Goal: Task Accomplishment & Management: Complete application form

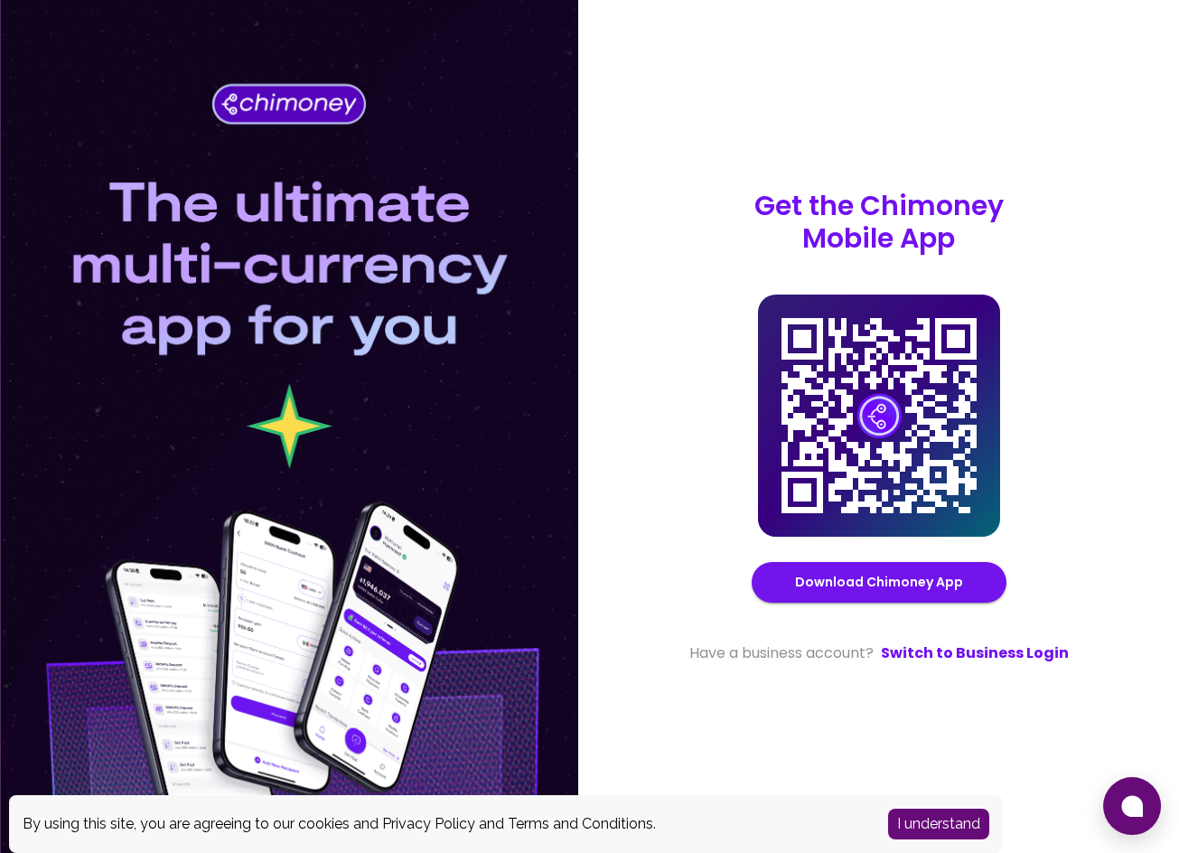
click at [965, 818] on button "I understand" at bounding box center [938, 824] width 101 height 31
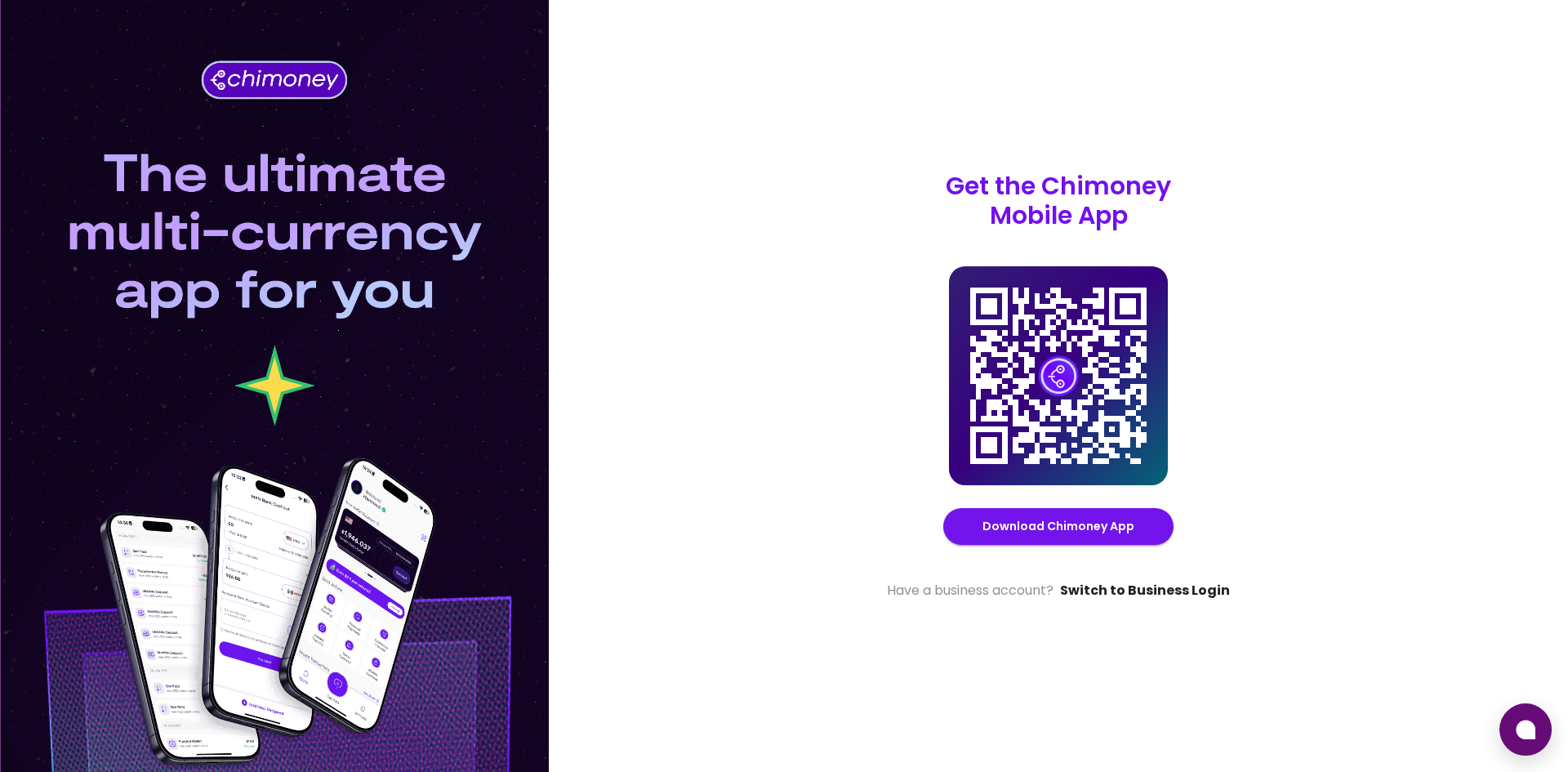
click at [1065, 586] on link "Switch to Business Login" at bounding box center [1145, 591] width 170 height 20
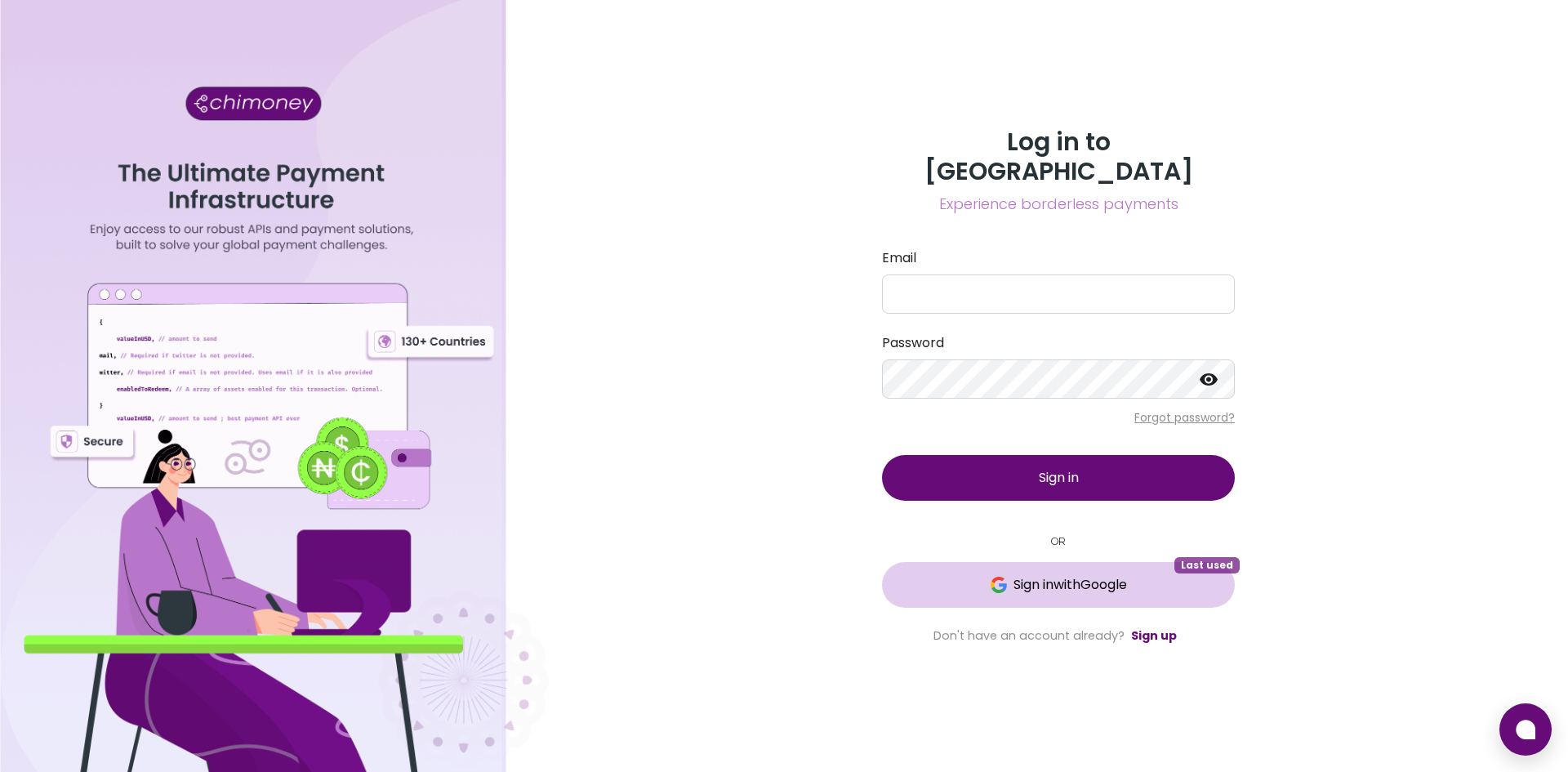
click at [1065, 575] on span "Sign in with Google" at bounding box center [1070, 585] width 114 height 20
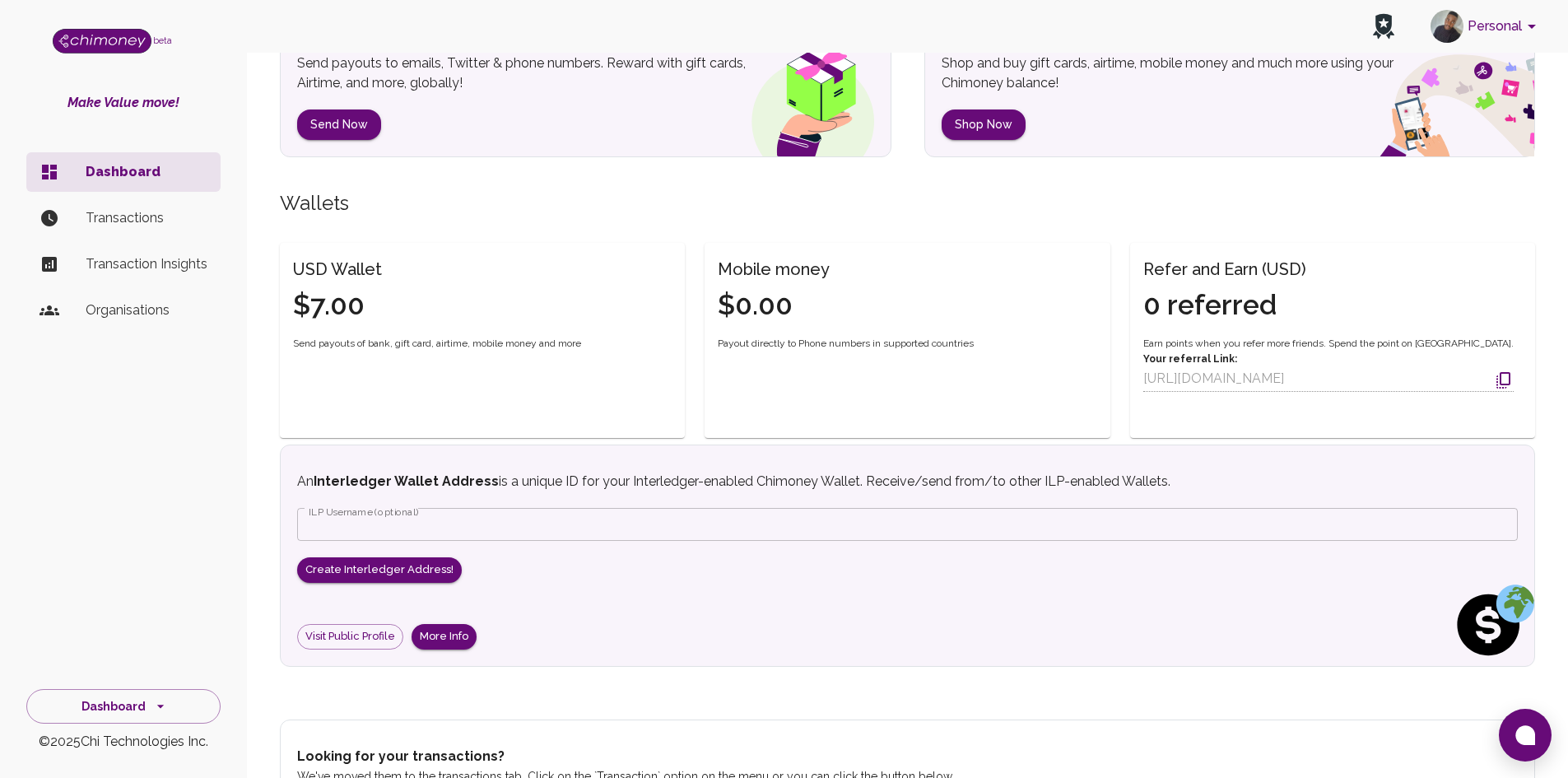
scroll to position [286, 0]
click at [322, 286] on div "USD Wallet $7.00" at bounding box center [327, 278] width 108 height 87
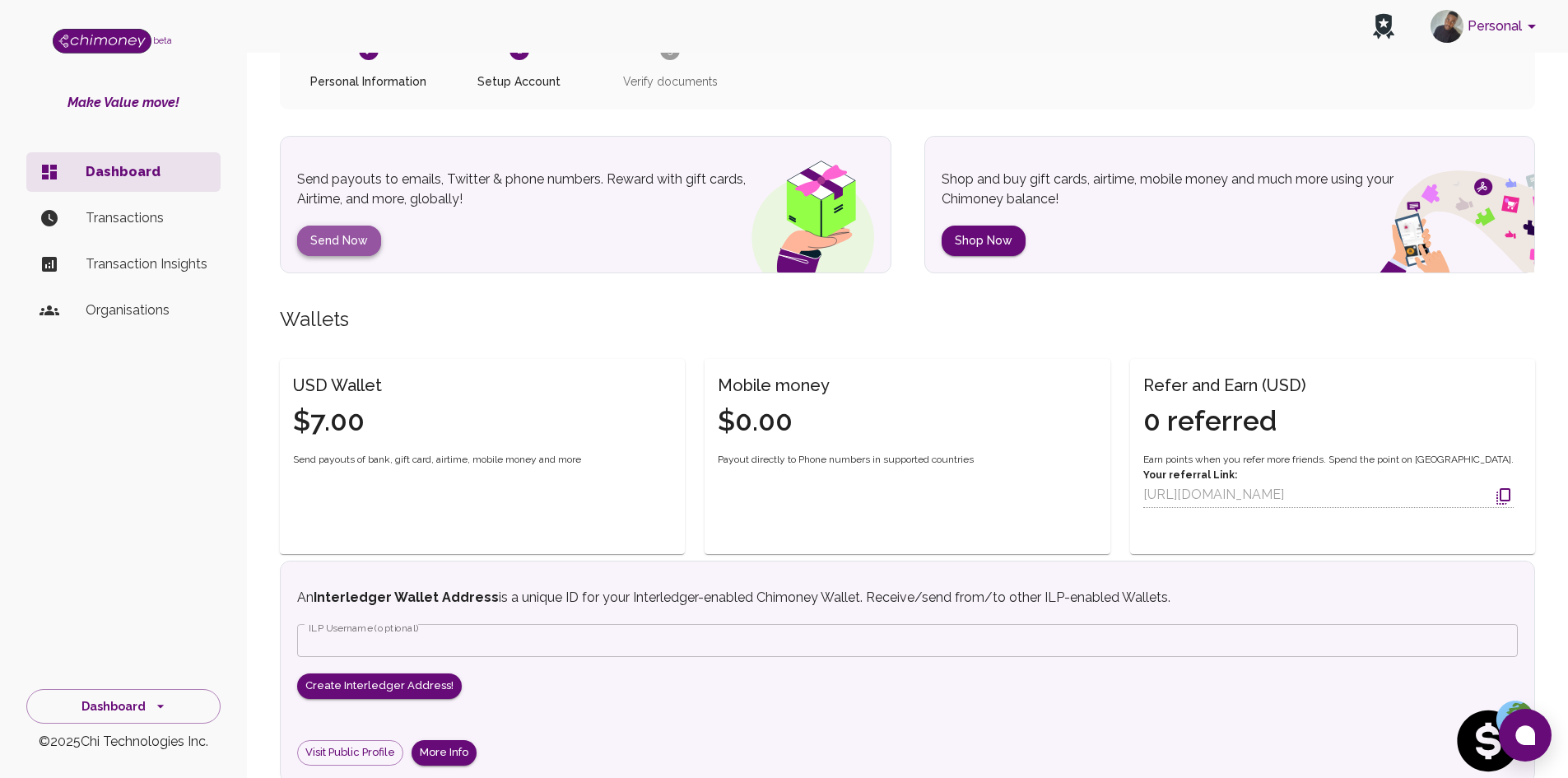
click at [348, 244] on button "Send Now" at bounding box center [339, 241] width 84 height 30
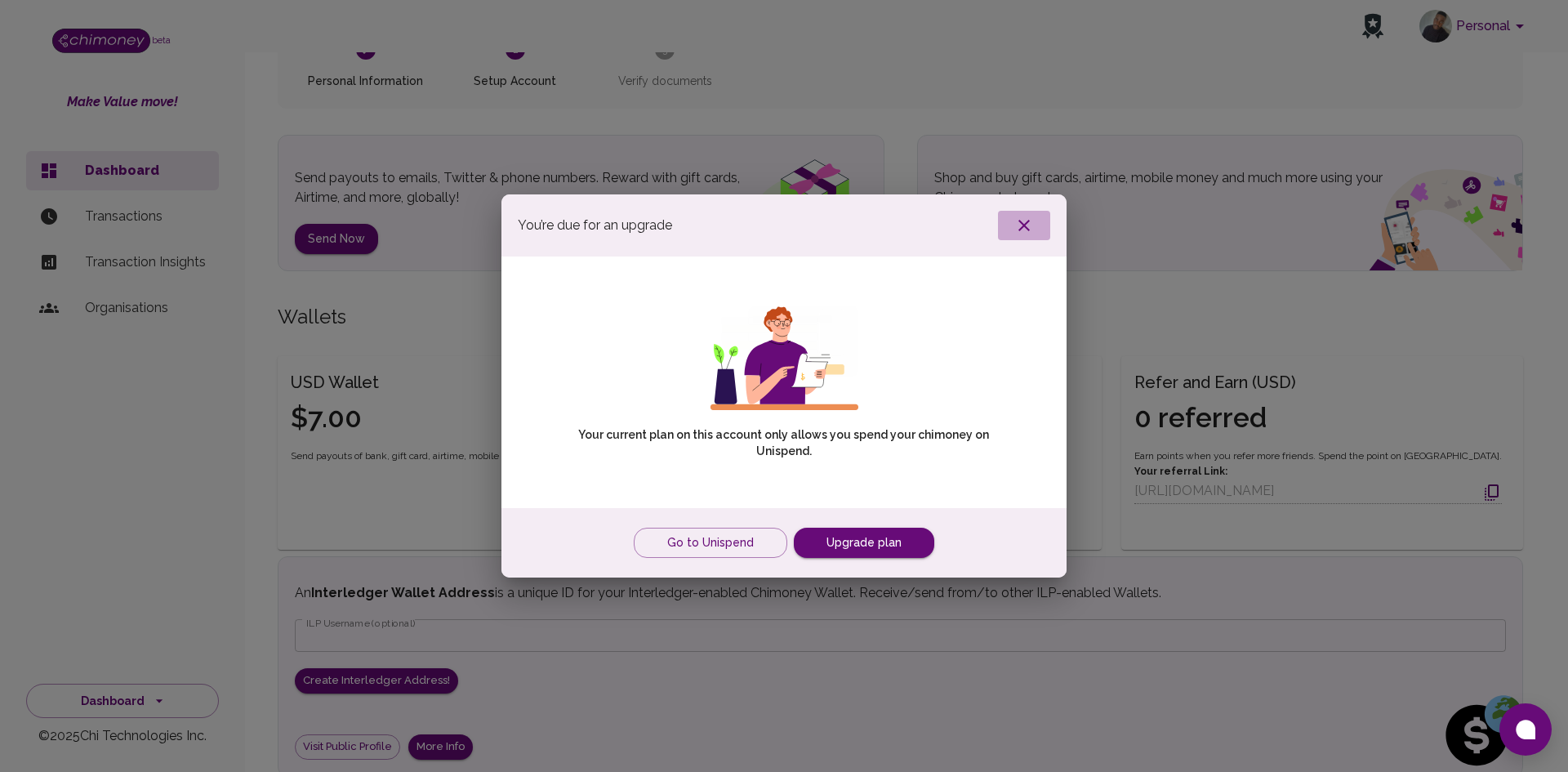
click at [1015, 228] on icon "button" at bounding box center [1024, 226] width 20 height 20
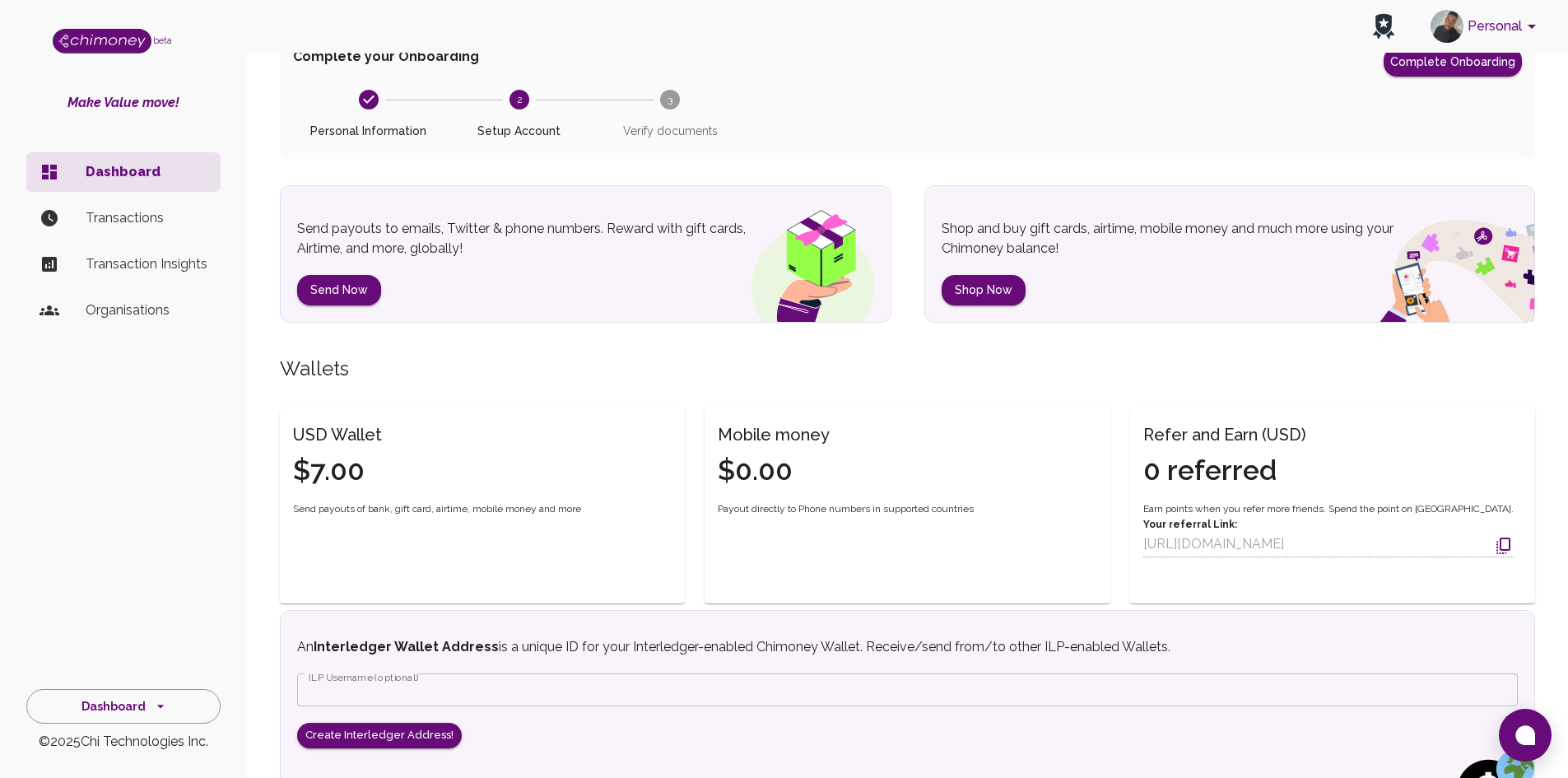
scroll to position [0, 0]
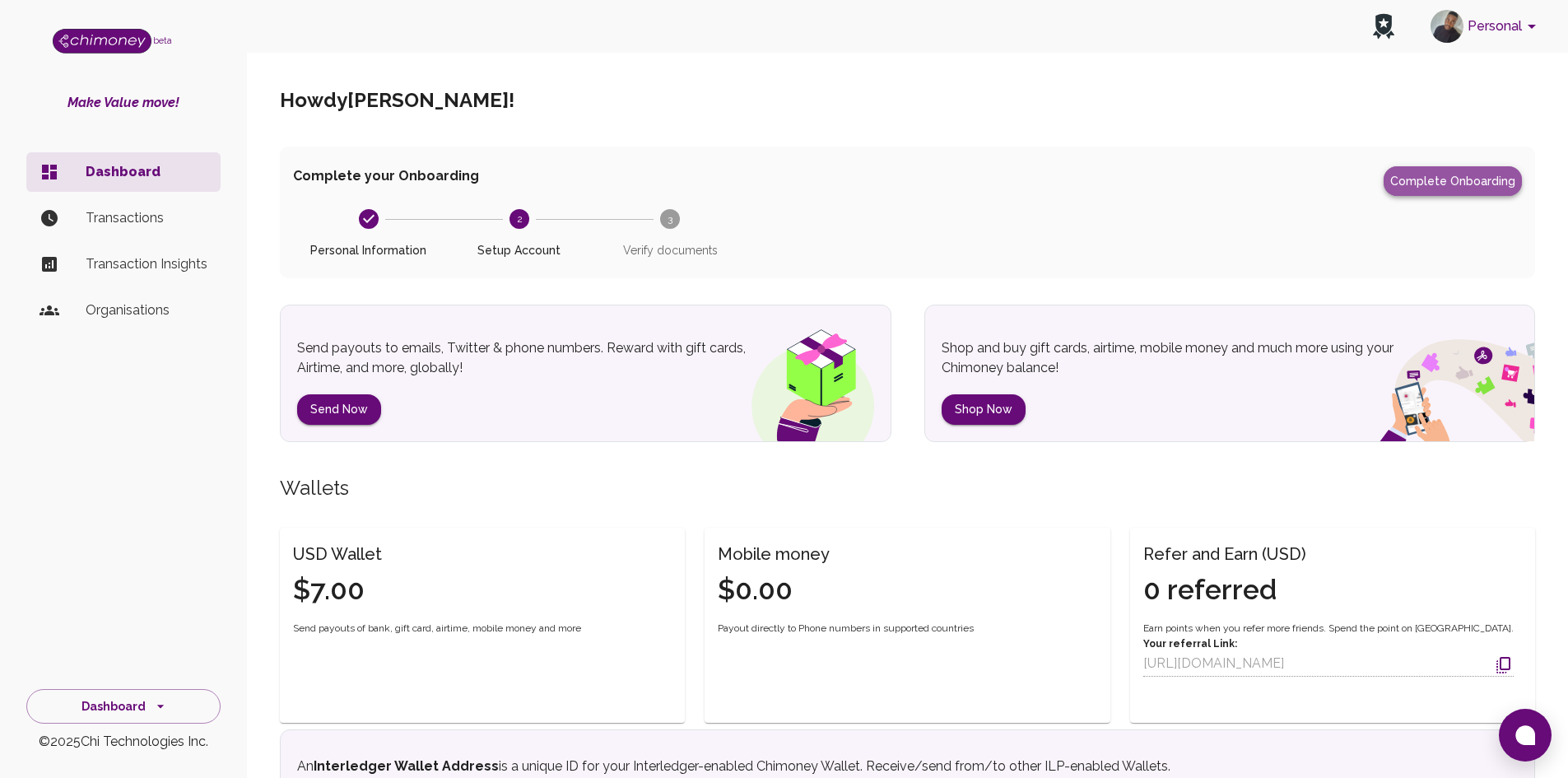
click at [1073, 180] on button "Complete Onboarding" at bounding box center [1452, 181] width 138 height 30
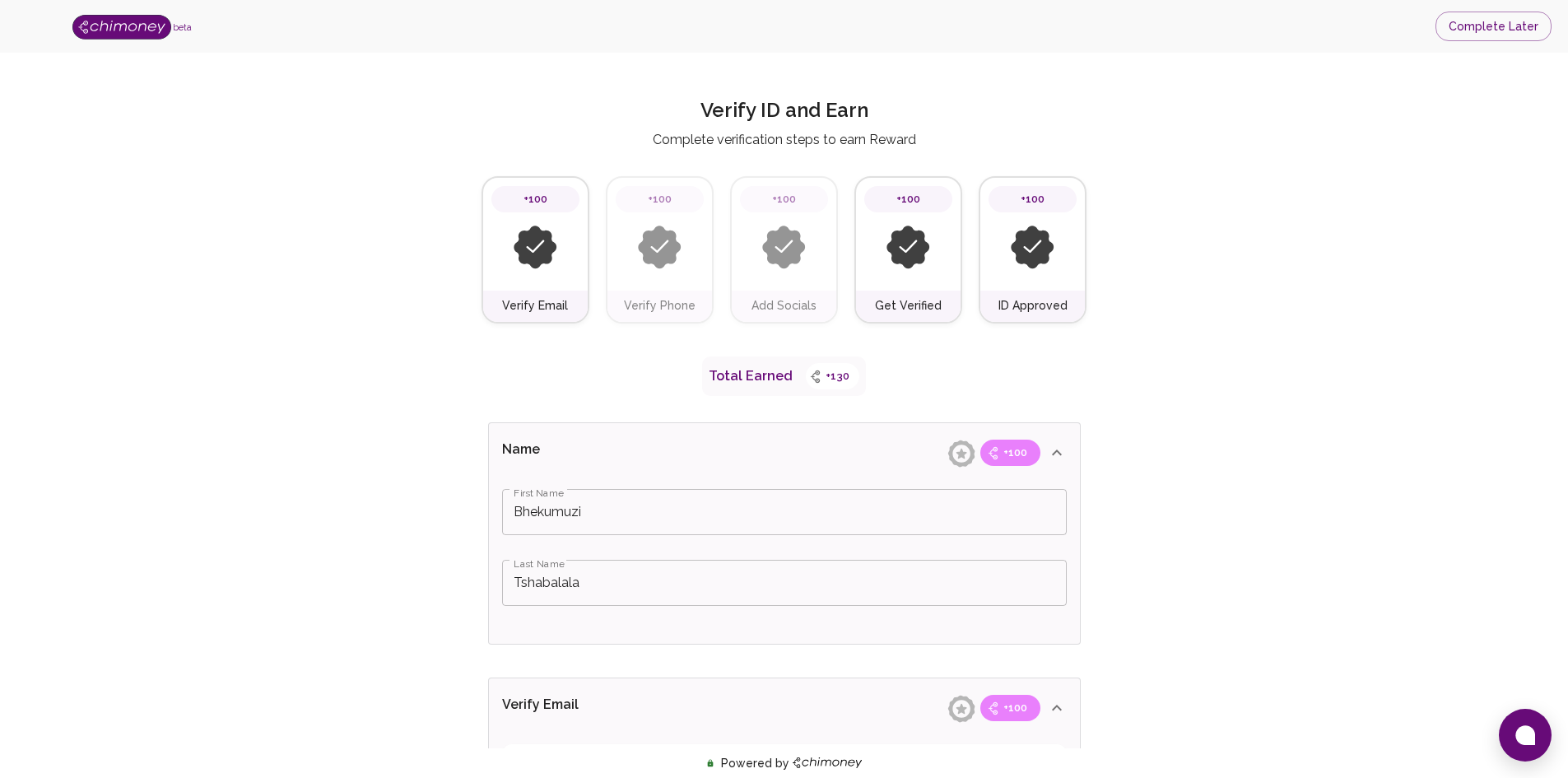
click at [642, 262] on img at bounding box center [659, 248] width 44 height 44
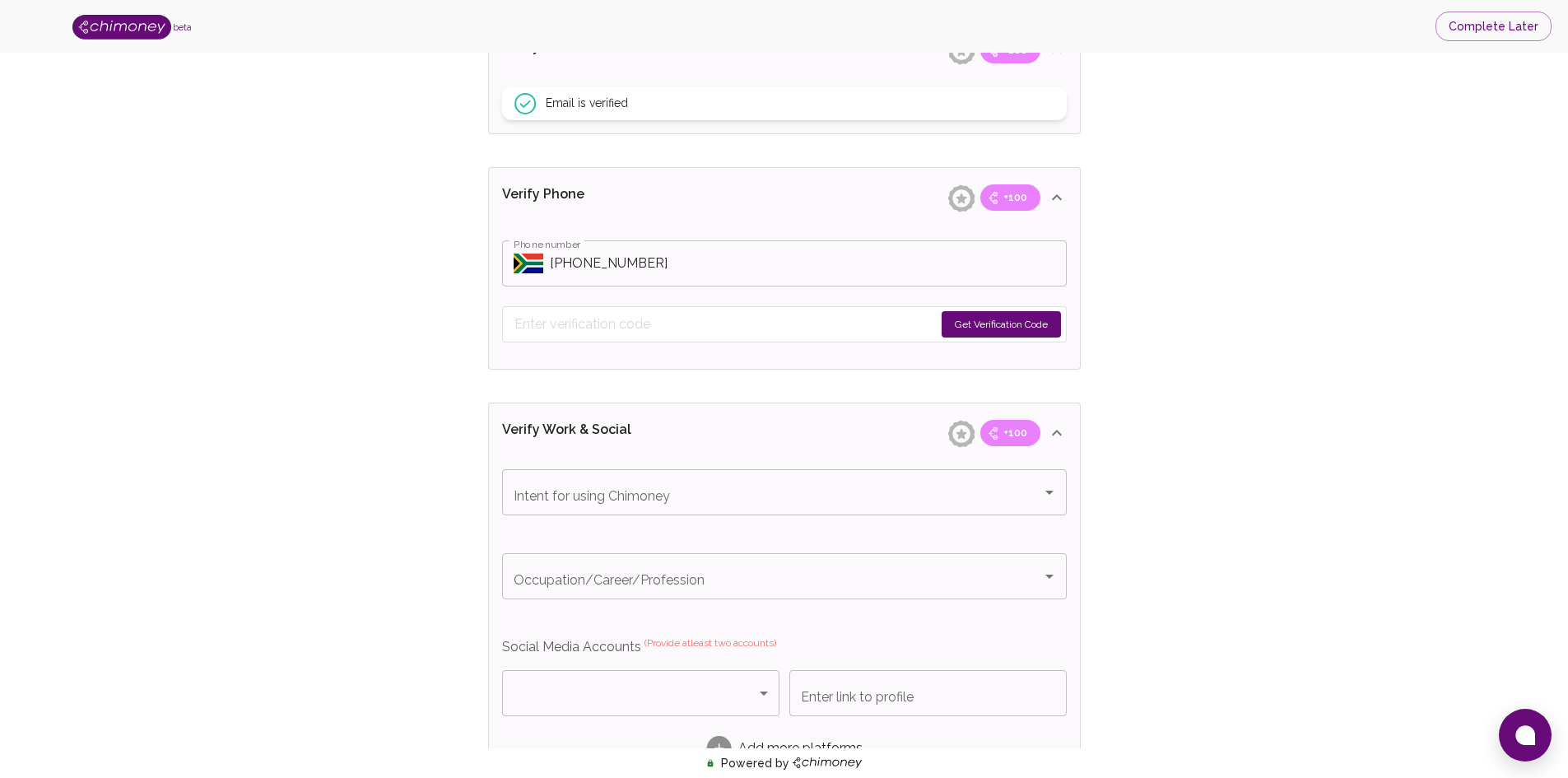
scroll to position [660, 0]
click at [1013, 322] on button "Get Verification Code" at bounding box center [1001, 322] width 119 height 26
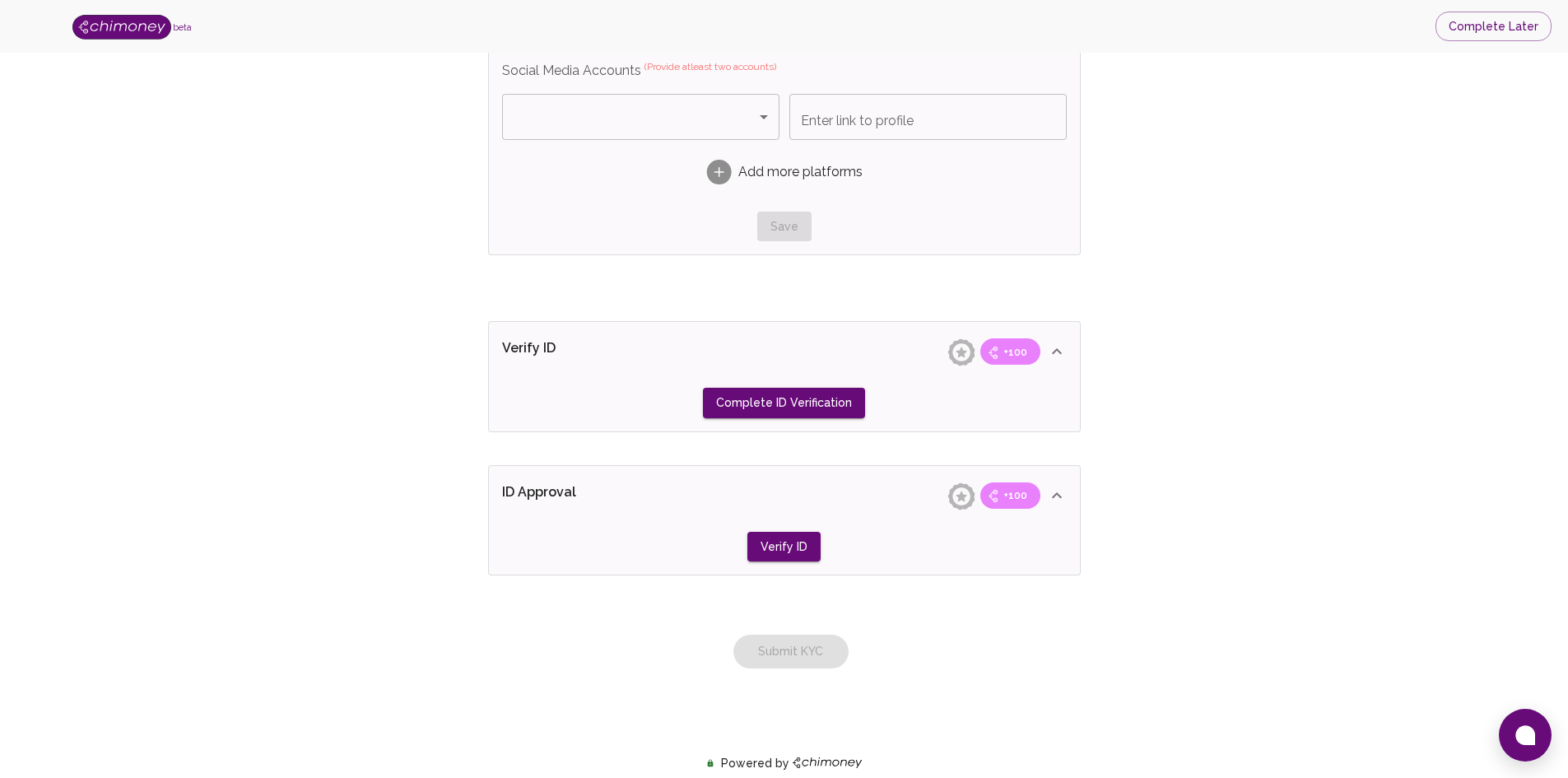
scroll to position [1288, 0]
click at [963, 358] on icon at bounding box center [962, 352] width 29 height 29
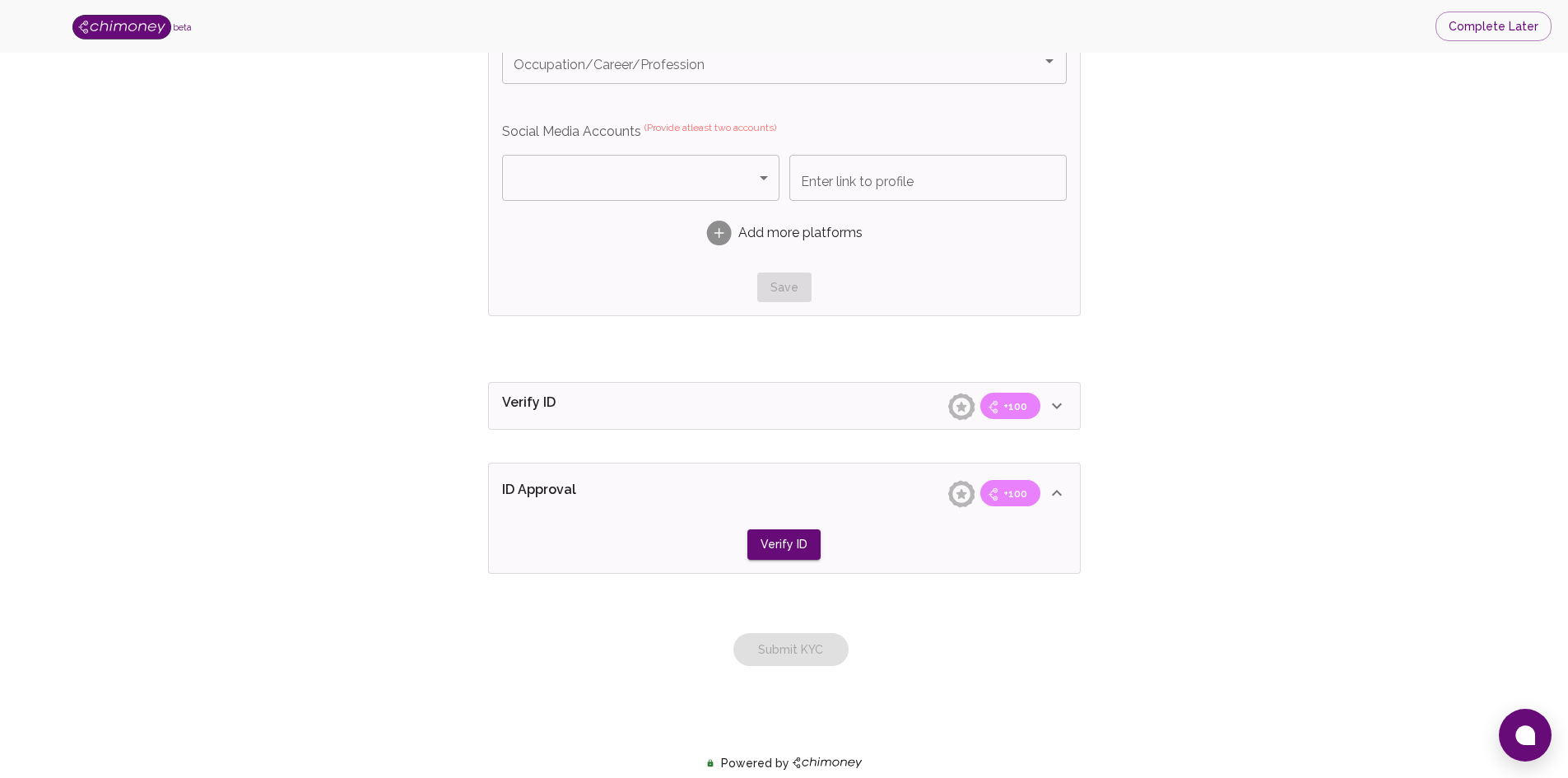
scroll to position [1226, 0]
click at [961, 403] on icon at bounding box center [962, 407] width 29 height 29
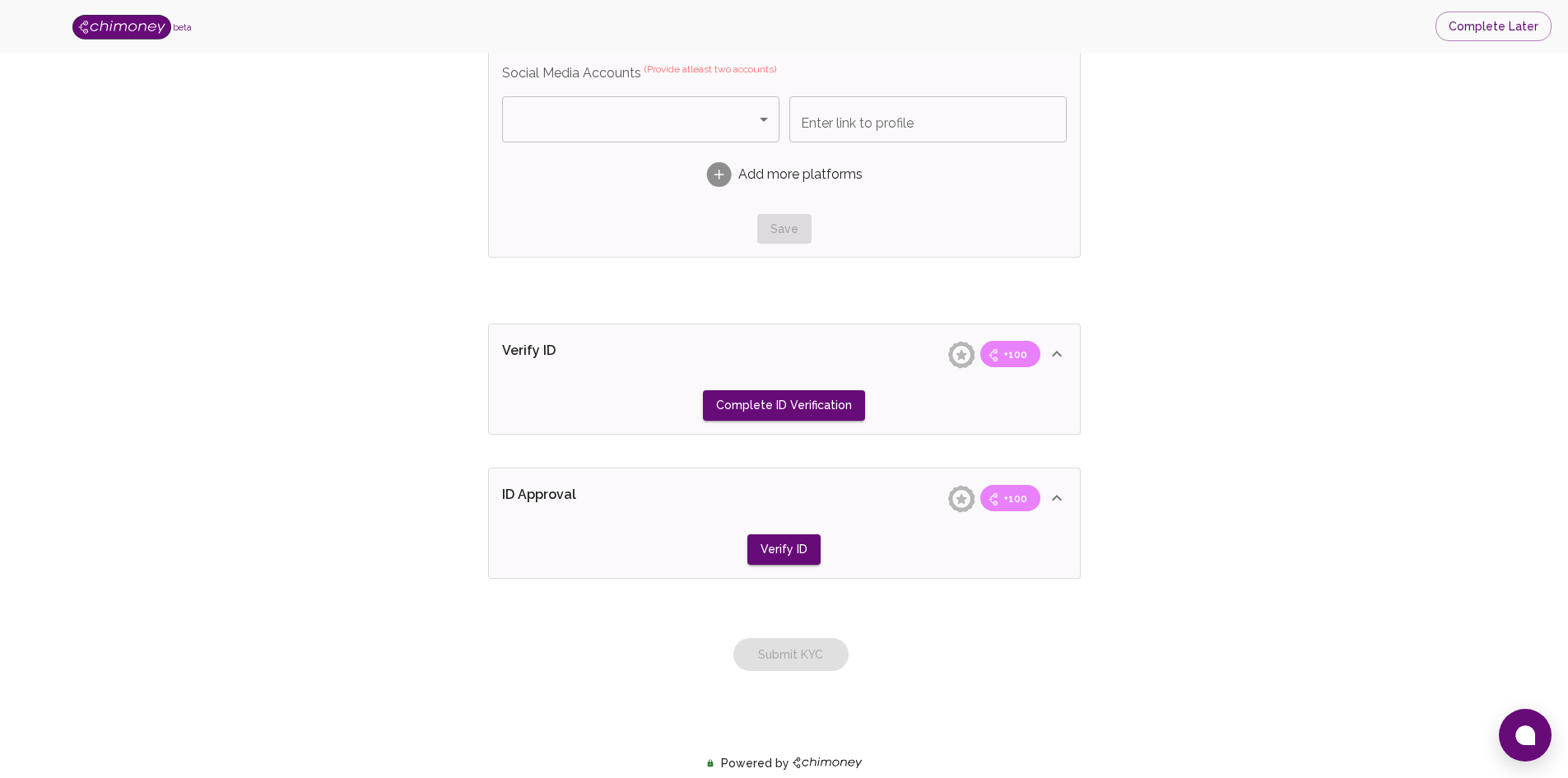
scroll to position [1288, 0]
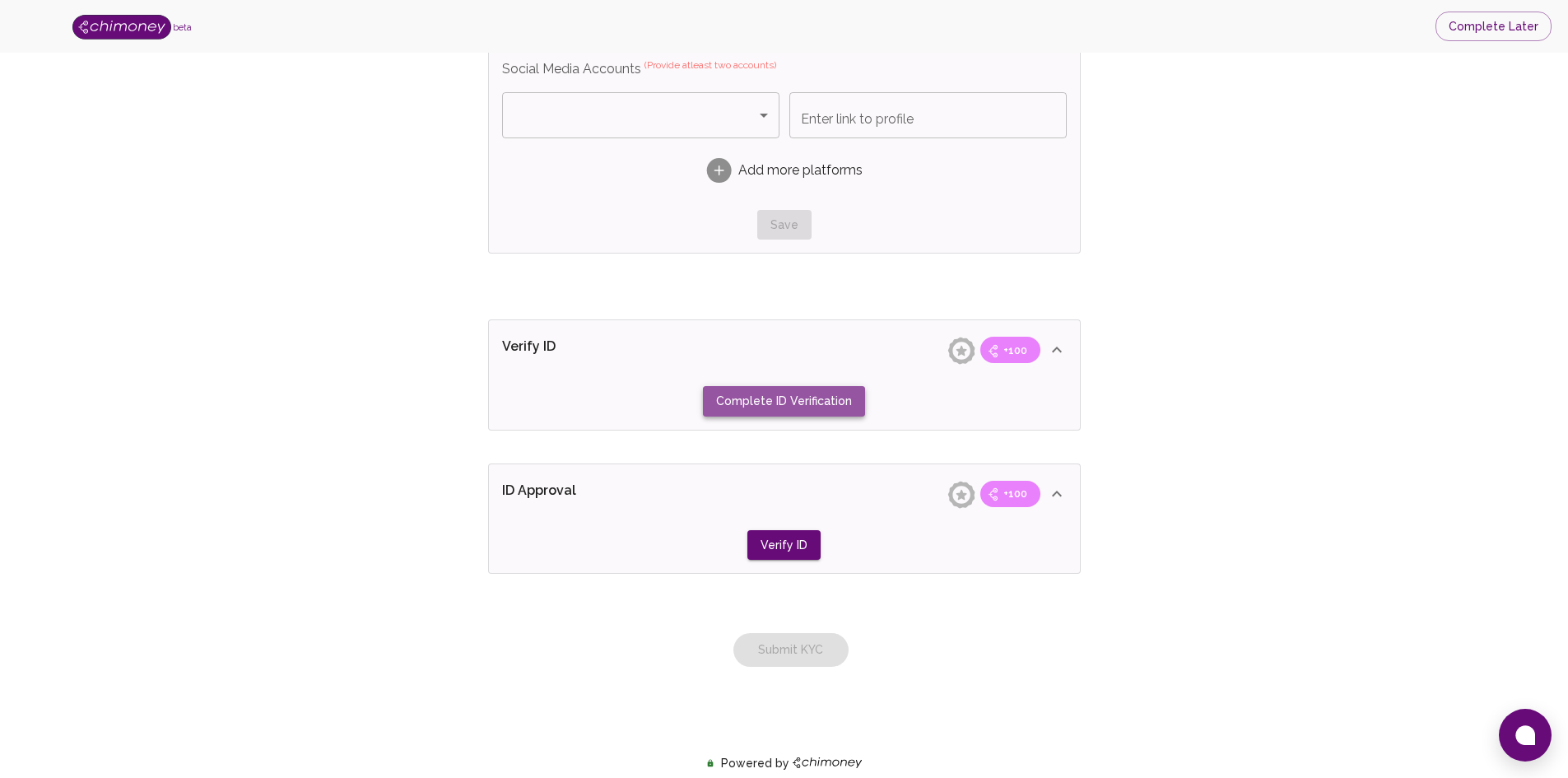
click at [797, 400] on button "Complete ID Verification" at bounding box center [784, 401] width 162 height 30
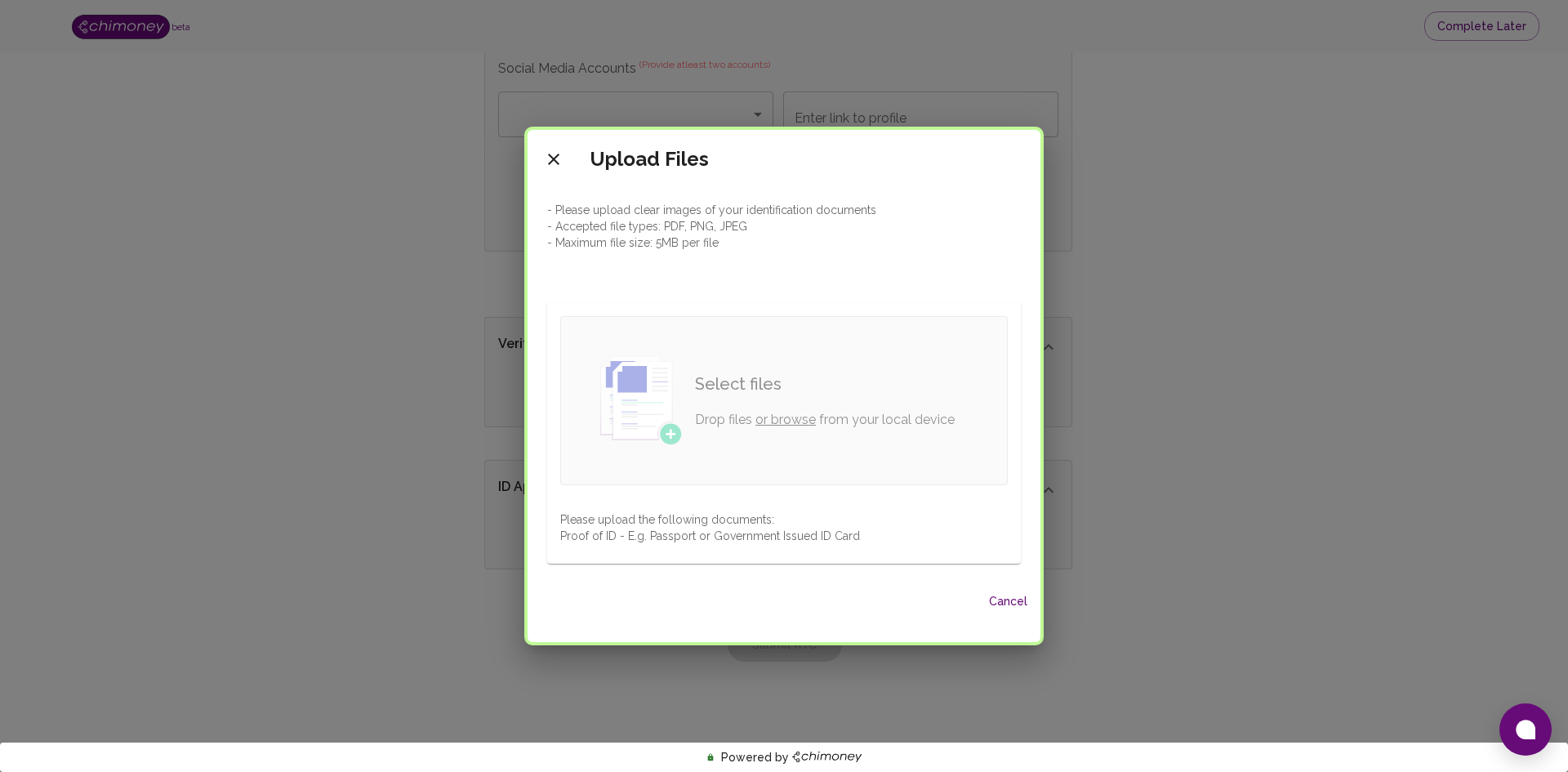
click at [777, 419] on link "or browse" at bounding box center [785, 419] width 61 height 15
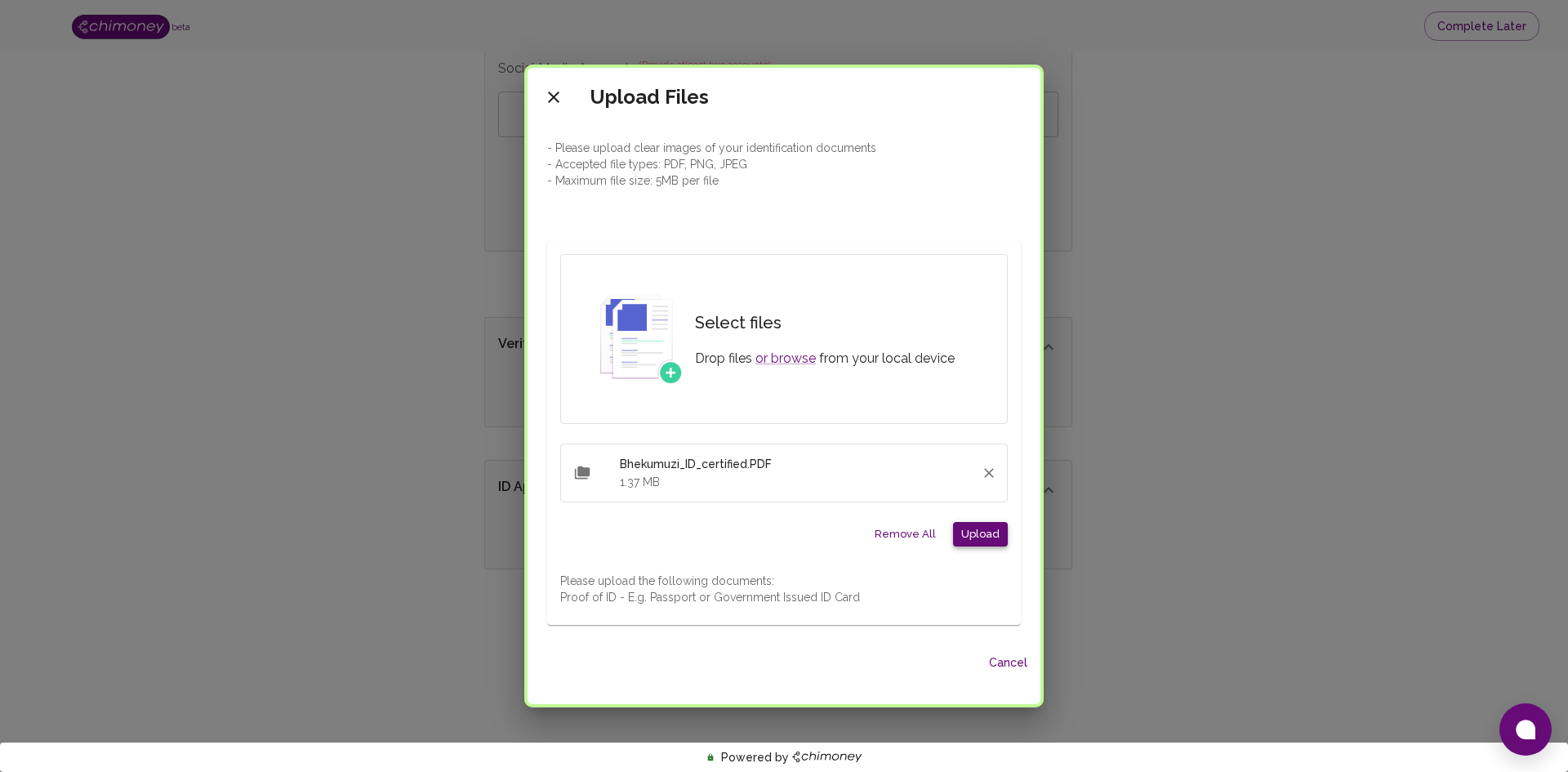
click at [967, 526] on button "Upload" at bounding box center [981, 534] width 55 height 25
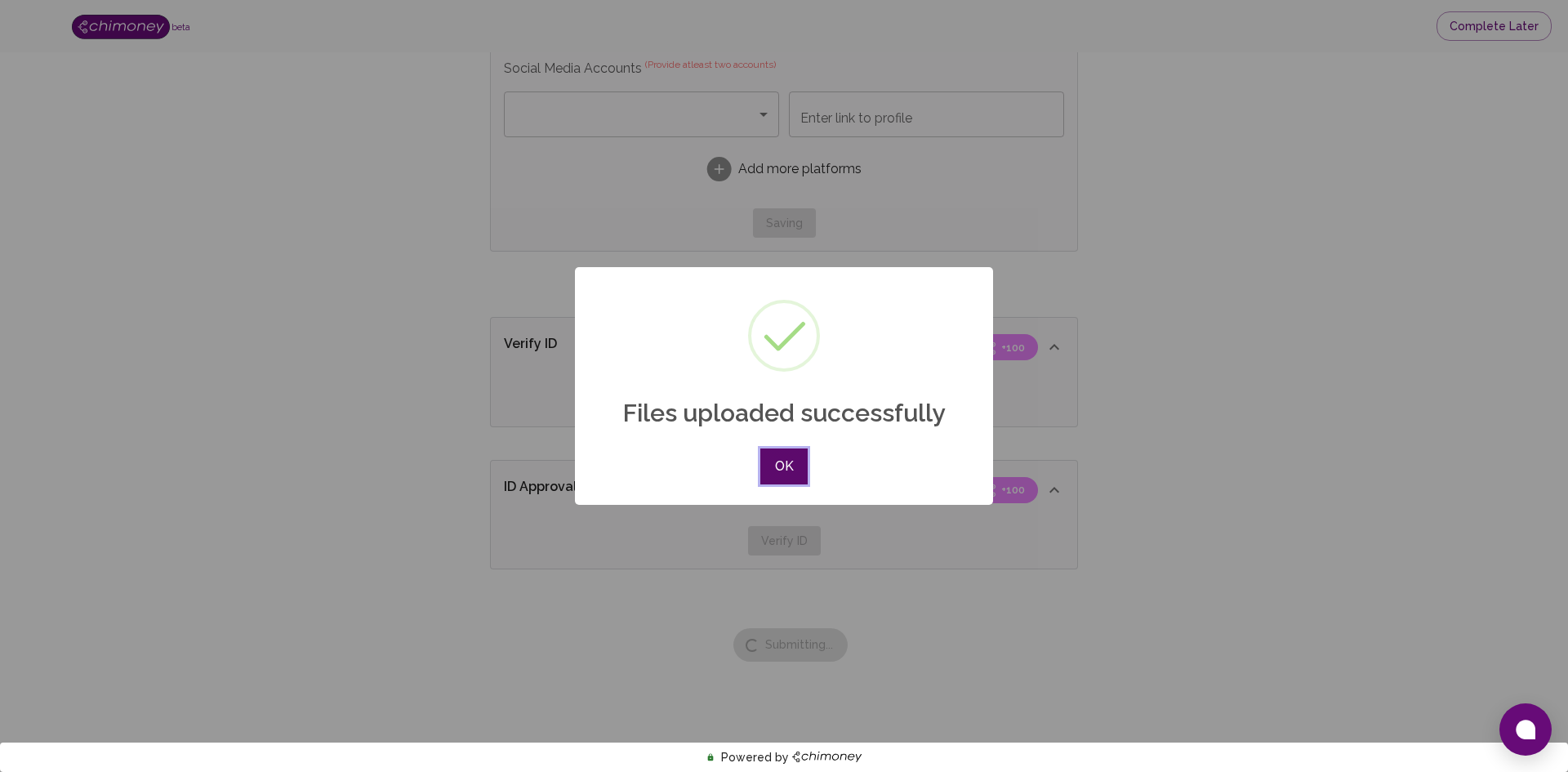
click at [793, 472] on button "OK" at bounding box center [784, 466] width 47 height 36
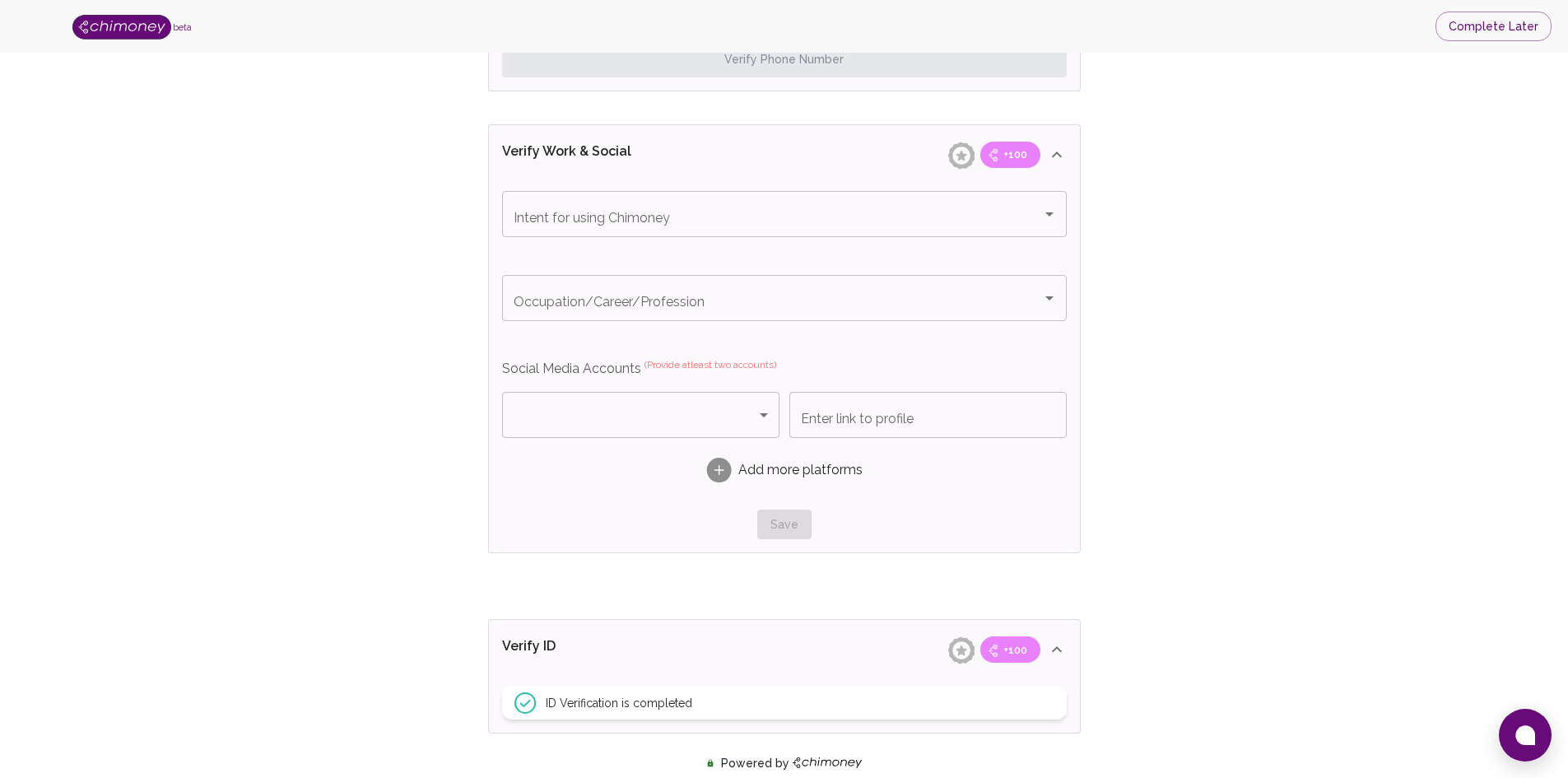
scroll to position [984, 0]
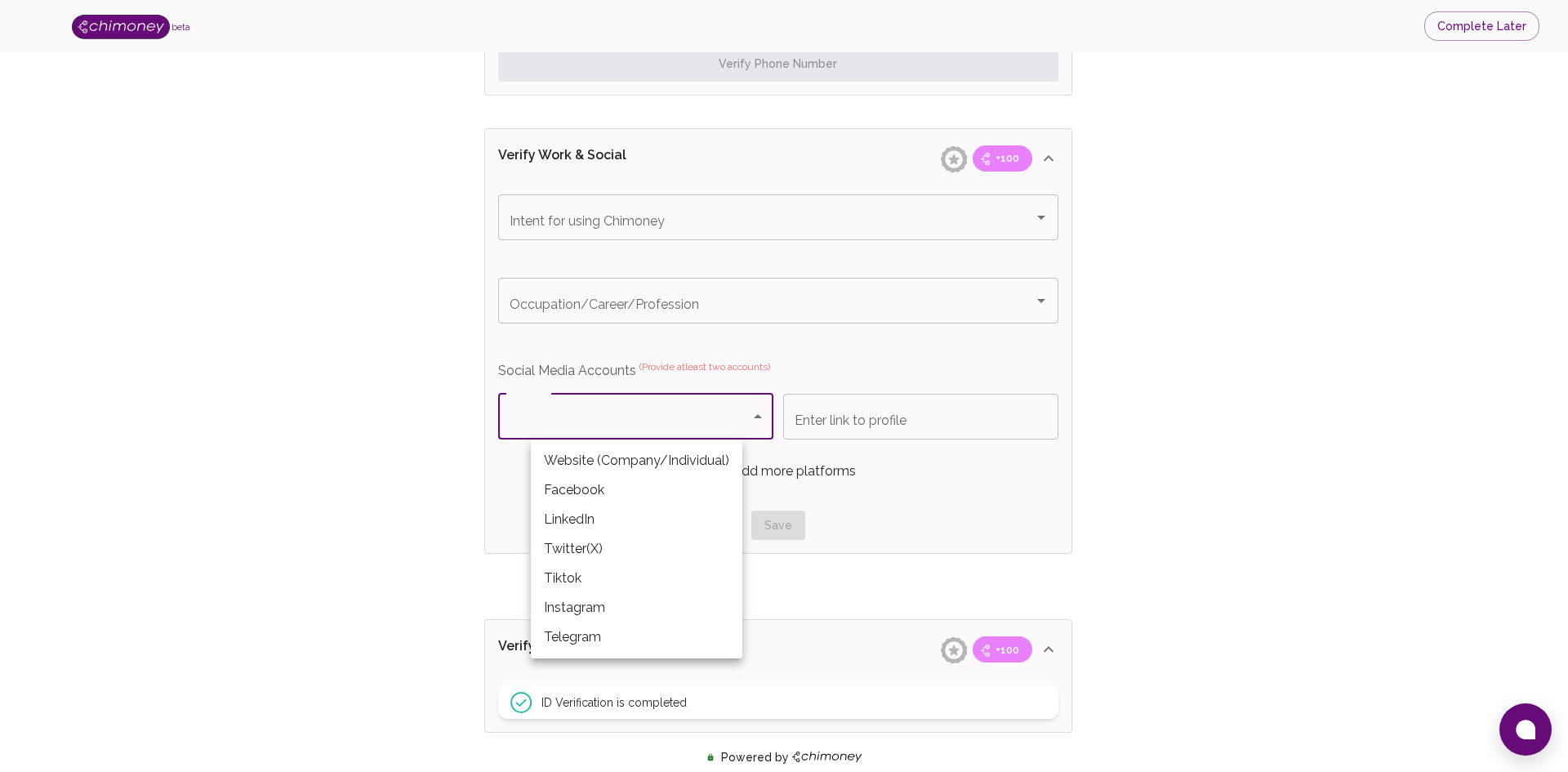
click at [756, 410] on body "beta Complete Later Verify ID and Earn Complete verification steps to earn Rewa…" at bounding box center [784, 52] width 1568 height 2057
click at [615, 512] on li "LinkedIn" at bounding box center [636, 519] width 211 height 30
type input "LinkedIn"
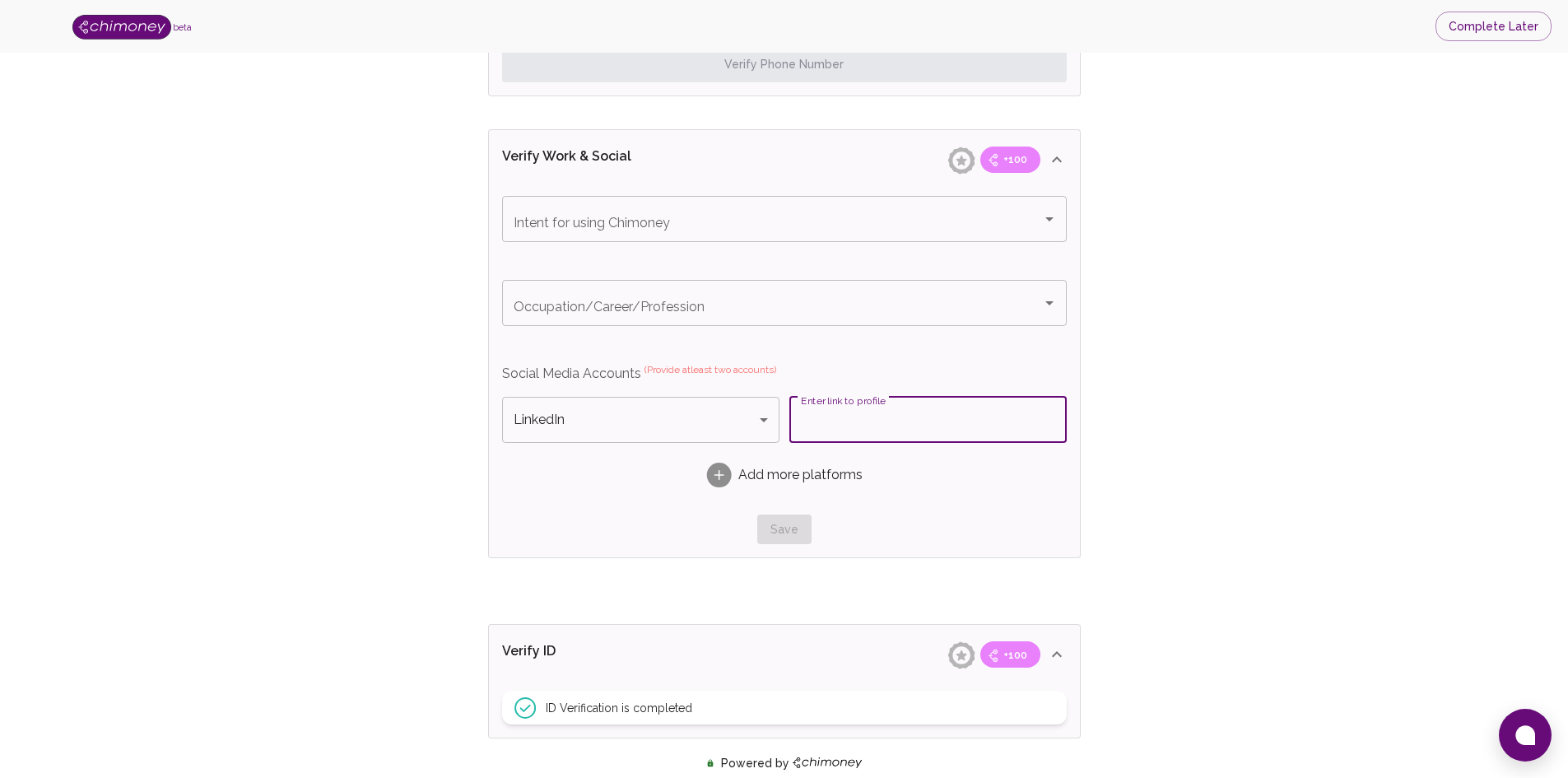
click at [842, 410] on input "Enter link to profile" at bounding box center [928, 420] width 278 height 46
paste input "https://www.linkedin.com/in/bhekumuzi-tshabalala/"
type input "https://www.linkedin.com/in/bhekumuzi-tshabalala/"
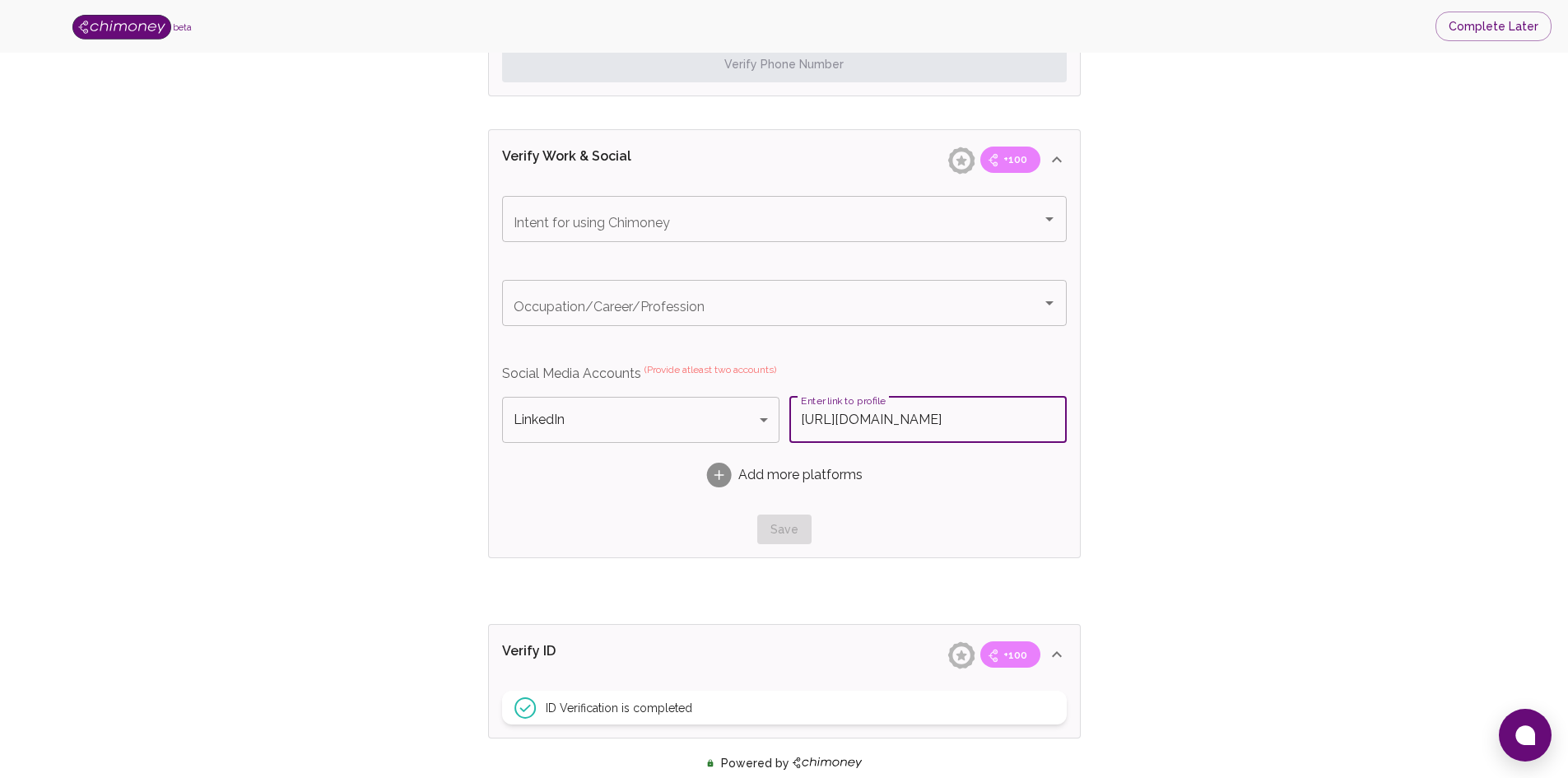
click at [729, 476] on rect at bounding box center [718, 475] width 25 height 25
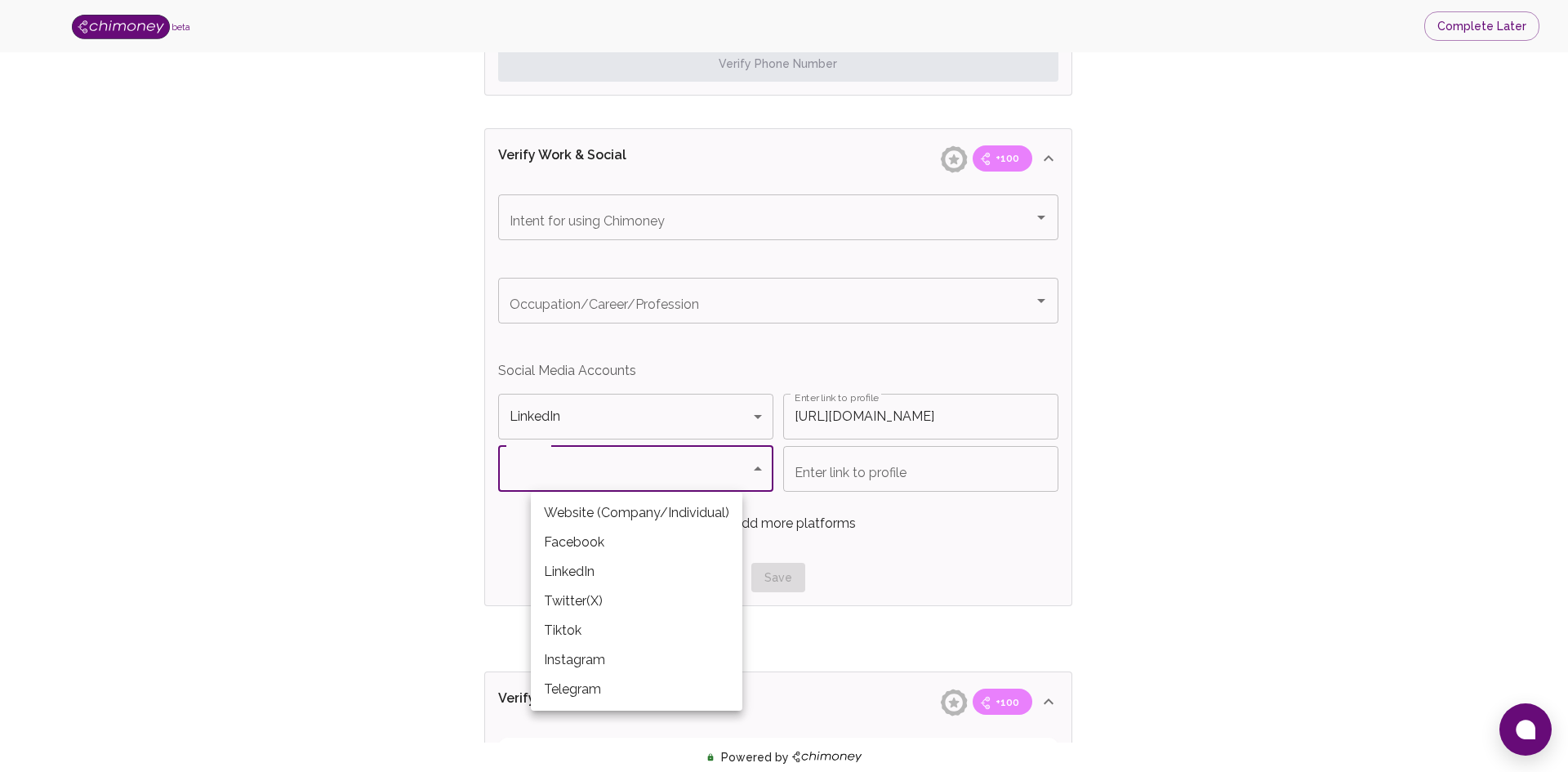
click at [700, 469] on body "beta Complete Later Verify ID and Earn Complete verification steps to earn Rewa…" at bounding box center [784, 79] width 1568 height 2110
click at [631, 609] on li "Twitter(X)" at bounding box center [636, 601] width 211 height 30
type input "Twitter(X)"
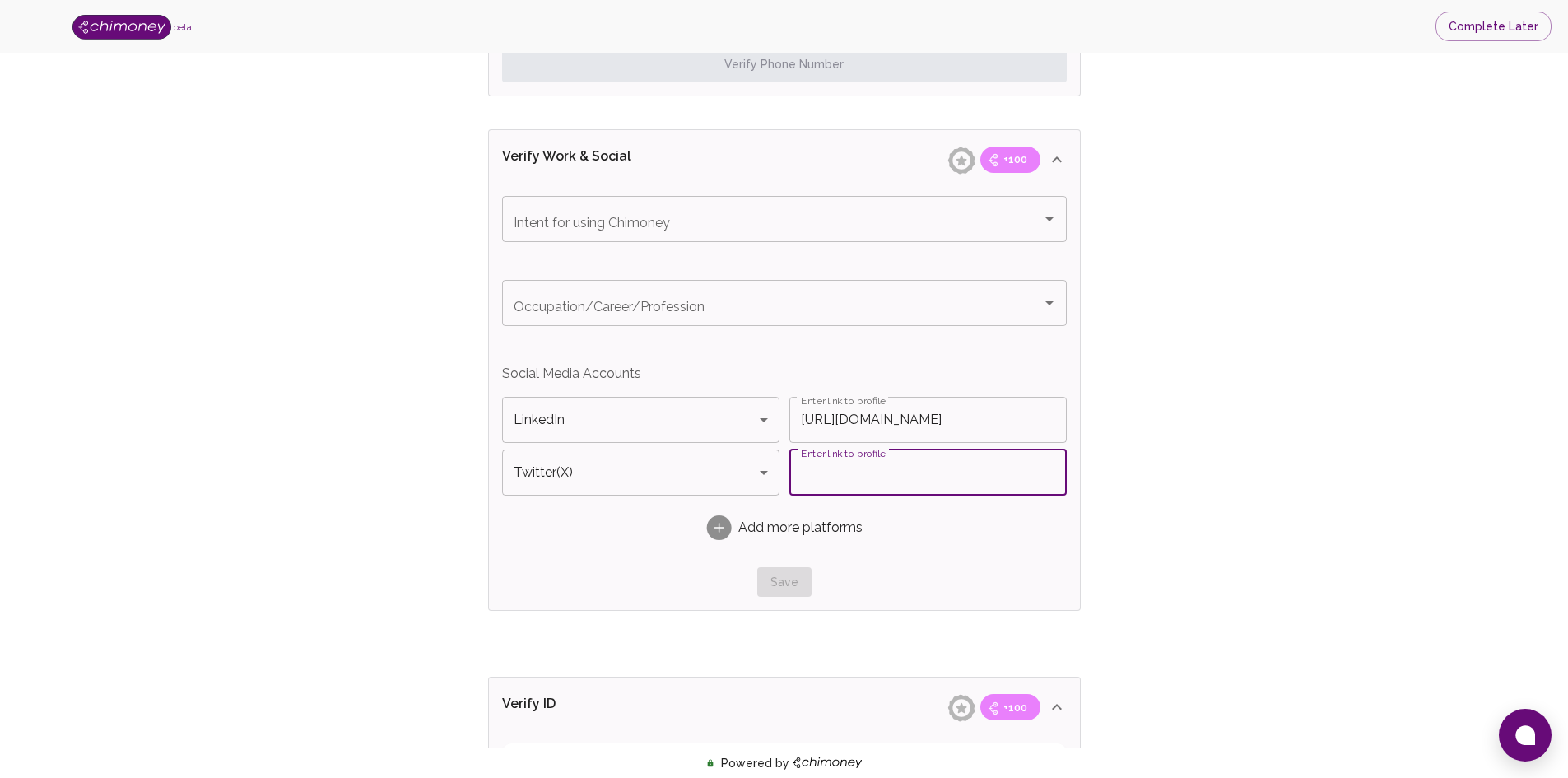
click at [867, 462] on input "Enter link to profile" at bounding box center [928, 472] width 278 height 46
paste input "https://x.com/bhekumuzi_rsa"
type input "[URL][DOMAIN_NAME]"
click at [776, 586] on div "Save" at bounding box center [784, 582] width 565 height 30
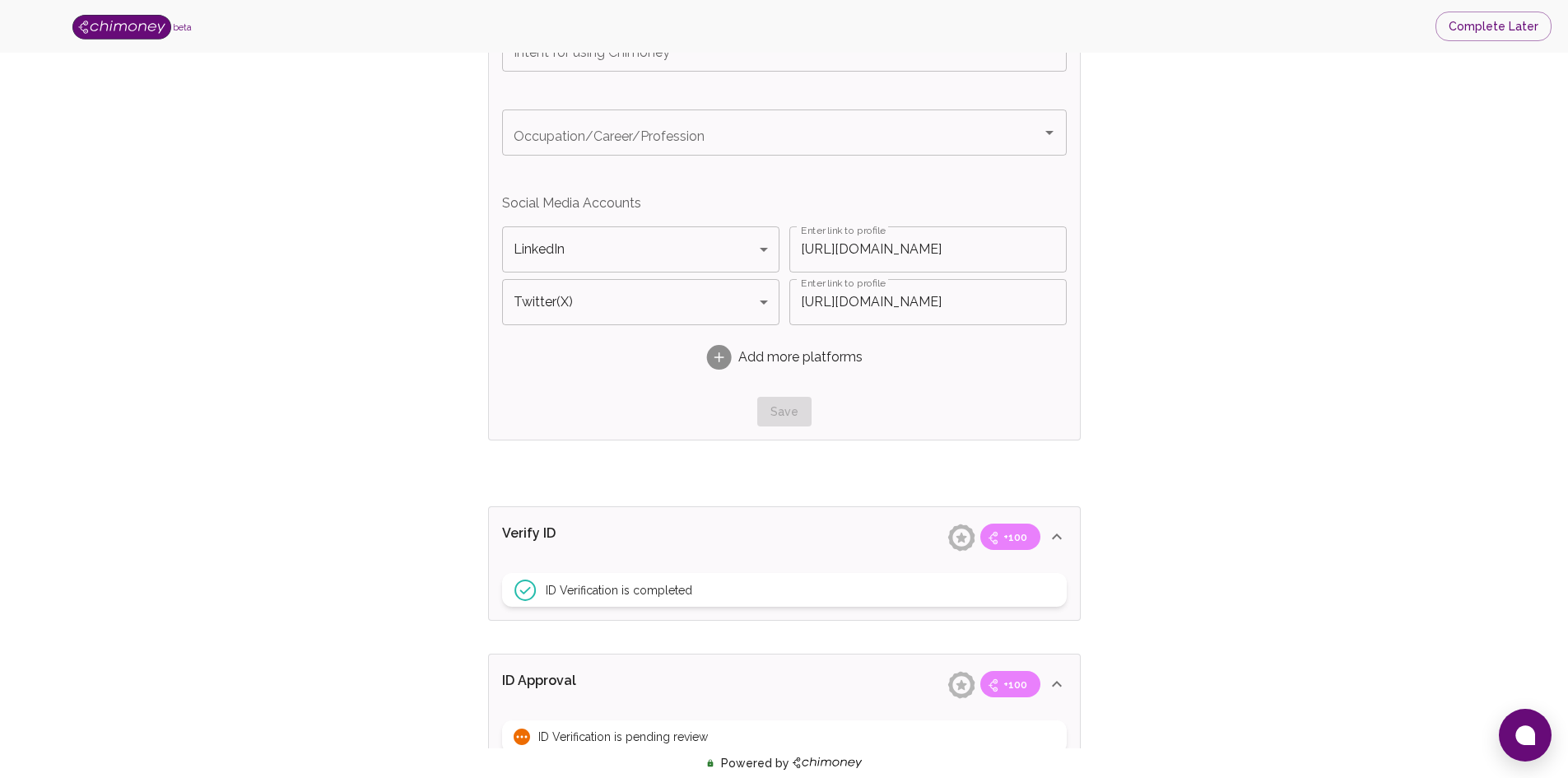
scroll to position [1158, 0]
click at [778, 402] on div "Save" at bounding box center [784, 408] width 565 height 30
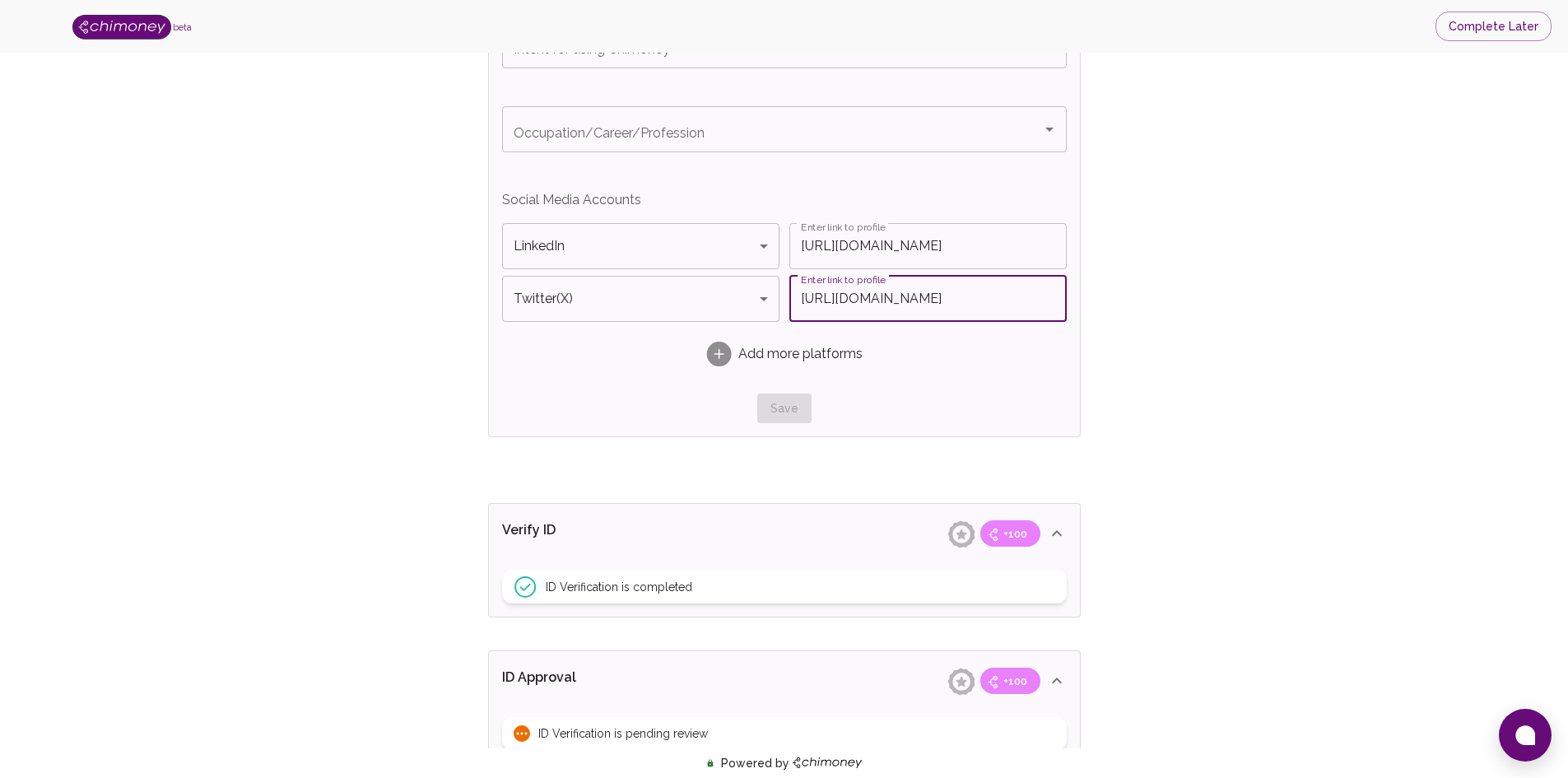
click at [992, 304] on input "[URL][DOMAIN_NAME]" at bounding box center [928, 299] width 278 height 46
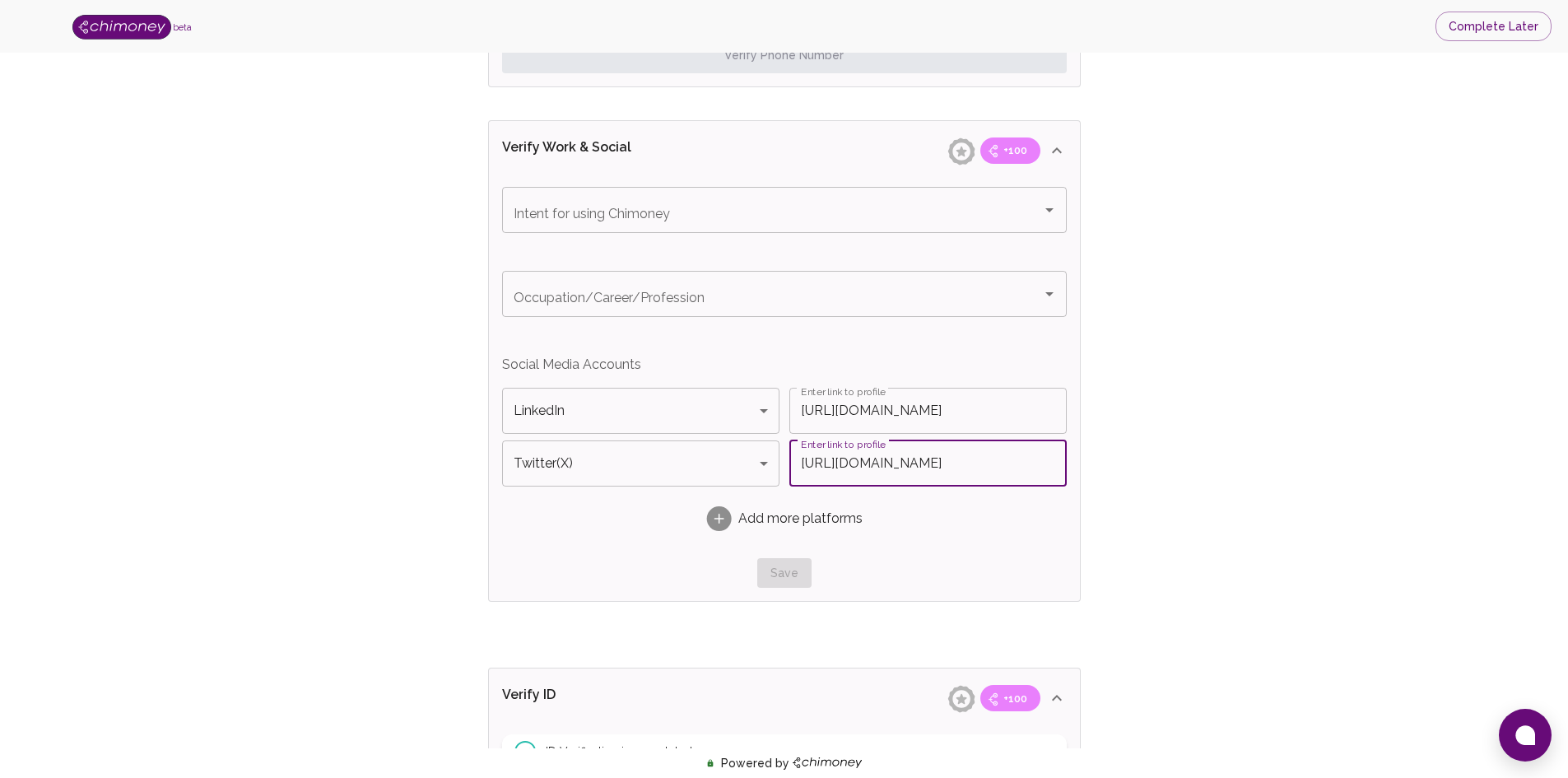
scroll to position [990, 0]
click at [1023, 147] on span "+100" at bounding box center [1015, 153] width 44 height 16
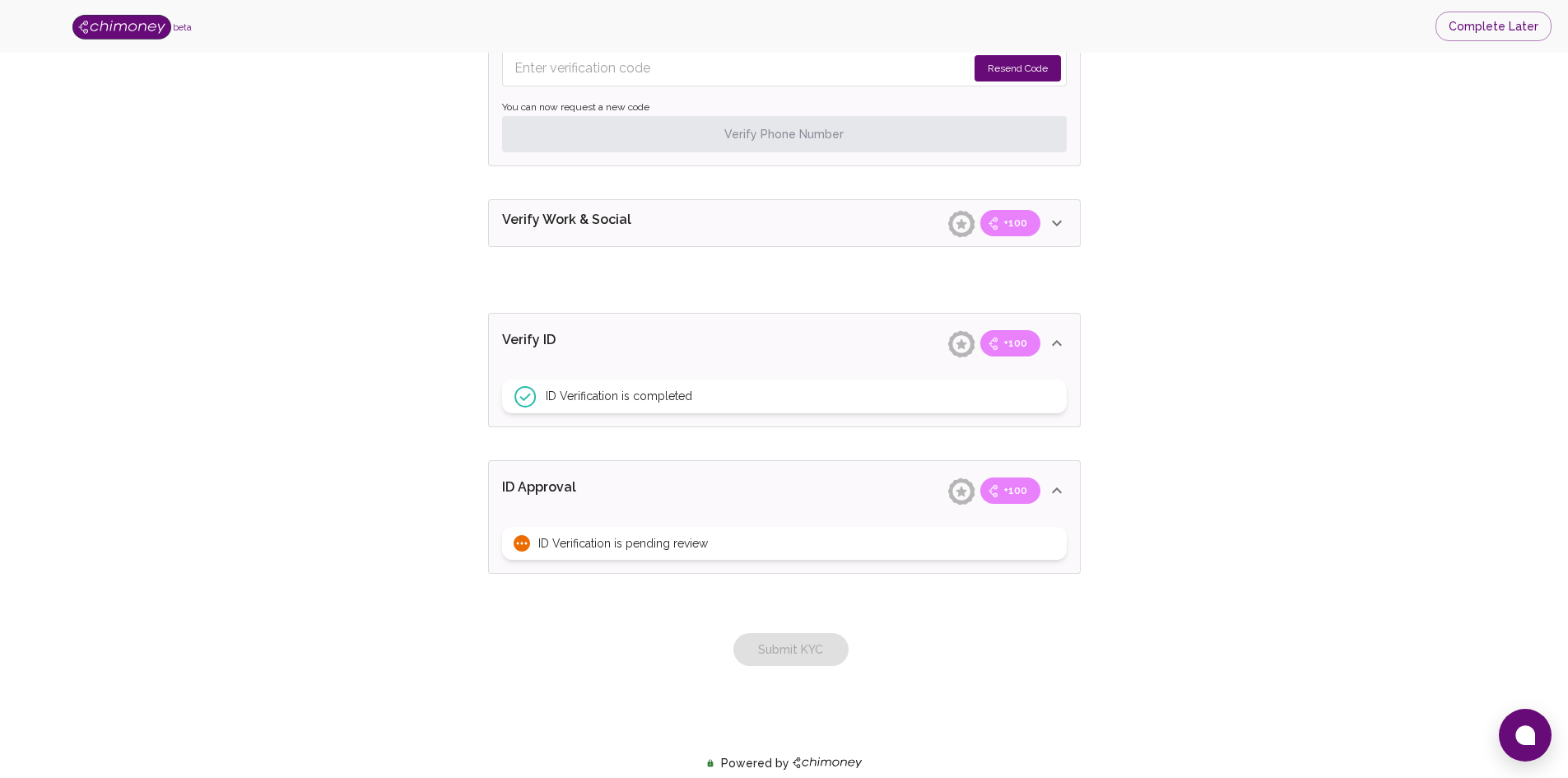
scroll to position [914, 0]
click at [1062, 220] on icon at bounding box center [1056, 223] width 20 height 20
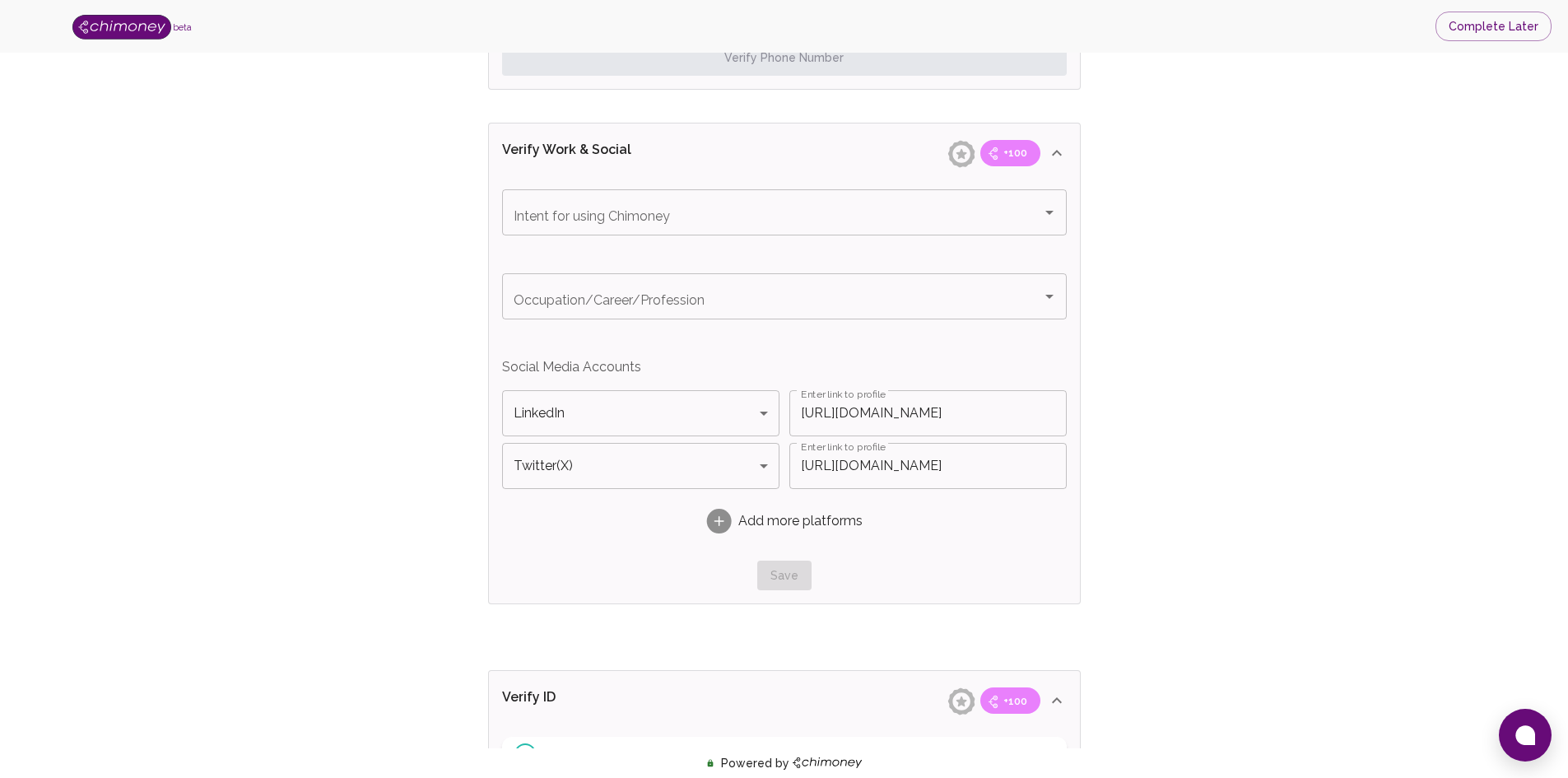
click at [790, 589] on div "Save" at bounding box center [784, 575] width 565 height 30
click at [783, 570] on div "Save" at bounding box center [784, 575] width 565 height 30
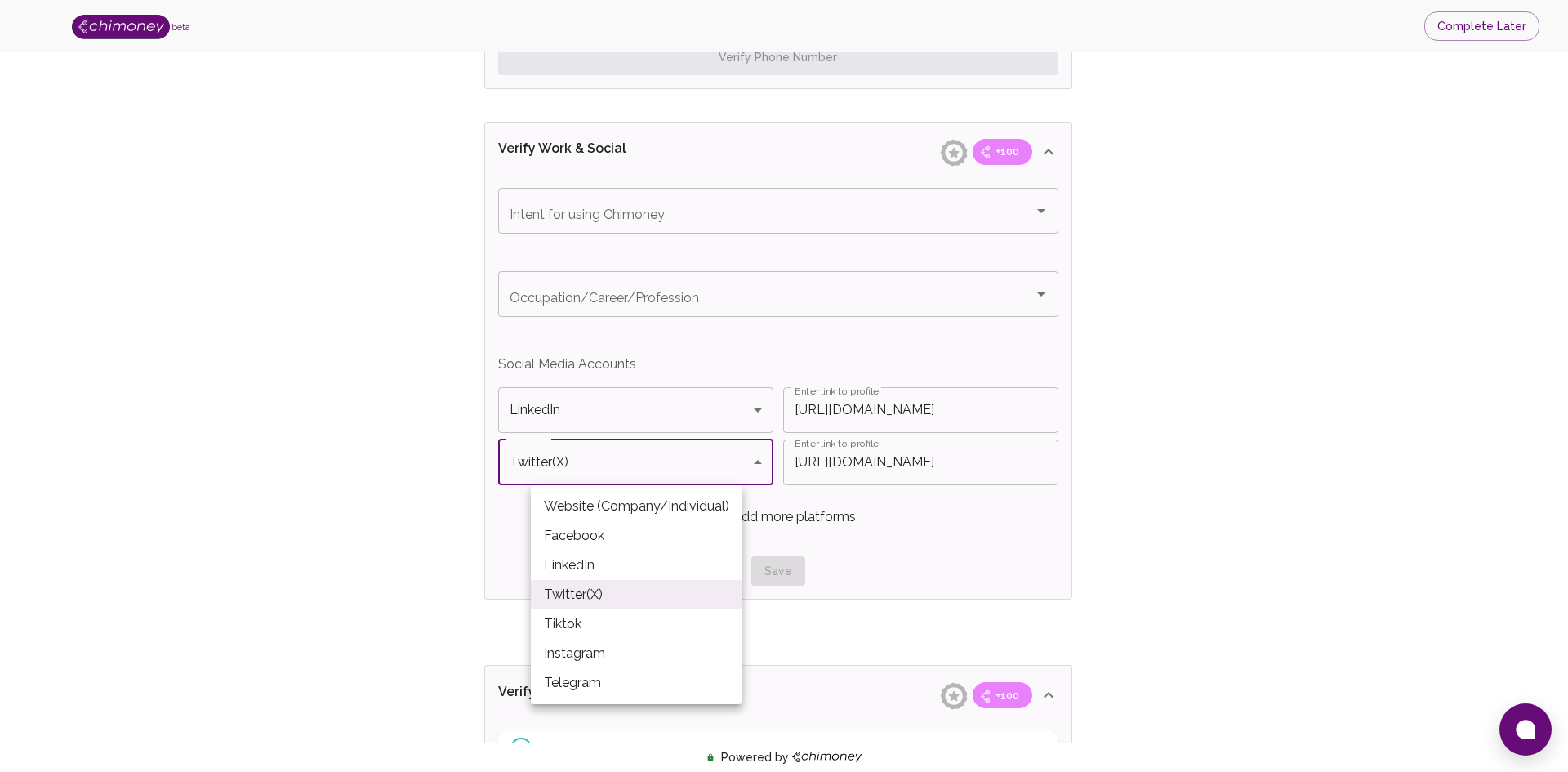
click at [743, 460] on body "beta Complete Later Verify ID and Earn Complete verification steps to earn Rewa…" at bounding box center [784, 72] width 1568 height 2110
click at [624, 590] on li "Twitter(X)" at bounding box center [636, 595] width 211 height 30
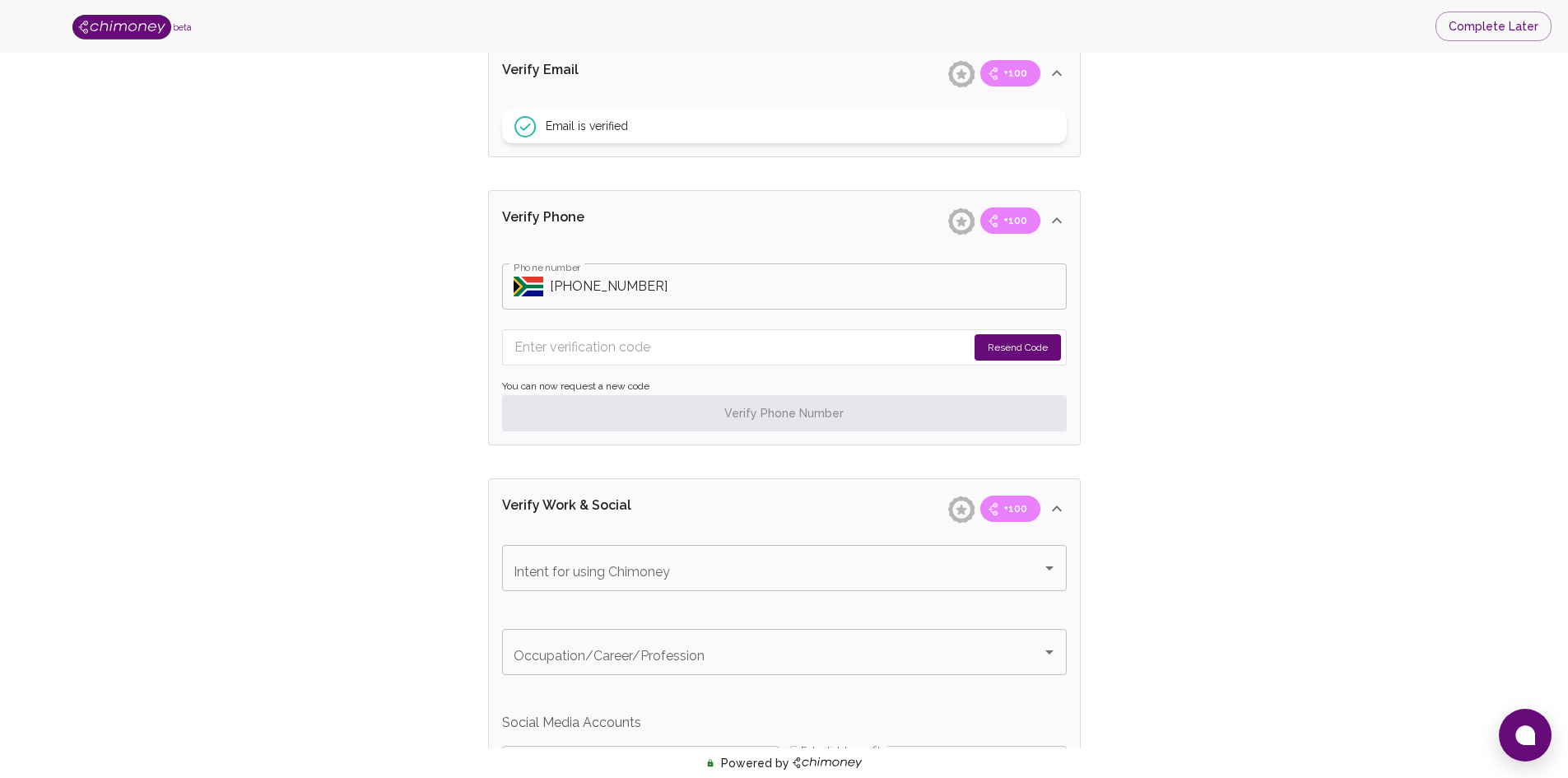
scroll to position [634, 0]
click at [961, 515] on icon at bounding box center [962, 511] width 29 height 29
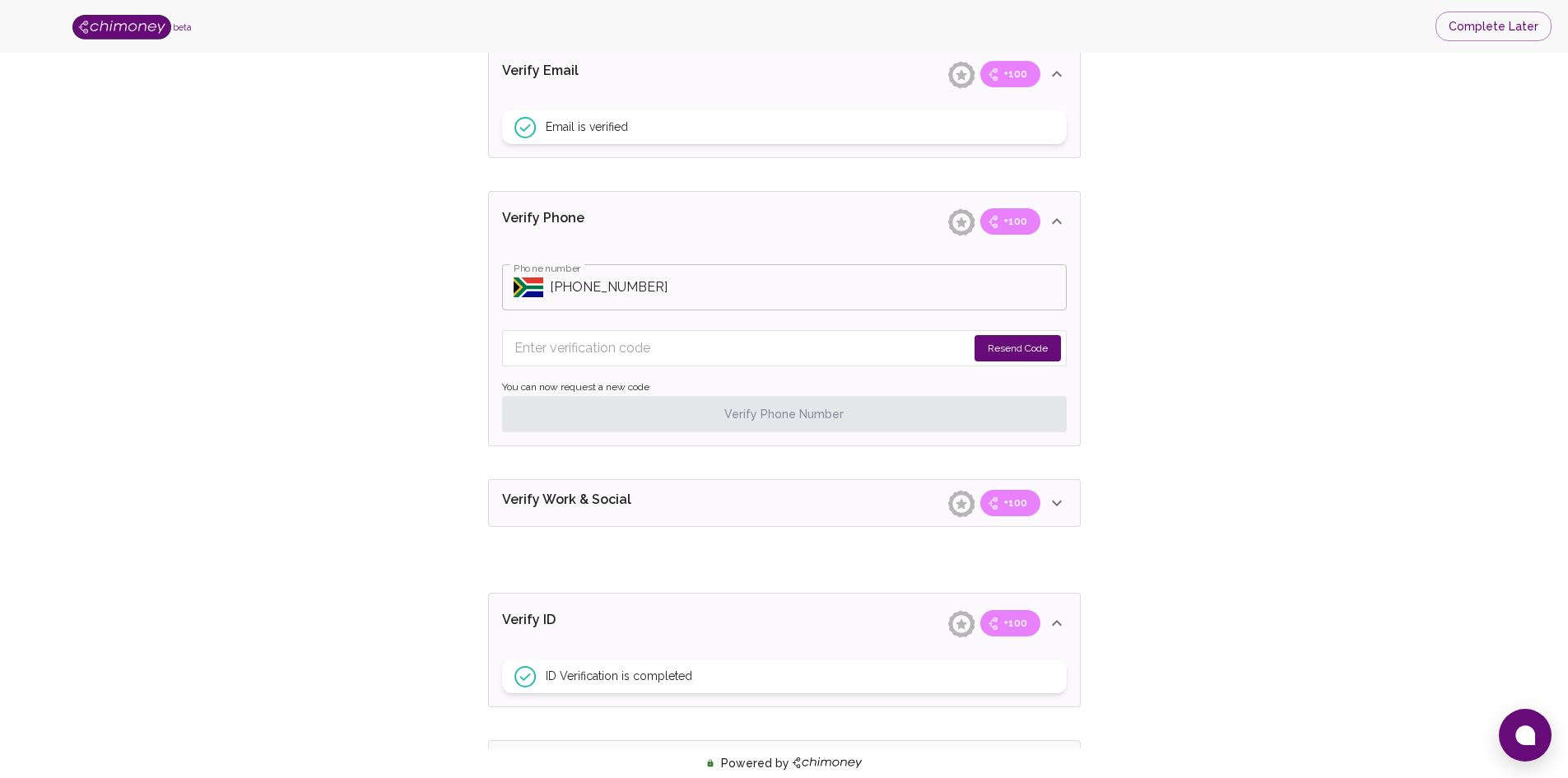
click at [1011, 508] on span "+100" at bounding box center [1015, 503] width 44 height 16
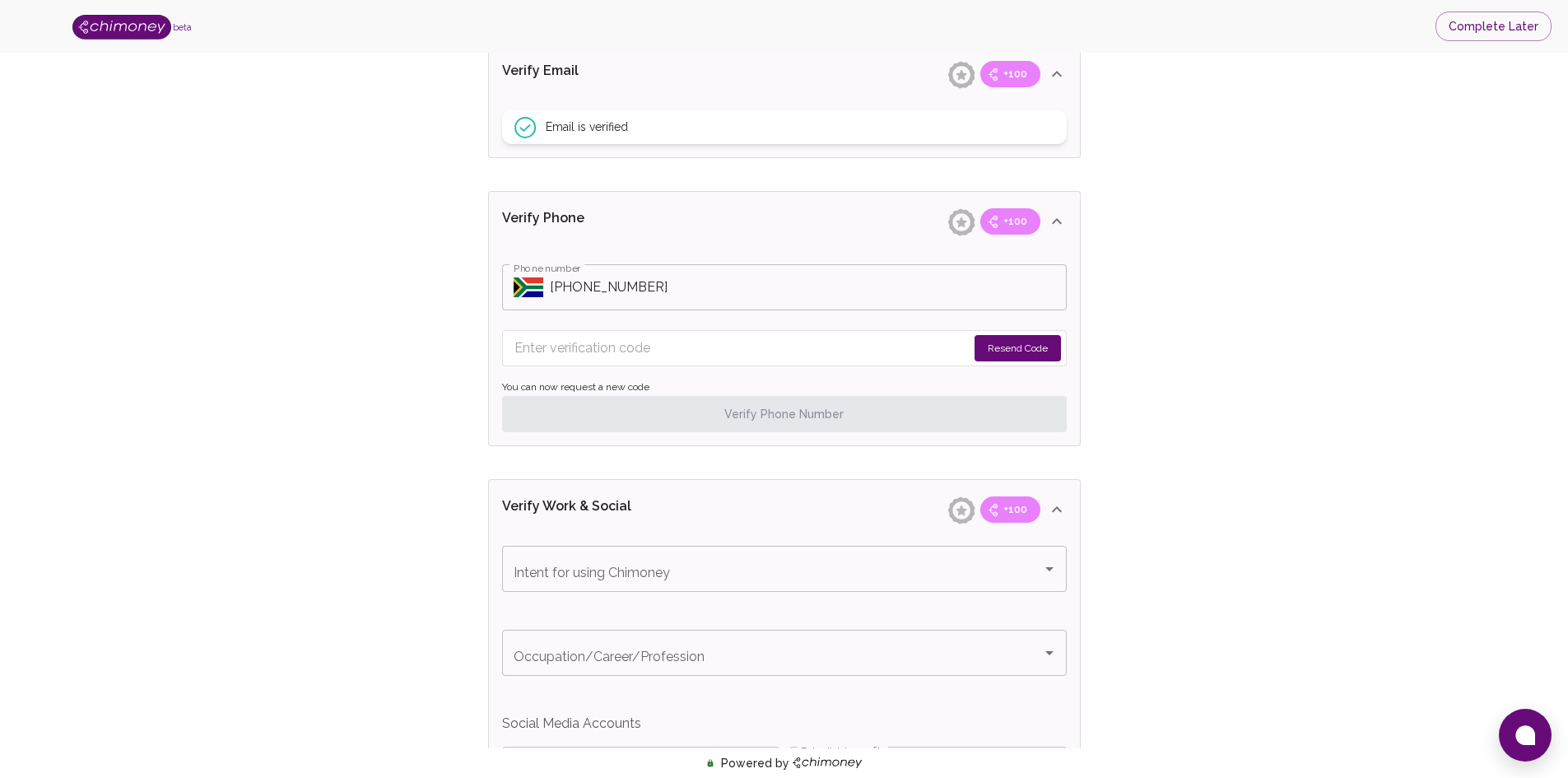
click at [1024, 343] on button "Resend Code" at bounding box center [1017, 348] width 87 height 26
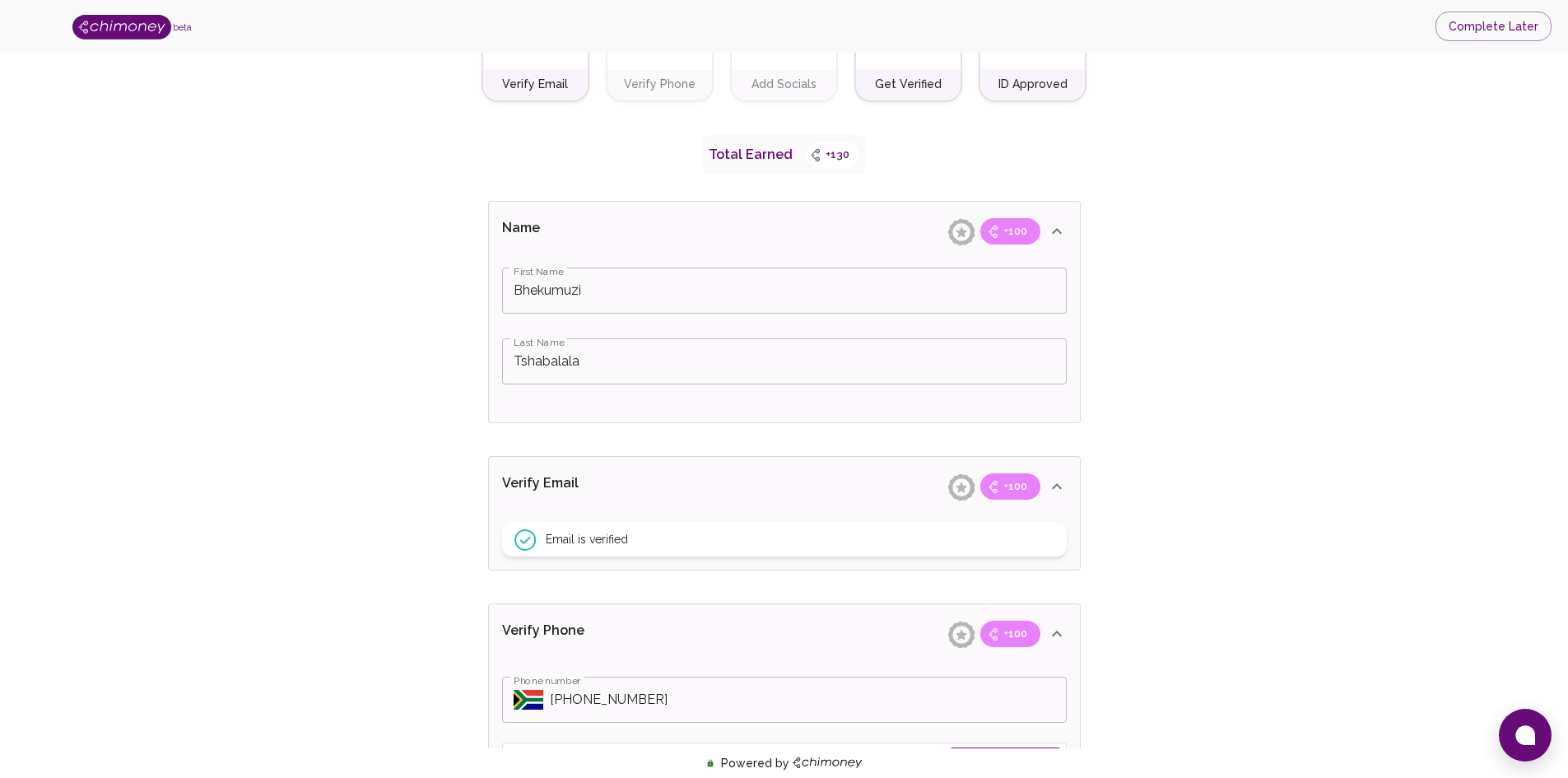
scroll to position [0, 0]
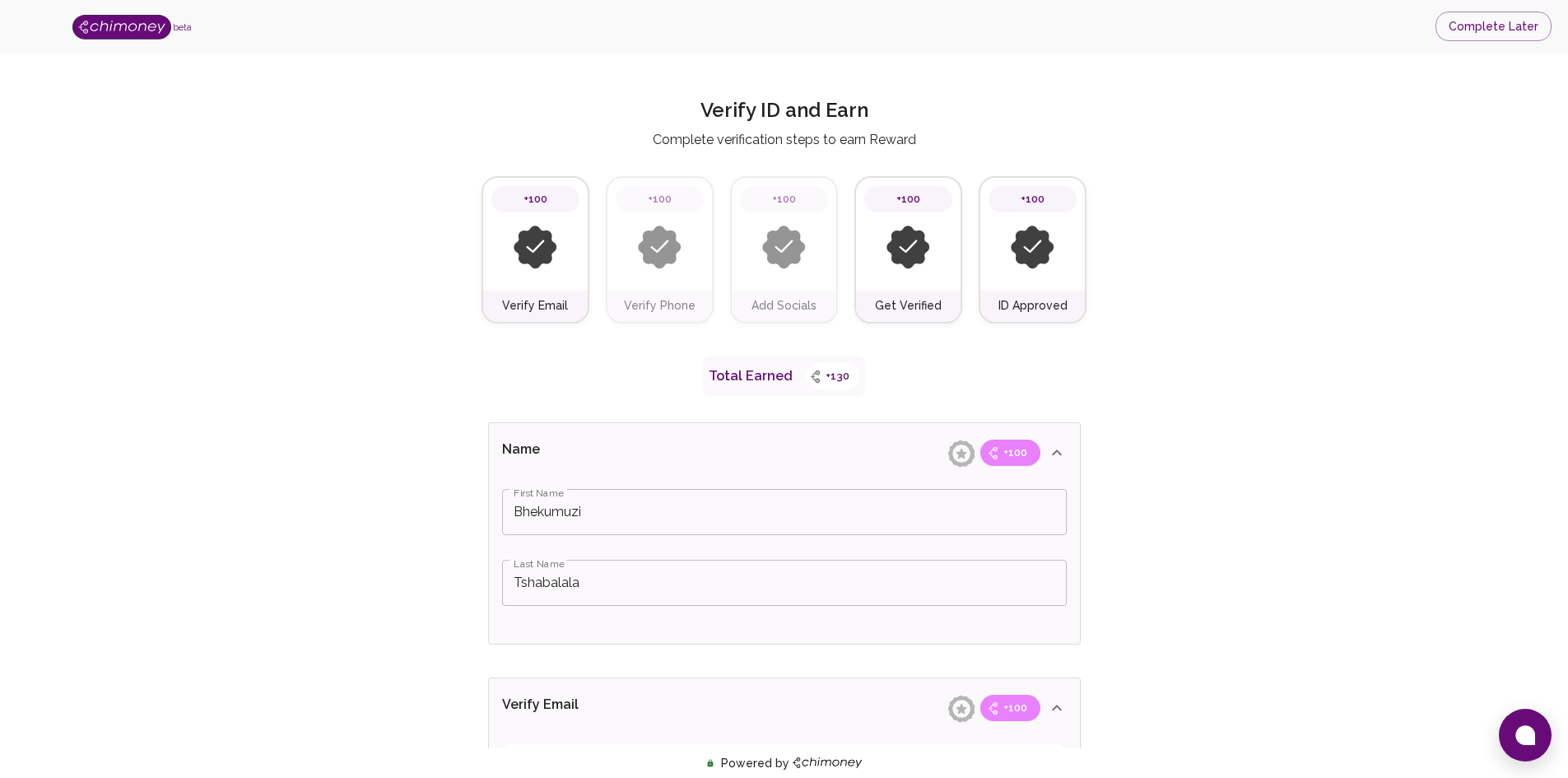
click at [797, 251] on img at bounding box center [784, 248] width 44 height 44
click at [922, 276] on div at bounding box center [908, 247] width 88 height 70
click at [1025, 282] on div at bounding box center [1032, 247] width 88 height 70
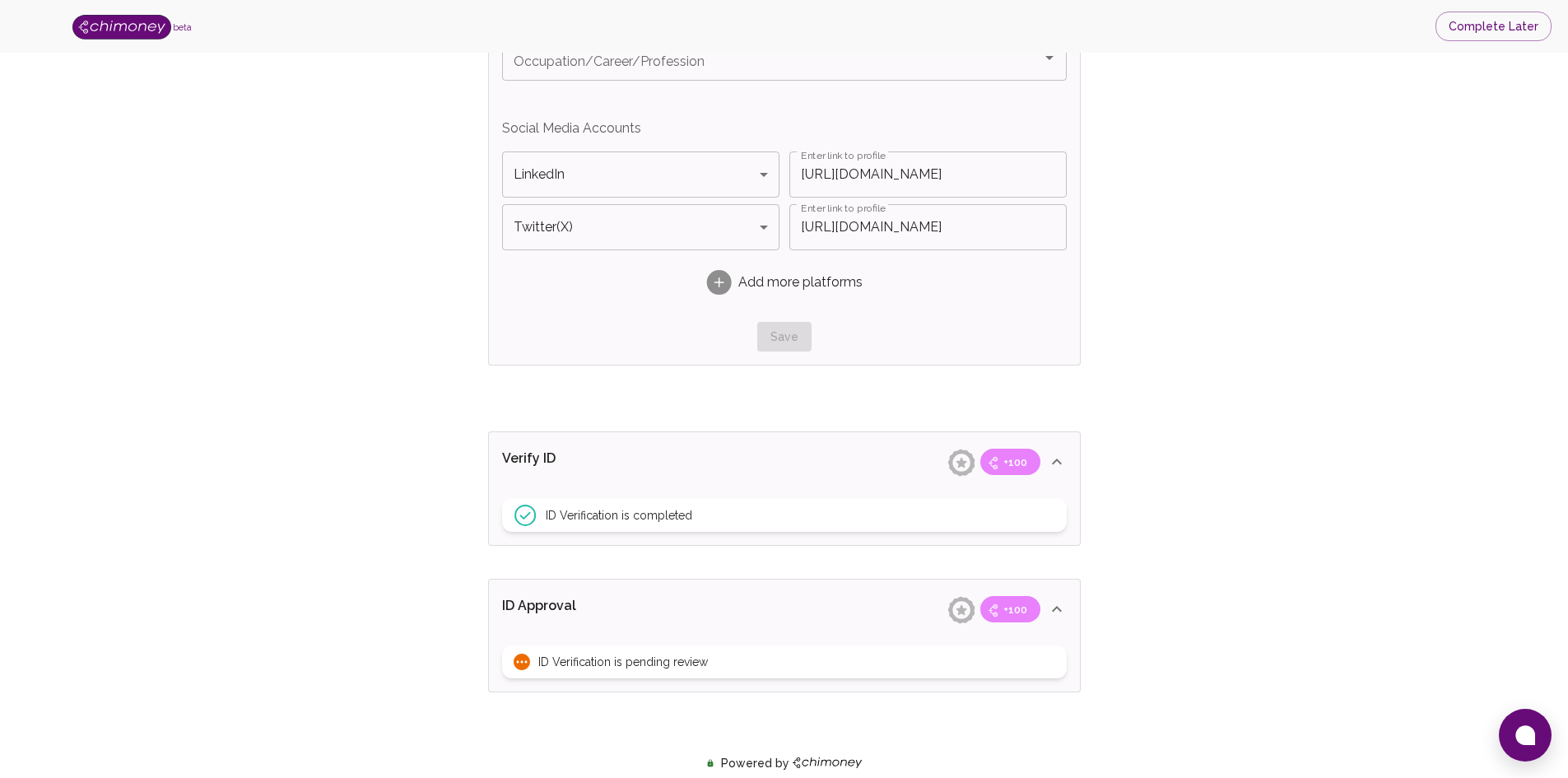
scroll to position [1348, 0]
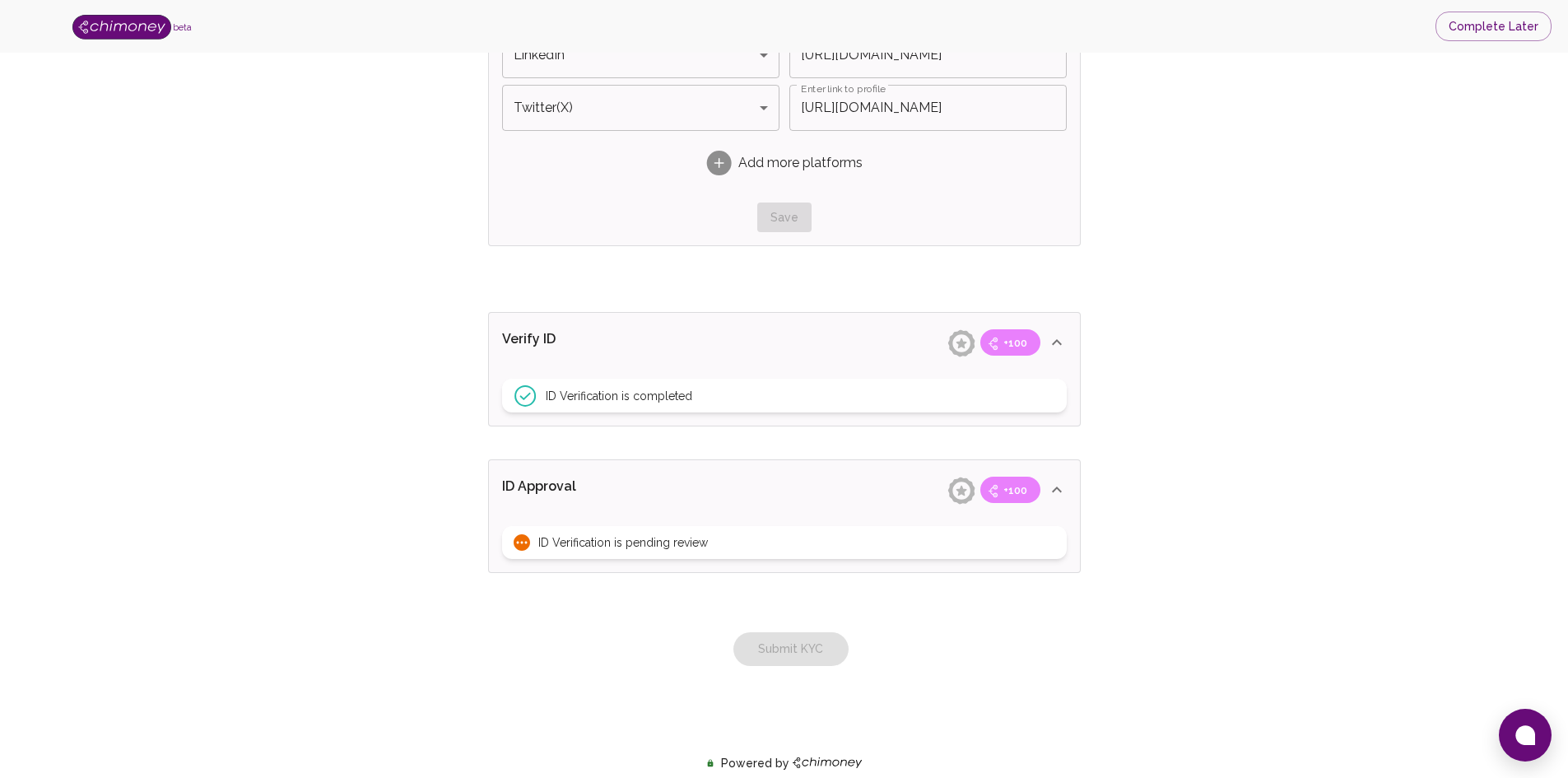
click at [915, 544] on div "ID Verification is pending review" at bounding box center [784, 542] width 565 height 33
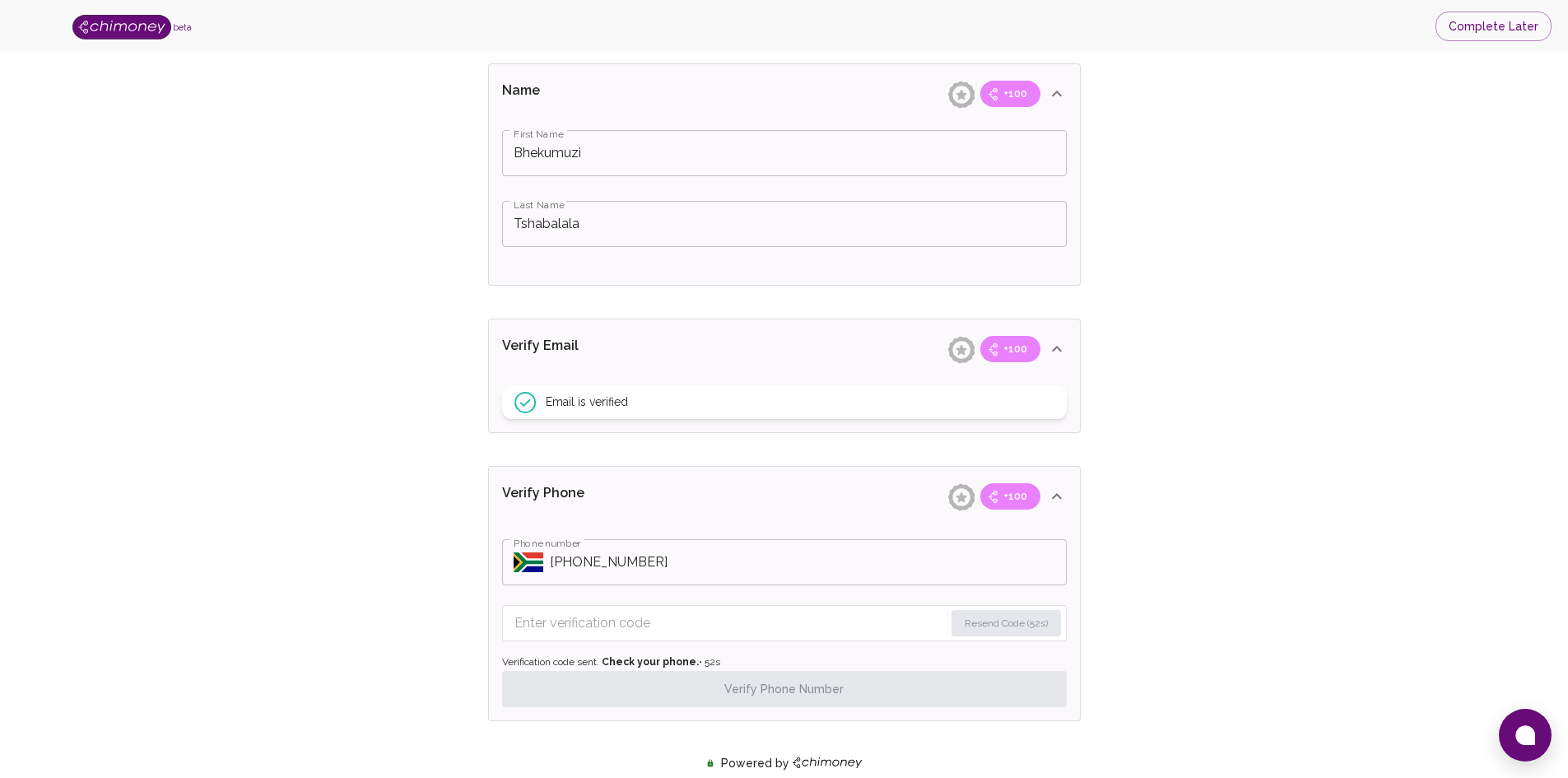
scroll to position [0, 0]
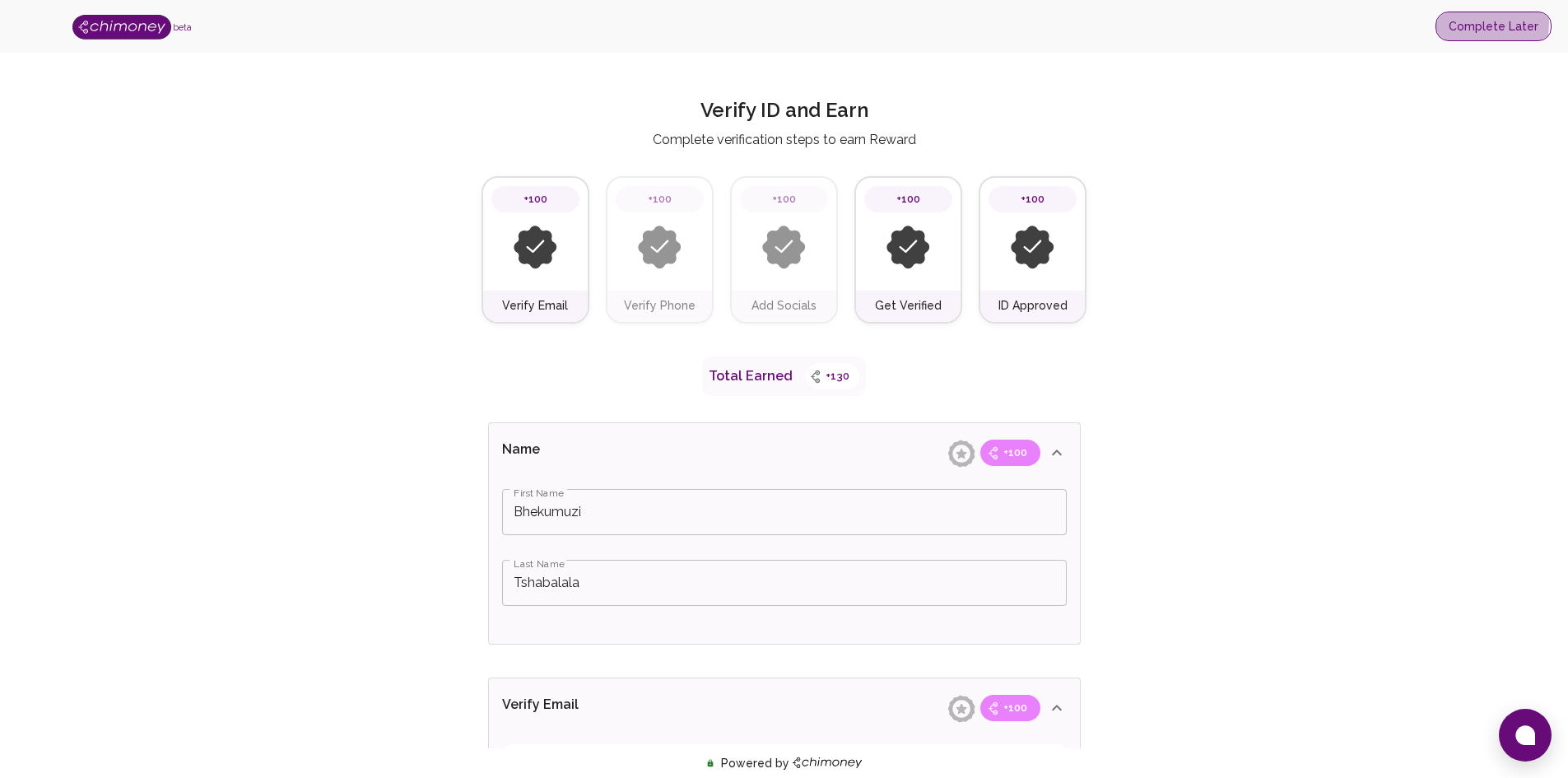
click at [1073, 23] on button "Complete Later" at bounding box center [1492, 26] width 116 height 30
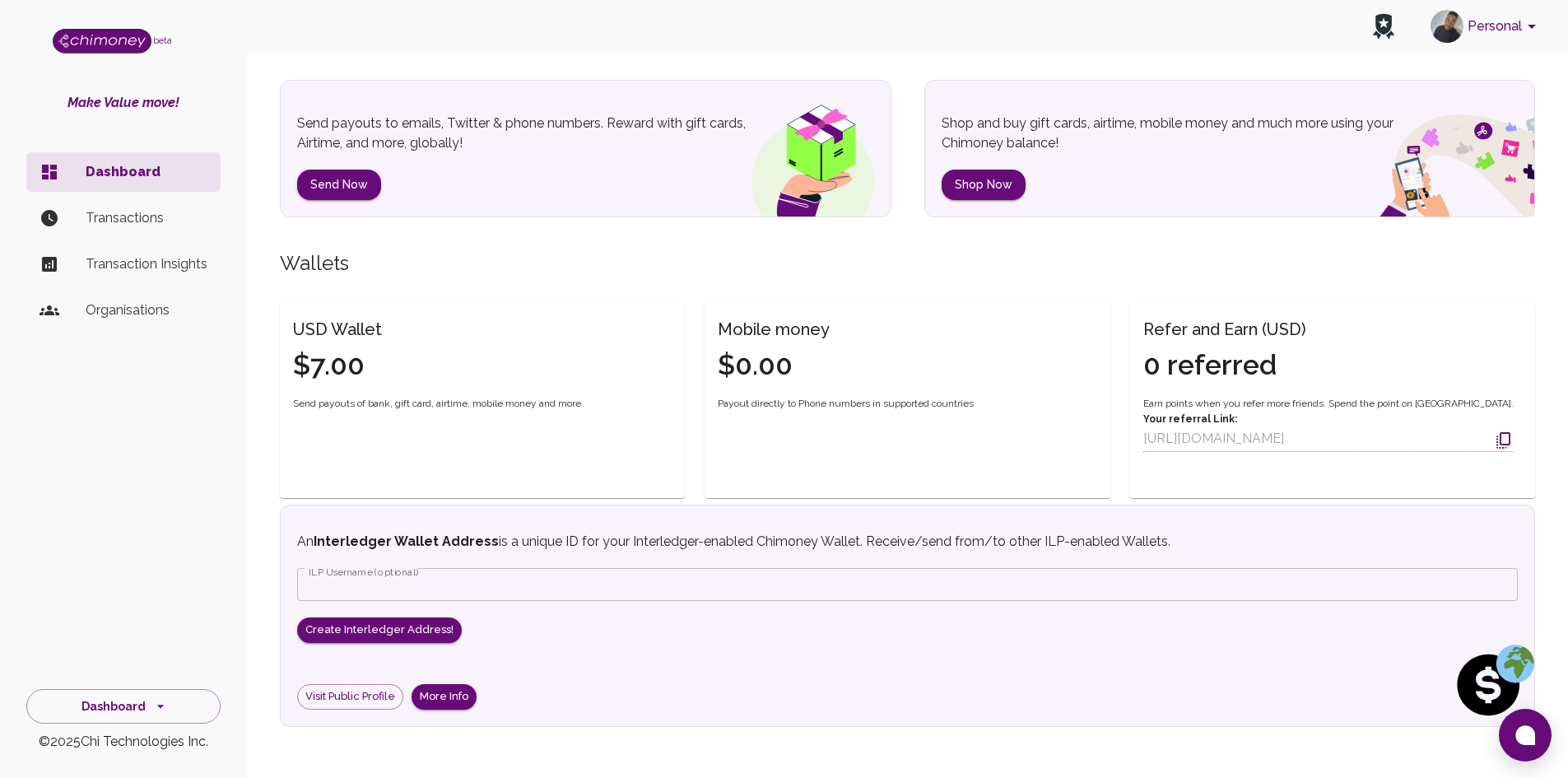
scroll to position [224, 0]
click at [137, 222] on p "Transactions" at bounding box center [147, 219] width 122 height 20
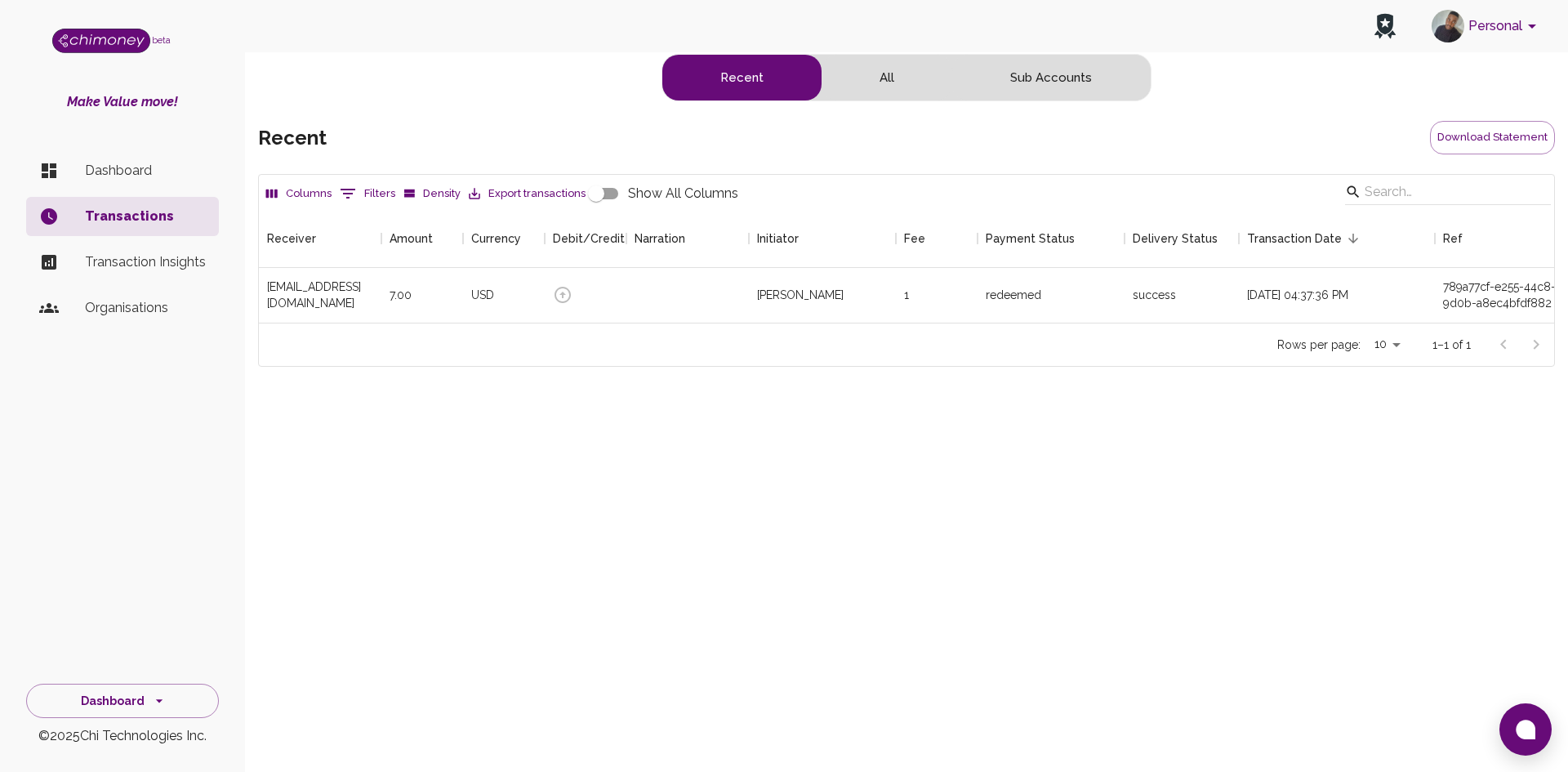
click at [191, 260] on p "Transaction Insights" at bounding box center [146, 262] width 121 height 20
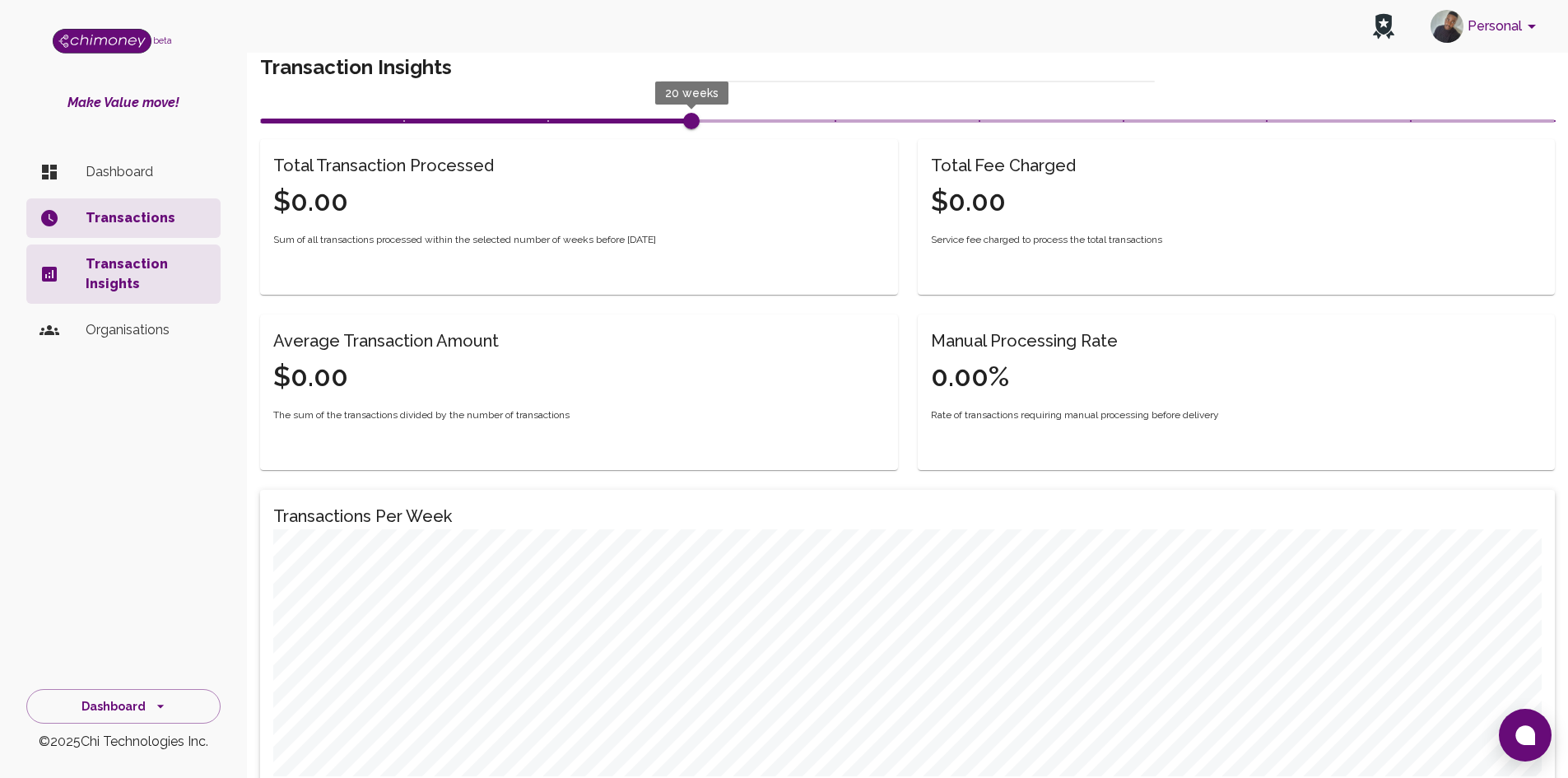
click at [117, 325] on p "Organisations" at bounding box center [147, 331] width 122 height 20
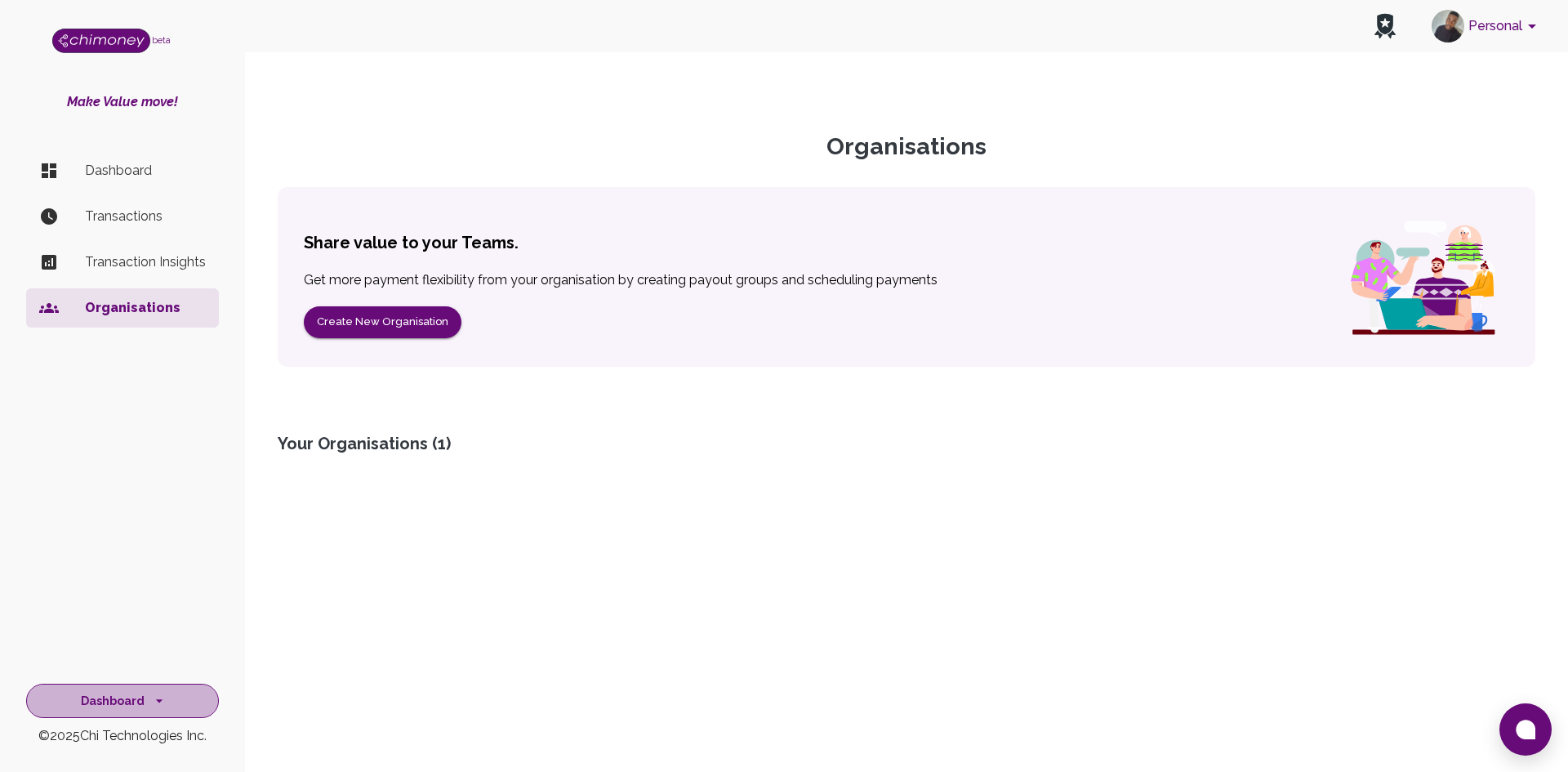
click at [139, 711] on button "Dashboard" at bounding box center [122, 701] width 192 height 35
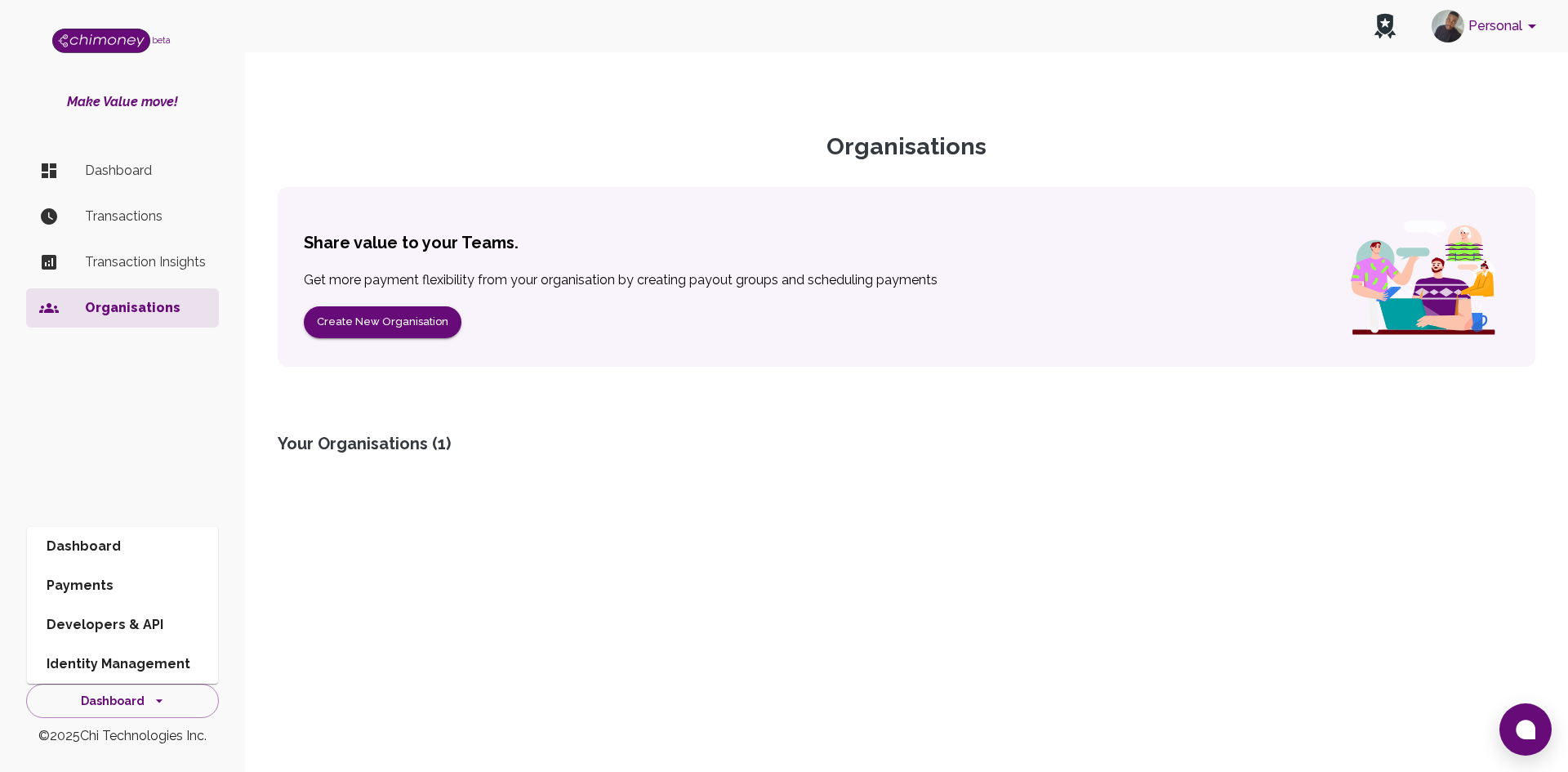
click at [239, 420] on div "Dashboard Transactions Transaction Insights Organisations" at bounding box center [122, 393] width 245 height 498
click at [106, 174] on p "Dashboard" at bounding box center [146, 171] width 121 height 20
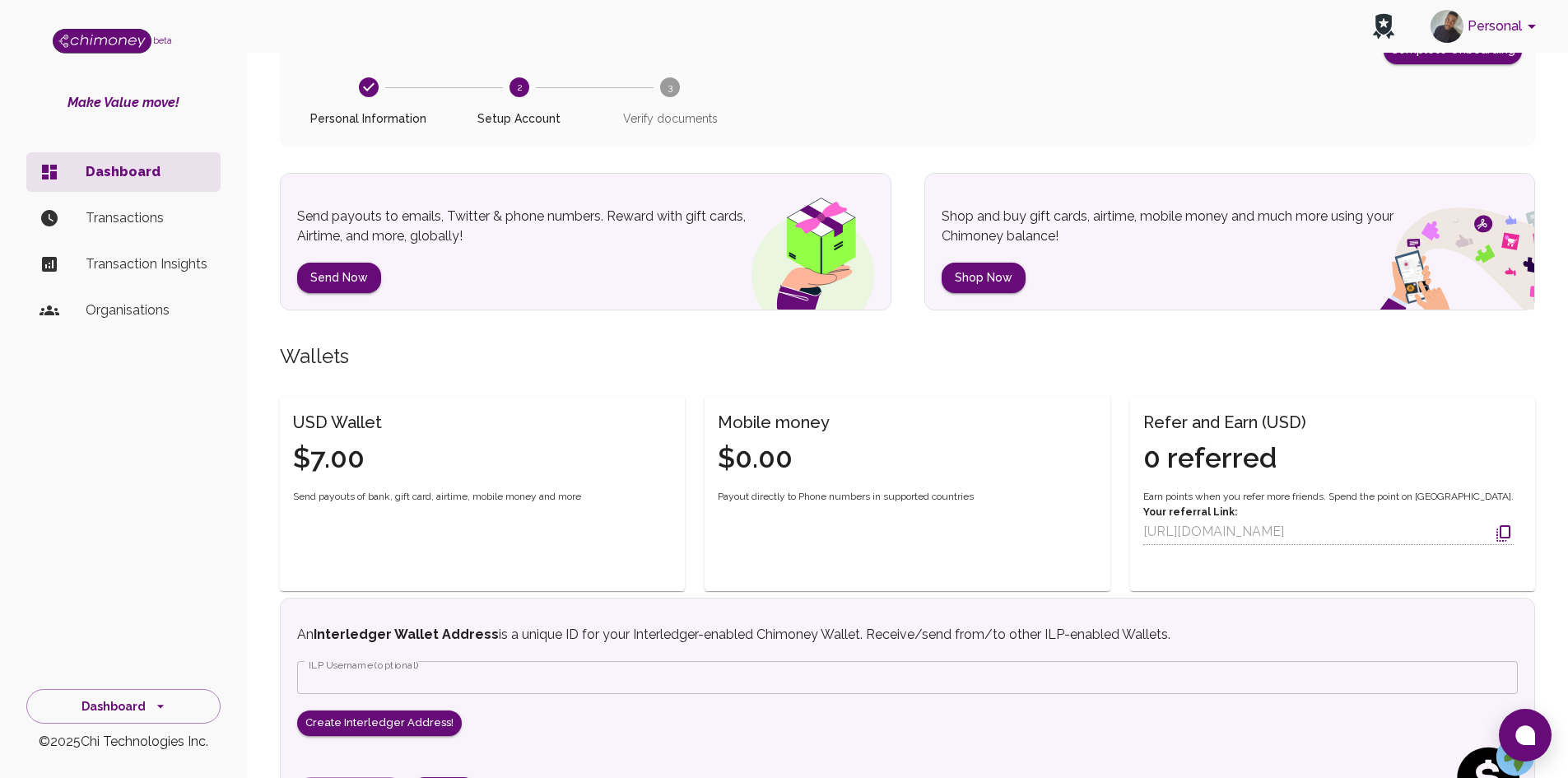
scroll to position [130, 0]
click at [1073, 23] on icon at bounding box center [1383, 24] width 16 height 21
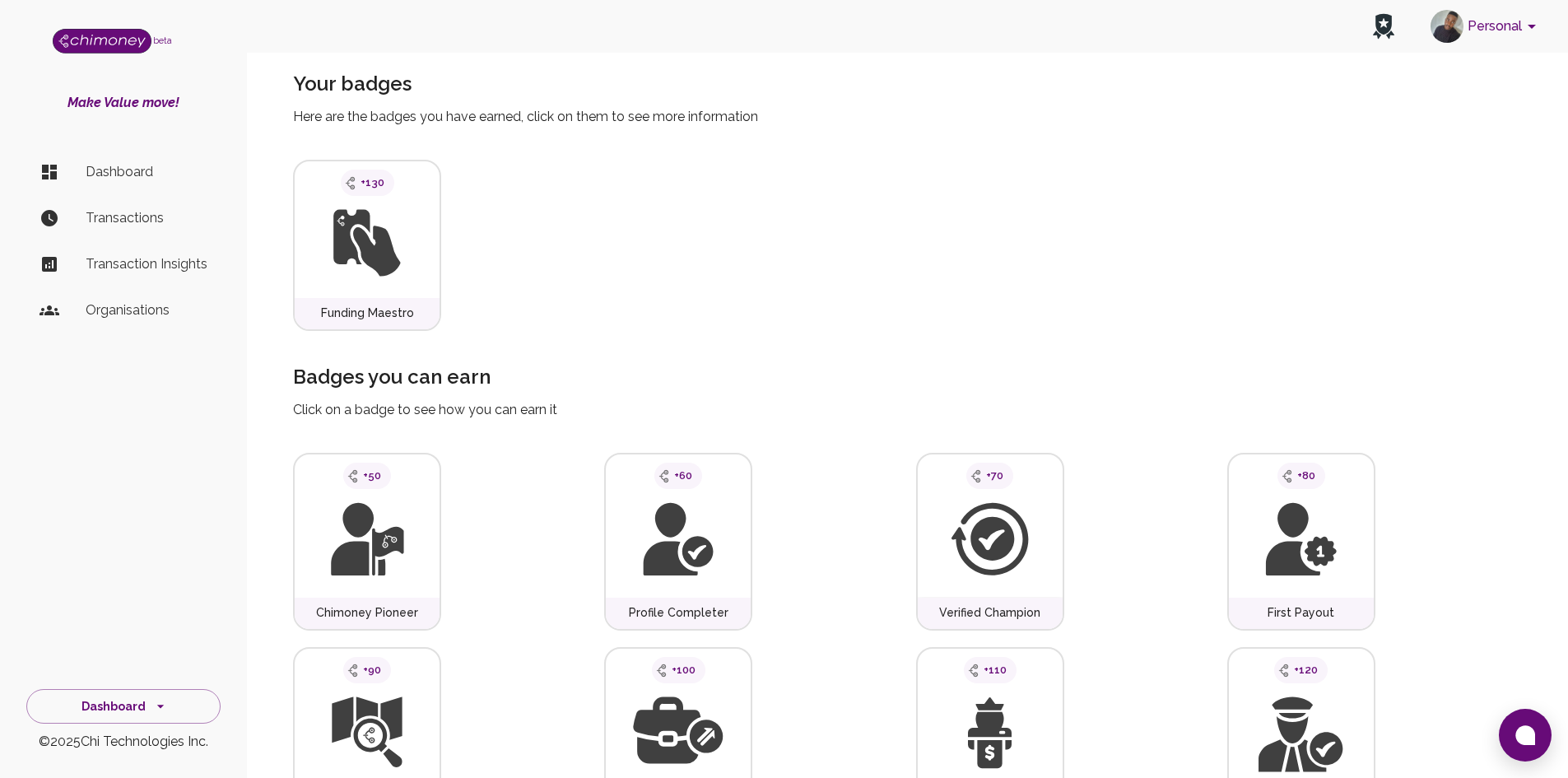
click at [157, 256] on p "Transaction Insights" at bounding box center [147, 264] width 122 height 20
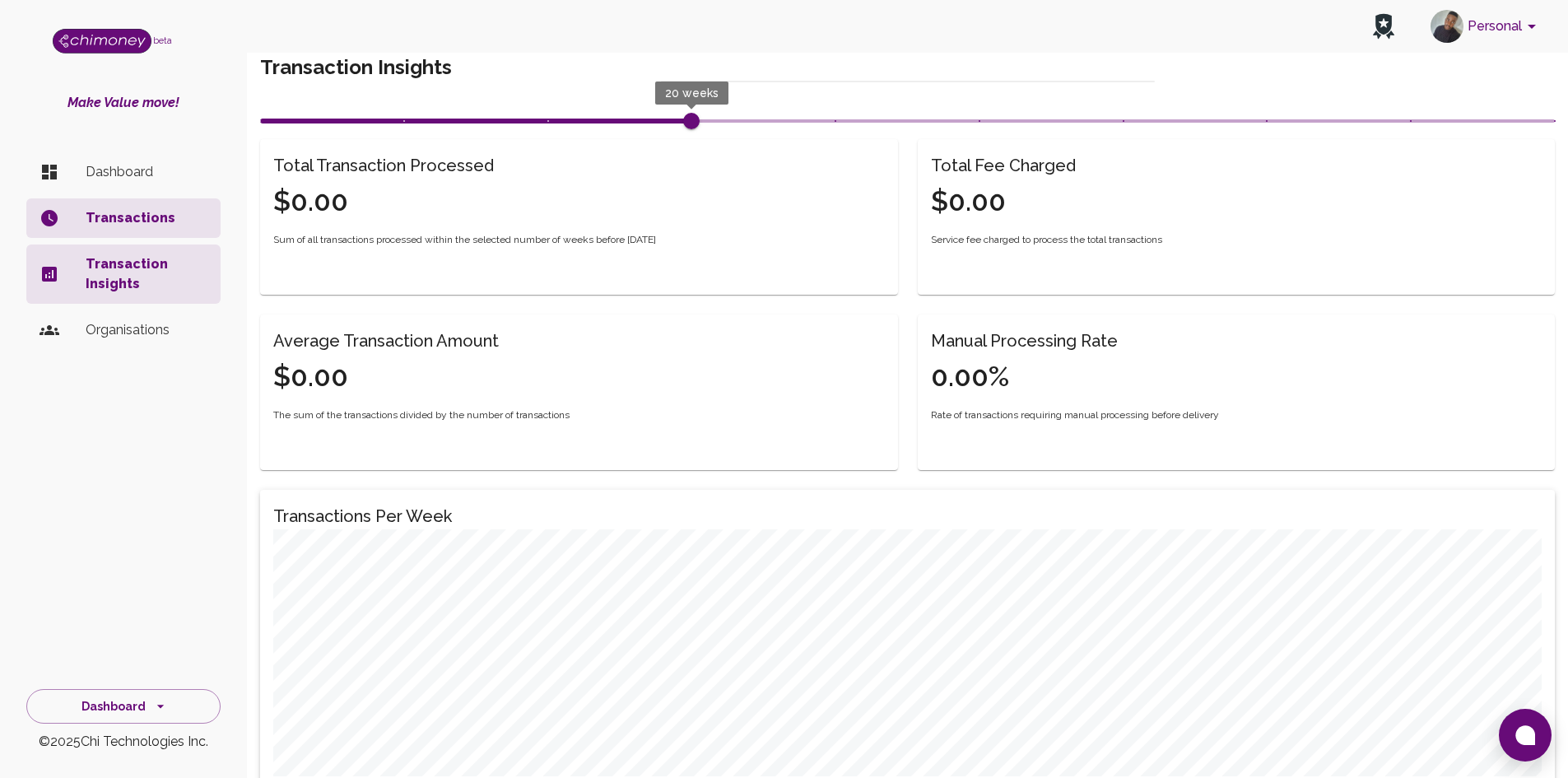
click at [113, 317] on li "Organisations" at bounding box center [123, 330] width 194 height 39
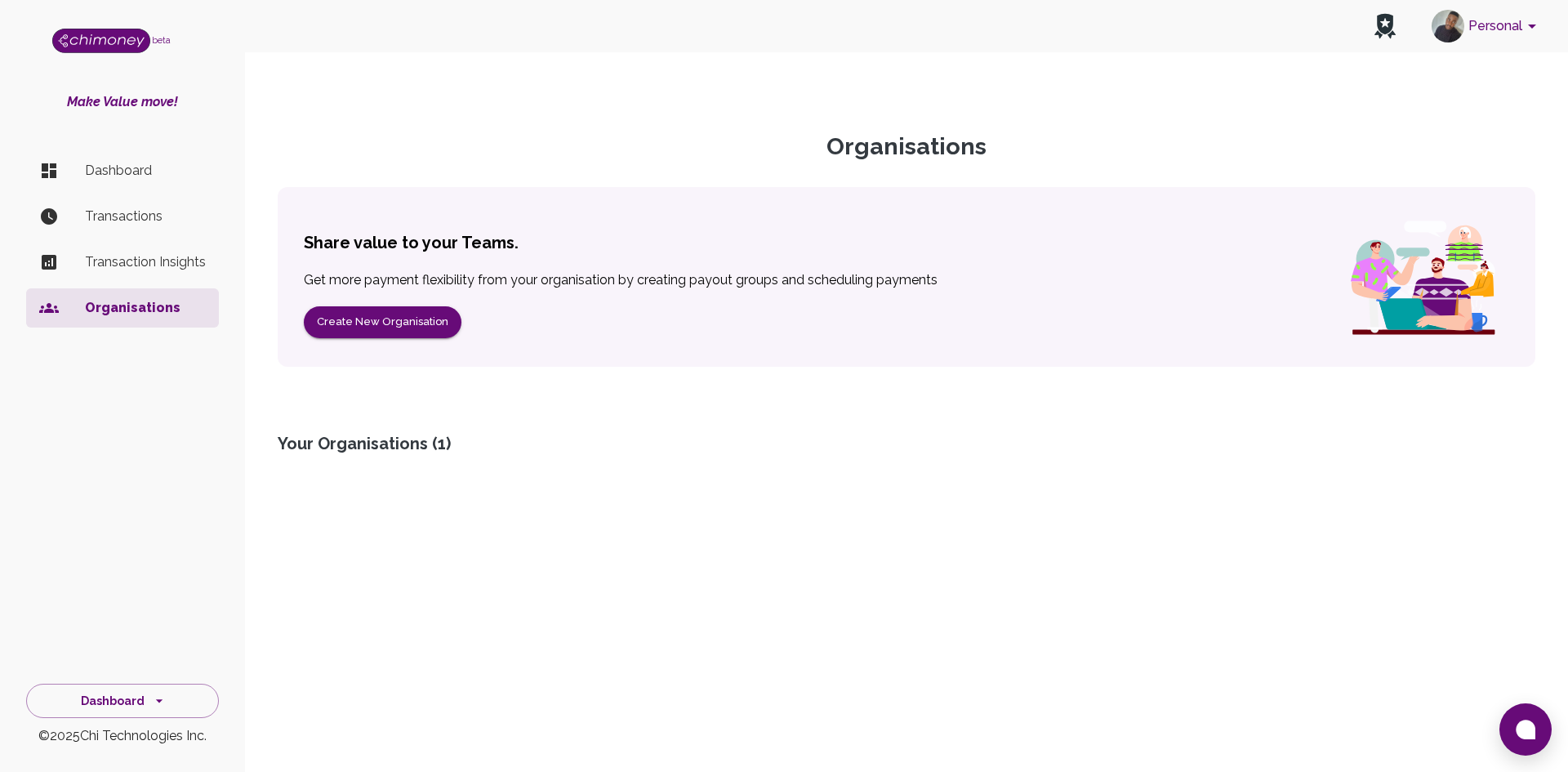
click at [371, 449] on div "Your Organisations ( 1 )" at bounding box center [906, 443] width 1258 height 23
click at [138, 174] on p "Dashboard" at bounding box center [146, 171] width 121 height 20
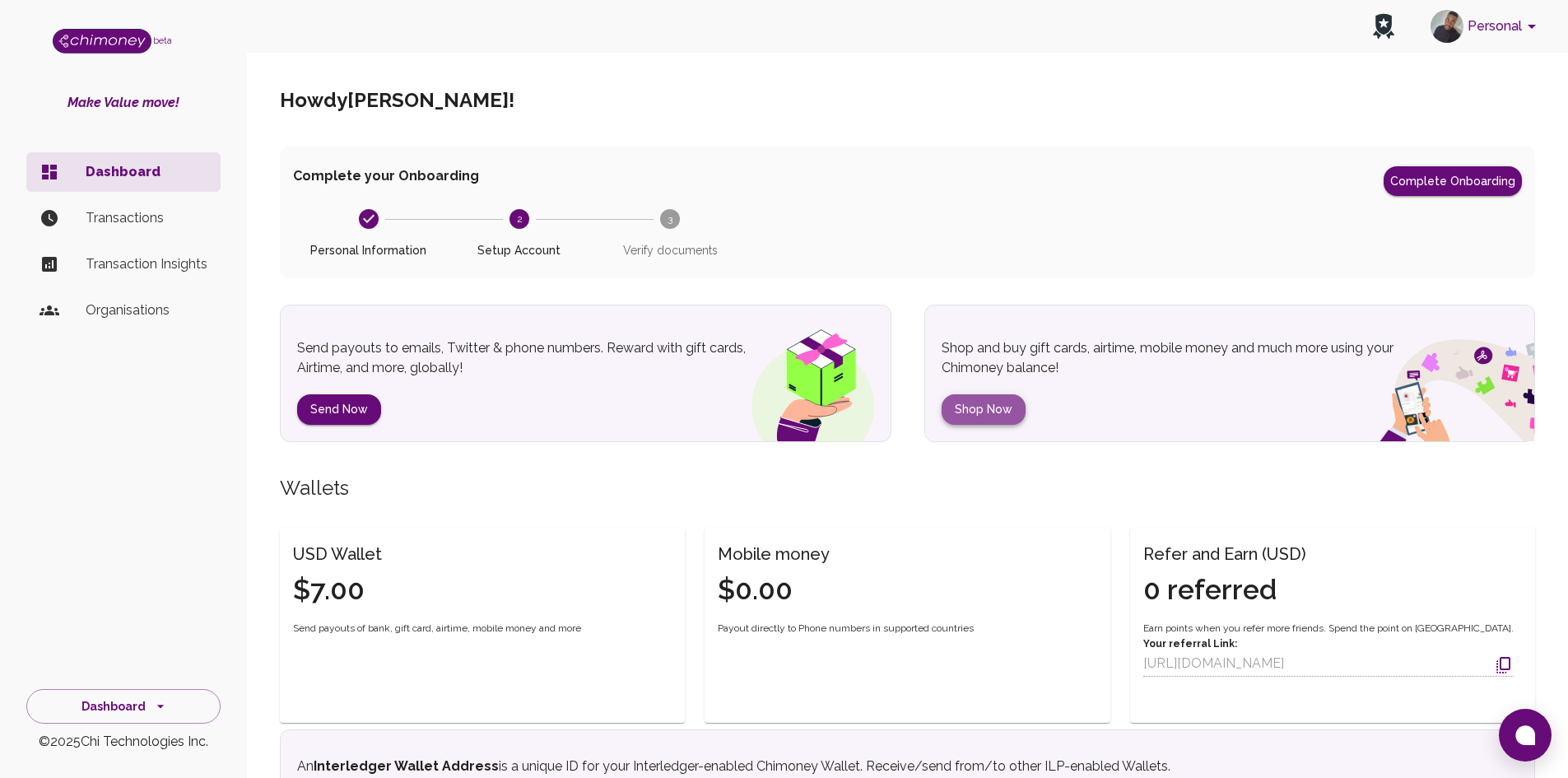
click at [1004, 411] on button "Shop Now" at bounding box center [983, 409] width 84 height 30
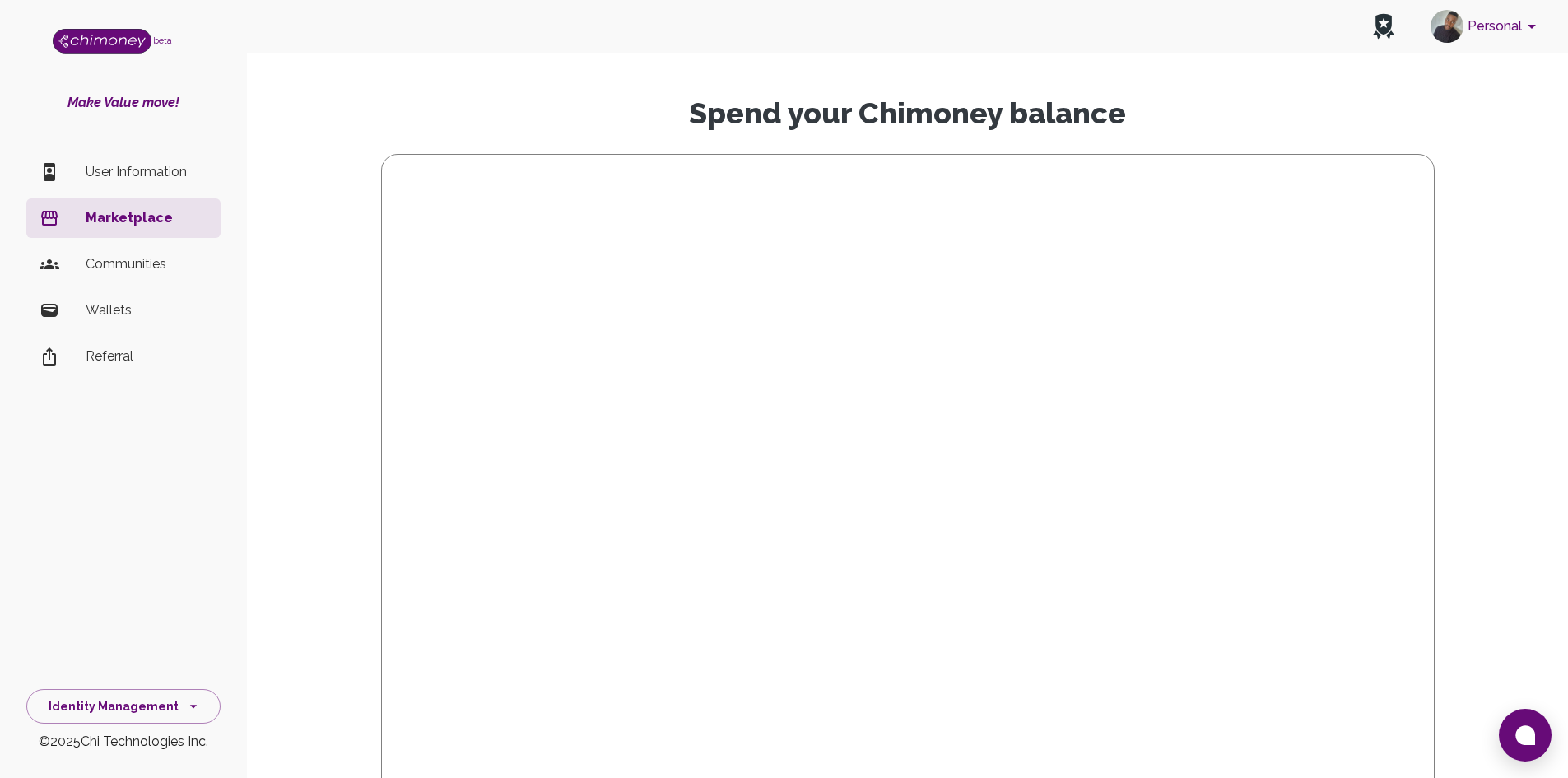
scroll to position [53, 0]
click at [90, 254] on p "Communities" at bounding box center [147, 264] width 122 height 20
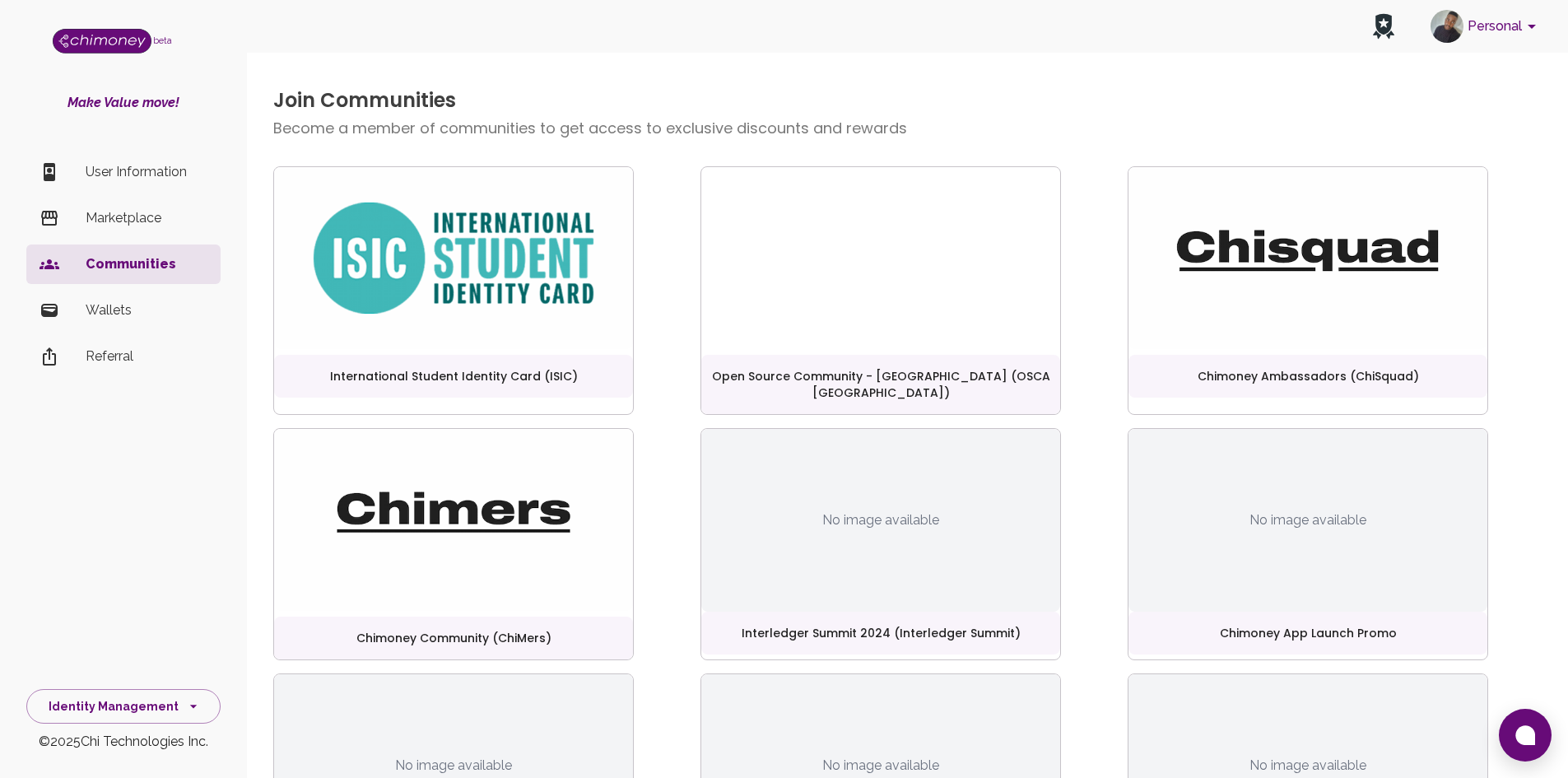
click at [120, 303] on p "Wallets" at bounding box center [147, 311] width 122 height 20
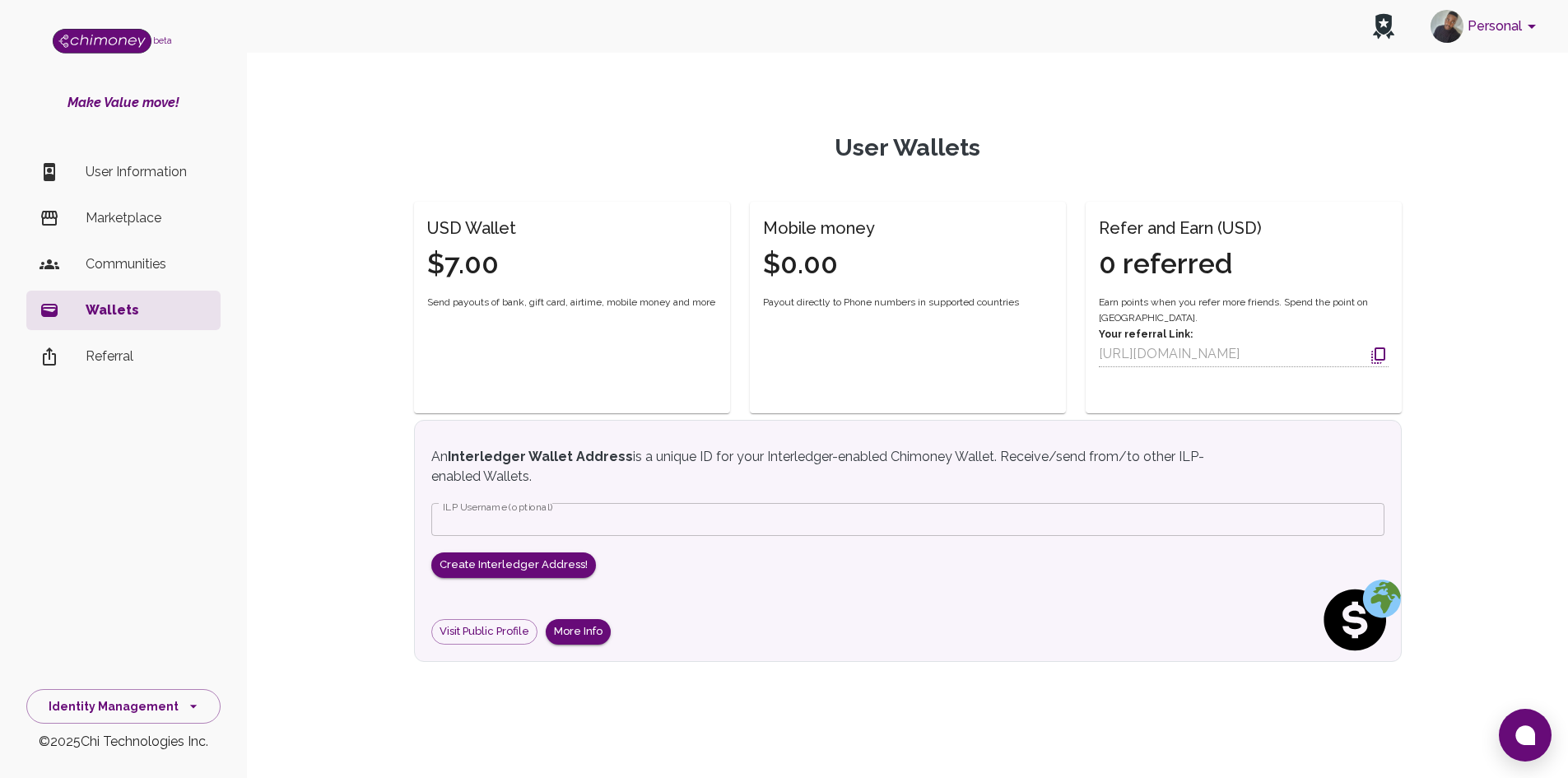
click at [137, 168] on p "User Information" at bounding box center [147, 172] width 122 height 20
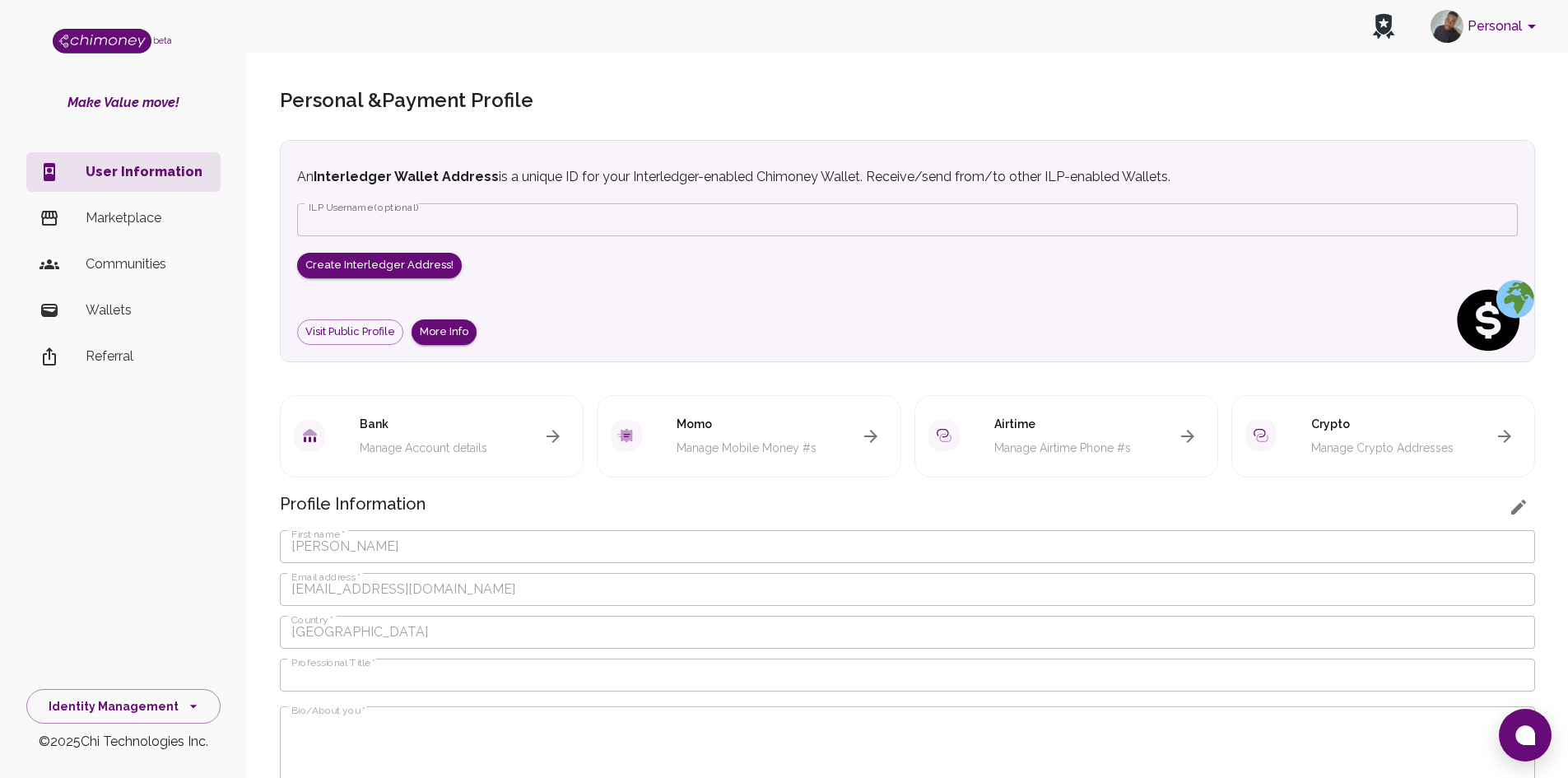
click at [563, 445] on icon "button" at bounding box center [553, 436] width 20 height 20
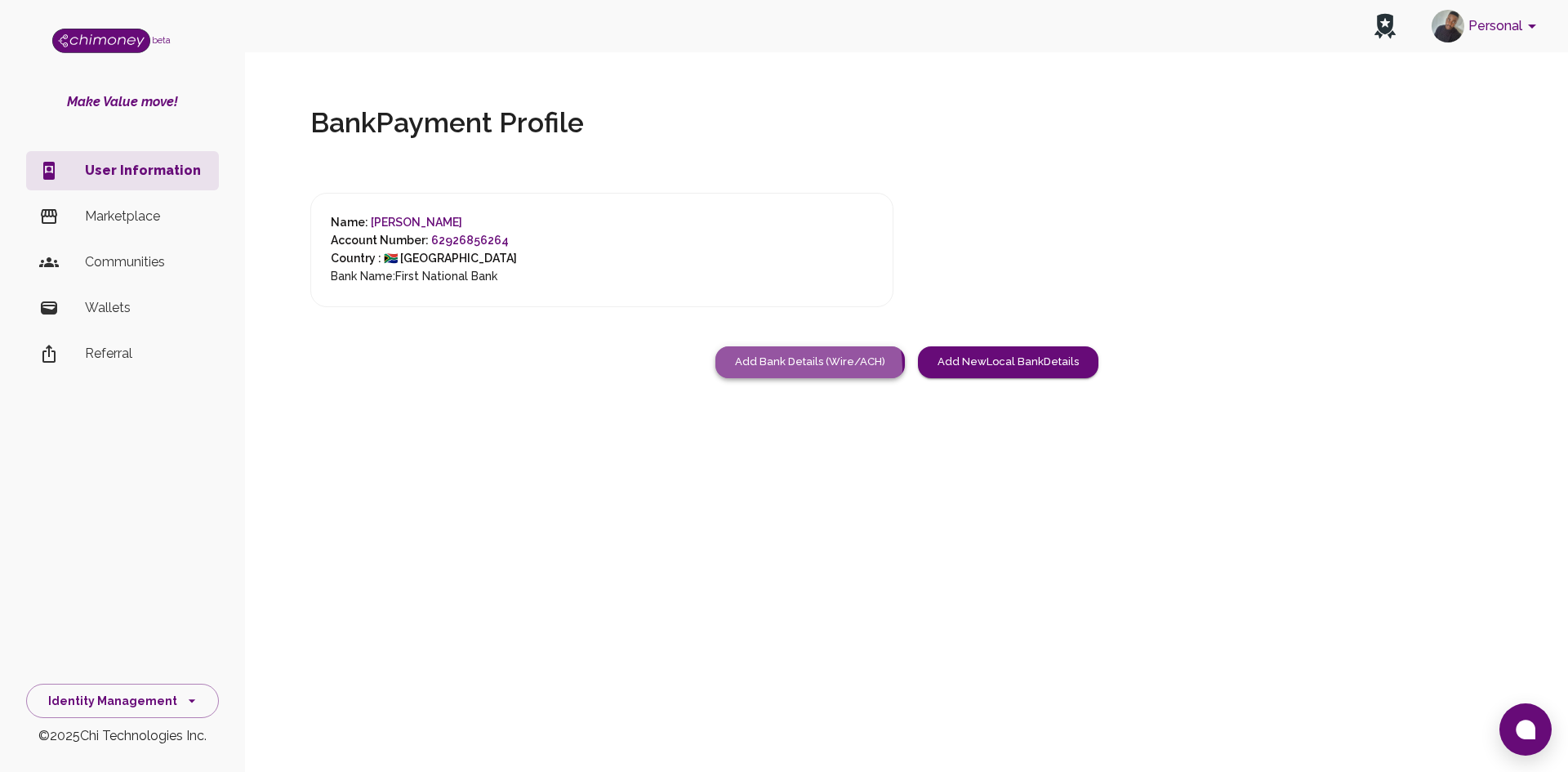
click at [795, 369] on button "Add Bank Details (Wire/ACH)" at bounding box center [811, 362] width 190 height 32
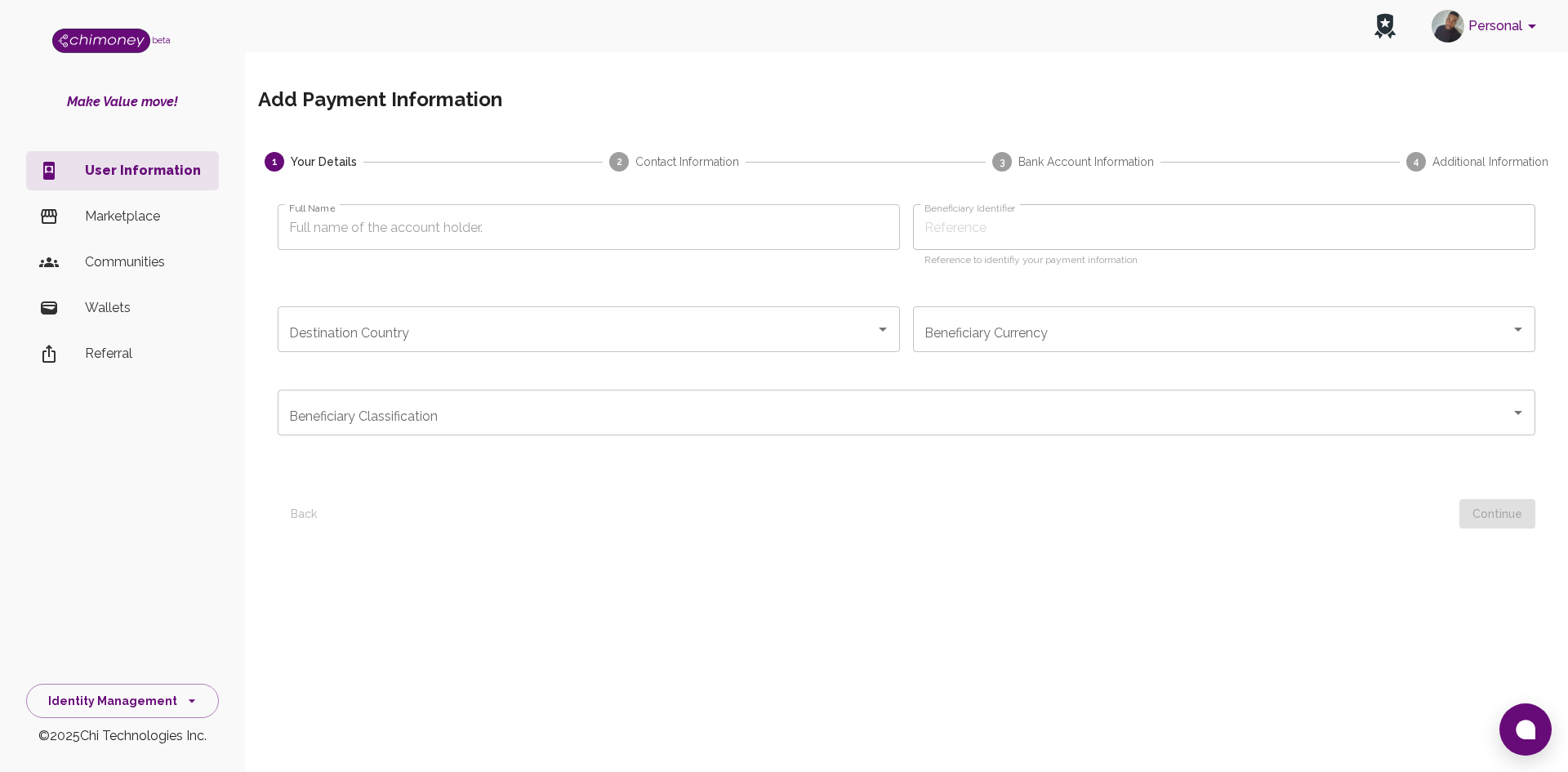
click at [306, 513] on div "Back Continue" at bounding box center [906, 508] width 1258 height 43
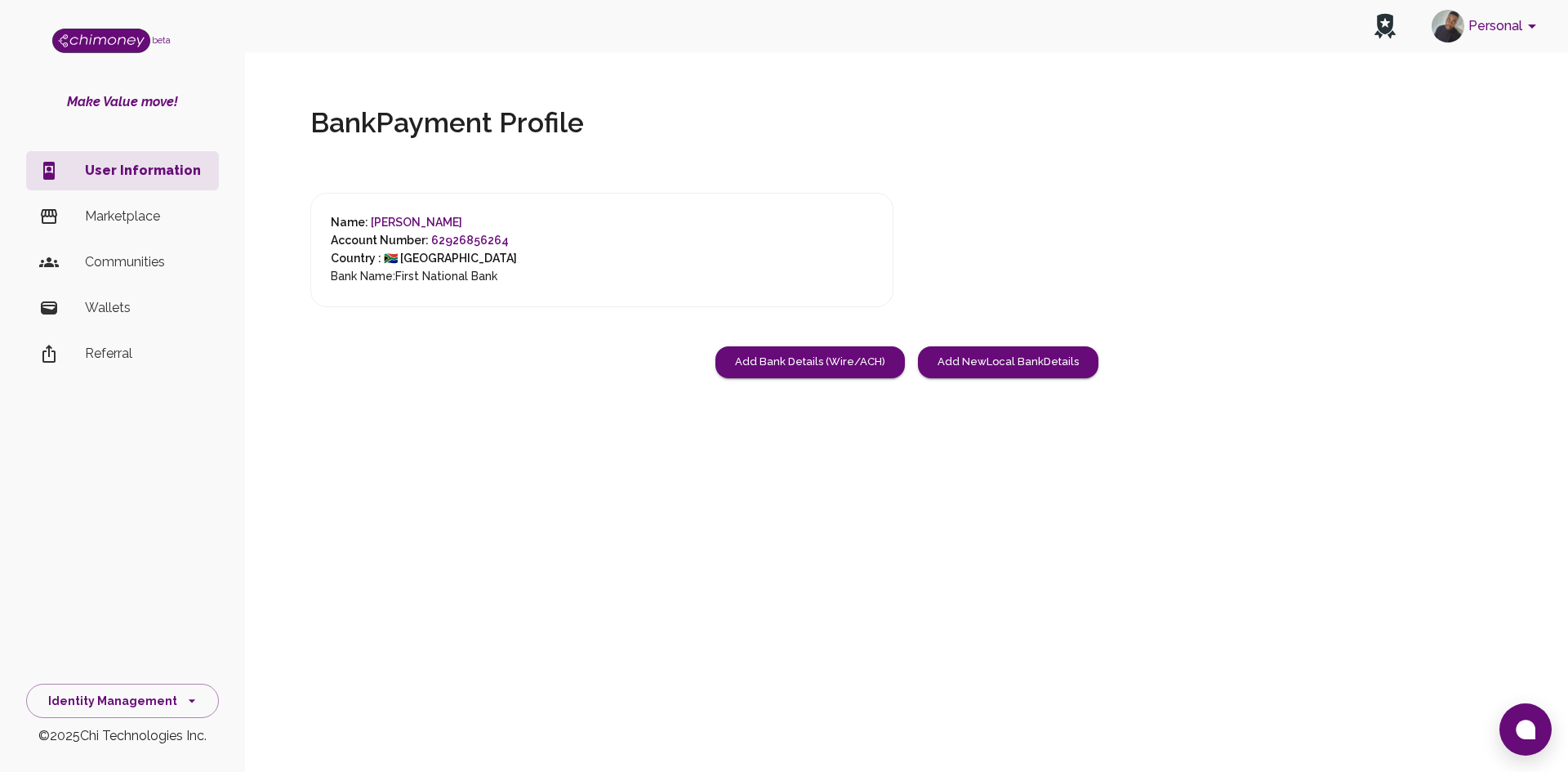
click at [679, 255] on div "Name: Bhekumuzi Tshabalala Account Number: 62926856264 Country : 🇿🇦 South Afric…" at bounding box center [601, 249] width 583 height 115
click at [348, 252] on h6 "Country : 🇿🇦 South Africa" at bounding box center [424, 259] width 186 height 18
click at [343, 231] on h6 "Name: Bhekumuzi Tshabalala" at bounding box center [424, 223] width 186 height 18
click at [332, 230] on div at bounding box center [332, 230] width 0 height 0
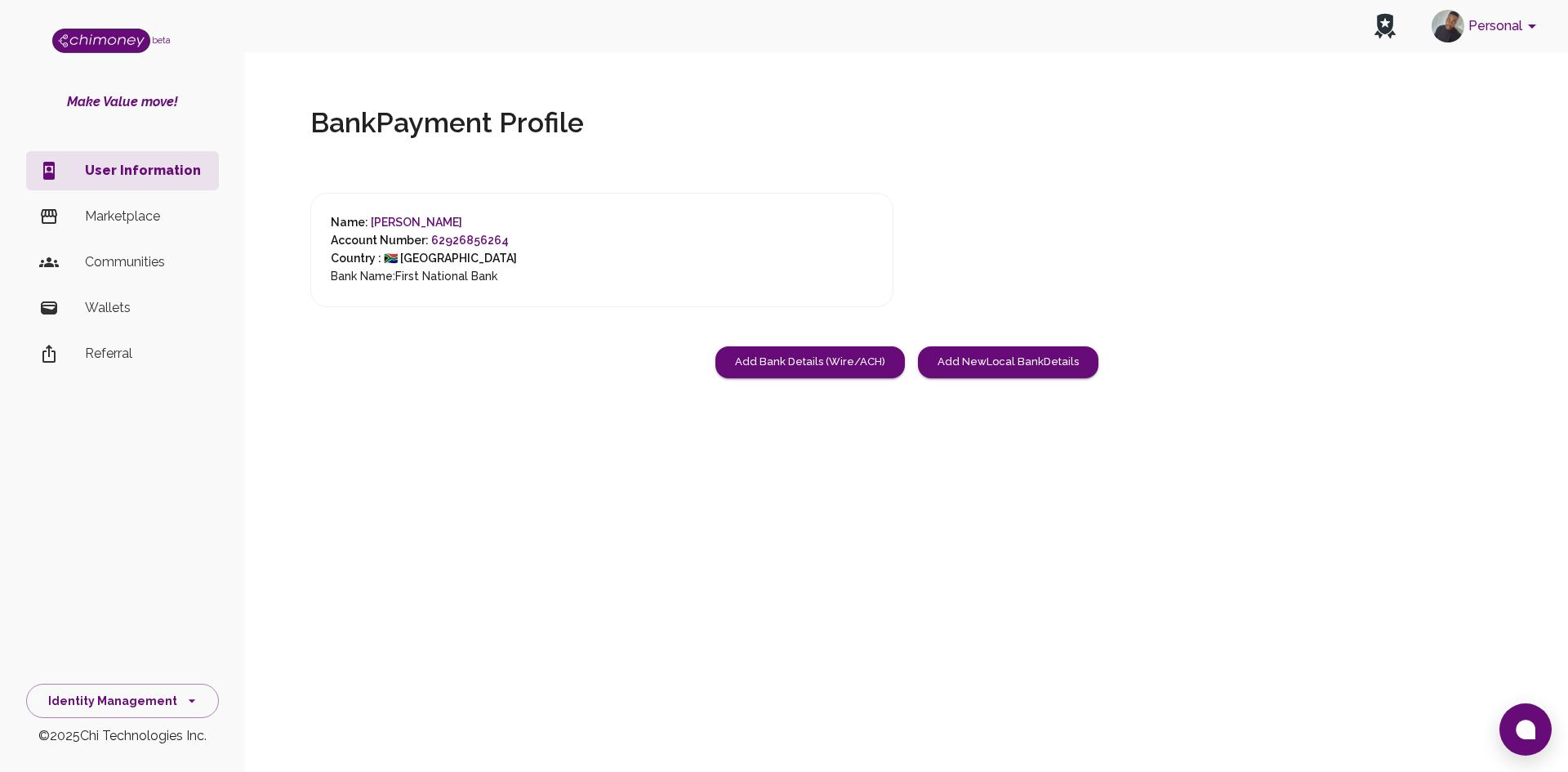
click at [496, 243] on span "62926856264" at bounding box center [470, 240] width 78 height 13
click at [464, 276] on h6 "Bank Name: First National Bank" at bounding box center [424, 277] width 186 height 18
click at [993, 369] on button "Add New Local Bank Details" at bounding box center [1009, 362] width 181 height 32
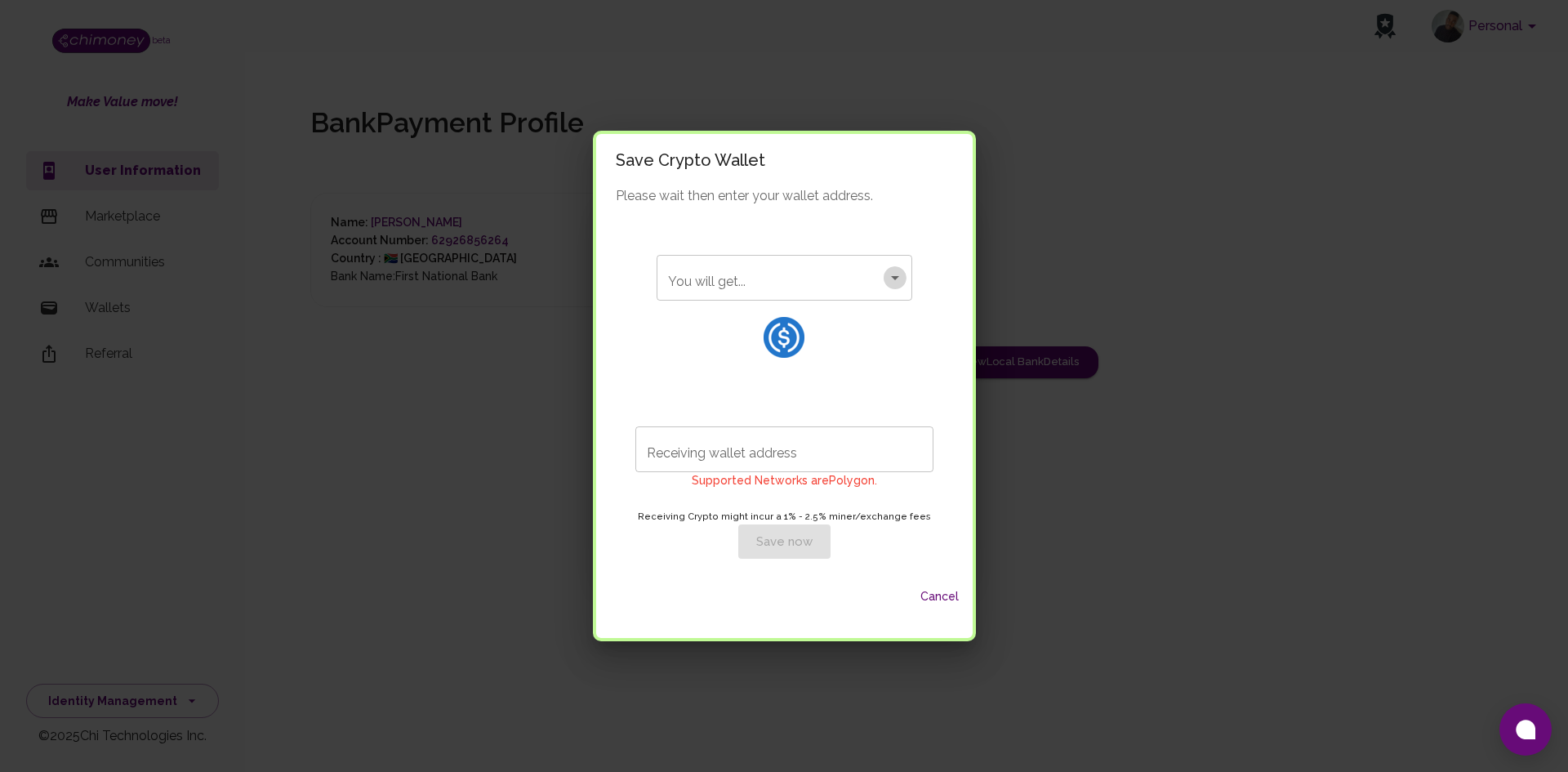
click at [892, 277] on icon "Open" at bounding box center [896, 278] width 20 height 20
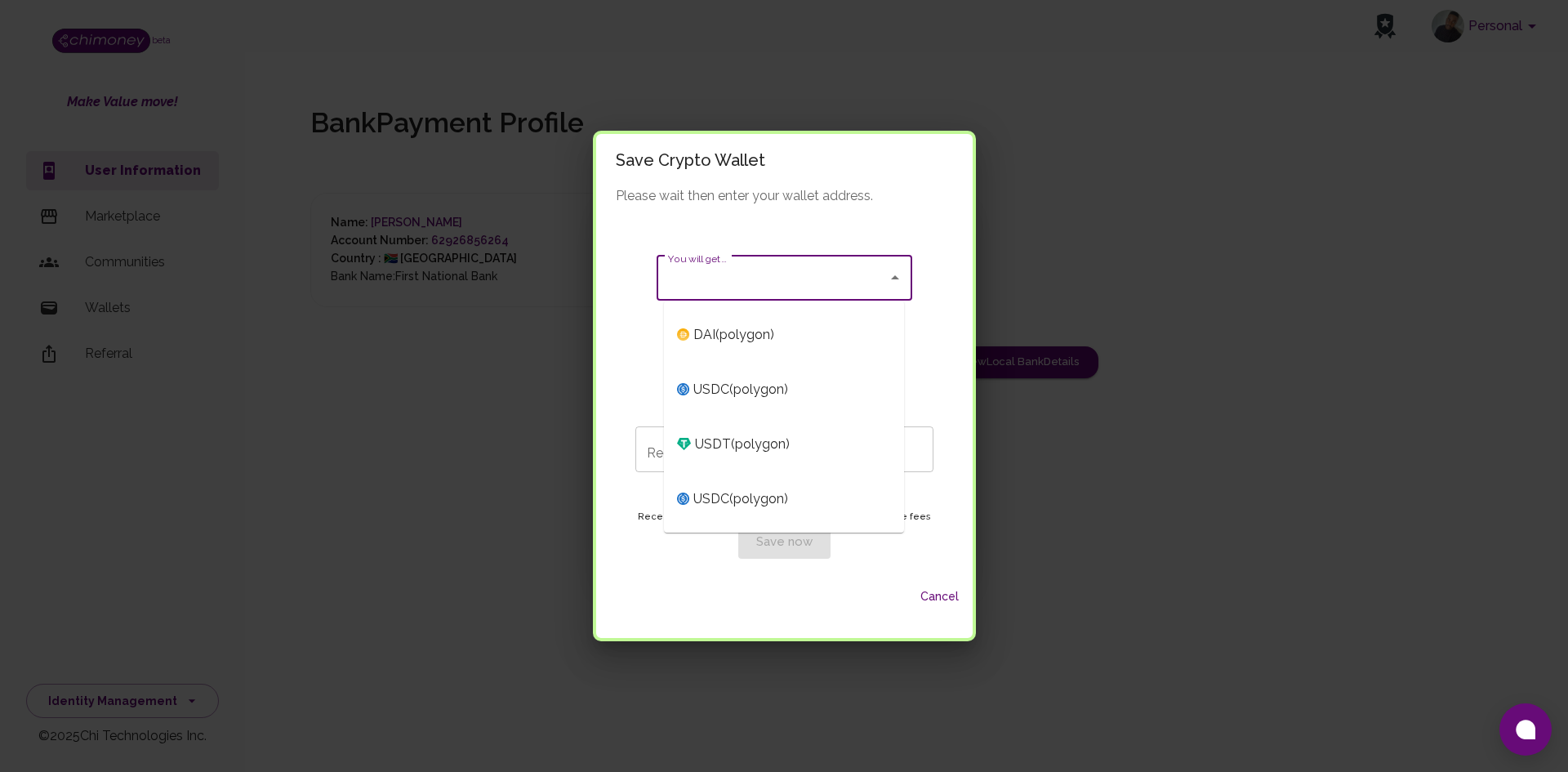
click at [956, 255] on div "Please wait then enter your wallet address. You will get... You will get... Rec…" at bounding box center [784, 381] width 377 height 389
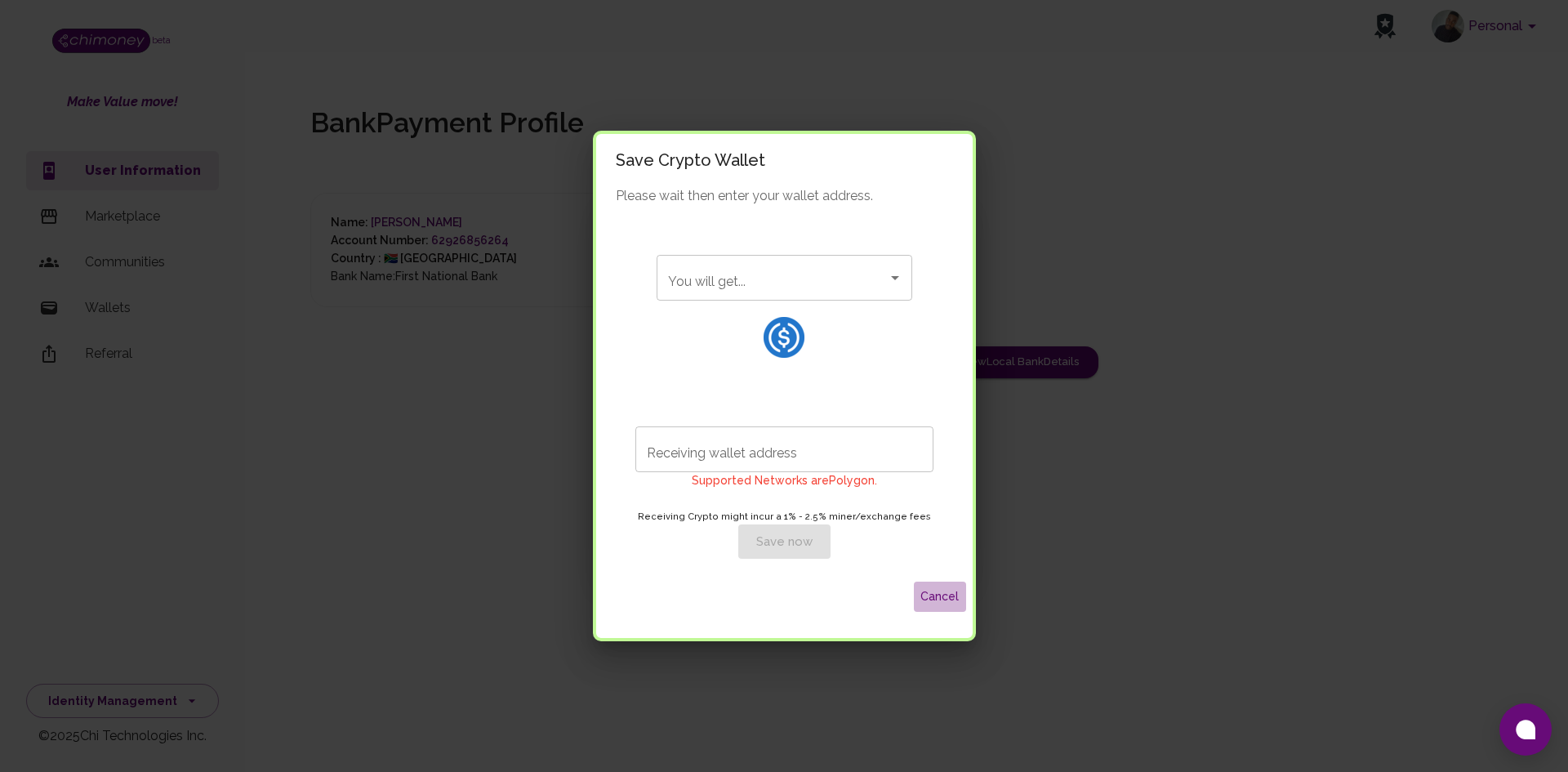
click at [945, 595] on button "Cancel" at bounding box center [940, 596] width 52 height 30
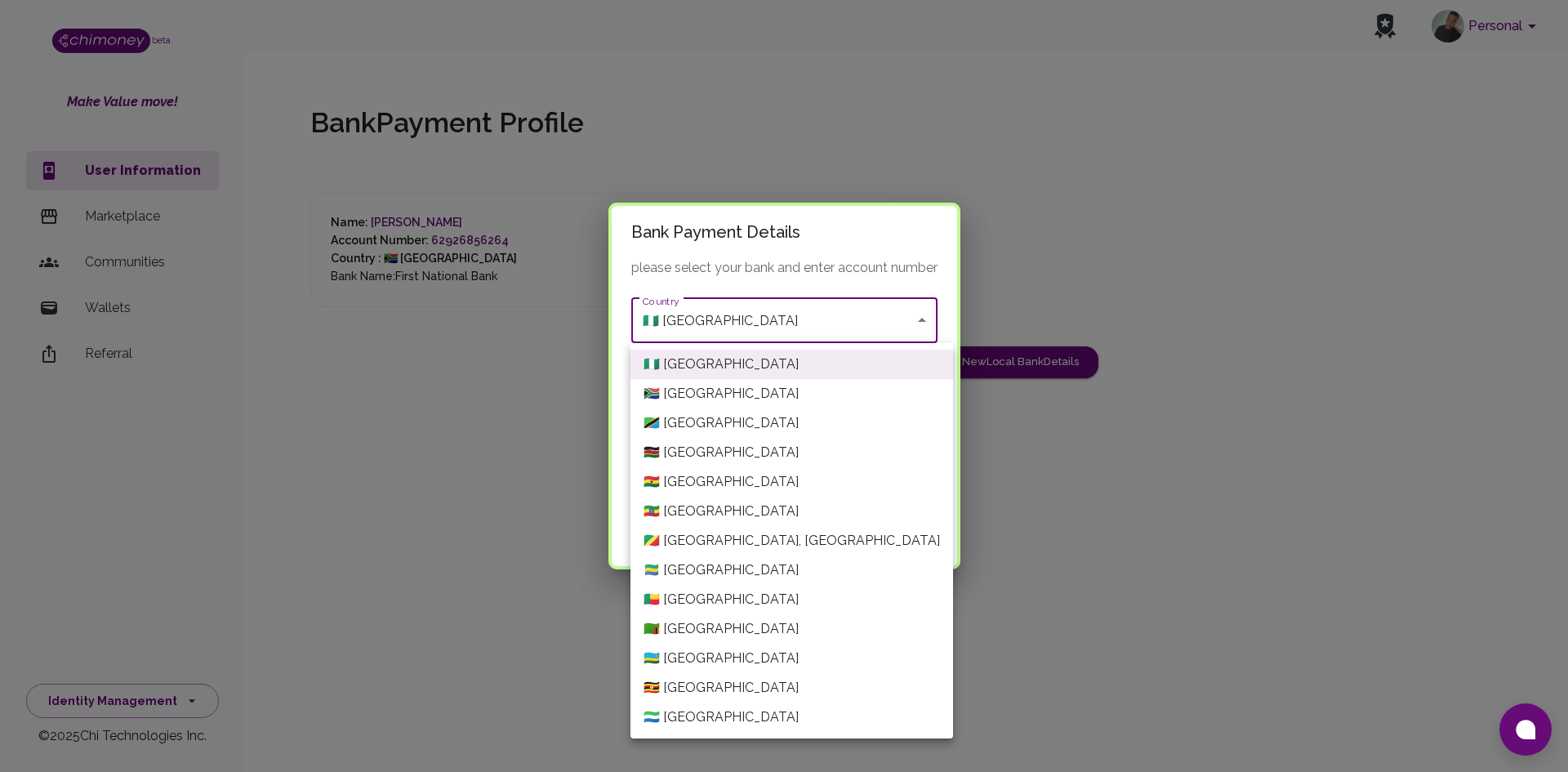
click at [835, 319] on body "Personal beta Make Value move! User Information Marketplace Communities Wallets…" at bounding box center [784, 386] width 1568 height 772
click at [784, 394] on li "🇿🇦 South Africa" at bounding box center [792, 393] width 323 height 30
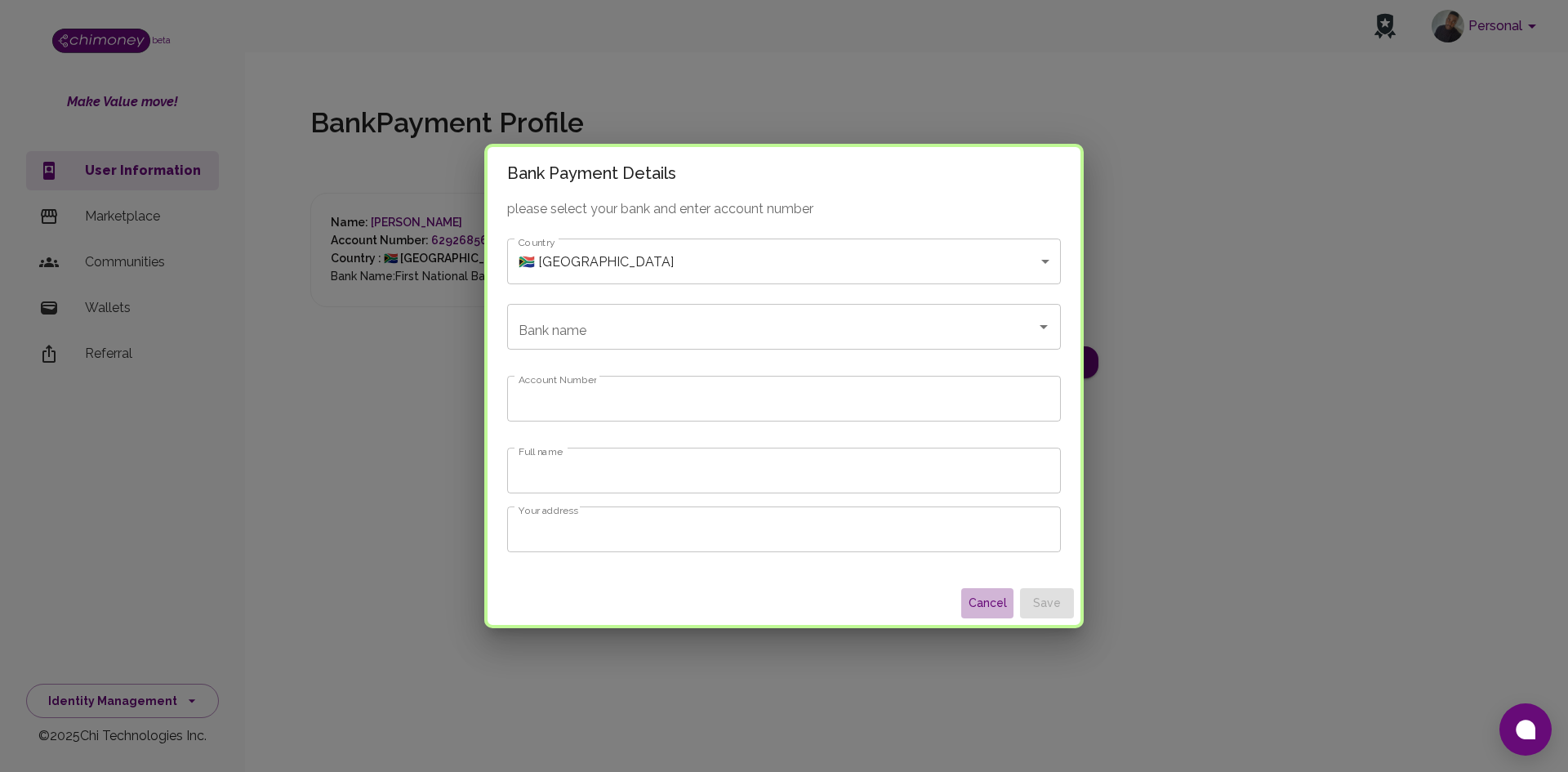
click at [964, 598] on button "Cancel" at bounding box center [988, 603] width 52 height 30
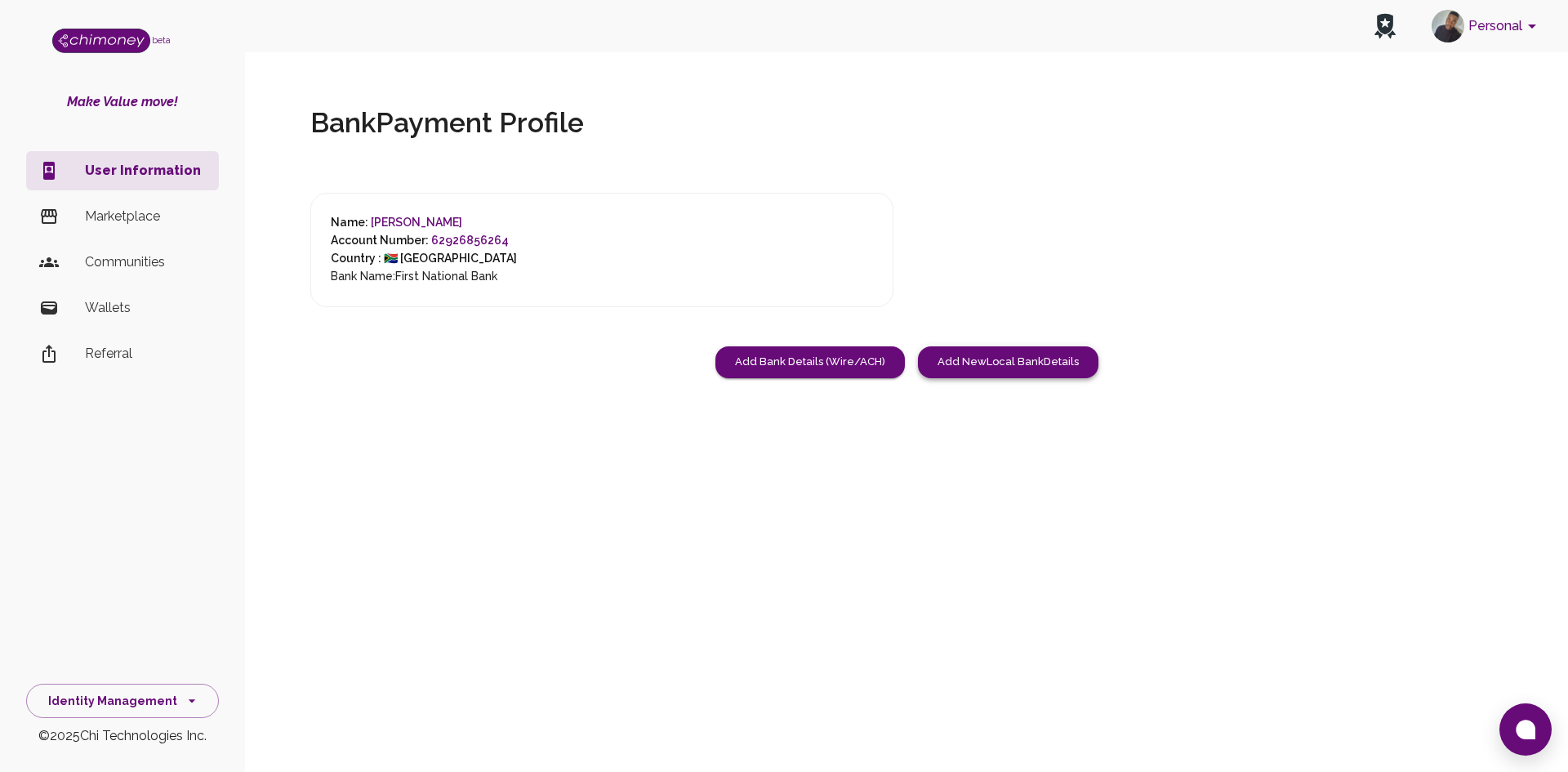
click at [1033, 363] on button "Add New Local Bank Details" at bounding box center [1009, 362] width 181 height 32
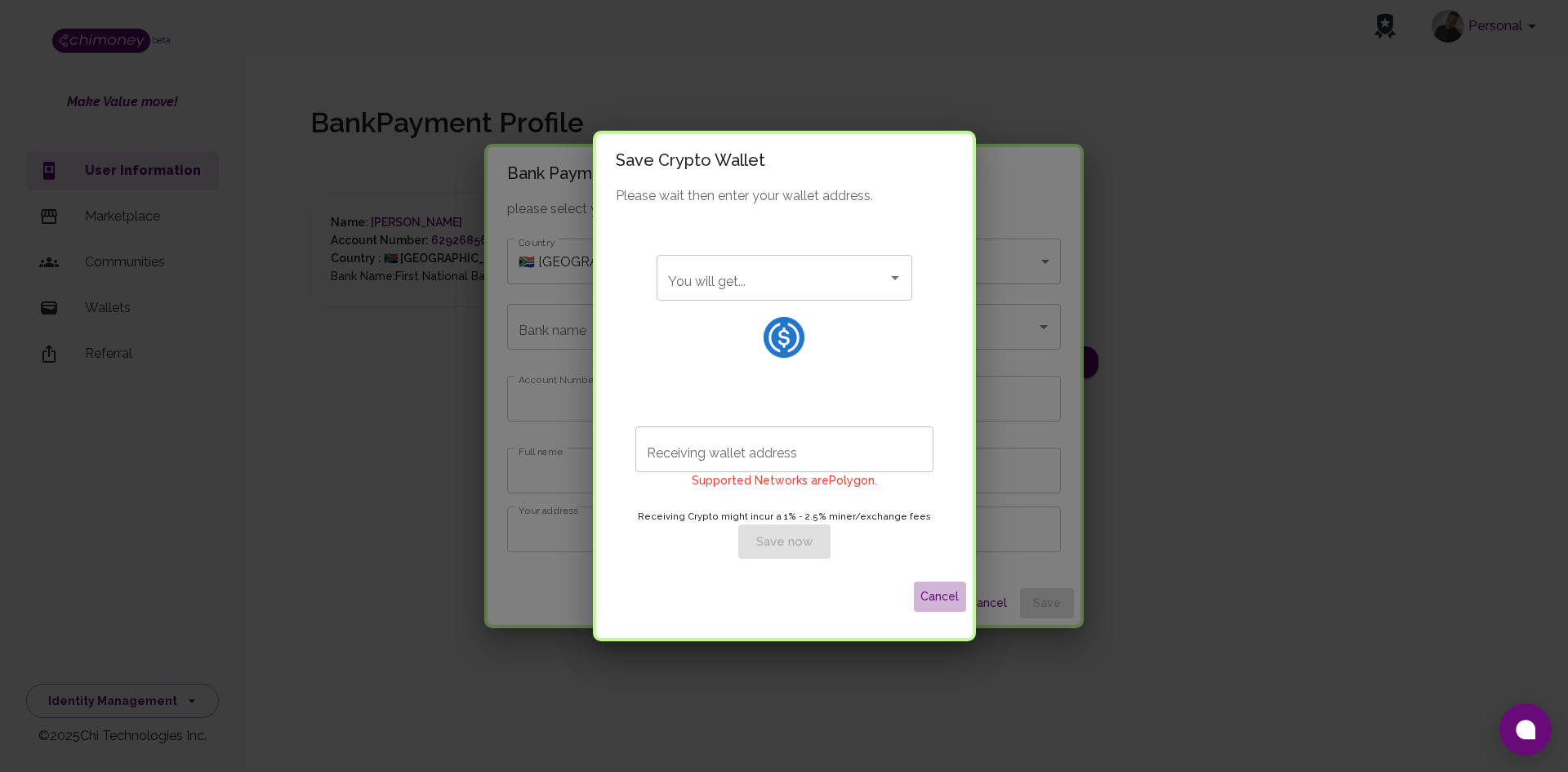
click at [924, 585] on button "Cancel" at bounding box center [940, 596] width 52 height 30
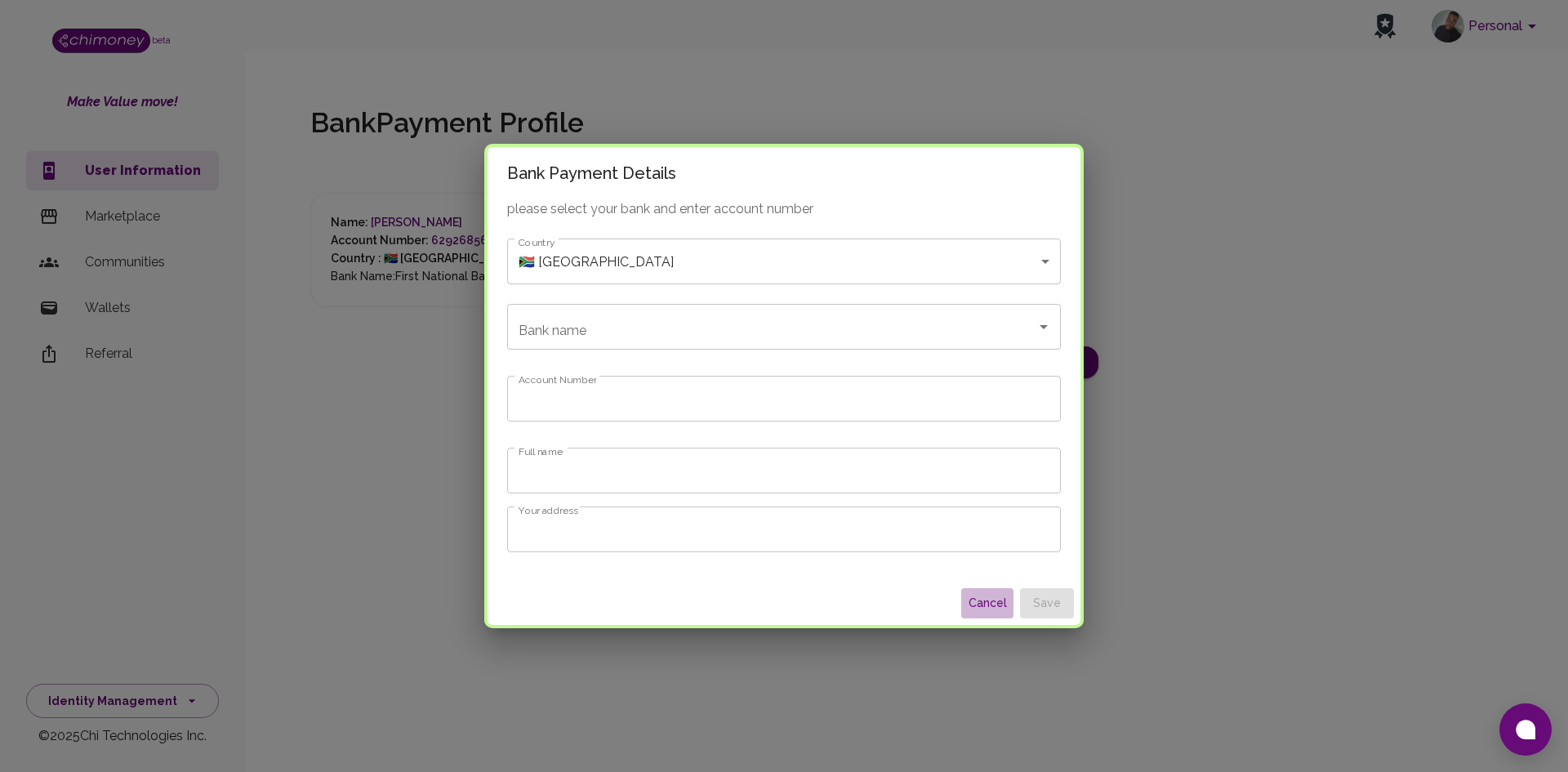
click at [962, 611] on button "Cancel" at bounding box center [988, 603] width 52 height 30
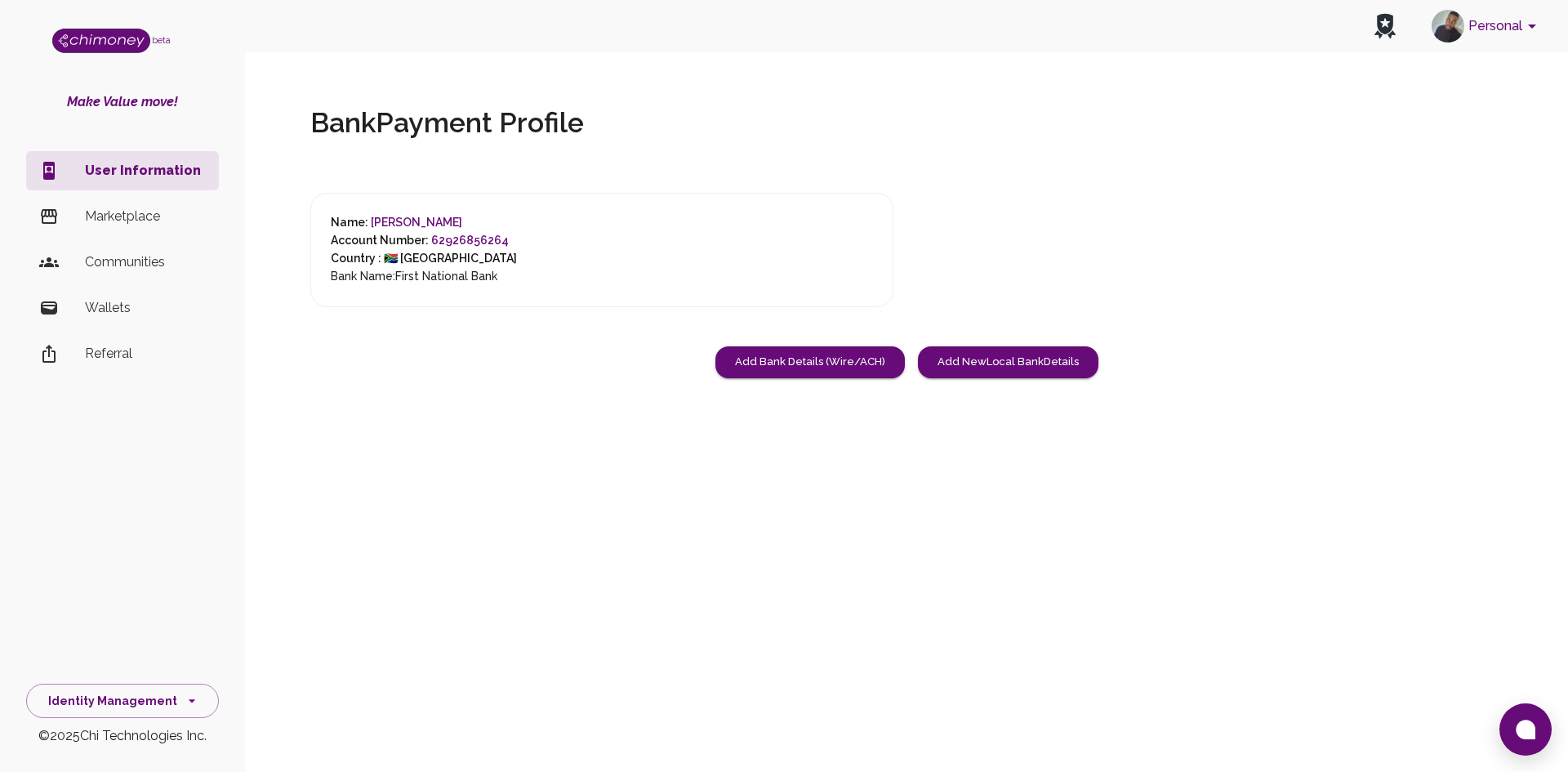
click at [117, 212] on p "Marketplace" at bounding box center [146, 217] width 121 height 20
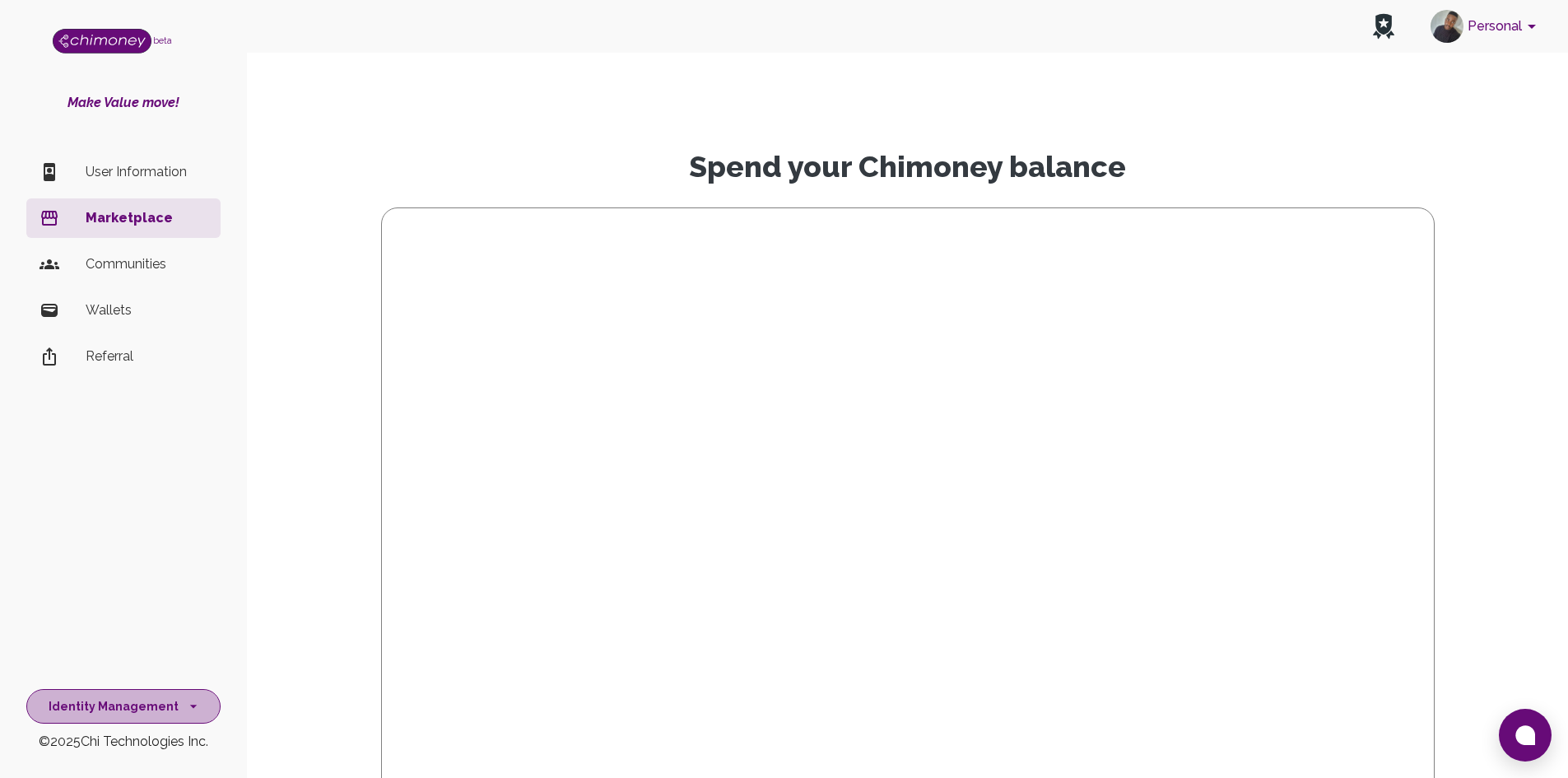
click at [156, 715] on button "Identity Management" at bounding box center [123, 706] width 194 height 36
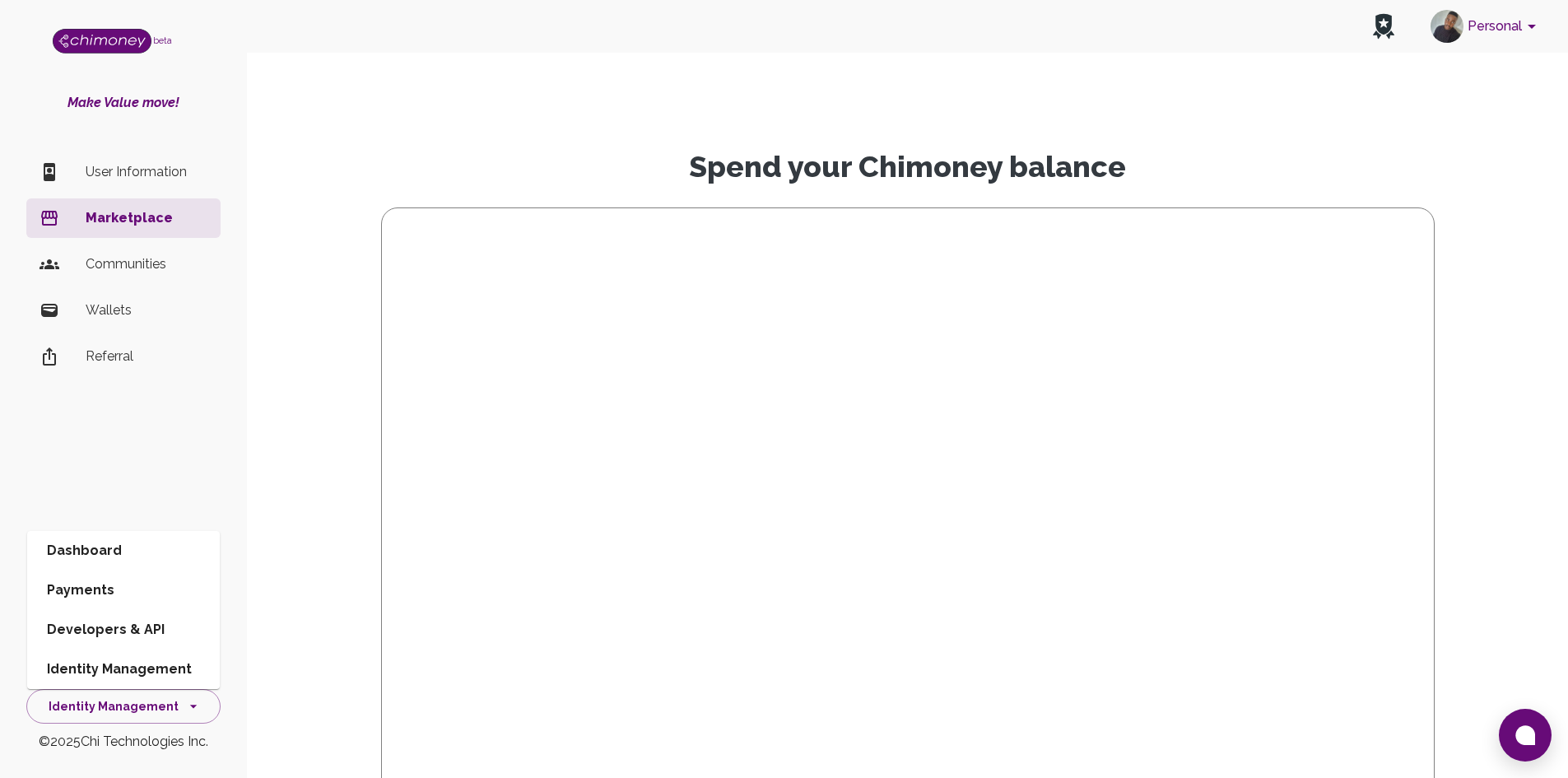
click at [153, 270] on p "Communities" at bounding box center [147, 264] width 122 height 20
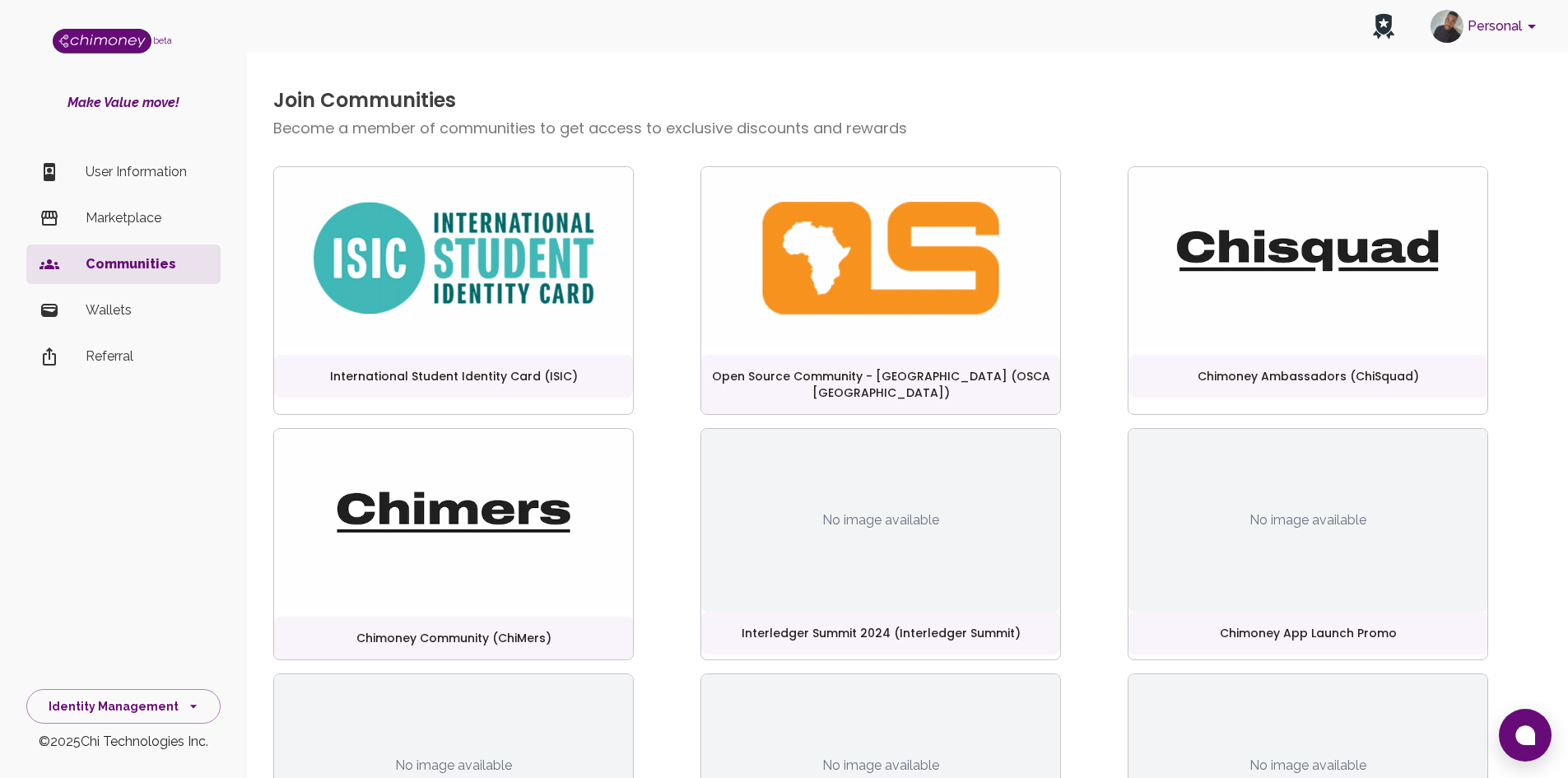
scroll to position [366, 0]
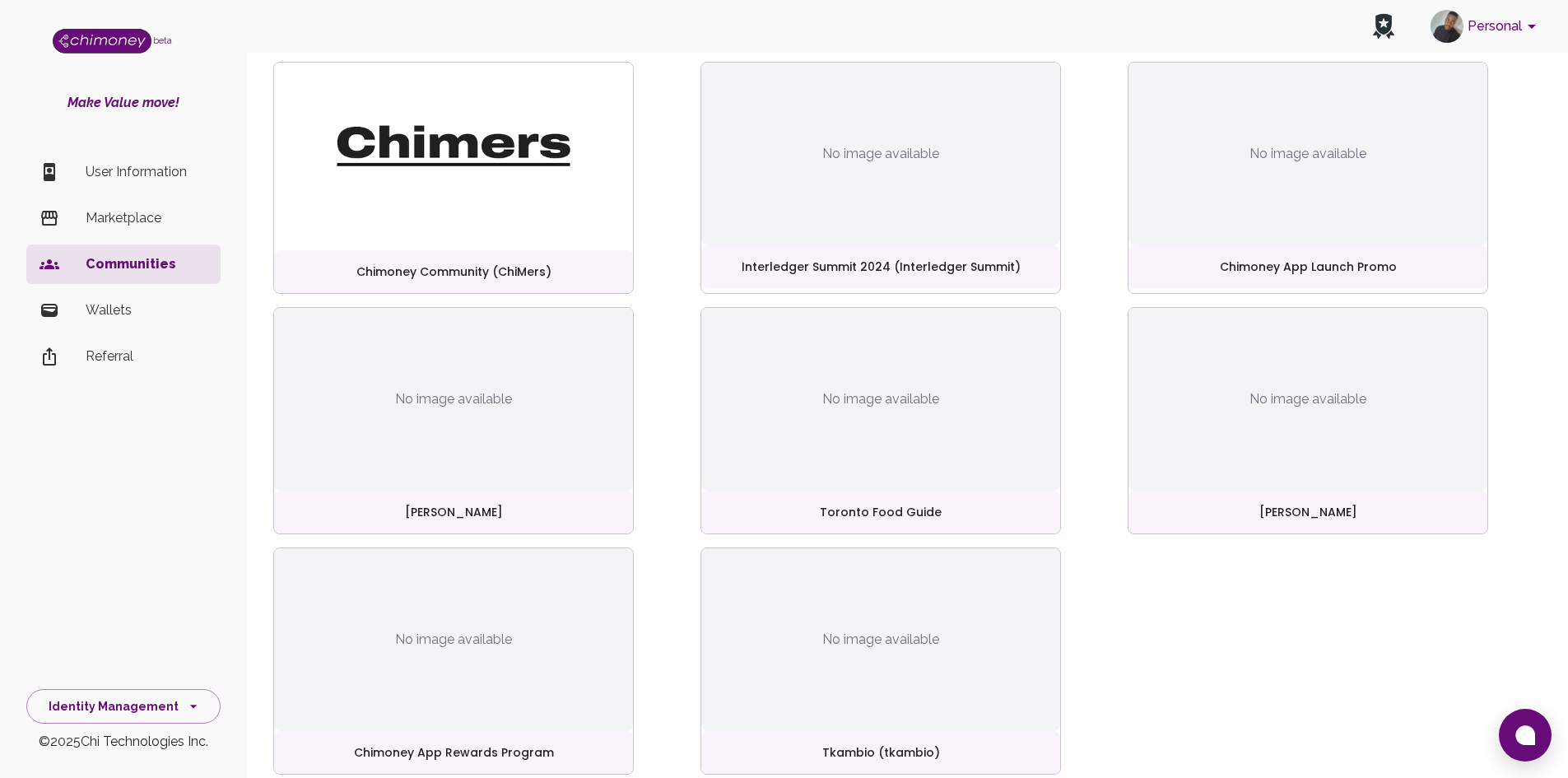
click at [87, 301] on p "Wallets" at bounding box center [147, 311] width 122 height 20
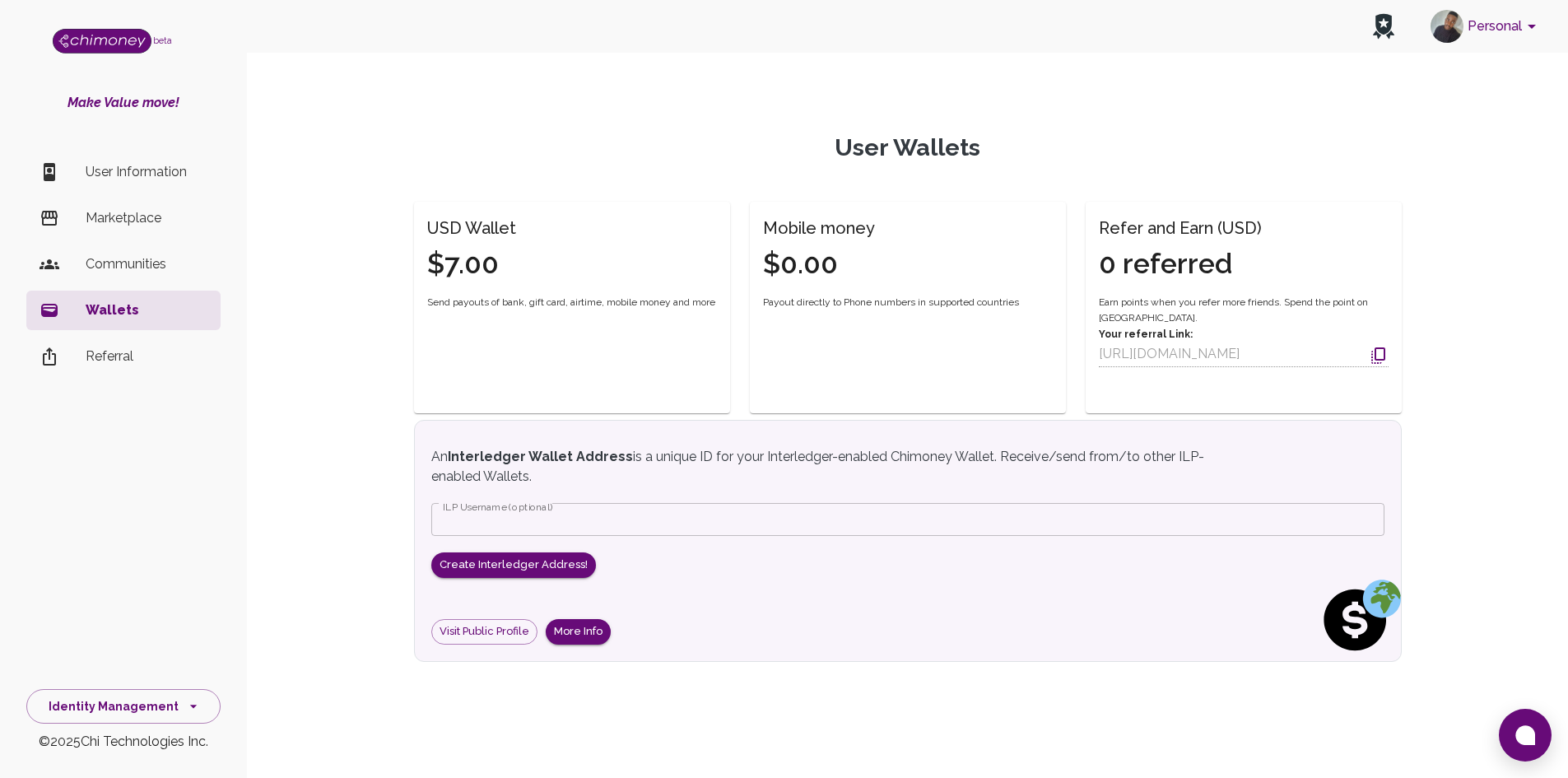
scroll to position [22, 0]
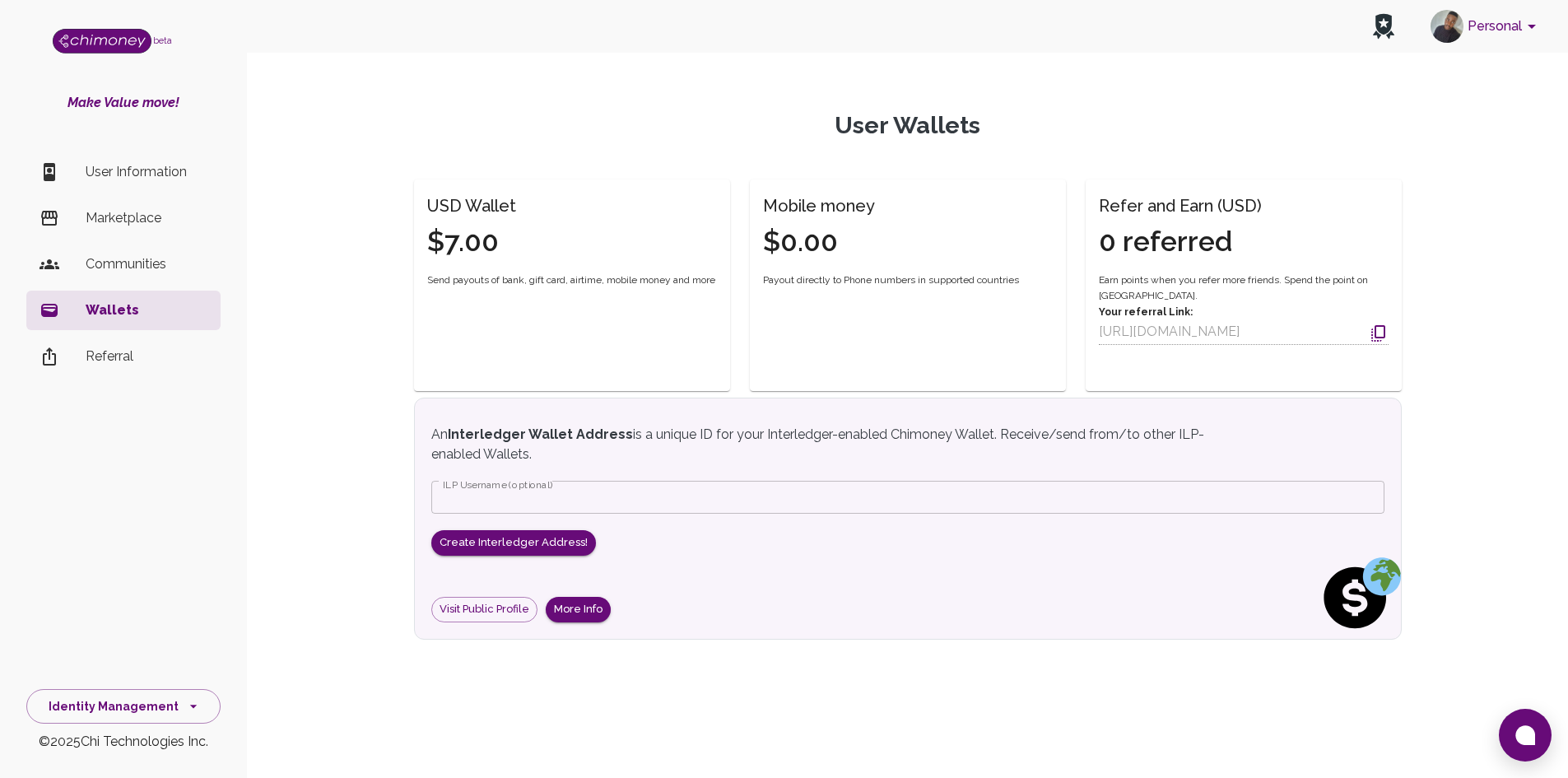
click at [1073, 24] on icon at bounding box center [1382, 26] width 21 height 26
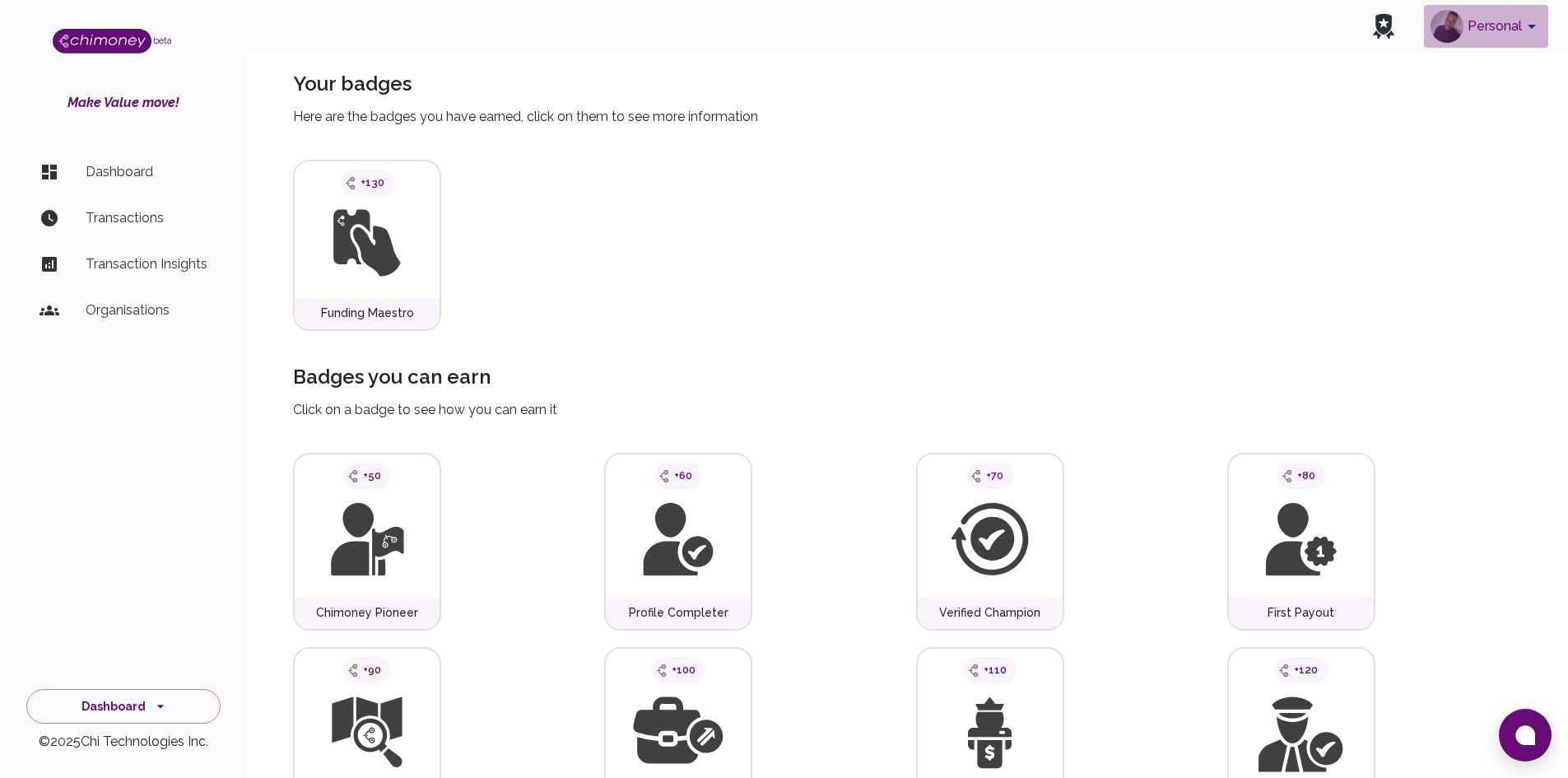
click at [1073, 30] on icon "account of current user" at bounding box center [1532, 26] width 20 height 20
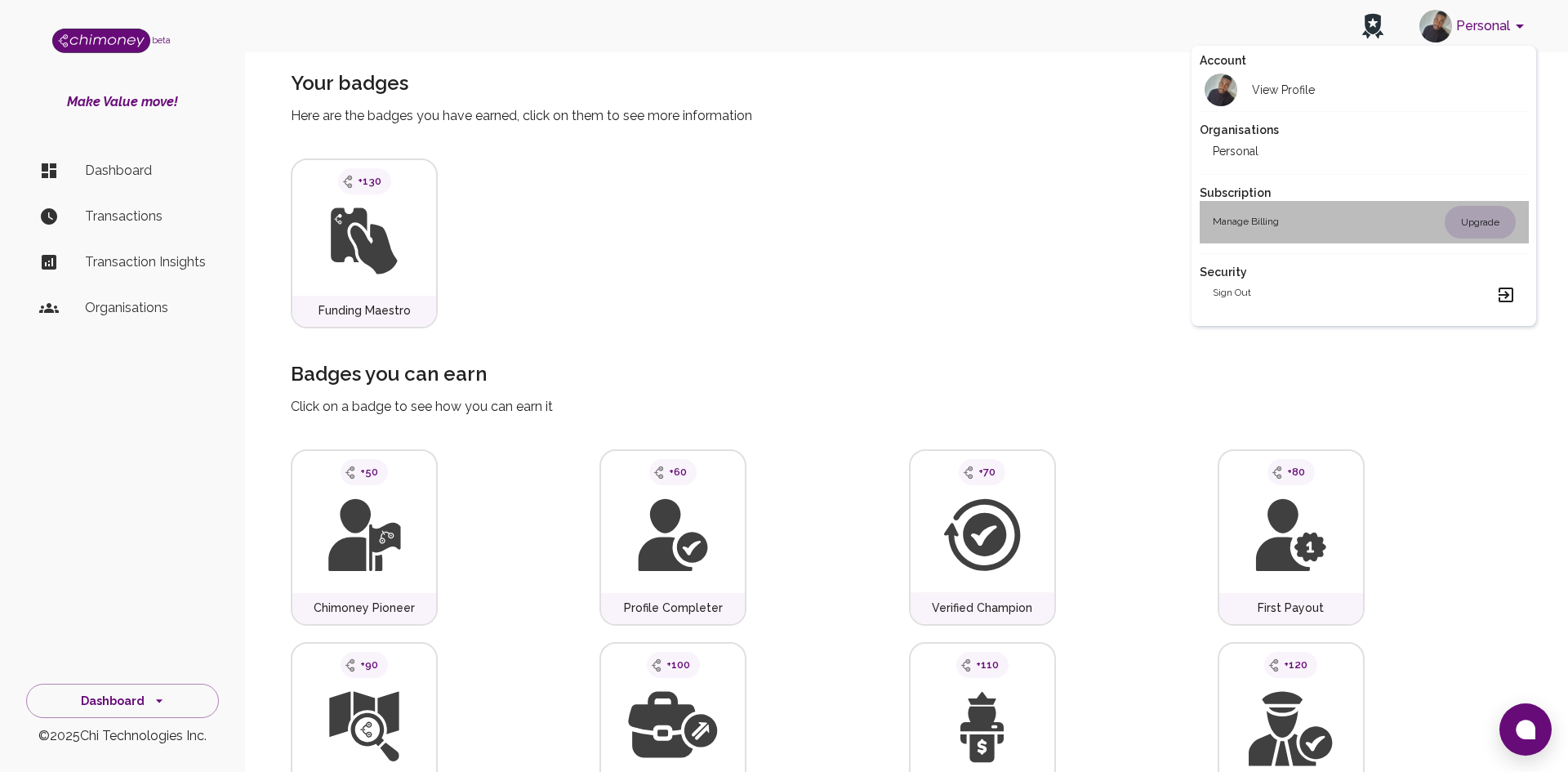
click at [1065, 225] on div "Upgrade" at bounding box center [1480, 222] width 71 height 33
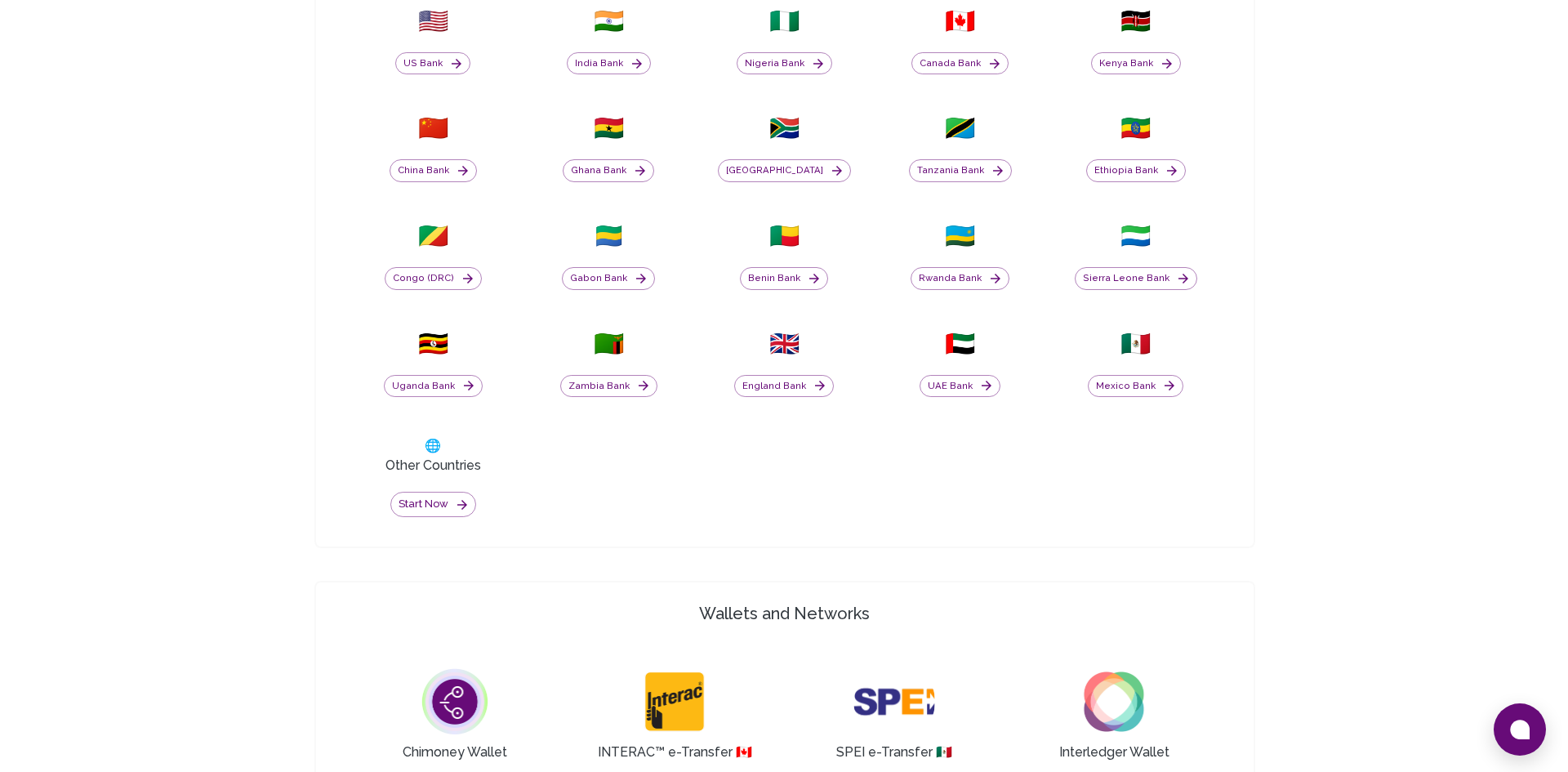
scroll to position [791, 0]
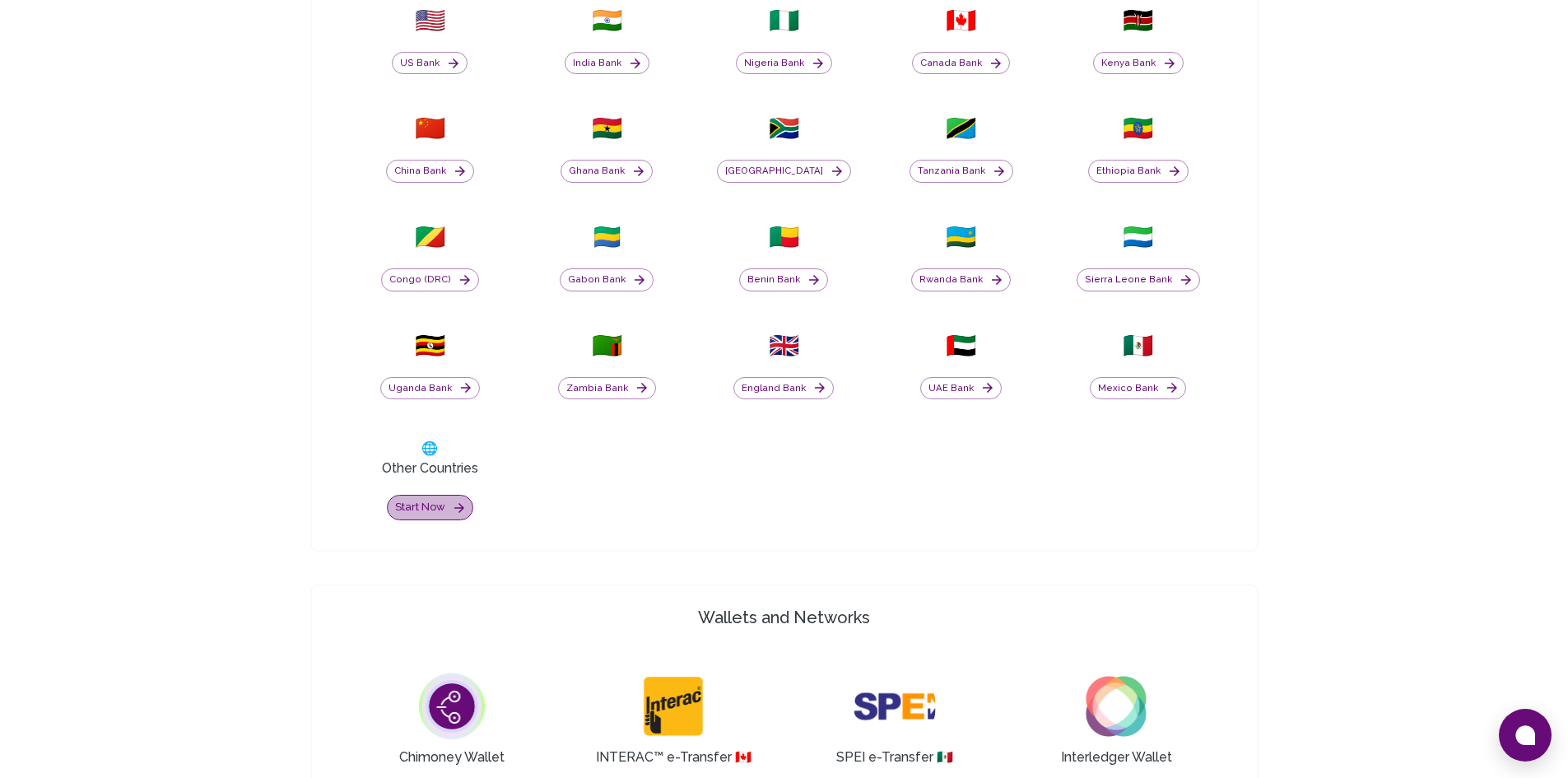
click at [434, 509] on button "Start now" at bounding box center [430, 507] width 87 height 26
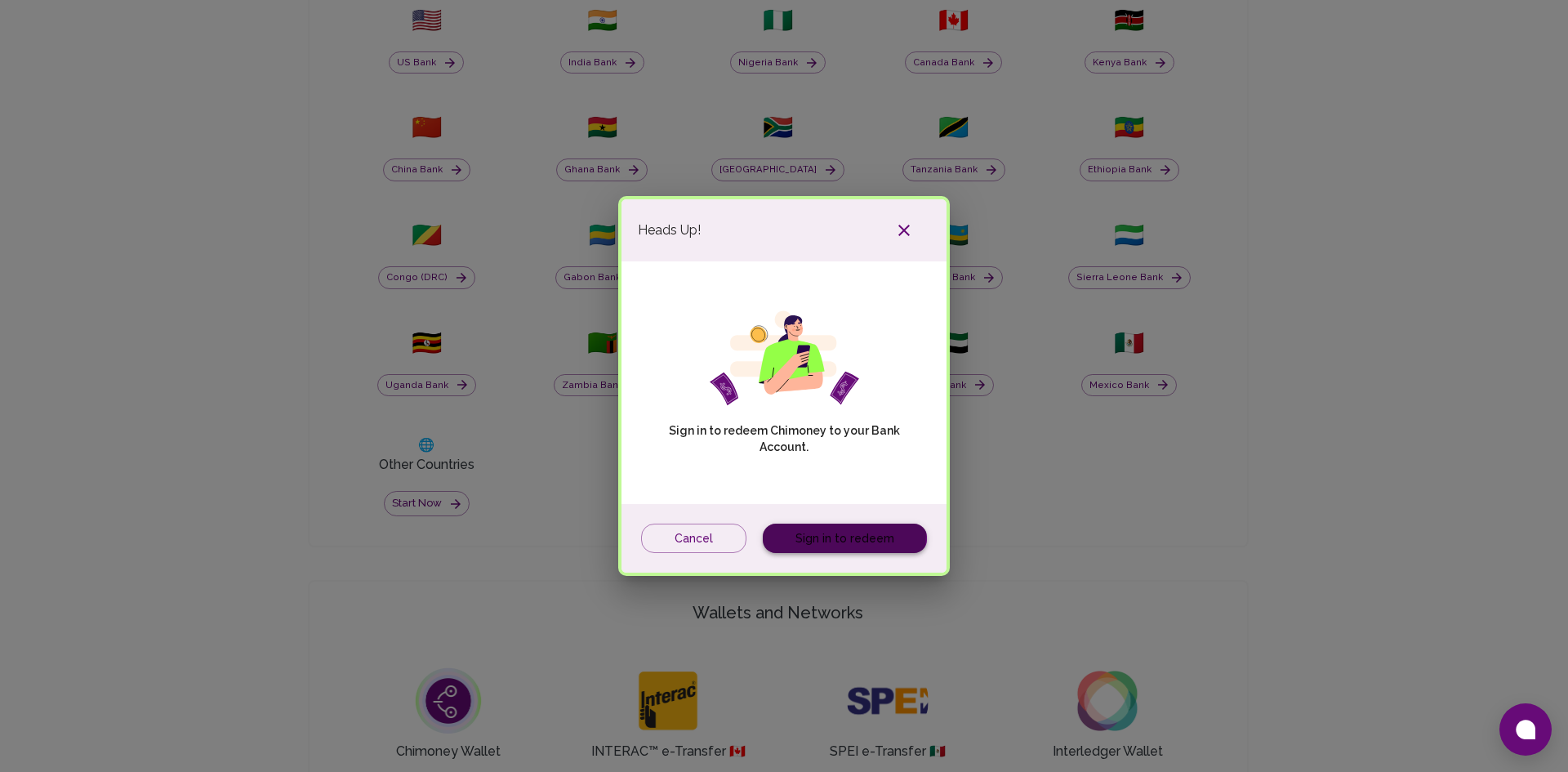
click at [811, 531] on link "Sign in to redeem" at bounding box center [845, 538] width 164 height 30
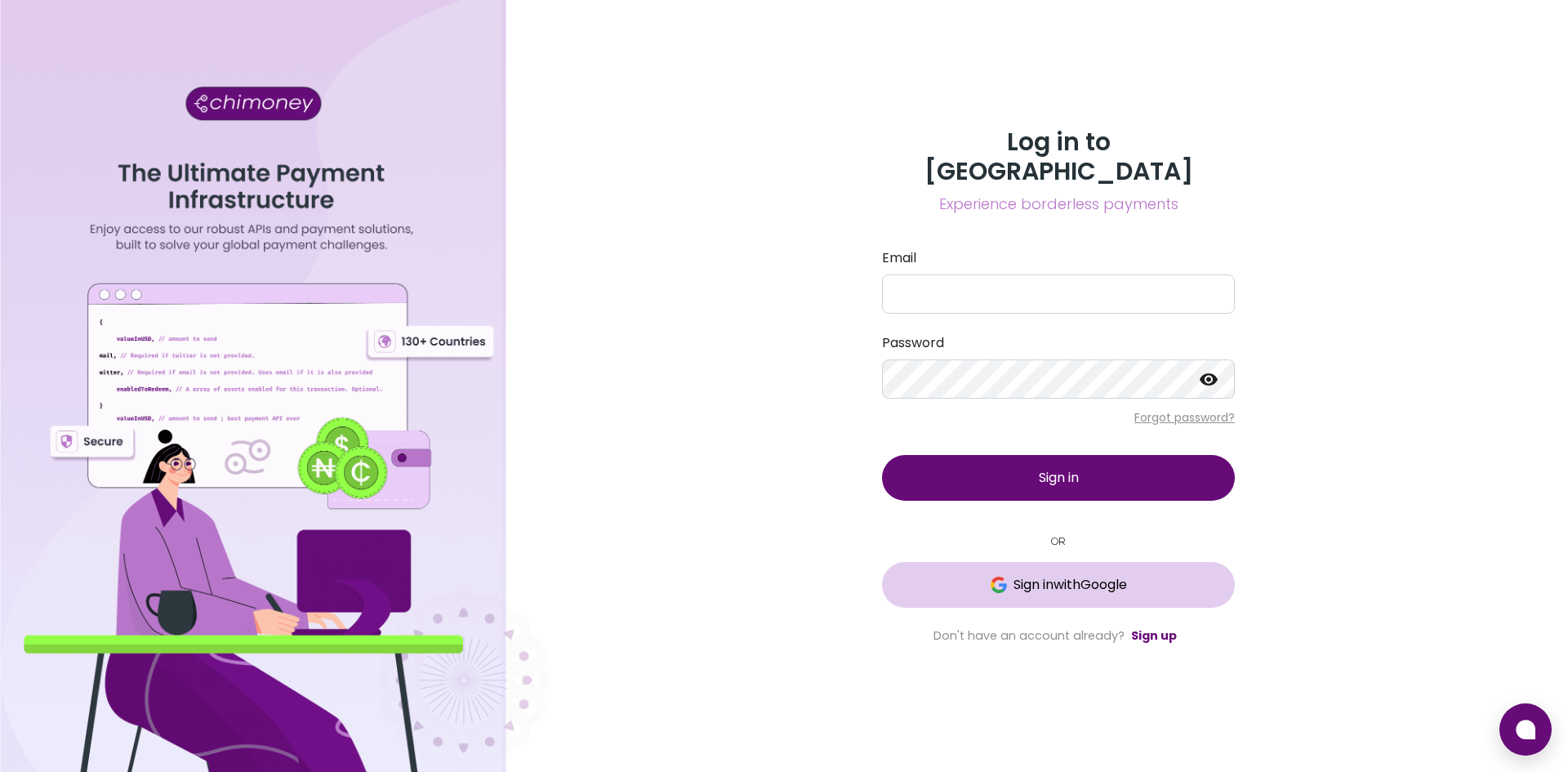
click at [1047, 575] on span "Sign in with Google" at bounding box center [1070, 585] width 114 height 20
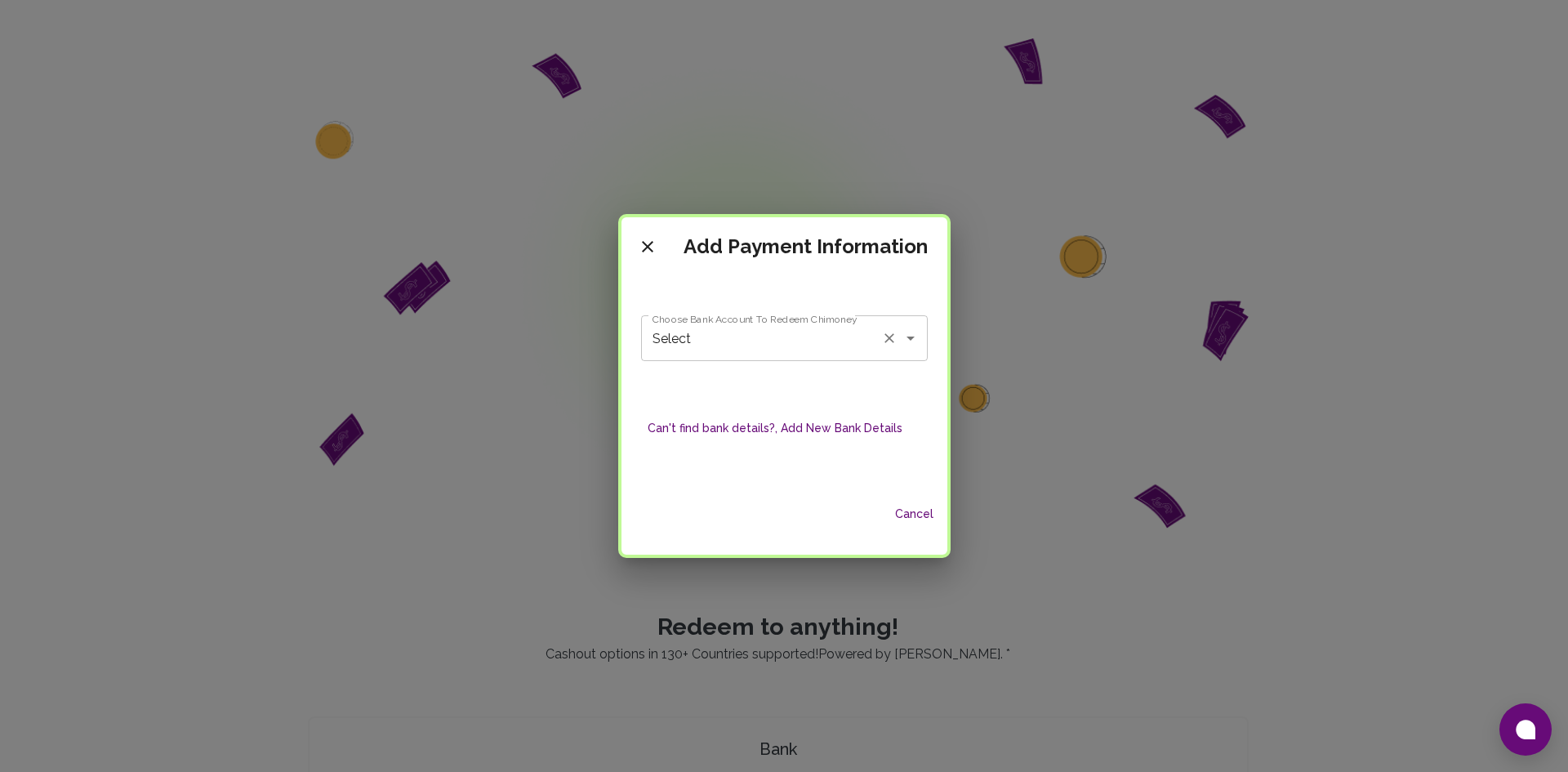
click at [847, 357] on div "Select Choose Bank Account To Redeem Chimoney" at bounding box center [784, 338] width 286 height 46
click at [795, 386] on span "First National Bank - Bhekumuzi Tshabalala" at bounding box center [784, 392] width 283 height 49
type input "First National Bank - Bhekumuzi Tshabalala"
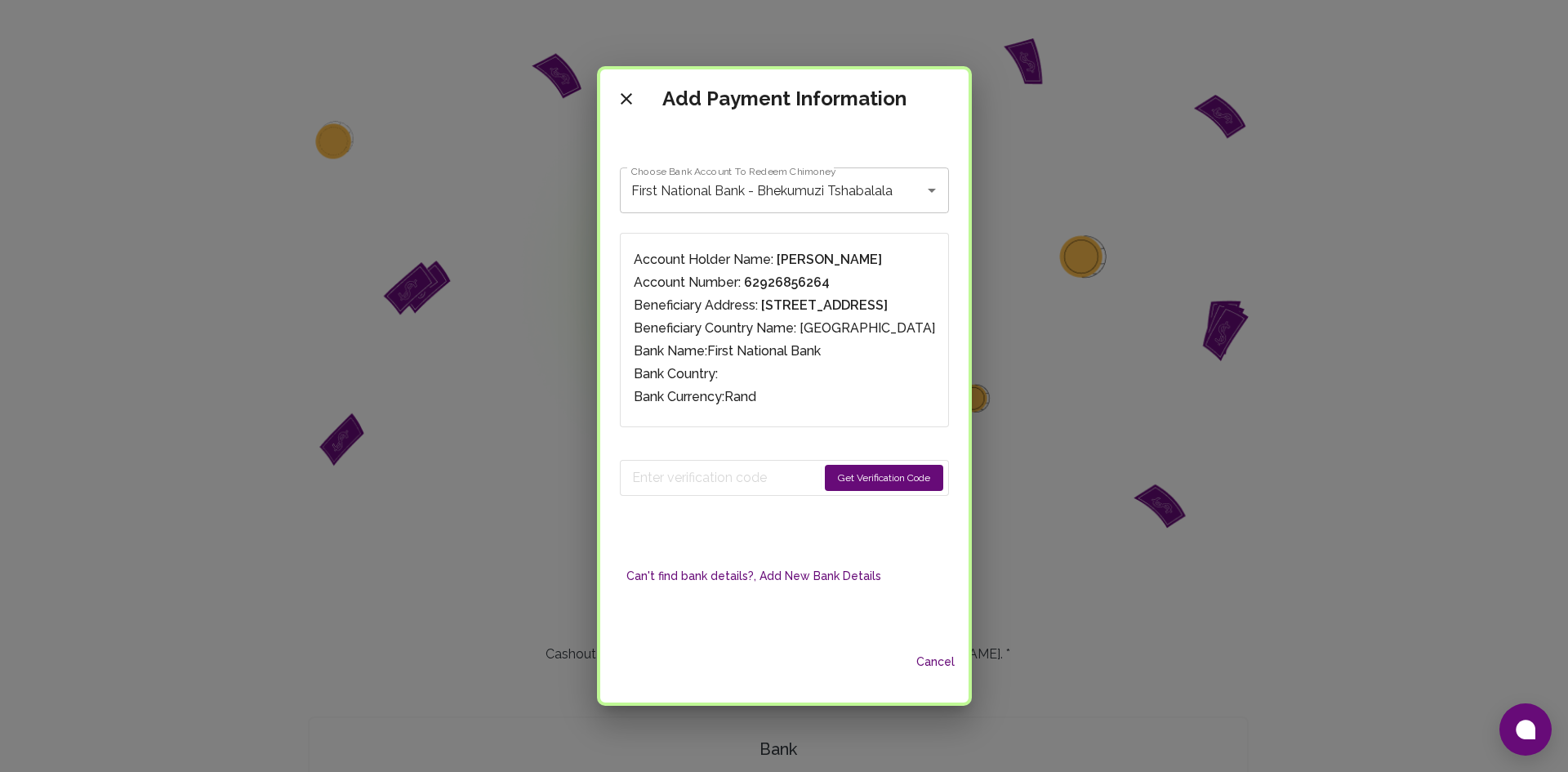
click at [944, 466] on button "Get Verification Code" at bounding box center [884, 477] width 118 height 26
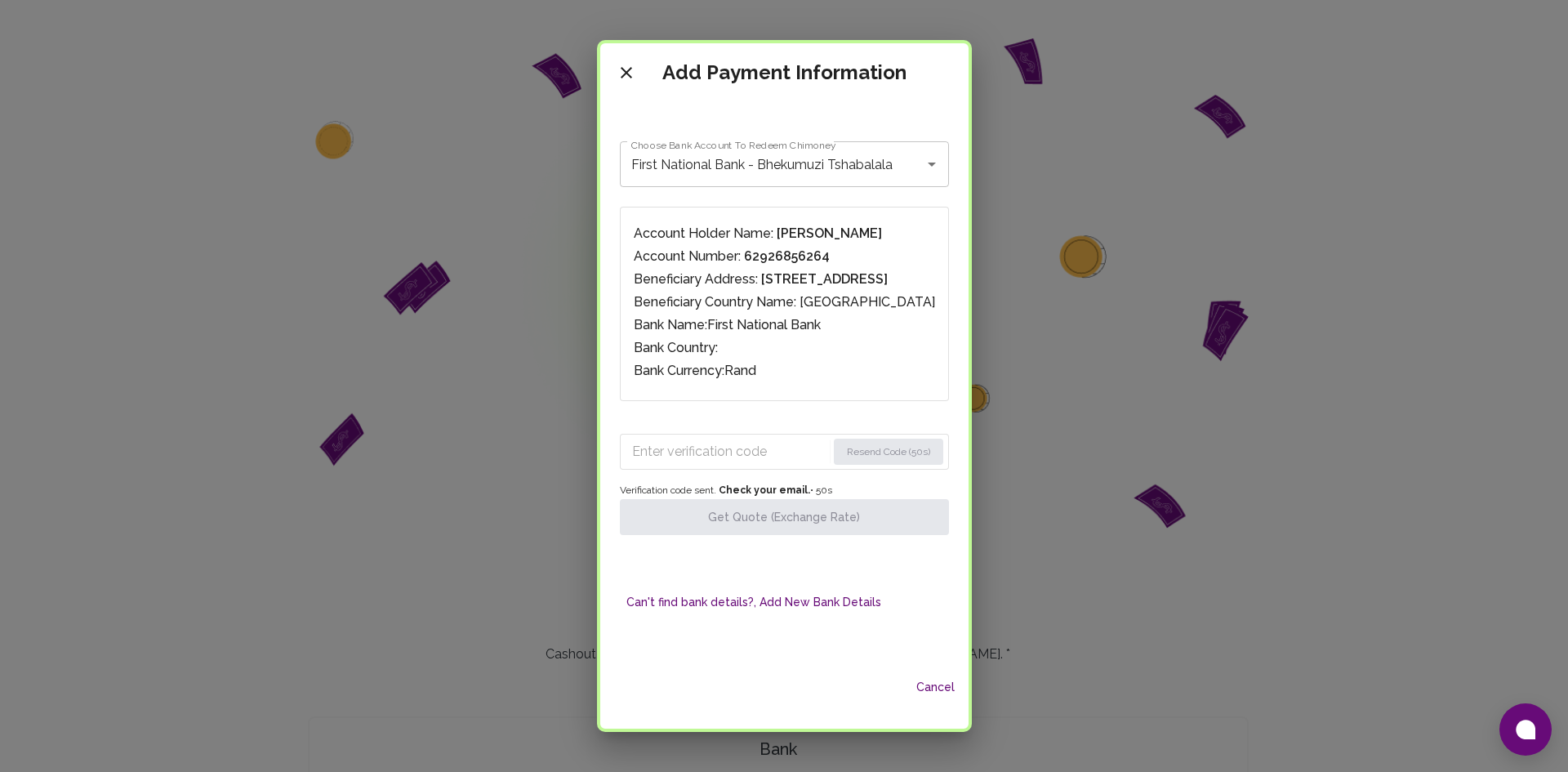
click at [632, 458] on input "Enter verification code" at bounding box center [728, 451] width 194 height 26
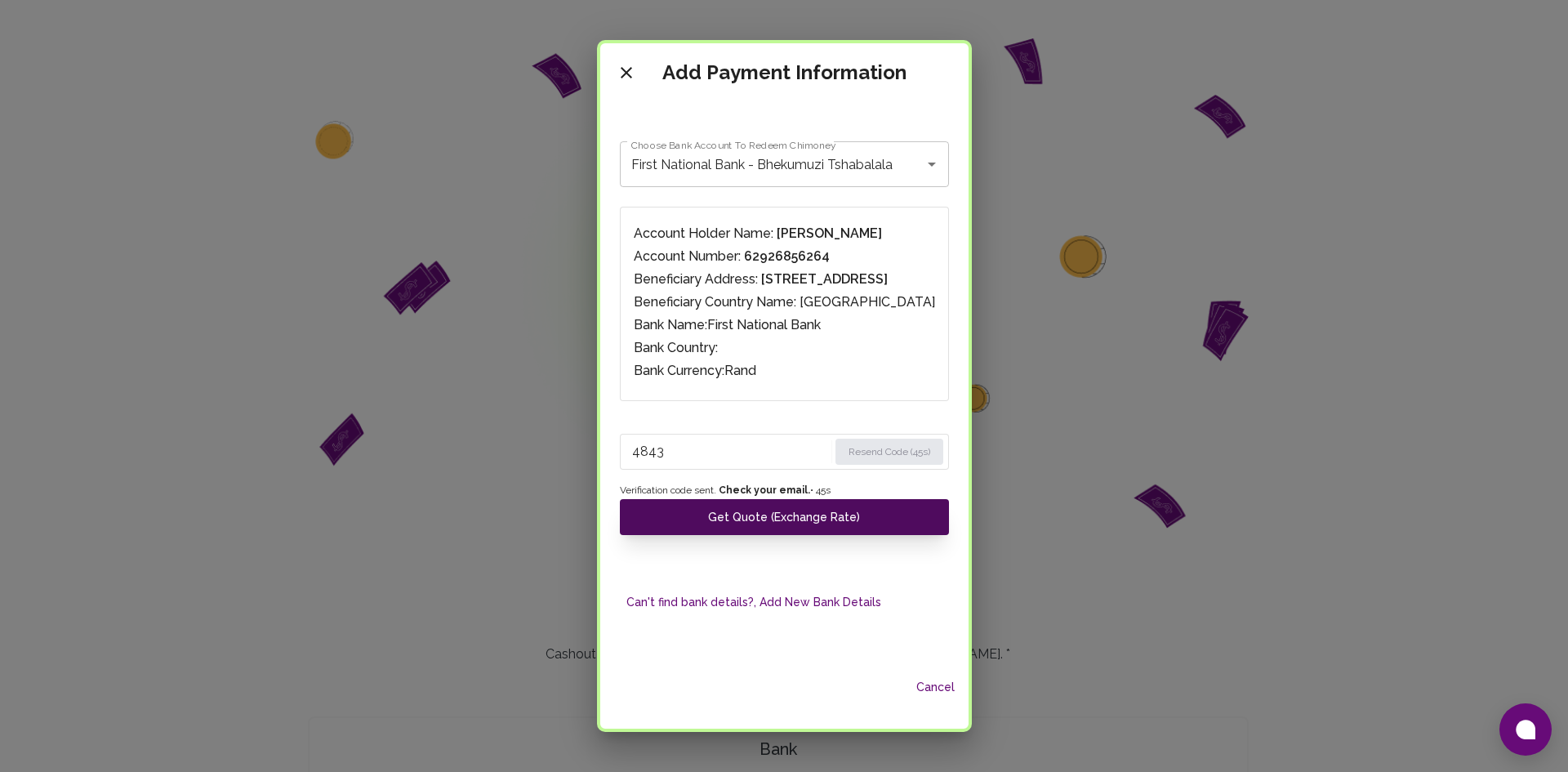
type input "4843"
click at [728, 528] on button "Get Quote (Exchange Rate)" at bounding box center [784, 517] width 329 height 36
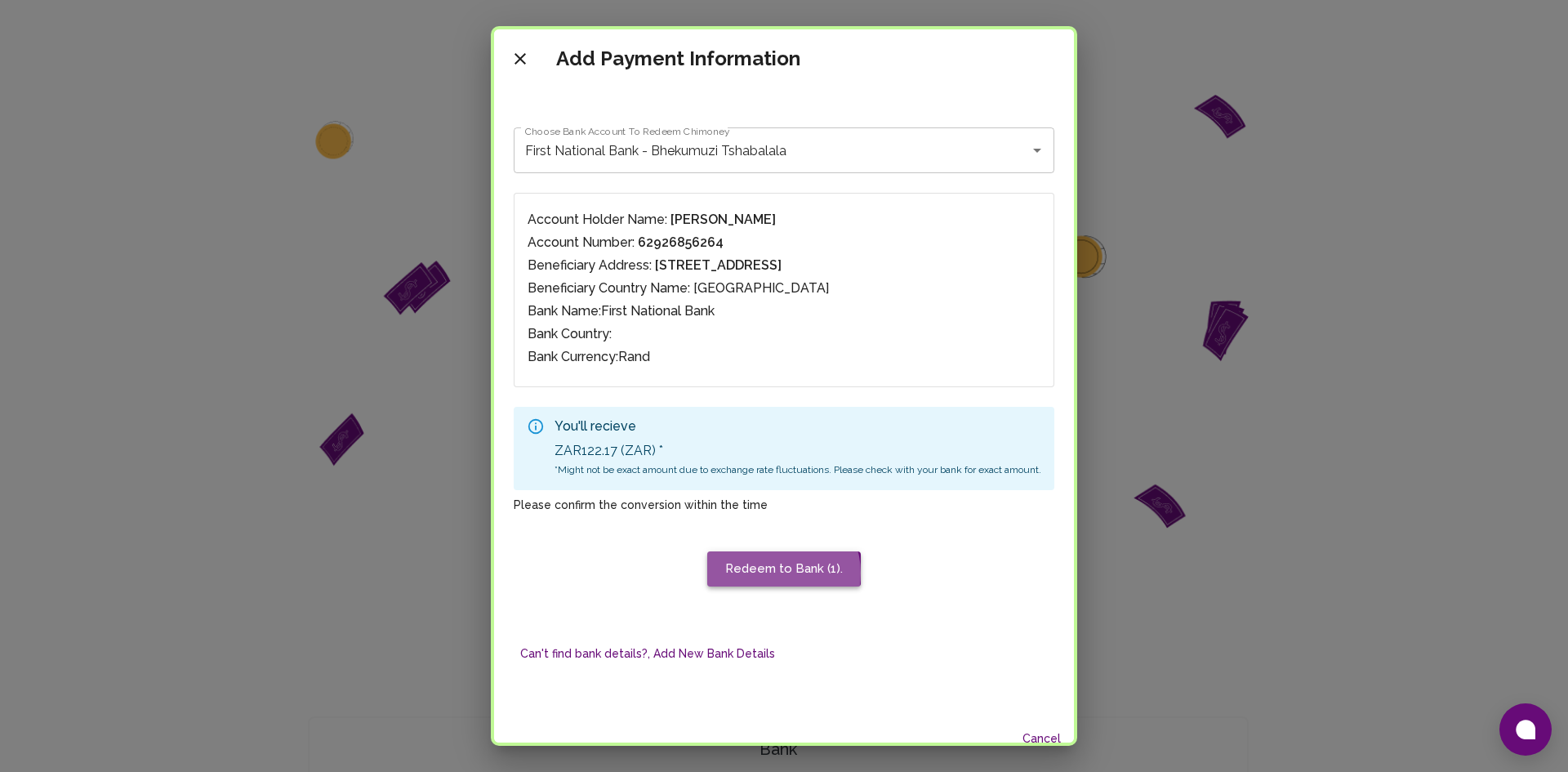
click at [771, 572] on button "Redeem to Bank (1)." at bounding box center [784, 569] width 154 height 34
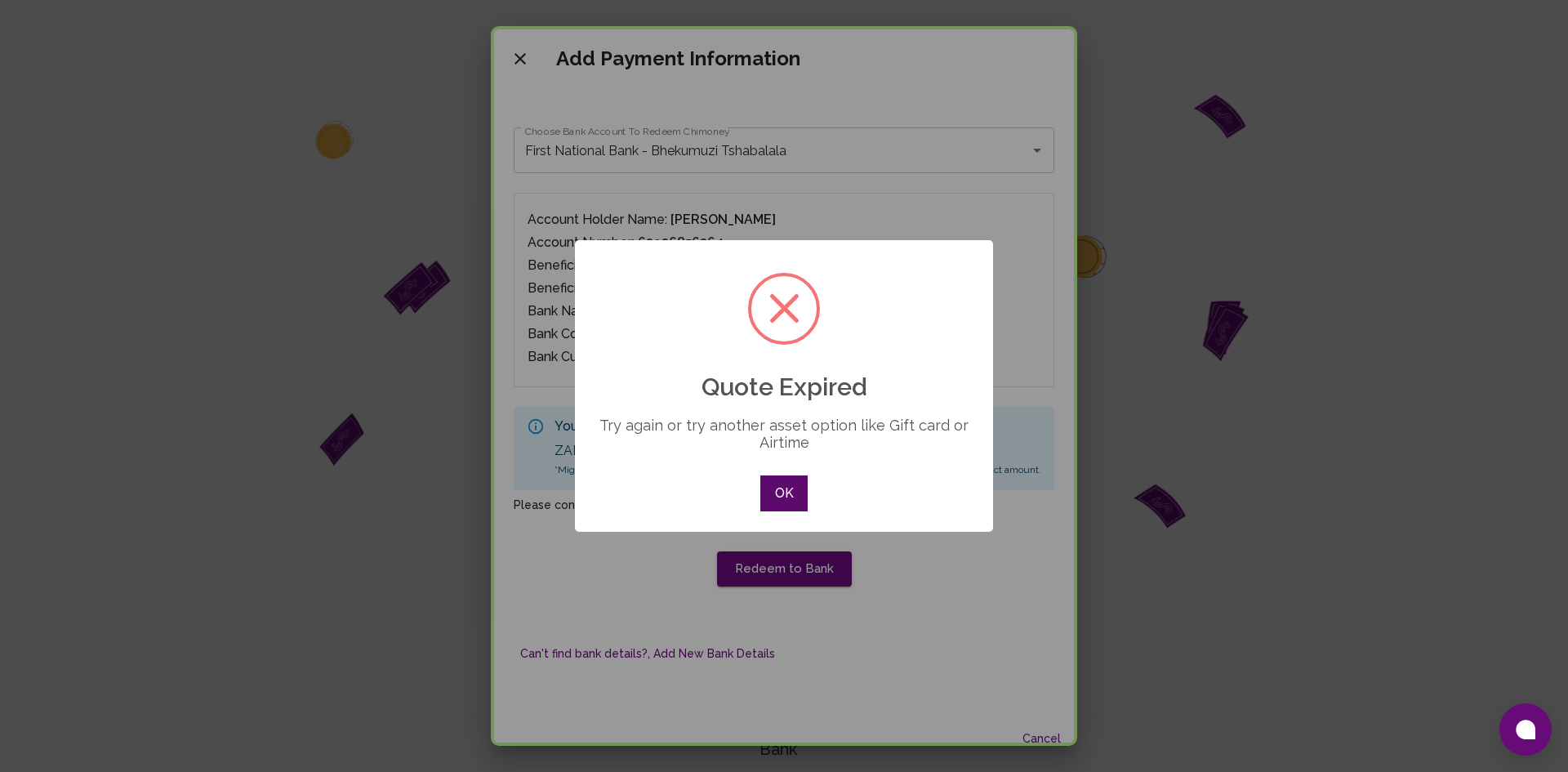
click at [785, 485] on button "OK" at bounding box center [784, 494] width 47 height 36
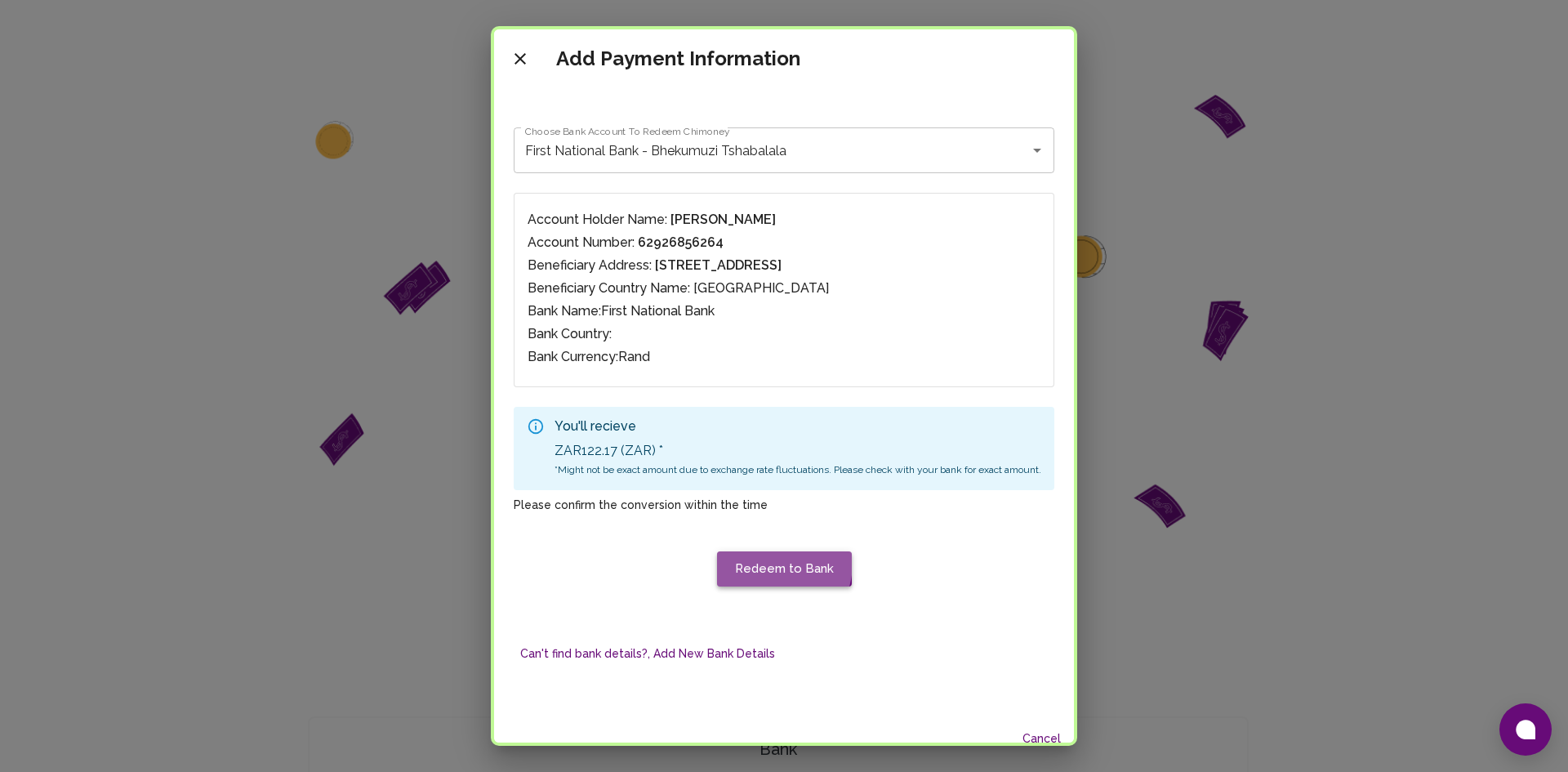
click at [766, 564] on button "Redeem to Bank" at bounding box center [784, 569] width 135 height 34
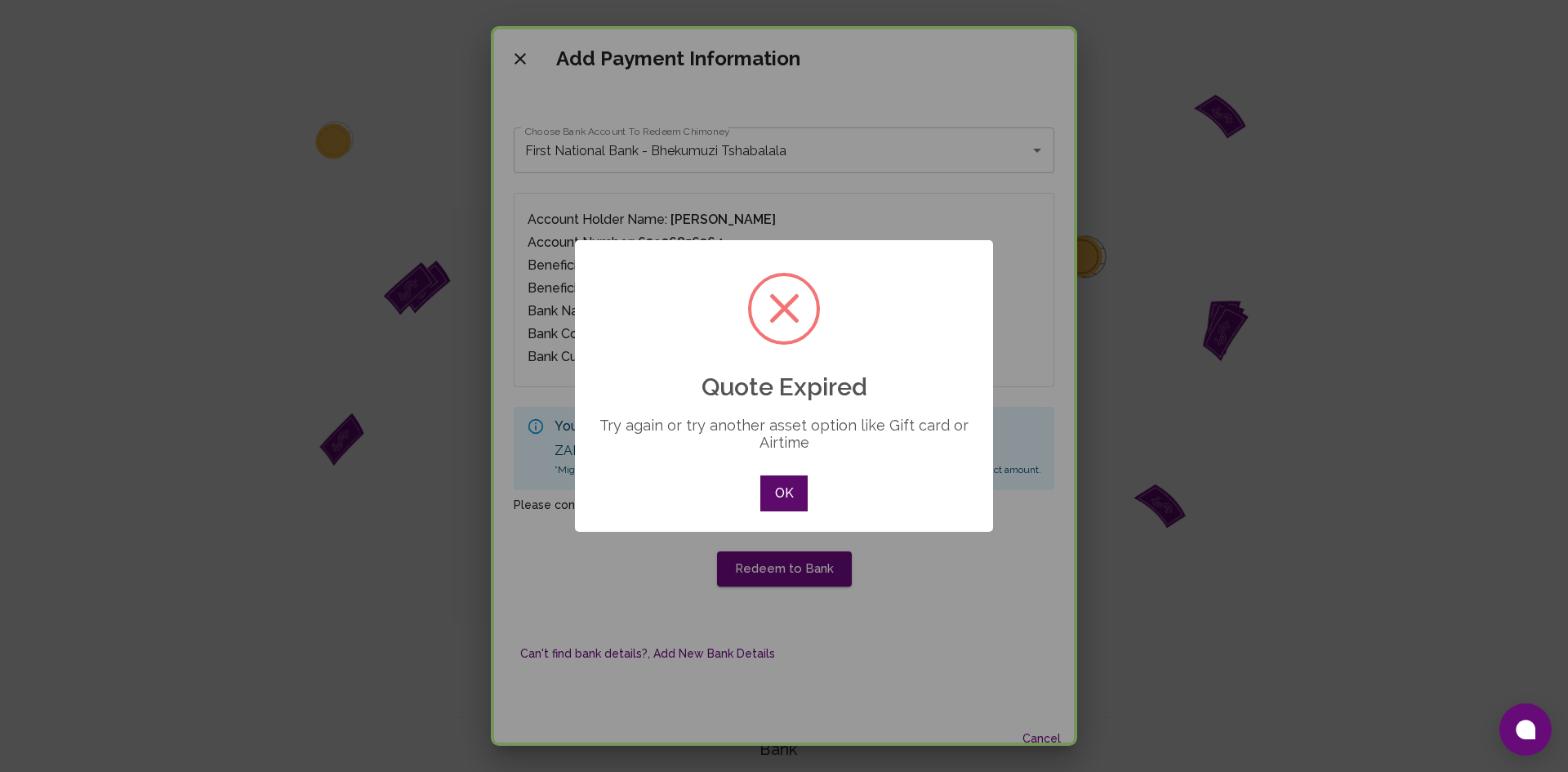
click at [776, 497] on button "OK" at bounding box center [784, 494] width 47 height 36
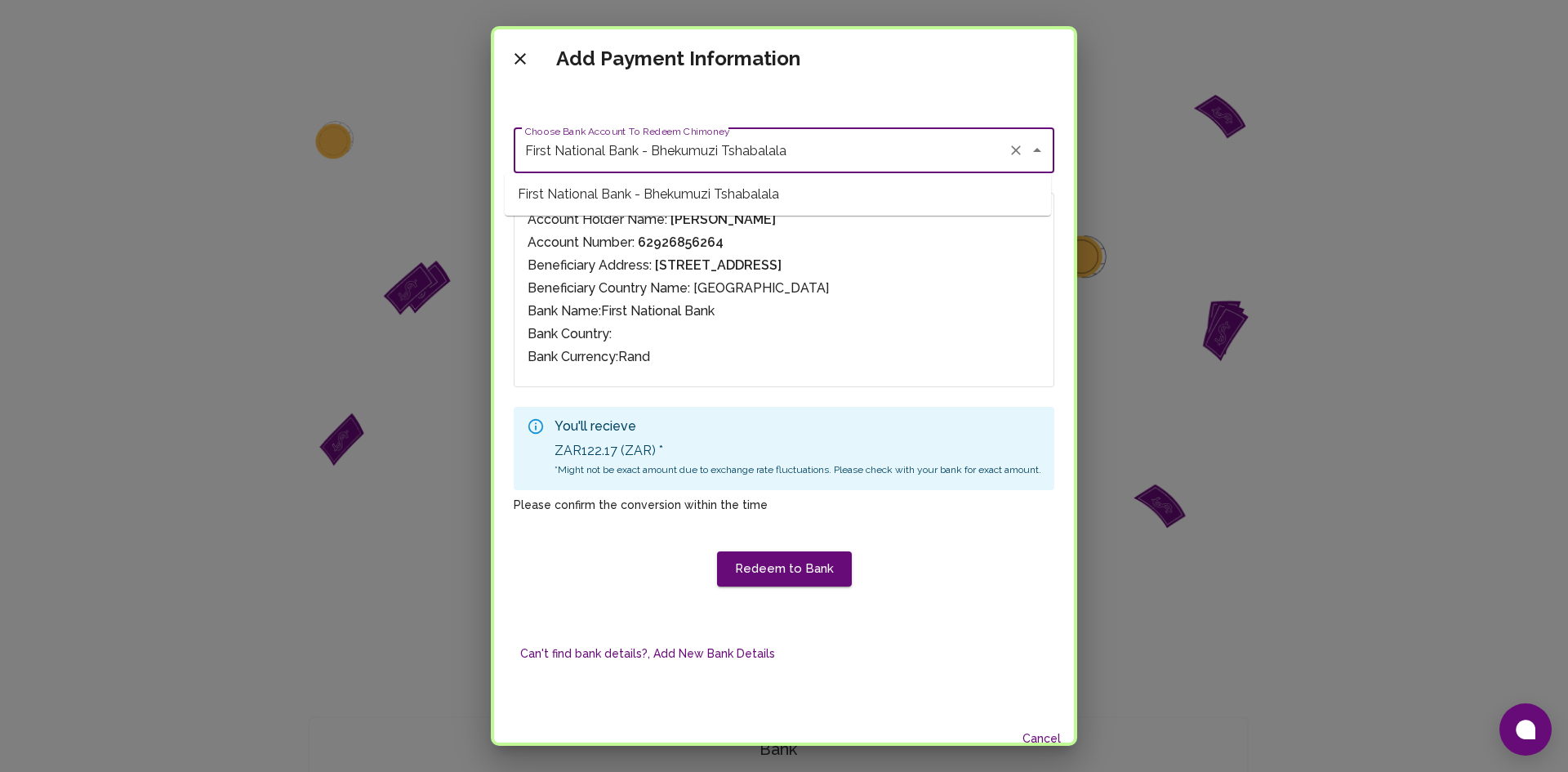
click at [817, 146] on input "First National Bank - Bhekumuzi Tshabalala" at bounding box center [761, 150] width 480 height 31
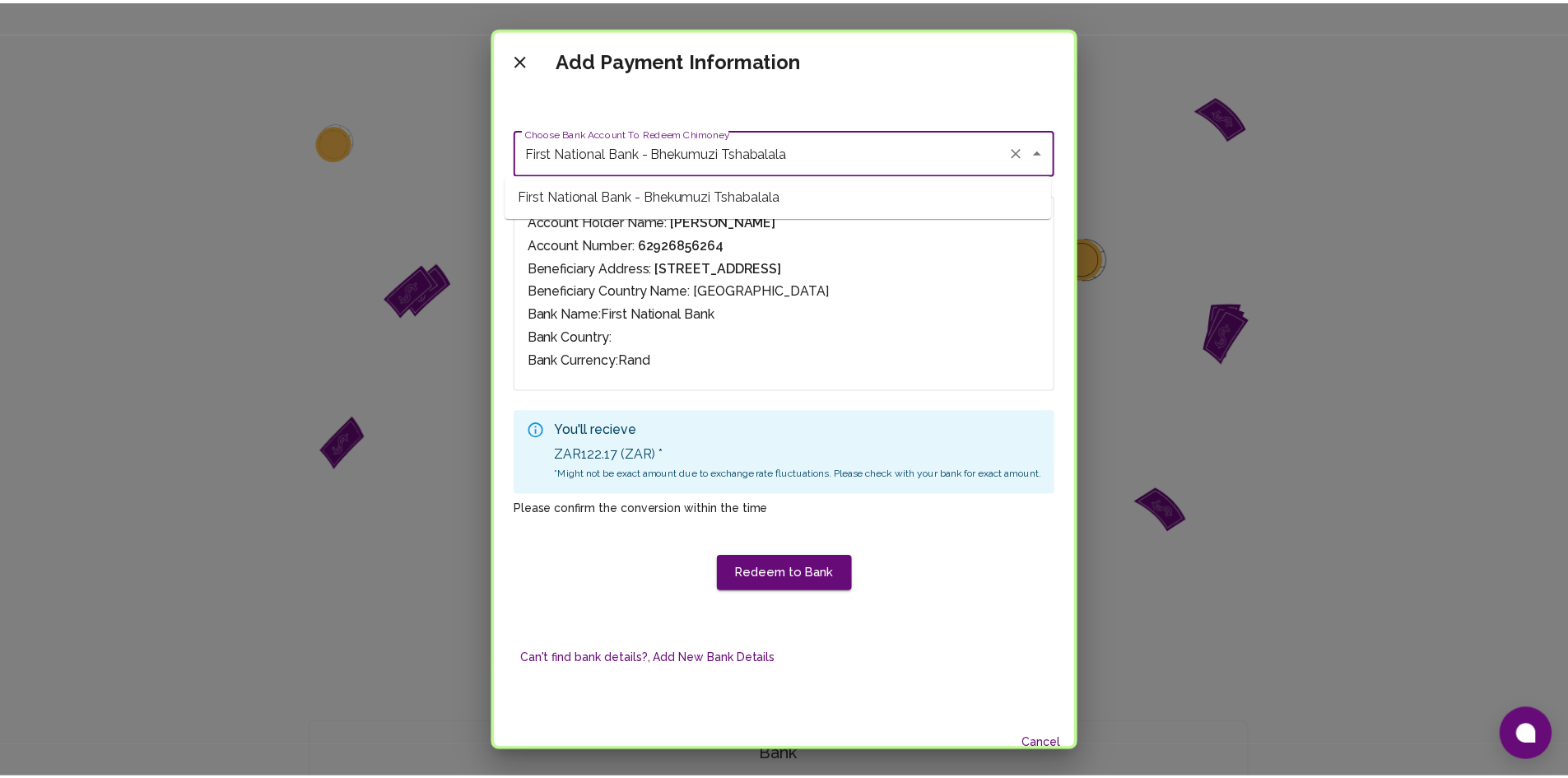
scroll to position [38, 0]
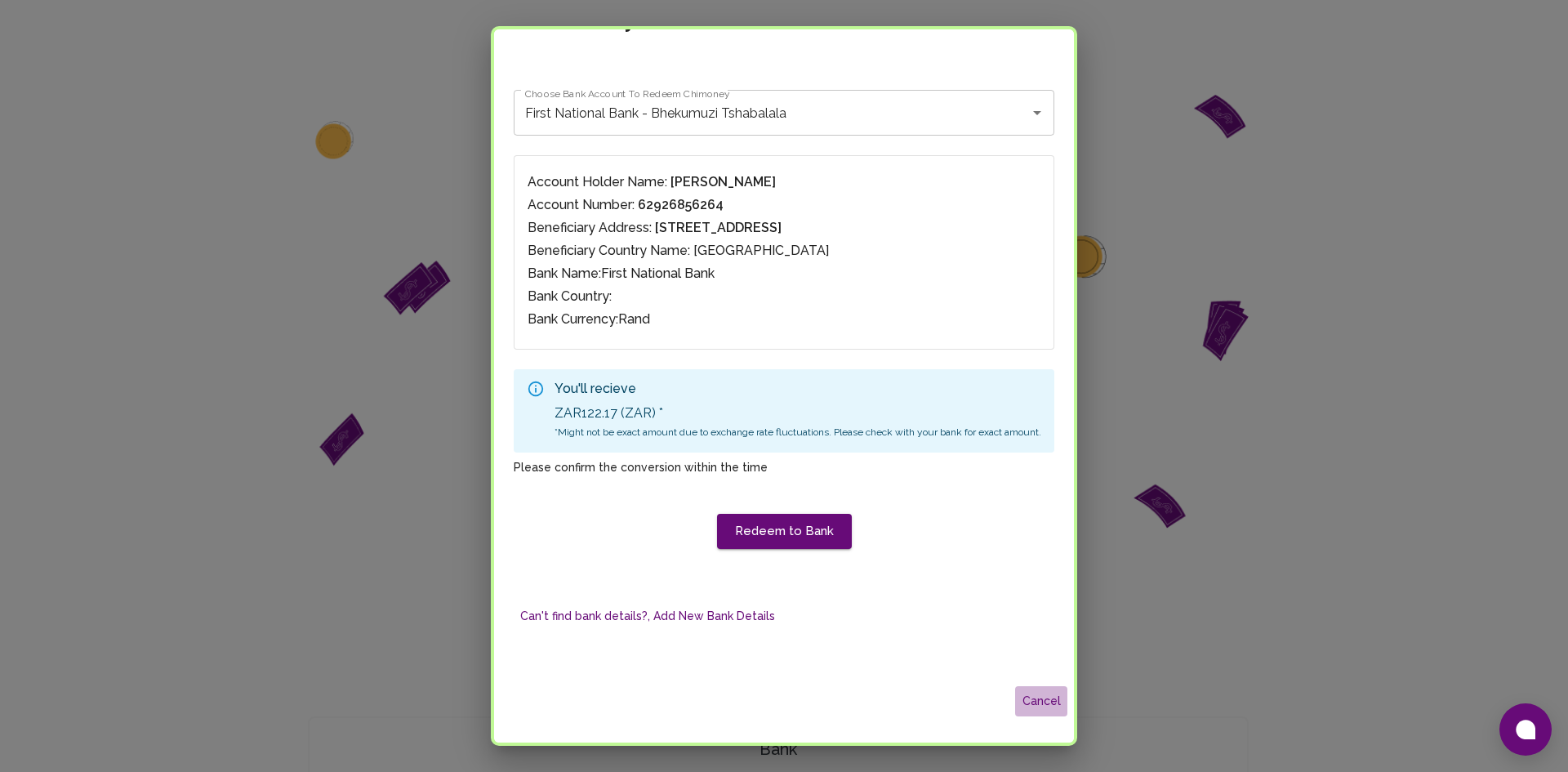
click at [1040, 702] on button "Cancel" at bounding box center [1041, 701] width 52 height 30
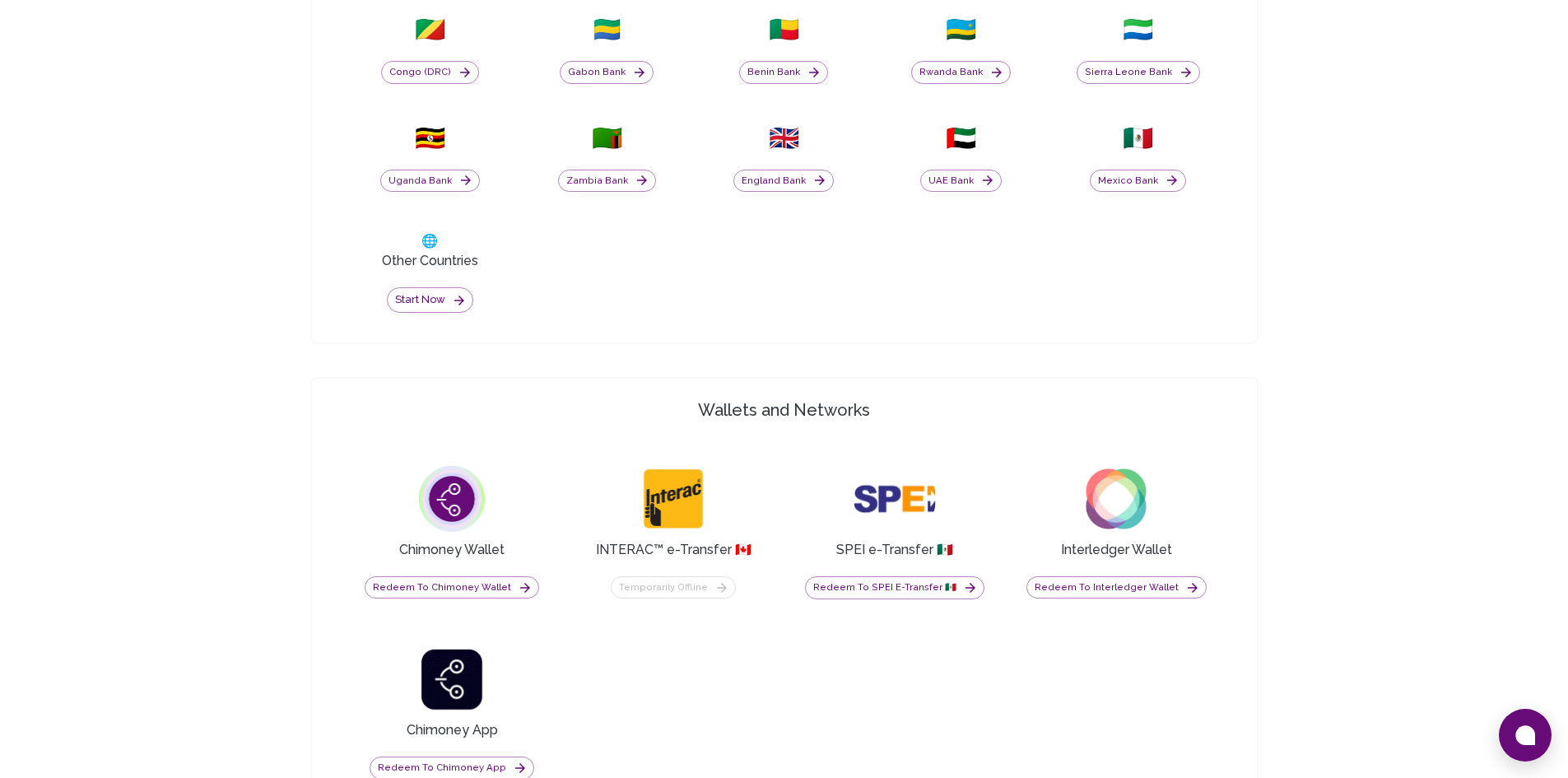
scroll to position [1002, 0]
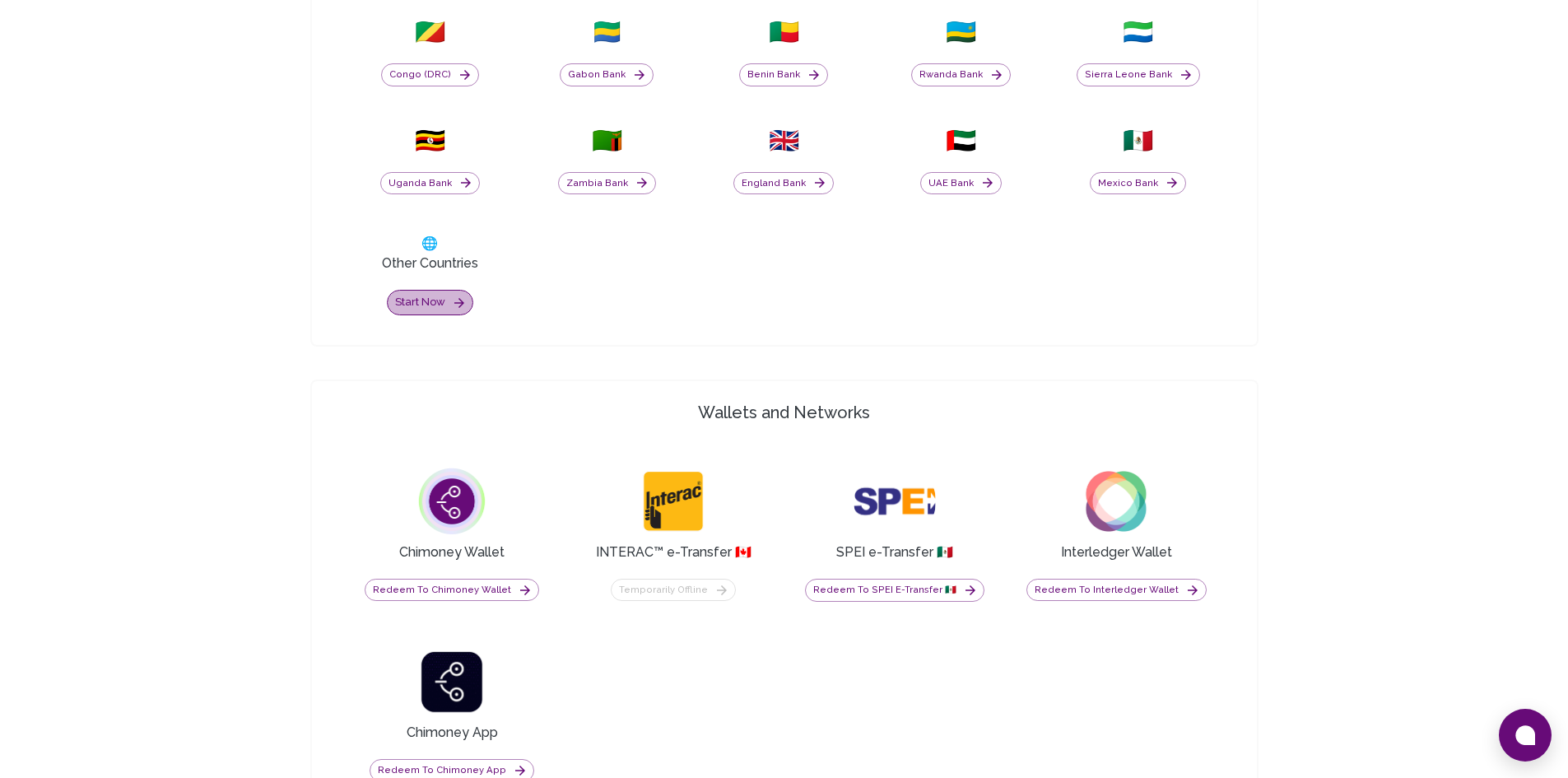
click at [432, 309] on button "Start now" at bounding box center [430, 302] width 87 height 26
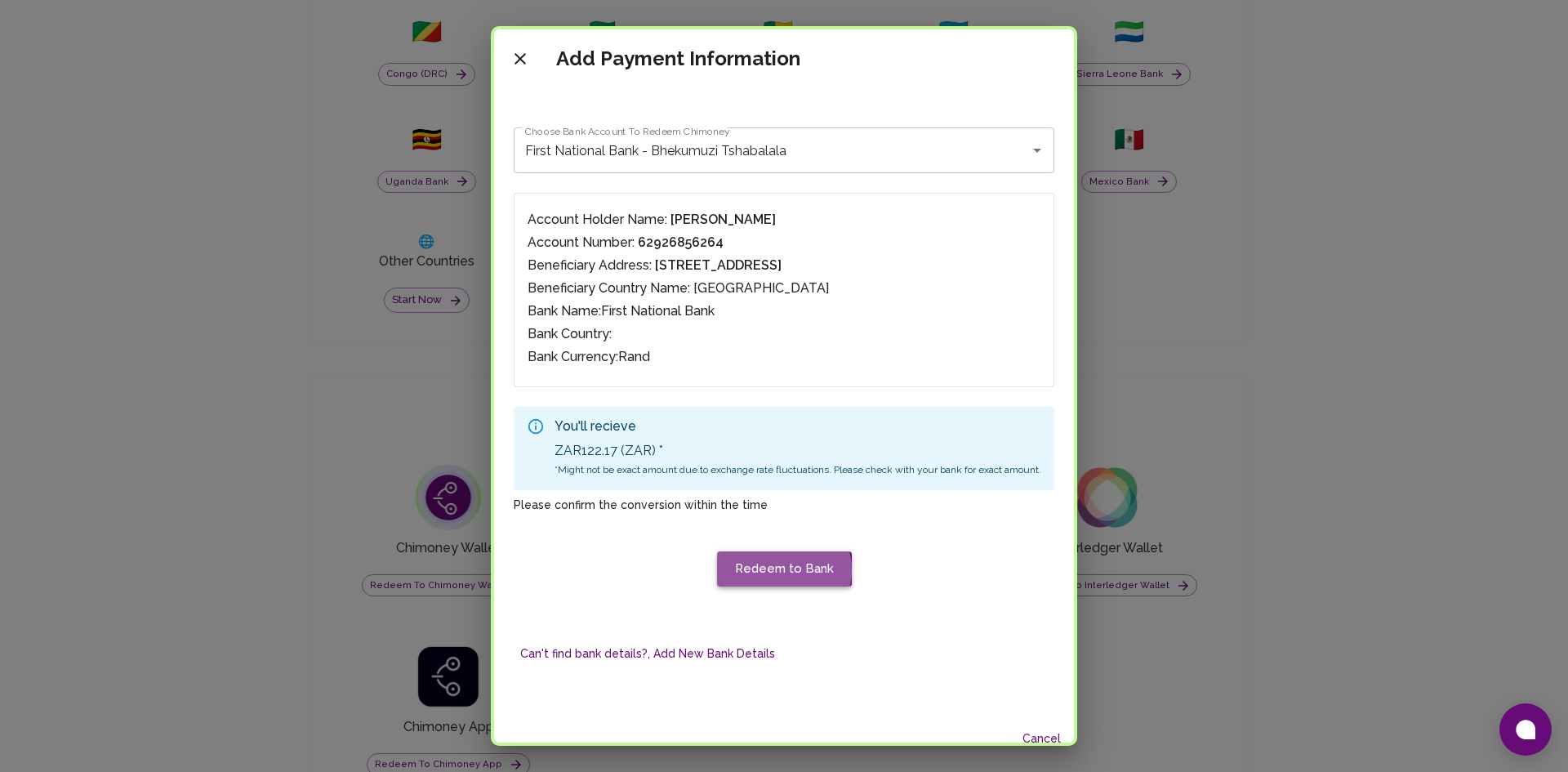
click at [775, 570] on button "Redeem to Bank" at bounding box center [784, 569] width 135 height 34
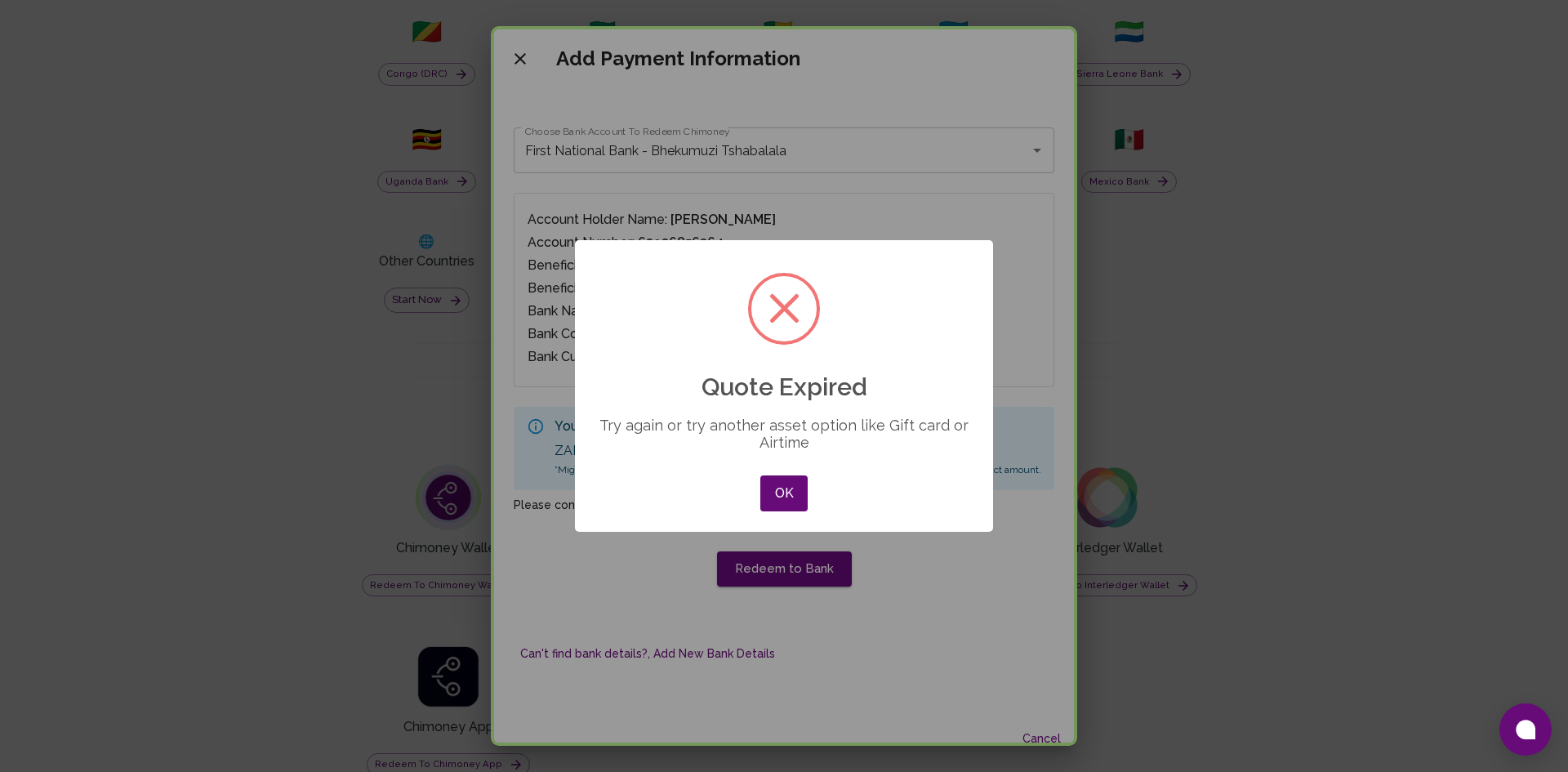
click at [521, 80] on div "× Quote Expired Try again or try another asset option like Gift card or Airtime…" at bounding box center [784, 386] width 1568 height 772
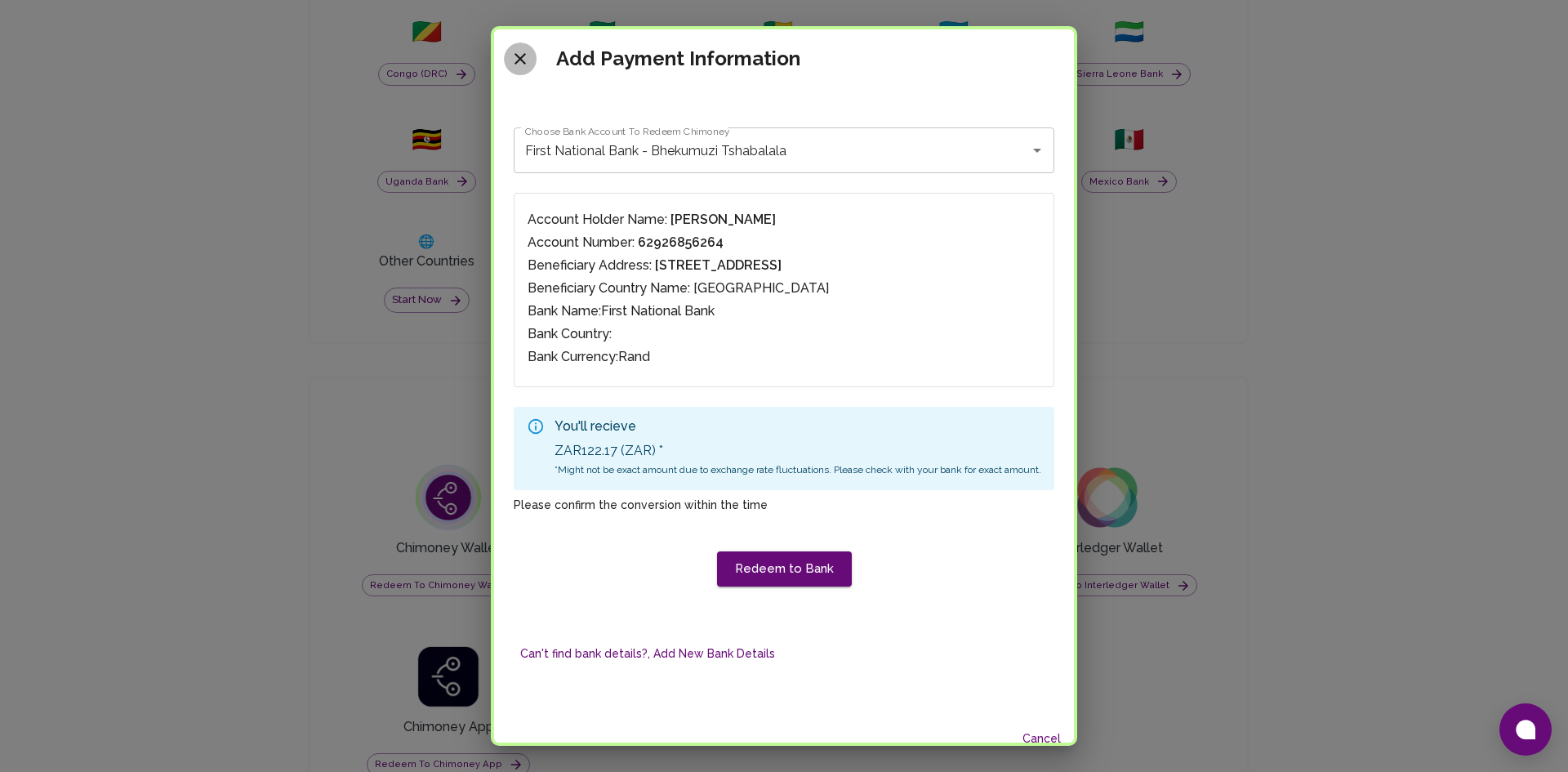
click at [514, 63] on icon "close" at bounding box center [520, 59] width 12 height 12
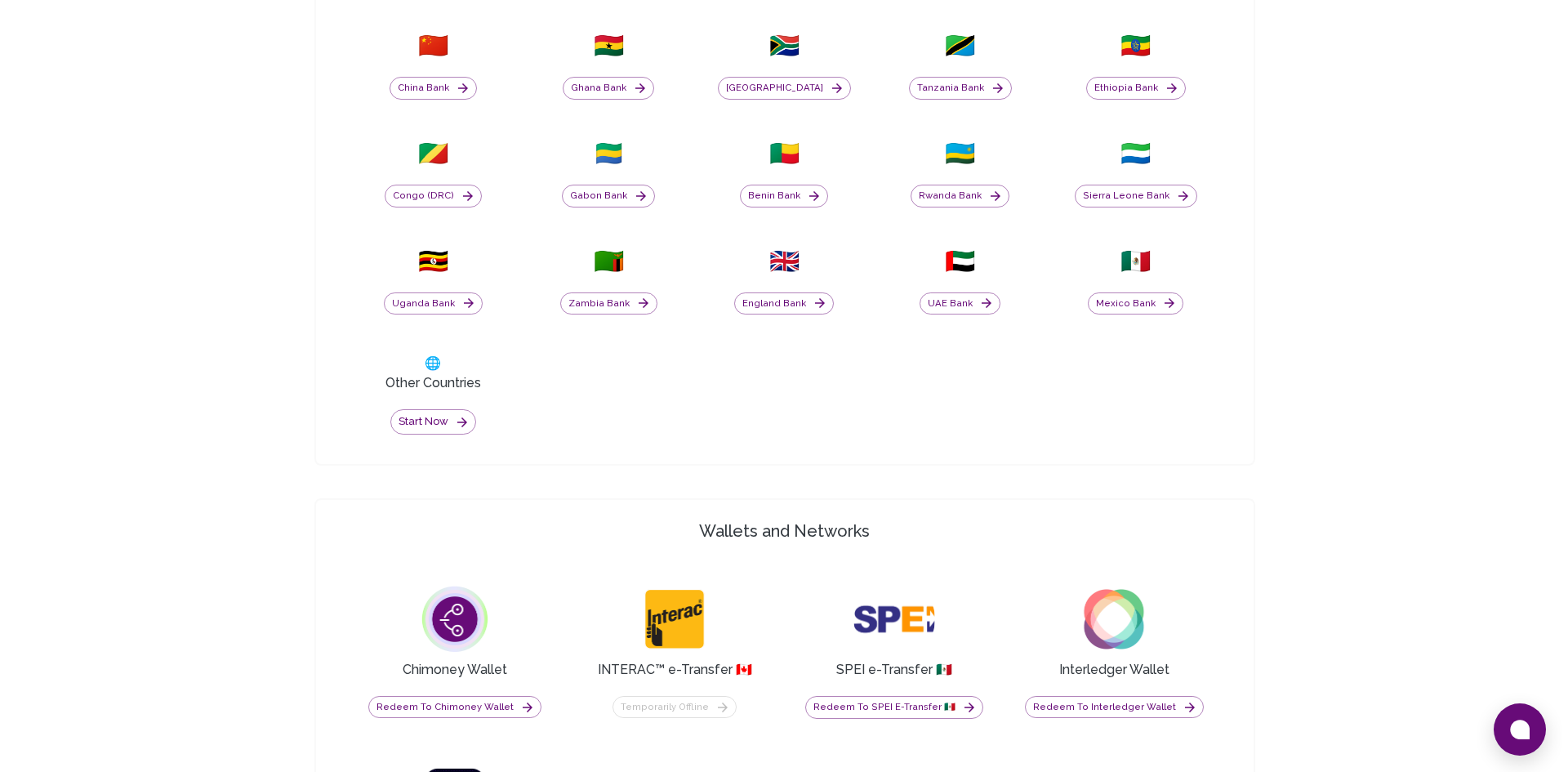
scroll to position [877, 0]
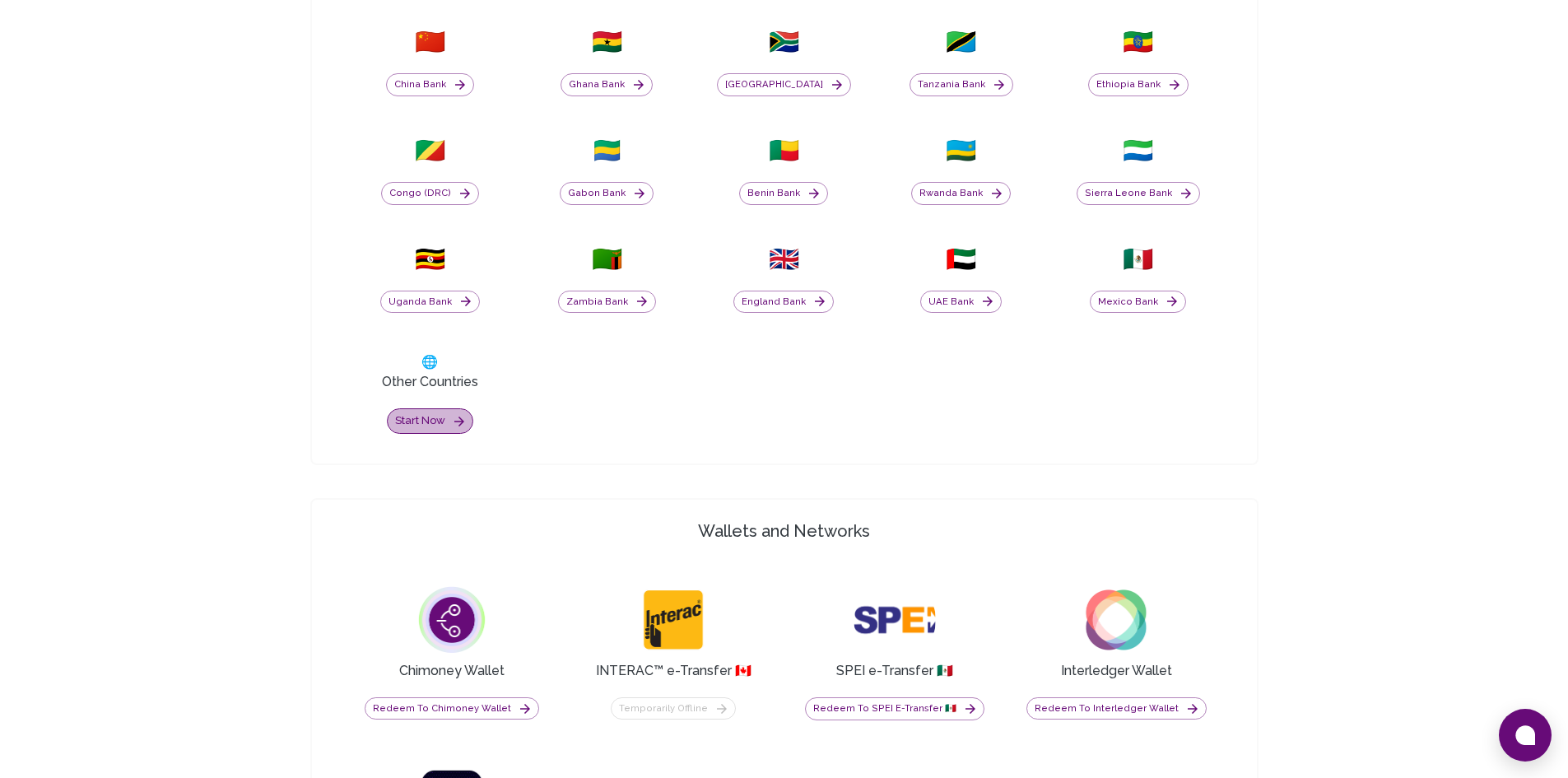
click at [419, 422] on button "Start now" at bounding box center [430, 421] width 87 height 26
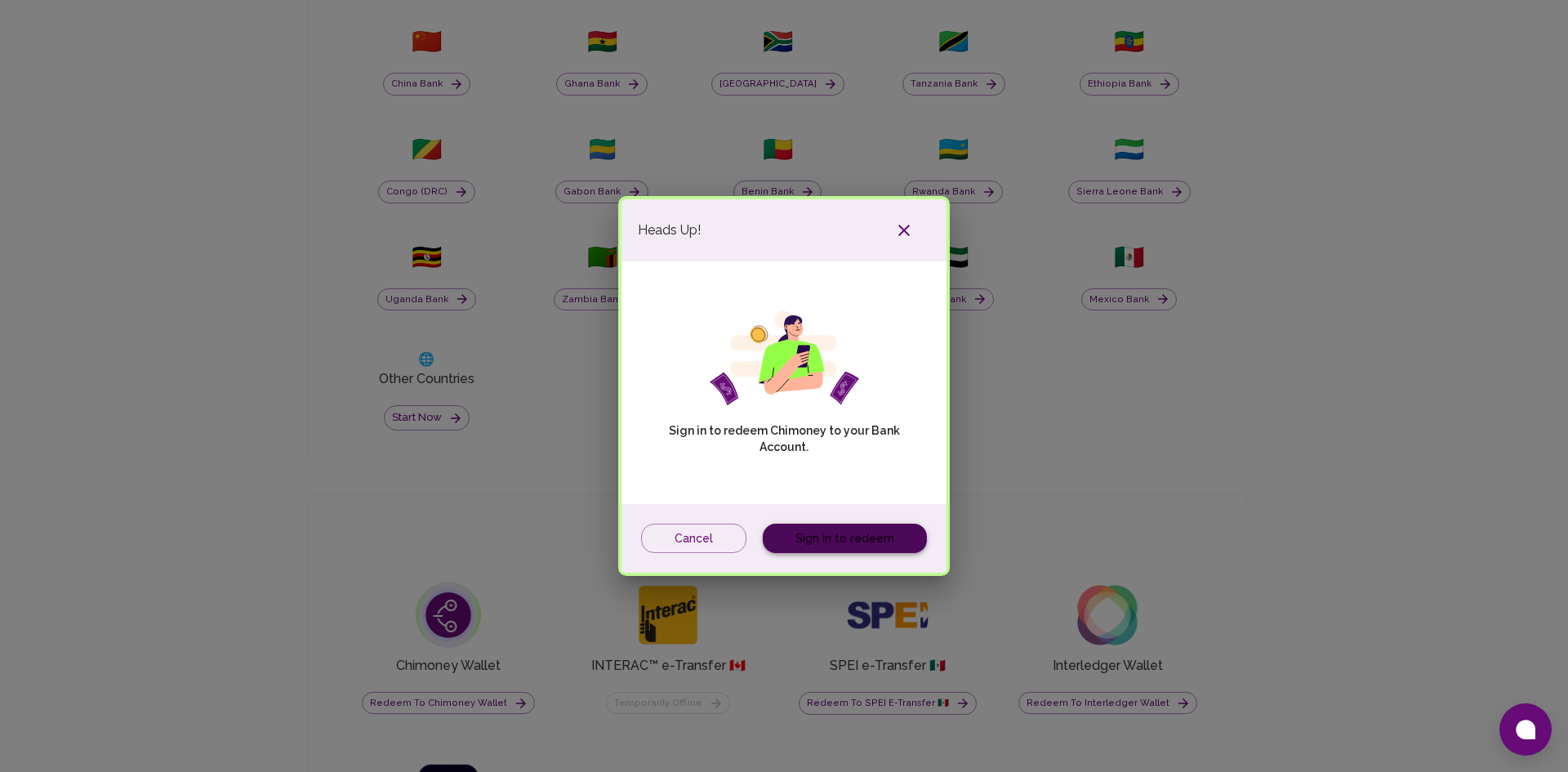
click at [827, 543] on link "Sign in to redeem" at bounding box center [845, 538] width 164 height 30
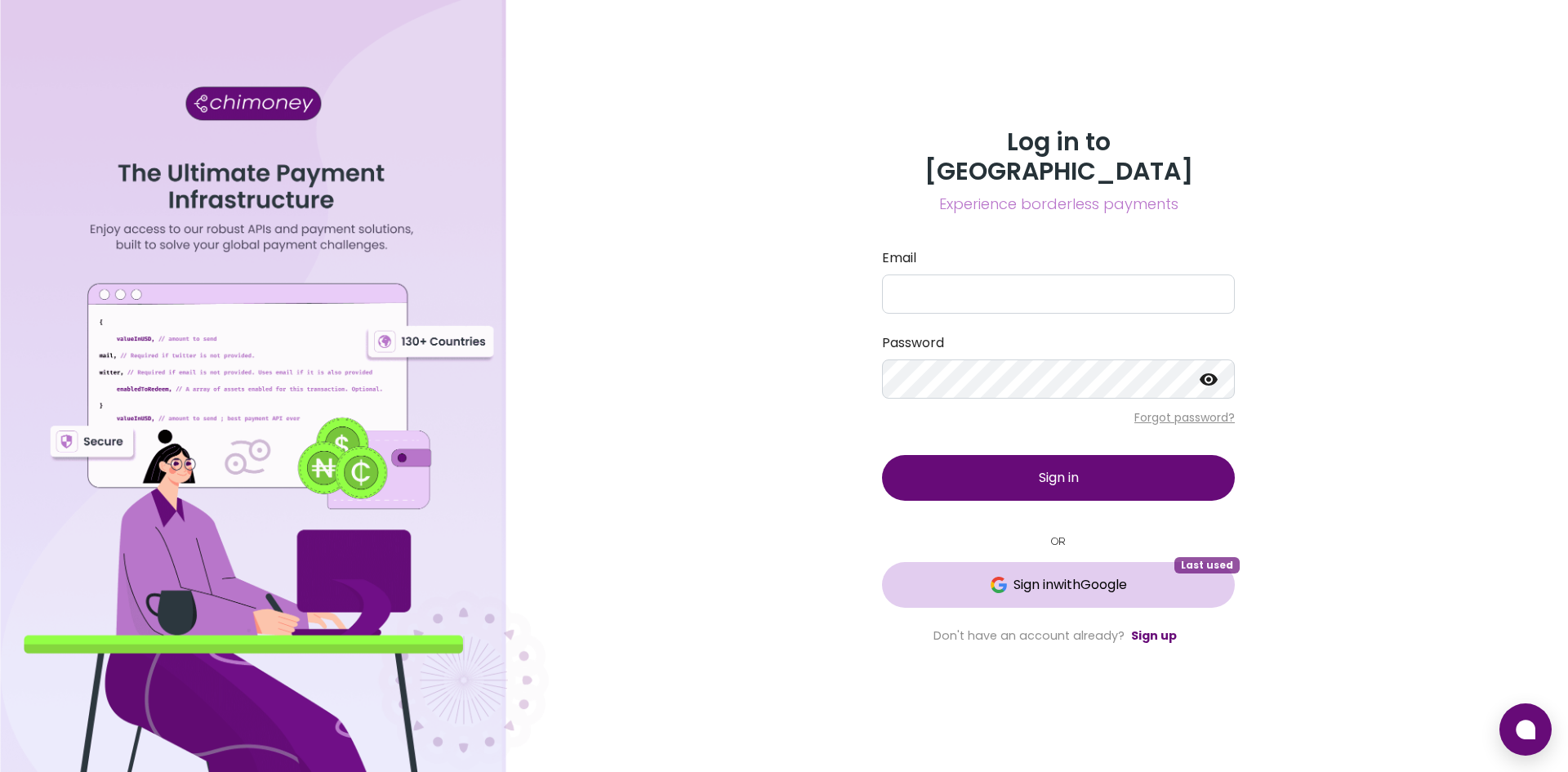
click at [1024, 576] on span "Sign in with Google" at bounding box center [1070, 585] width 114 height 20
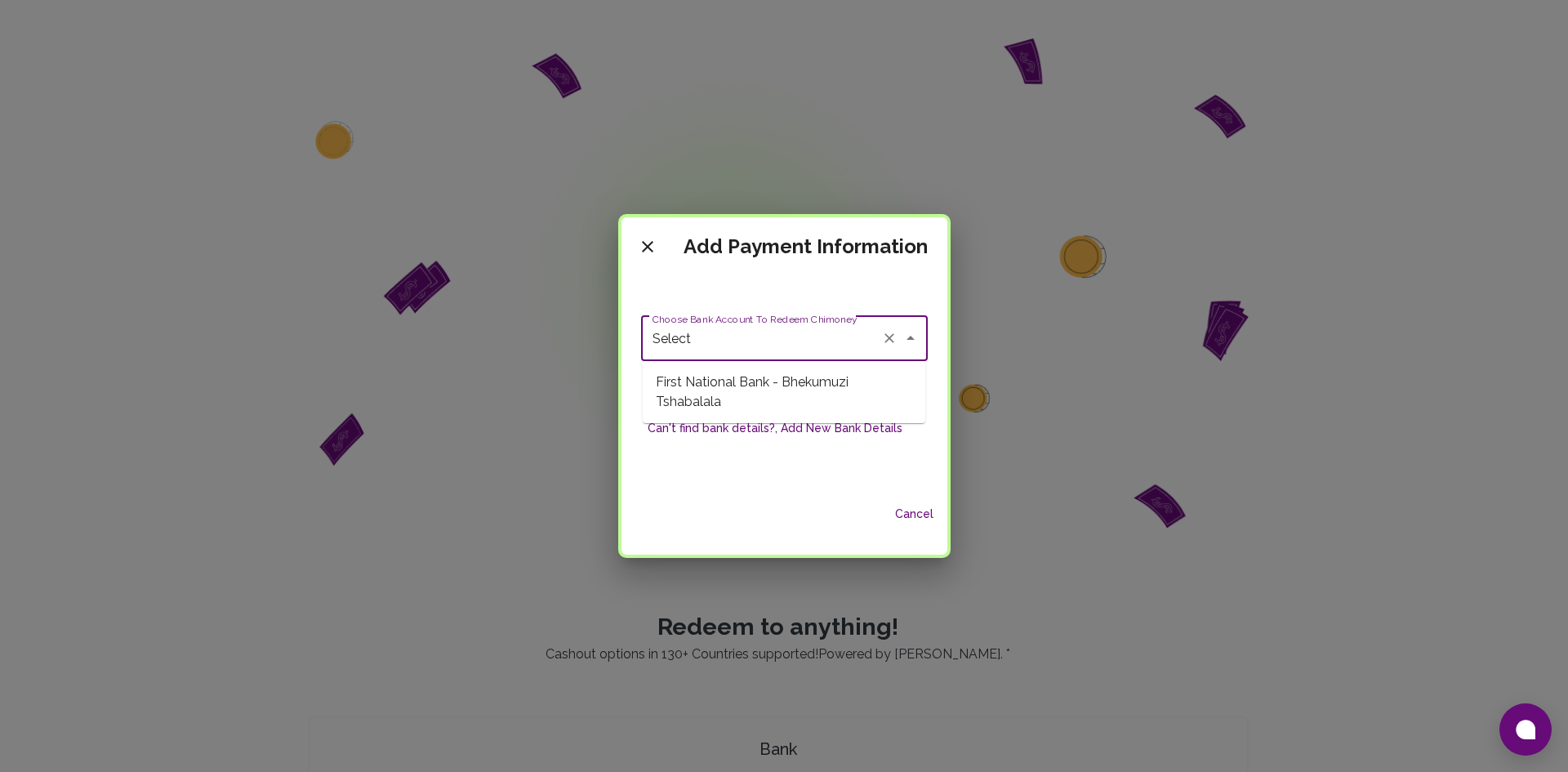
click at [785, 344] on input "Select" at bounding box center [762, 338] width 226 height 31
click at [767, 378] on span "First National Bank - Bhekumuzi Tshabalala" at bounding box center [784, 392] width 283 height 49
type input "First National Bank - Bhekumuzi Tshabalala"
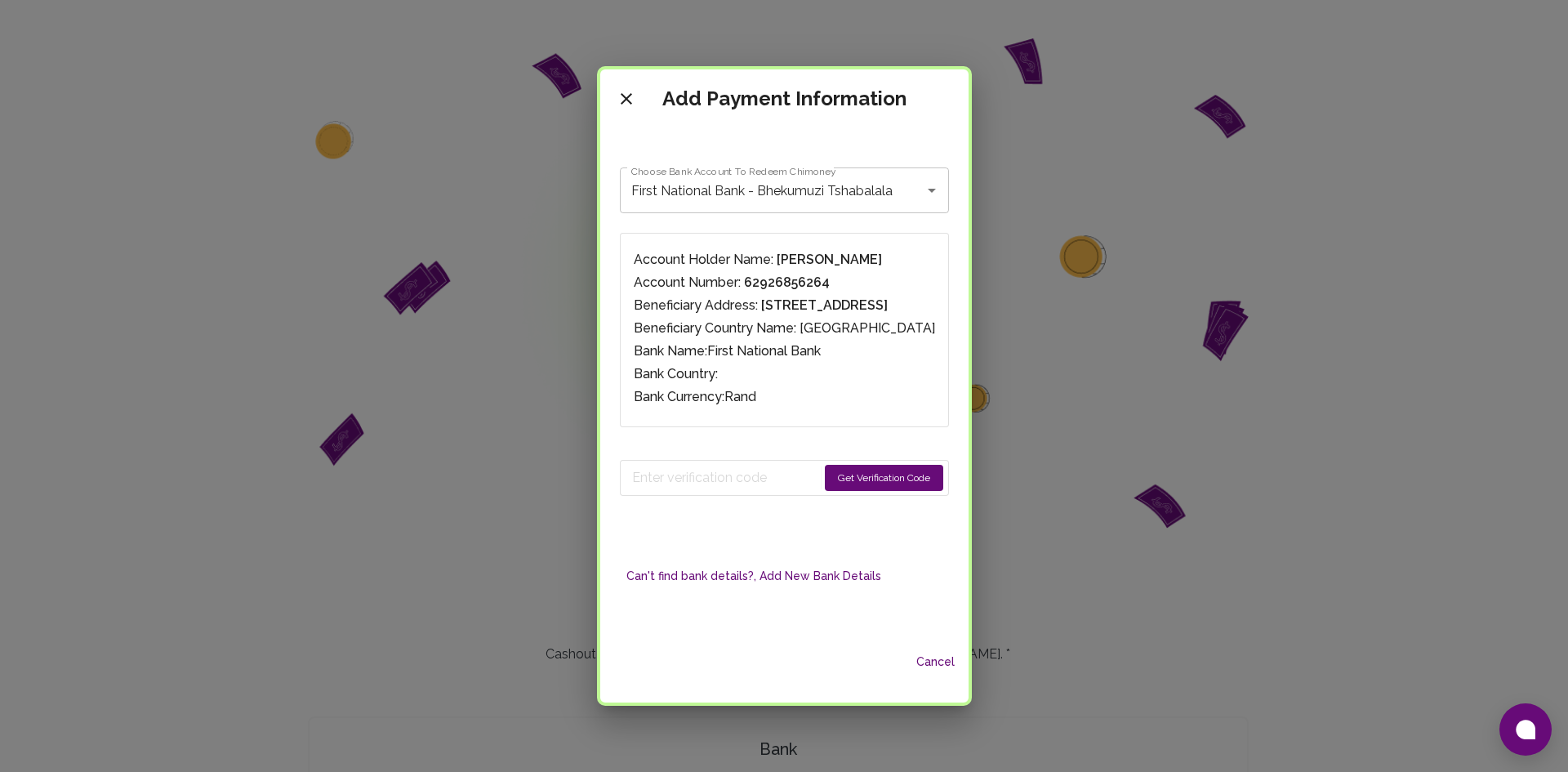
click at [944, 483] on button "Get Verification Code" at bounding box center [884, 477] width 118 height 26
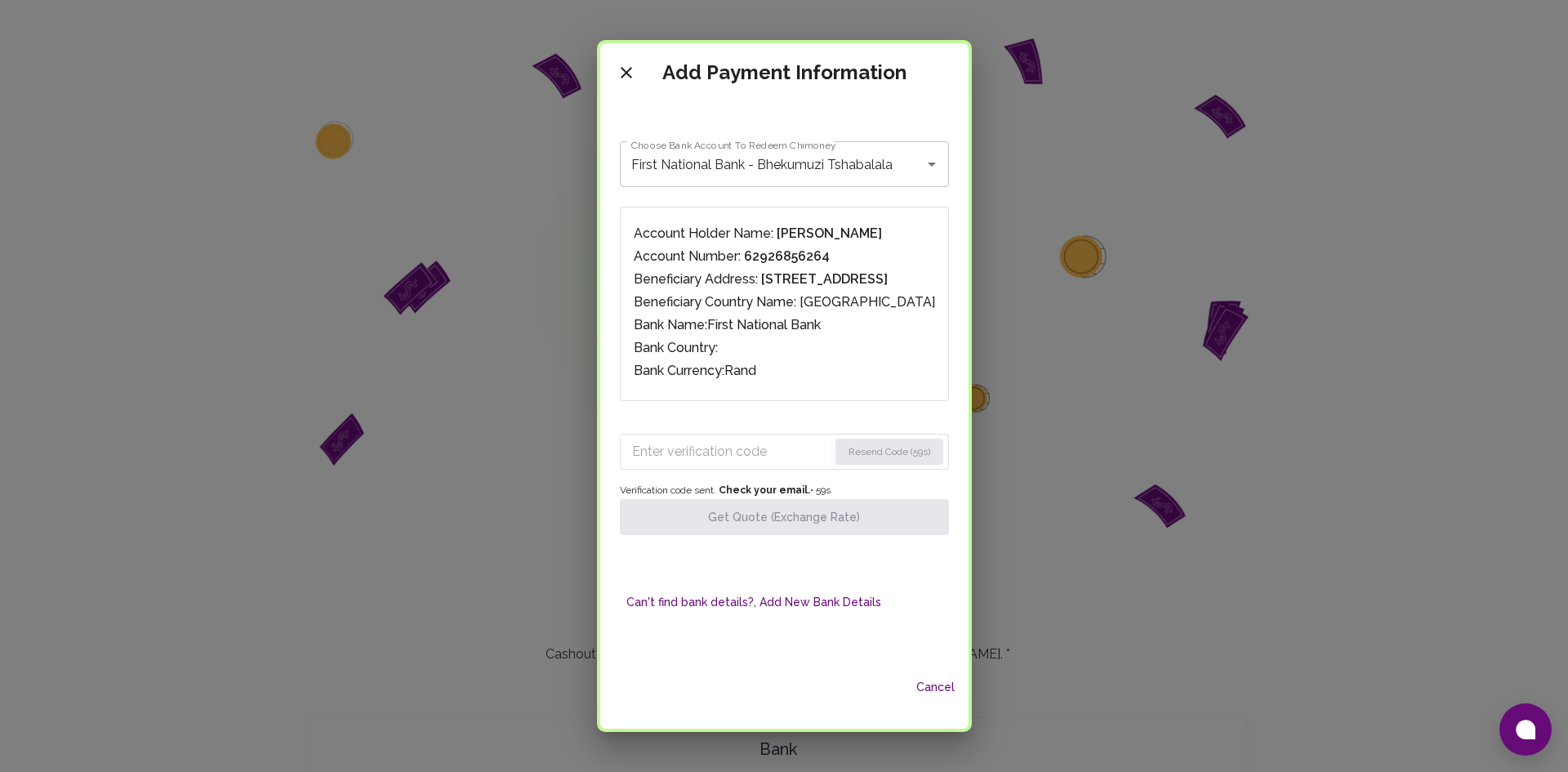
click at [758, 448] on input "Enter verification code" at bounding box center [729, 451] width 196 height 26
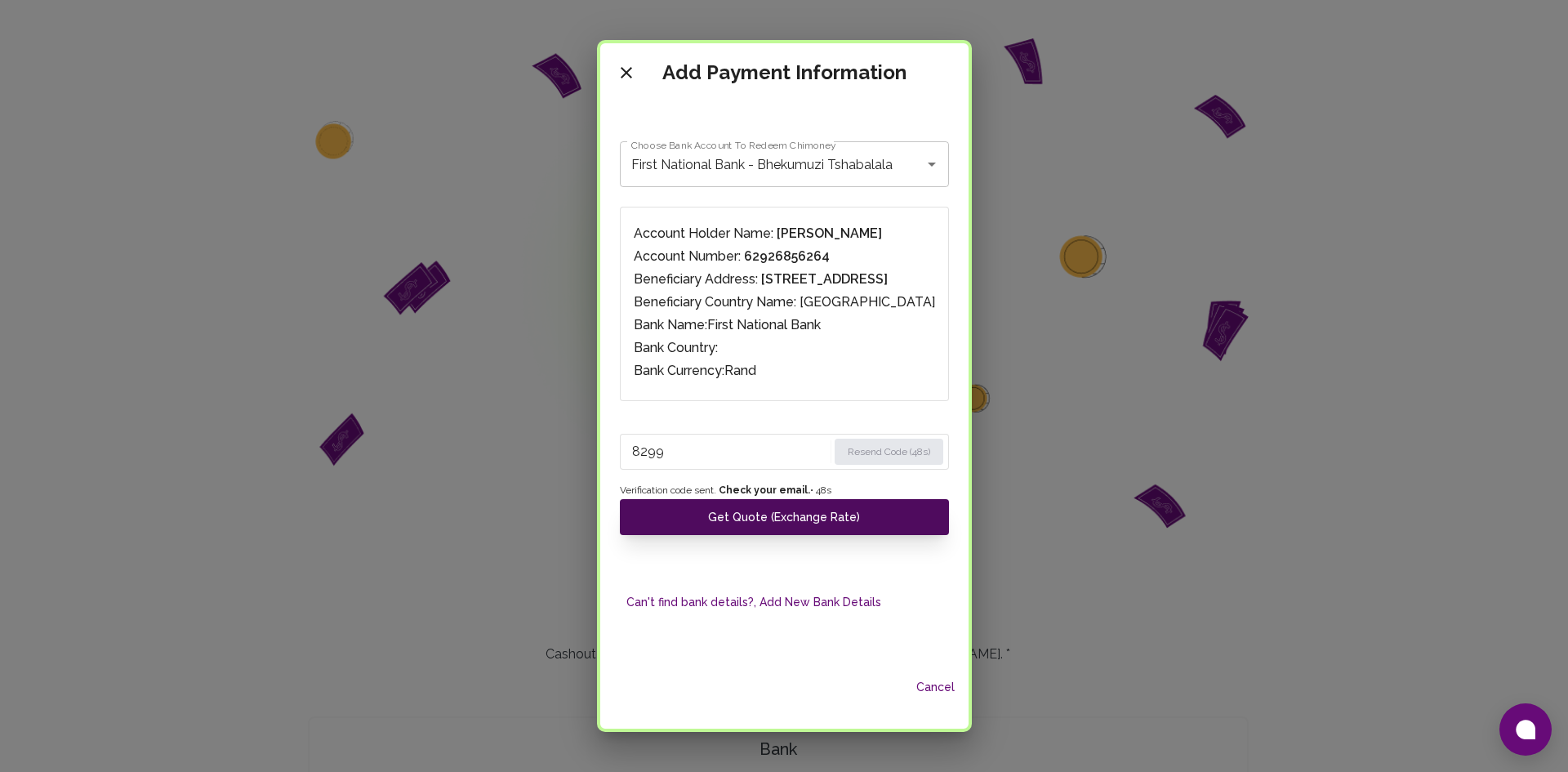
type input "8299"
click at [765, 511] on button "Get Quote (Exchange Rate)" at bounding box center [784, 517] width 329 height 36
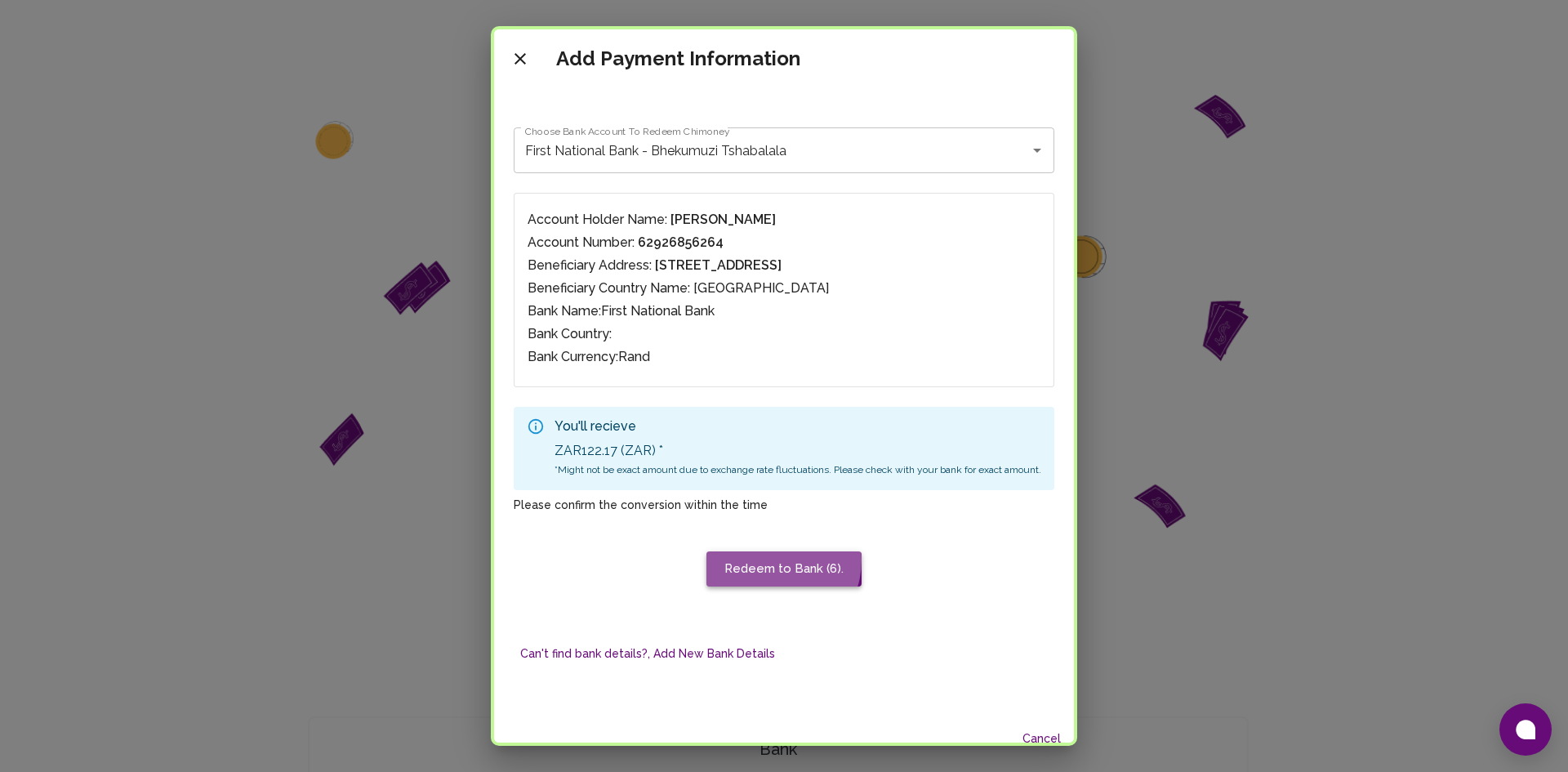
click at [765, 560] on button "Redeem to Bank (6)." at bounding box center [784, 569] width 155 height 34
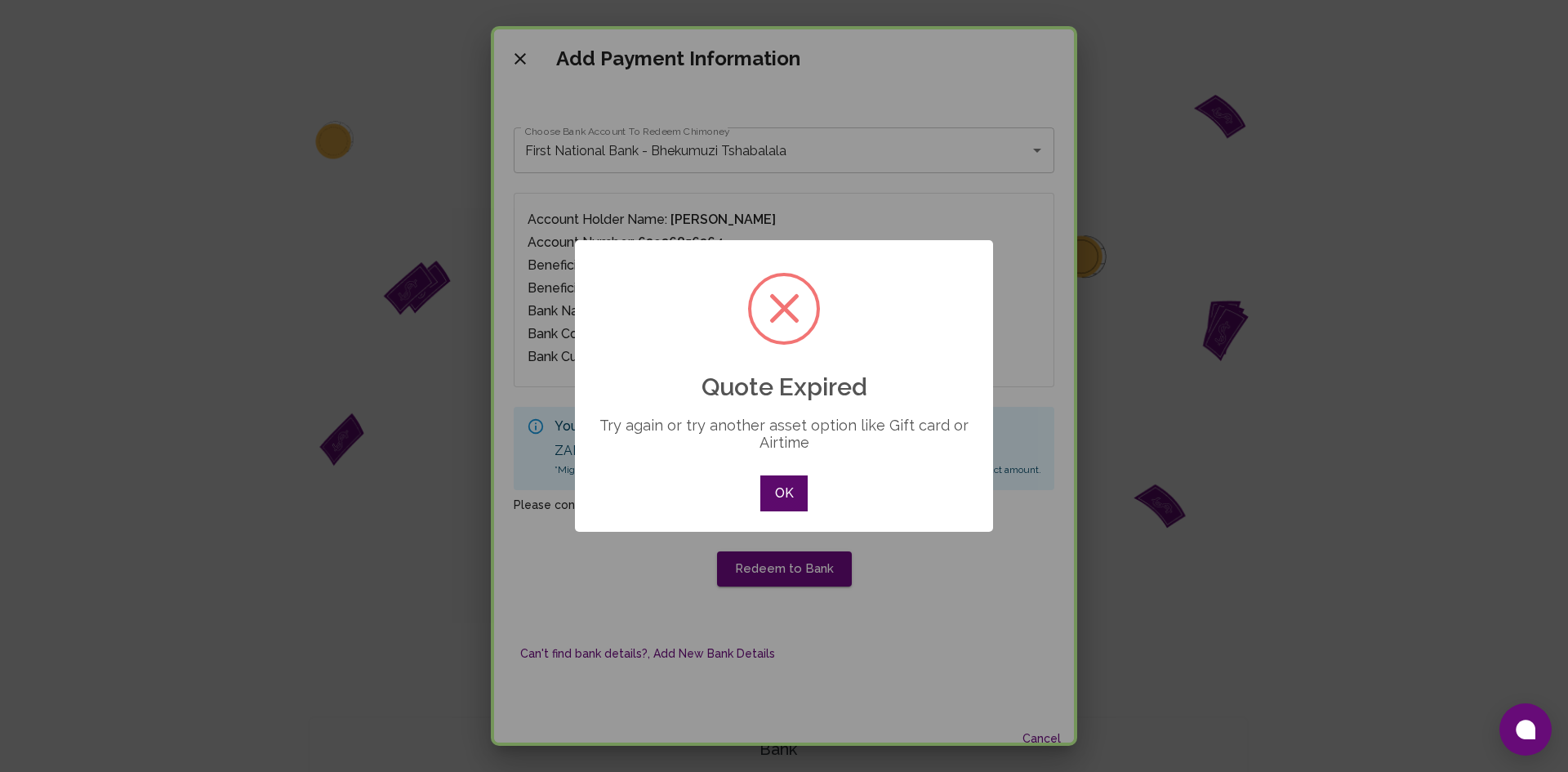
click at [792, 490] on button "OK" at bounding box center [784, 494] width 47 height 36
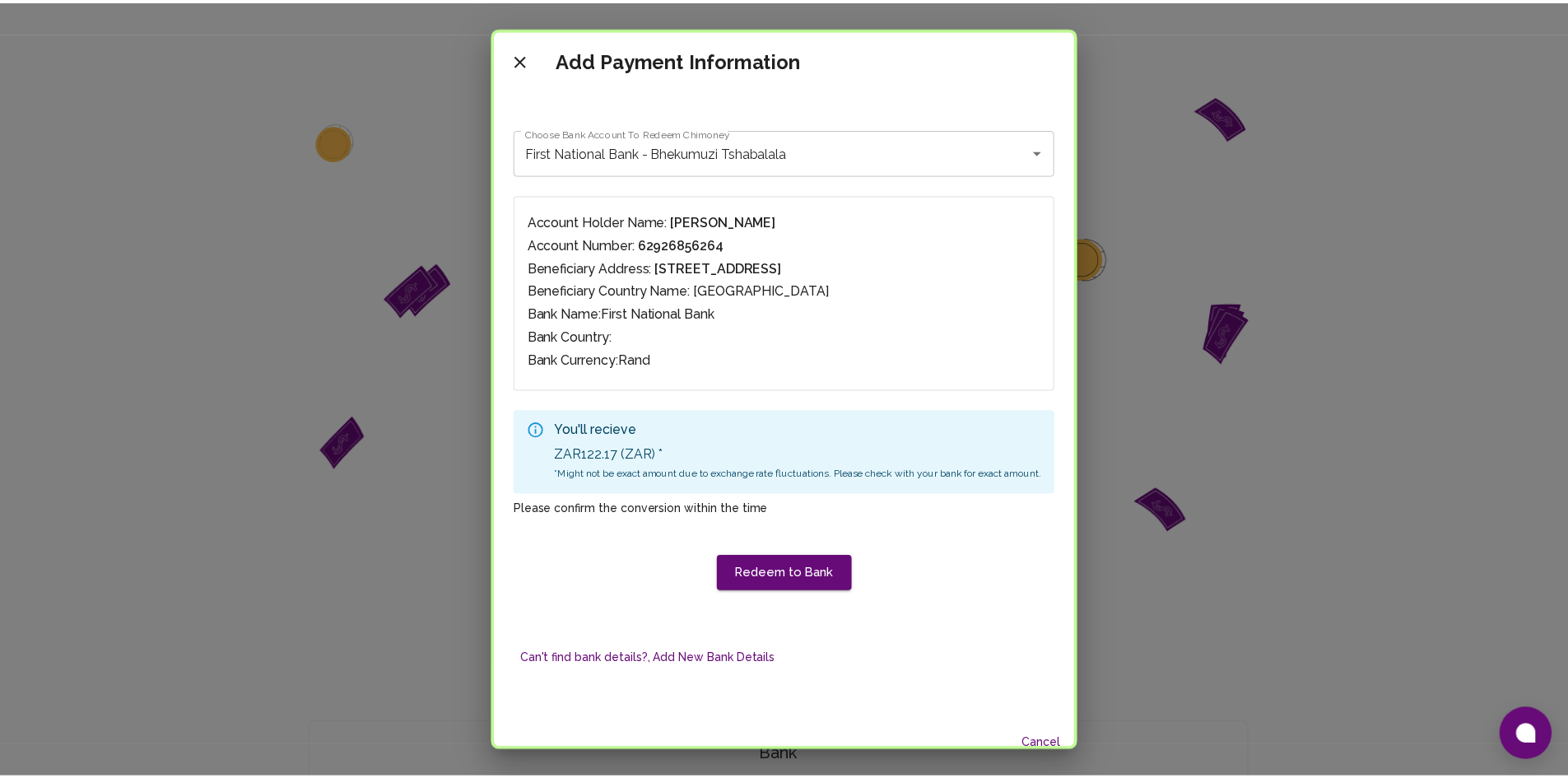
scroll to position [38, 0]
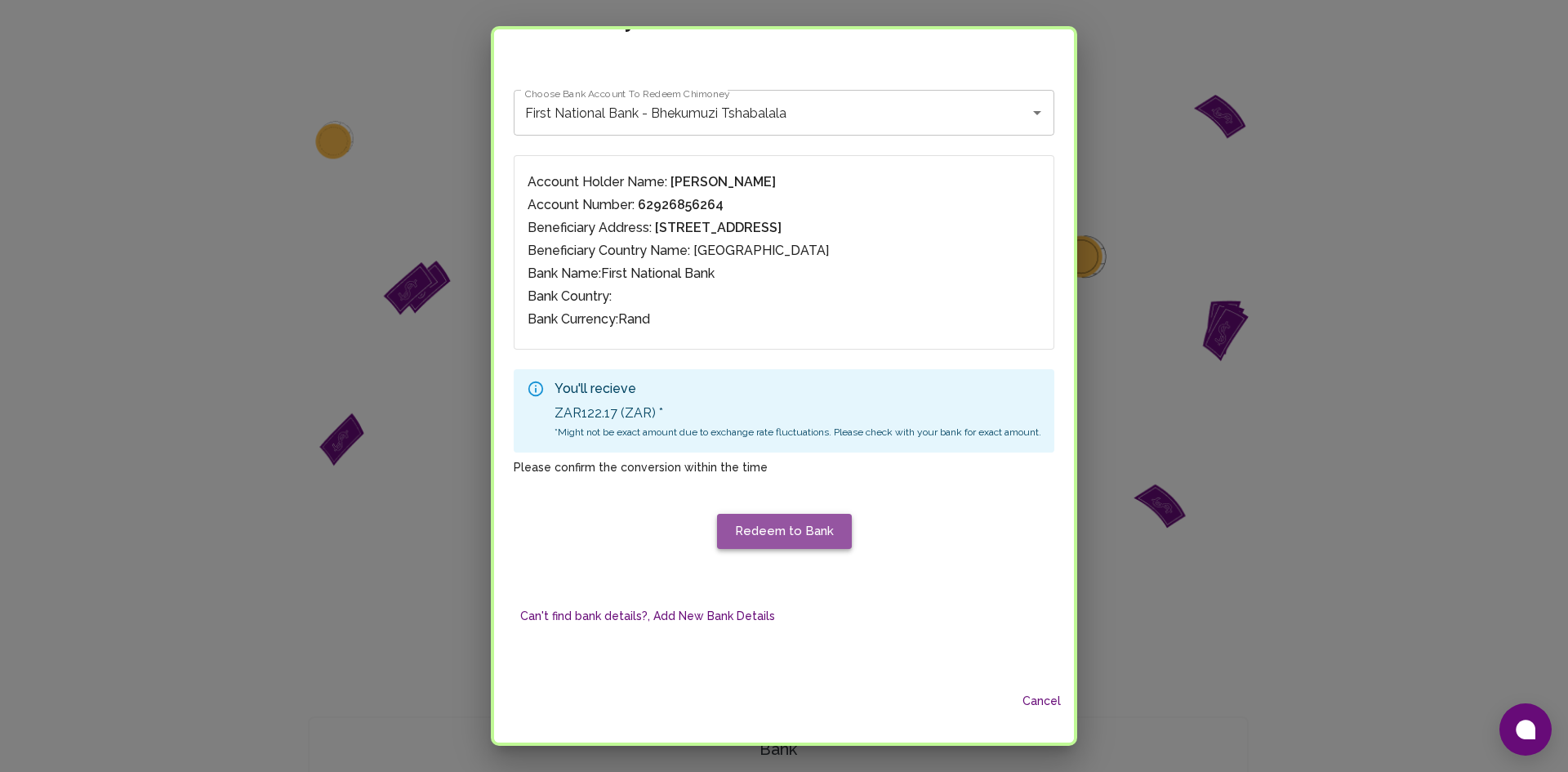
click at [801, 538] on button "Redeem to Bank" at bounding box center [784, 531] width 135 height 34
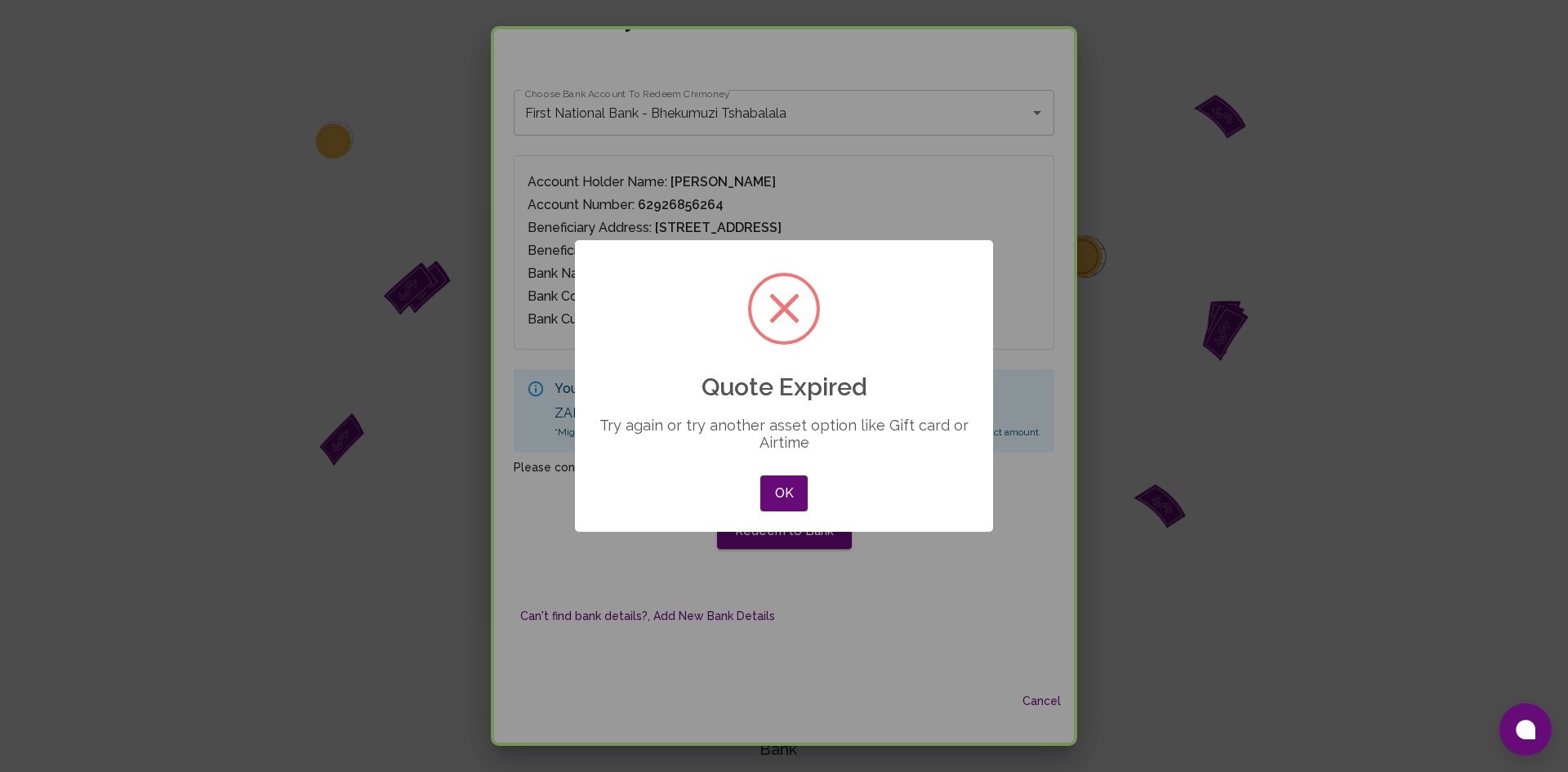
drag, startPoint x: 606, startPoint y: 419, endPoint x: 696, endPoint y: 387, distance: 95.5
click at [696, 387] on div "× Quote Expired Try again or try another asset option like Gift card or Airtime…" at bounding box center [784, 386] width 418 height 292
drag, startPoint x: 696, startPoint y: 387, endPoint x: 824, endPoint y: 451, distance: 143.1
click at [824, 451] on div "× Quote Expired Try again or try another asset option like Gift card or Airtime…" at bounding box center [784, 386] width 418 height 292
drag, startPoint x: 824, startPoint y: 451, endPoint x: 653, endPoint y: 292, distance: 233.5
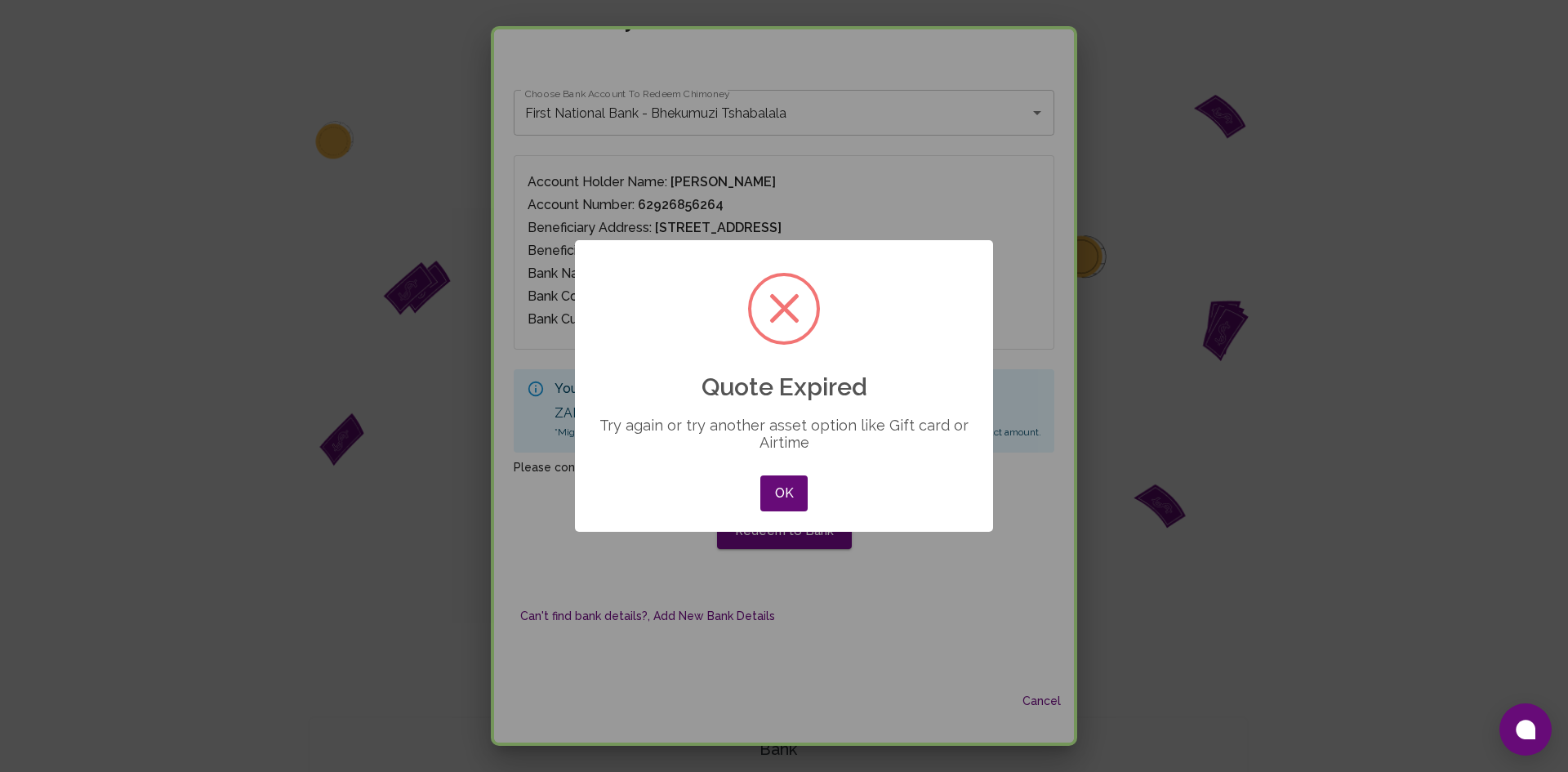
click at [653, 292] on div "× Quote Expired Try again or try another asset option like Gift card or Airtime…" at bounding box center [784, 386] width 418 height 292
click at [794, 487] on button "OK" at bounding box center [784, 494] width 47 height 36
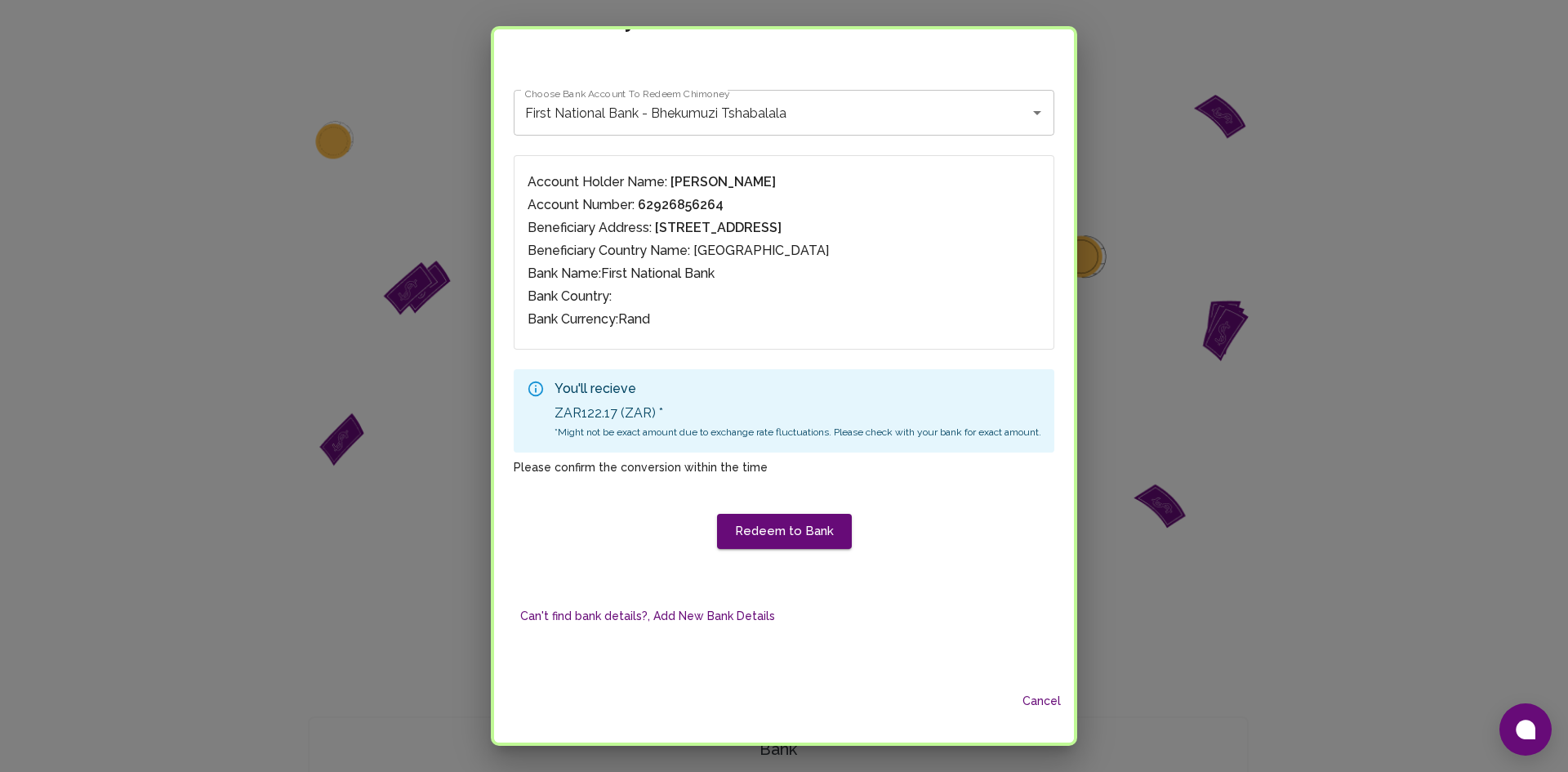
click at [1045, 709] on button "Cancel" at bounding box center [1041, 701] width 52 height 30
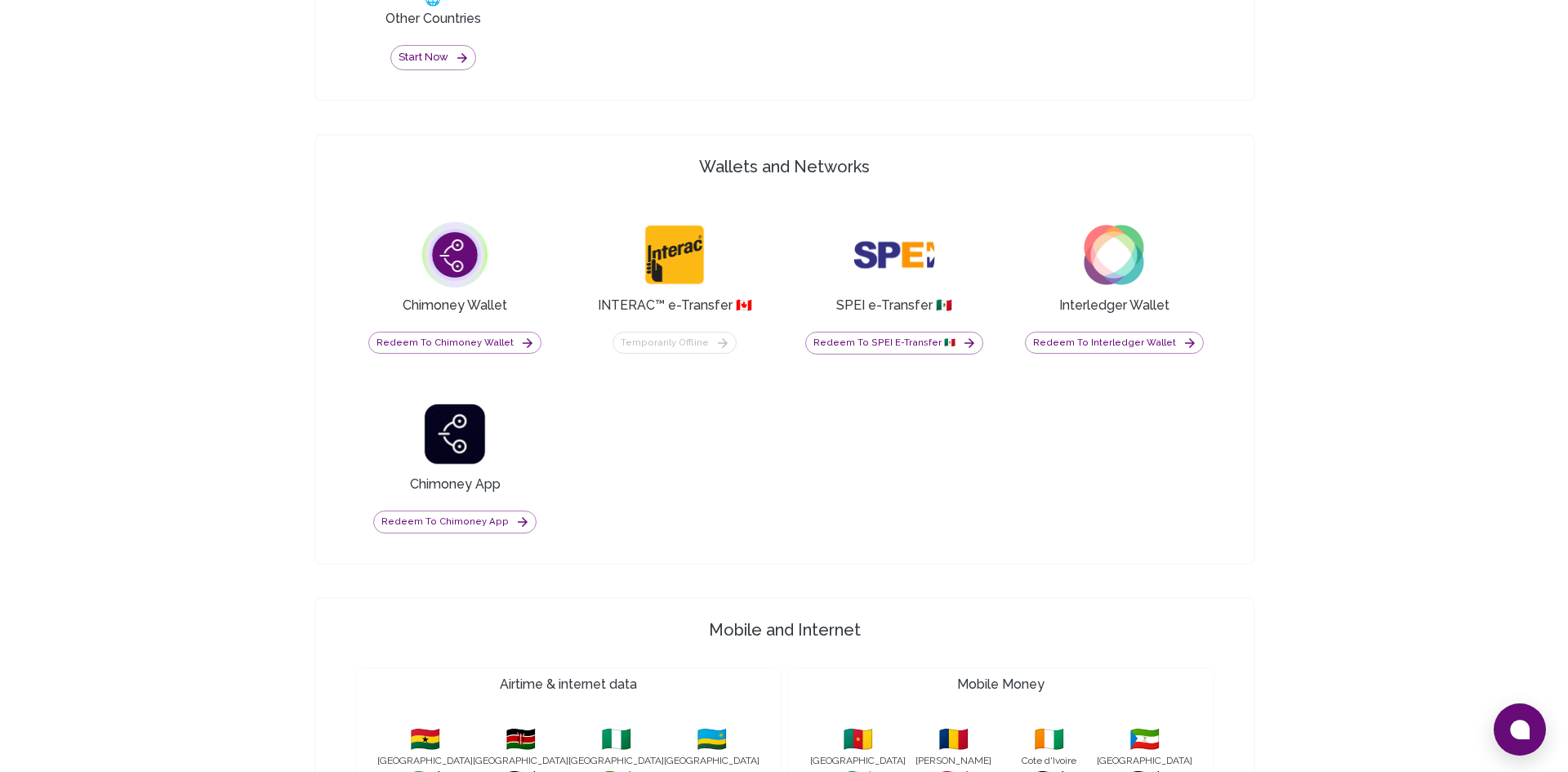
scroll to position [1236, 0]
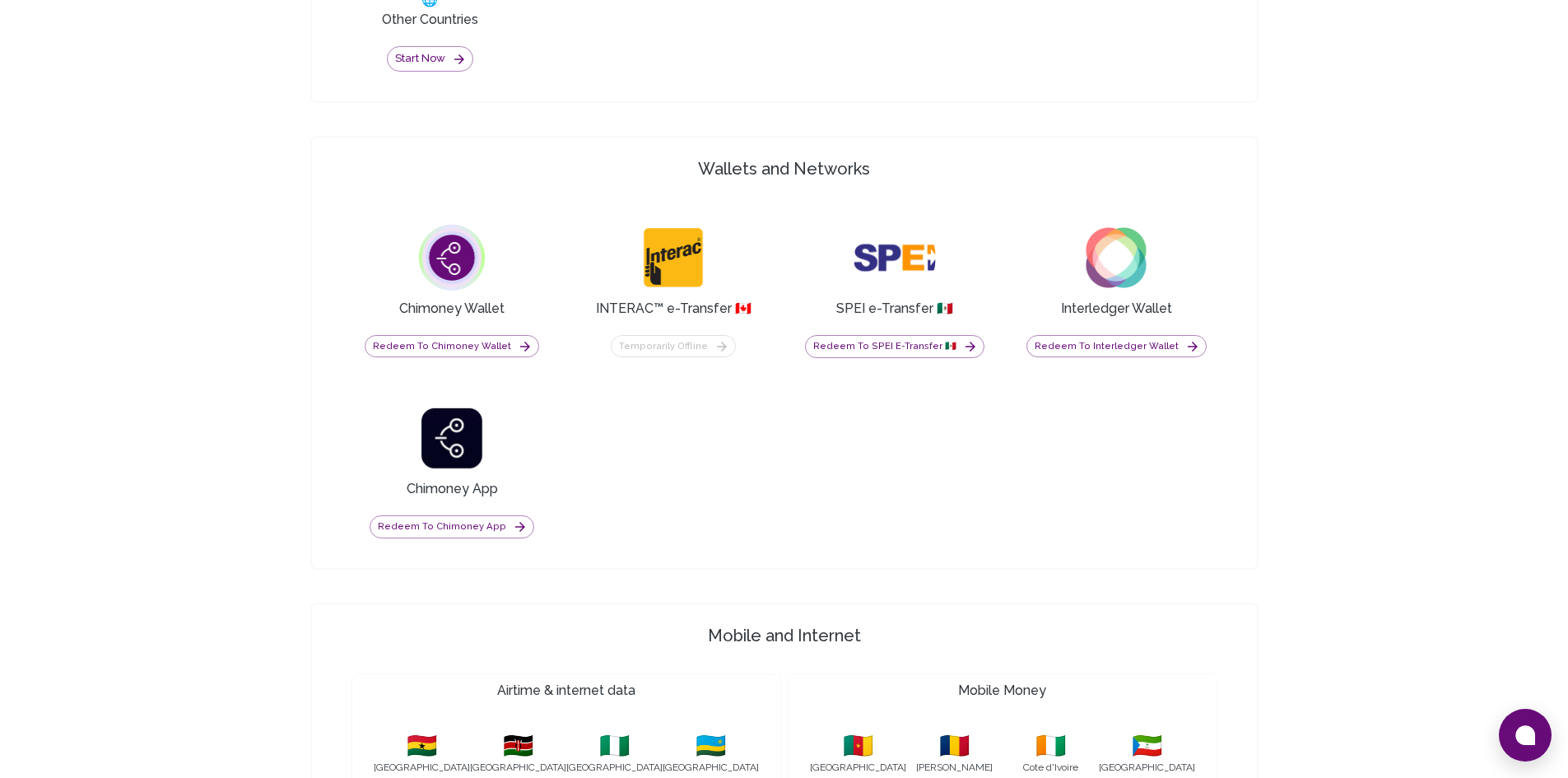
click at [469, 538] on div "Chimoney App Redeem to Chimoney App" at bounding box center [452, 468] width 201 height 160
click at [482, 533] on button "Redeem to Chimoney App" at bounding box center [452, 527] width 165 height 23
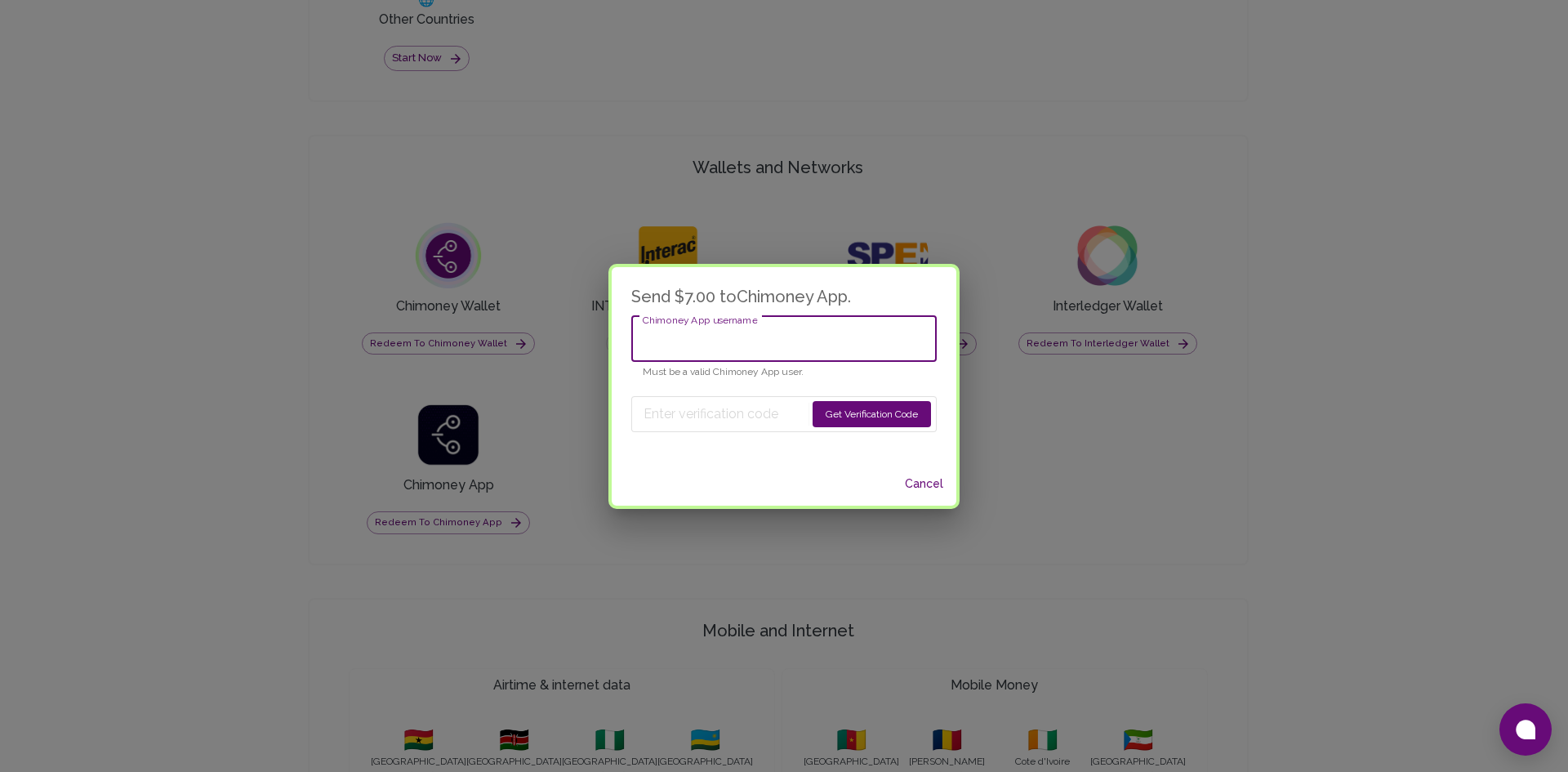
click at [737, 331] on input "Chimoney App username" at bounding box center [784, 339] width 305 height 46
click at [732, 437] on div "Send $7.00 to Chimoney App . Chimoney App username Chimoney App username Must b…" at bounding box center [784, 365] width 344 height 196
click at [720, 345] on input "Chimoney App username" at bounding box center [784, 339] width 305 height 46
click at [997, 457] on div "Send $7.00 to Chimoney App . Chimoney App username Chimoney App username Must b…" at bounding box center [784, 386] width 1568 height 772
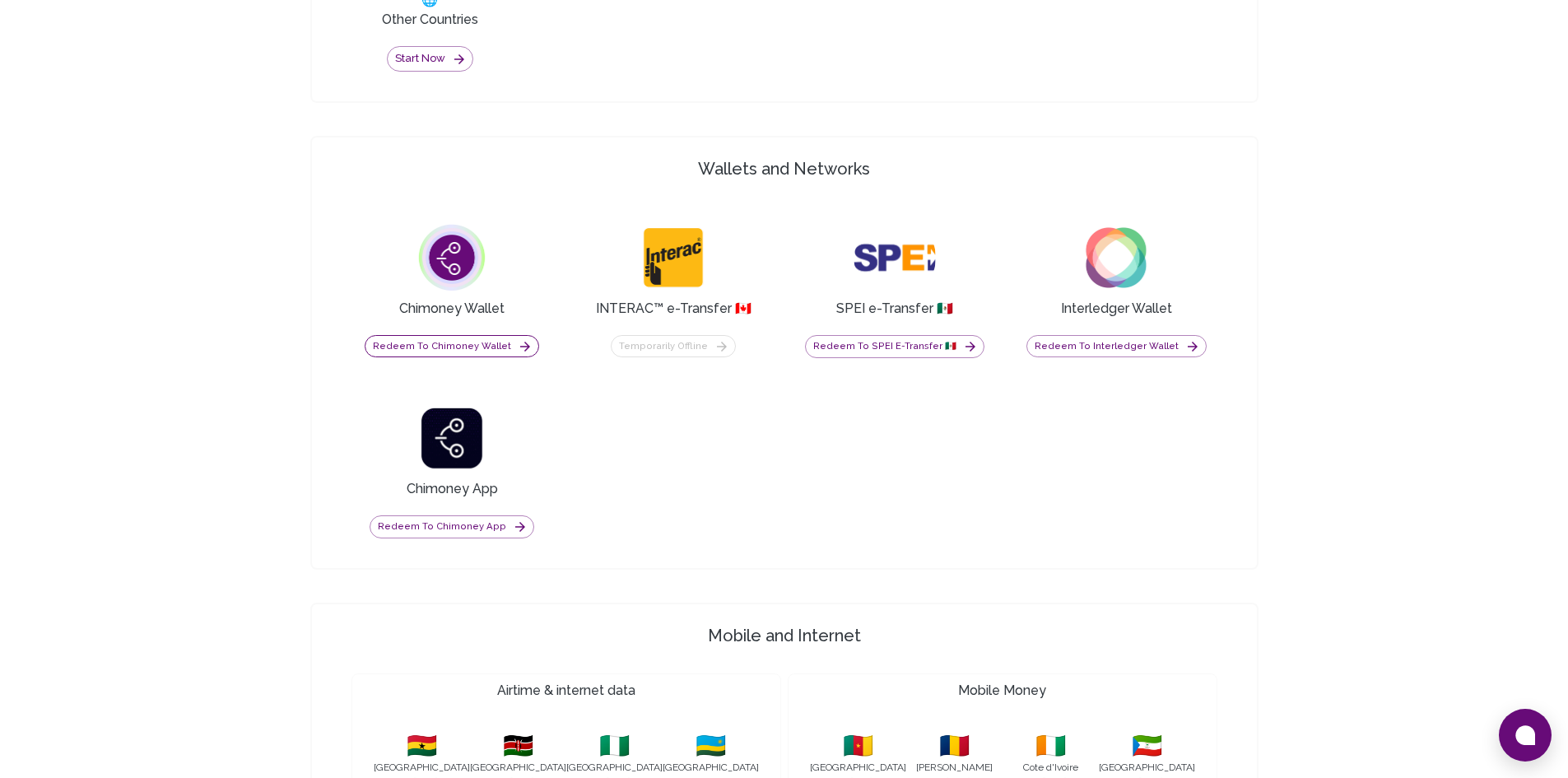
click at [463, 347] on button "Redeem to Chimoney Wallet" at bounding box center [452, 346] width 175 height 23
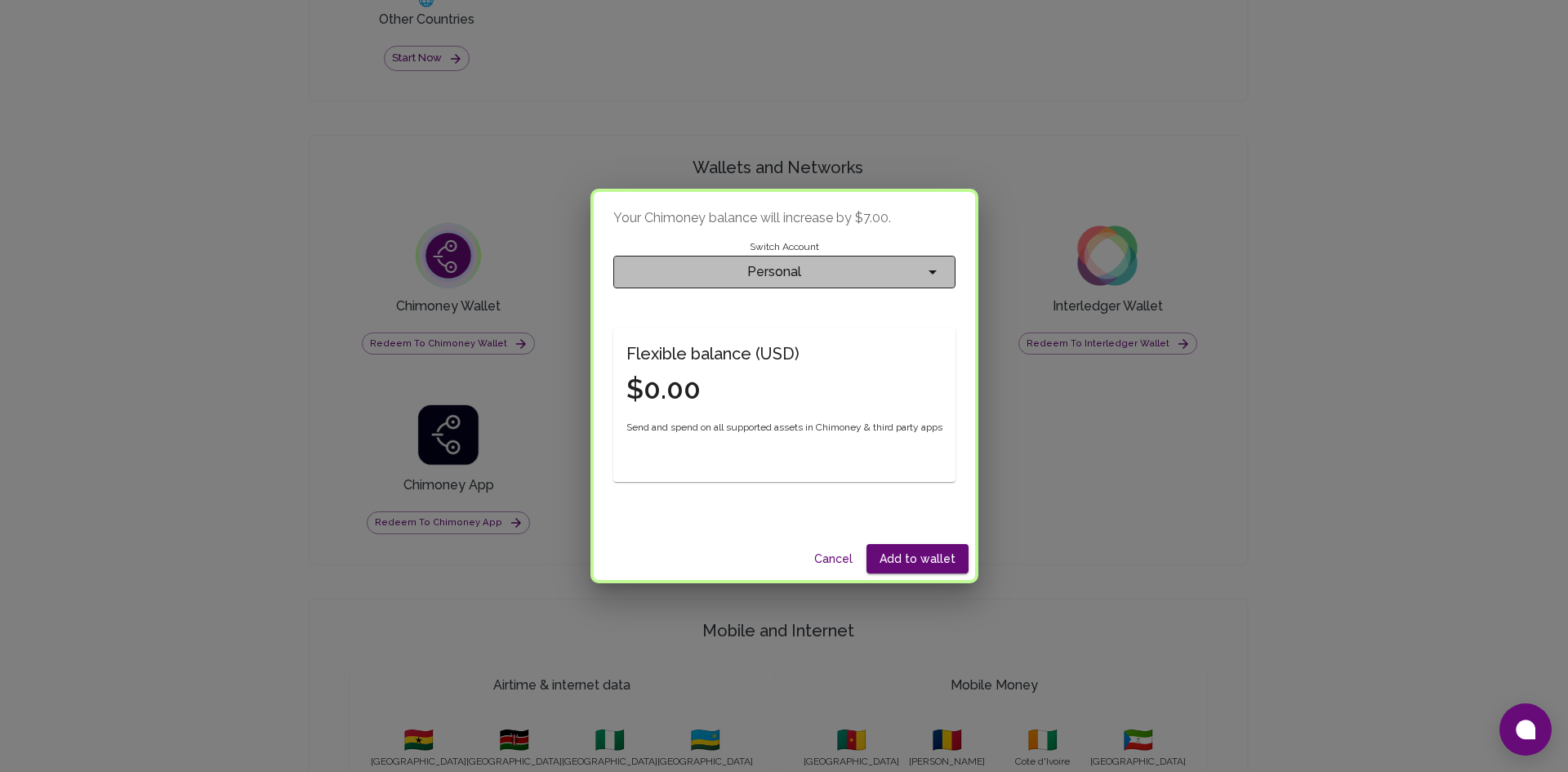
click at [849, 274] on span "Personal" at bounding box center [775, 271] width 296 height 23
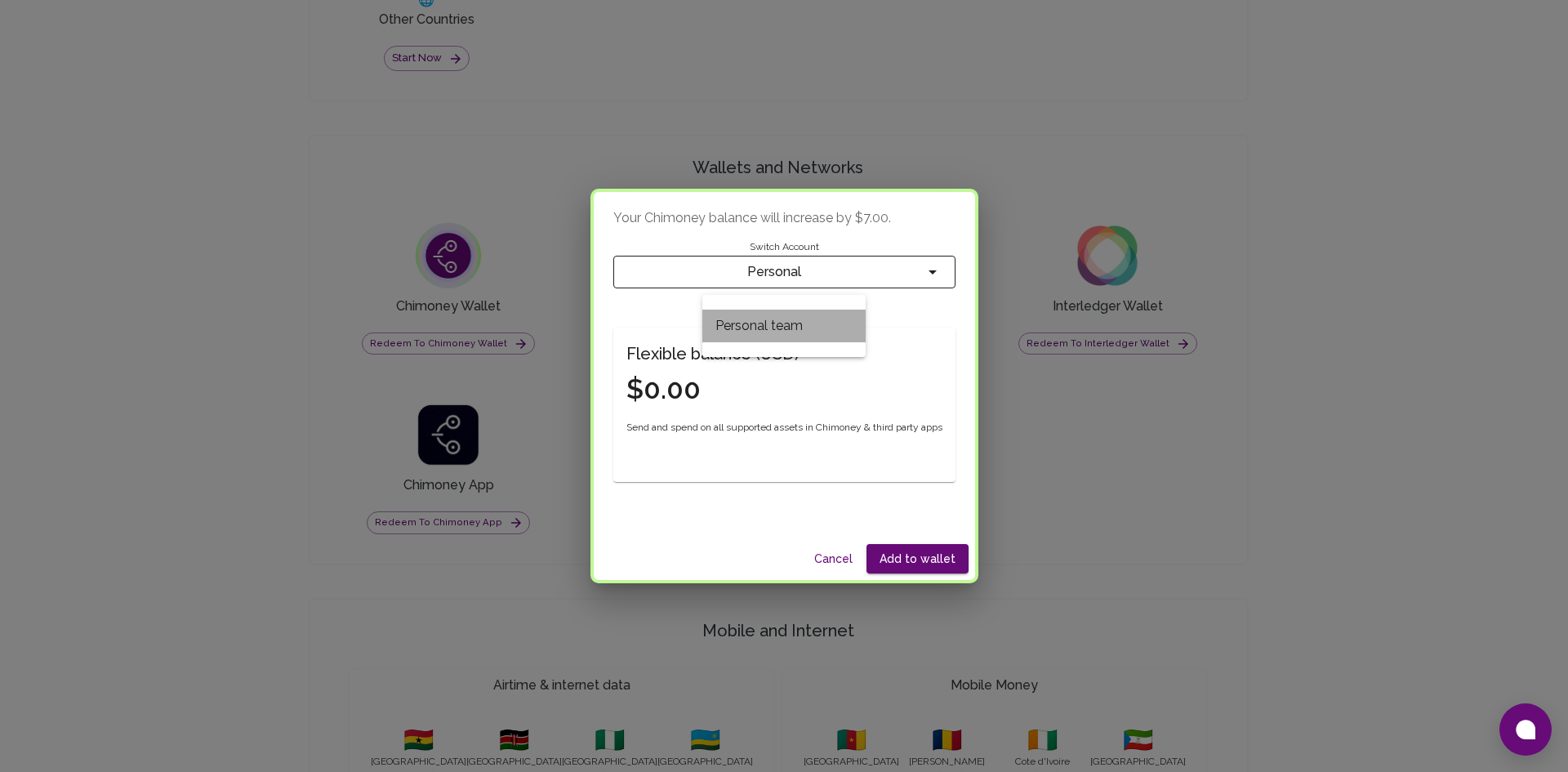
click at [794, 322] on li "Personal team" at bounding box center [784, 325] width 164 height 33
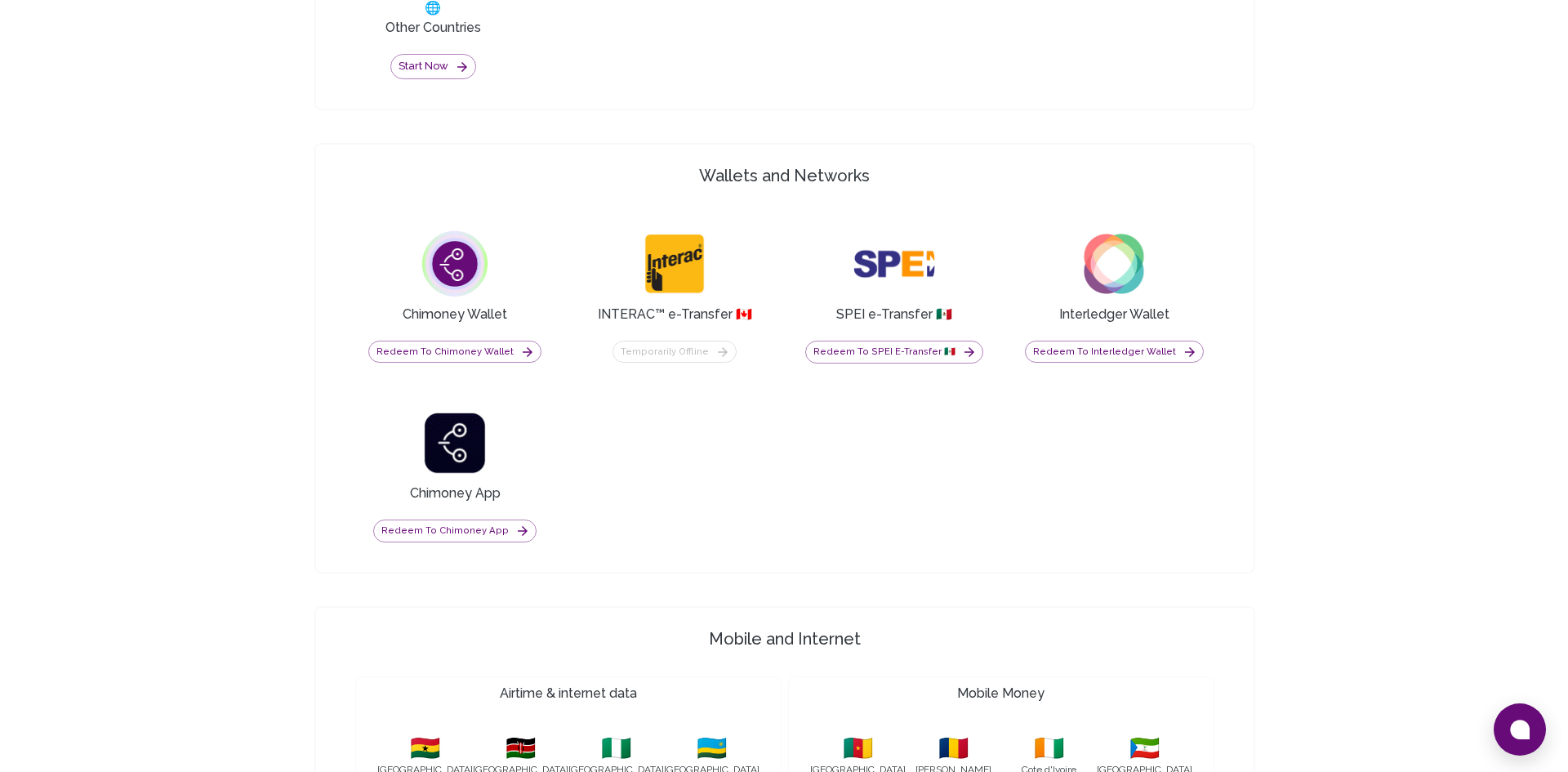
scroll to position [1231, 0]
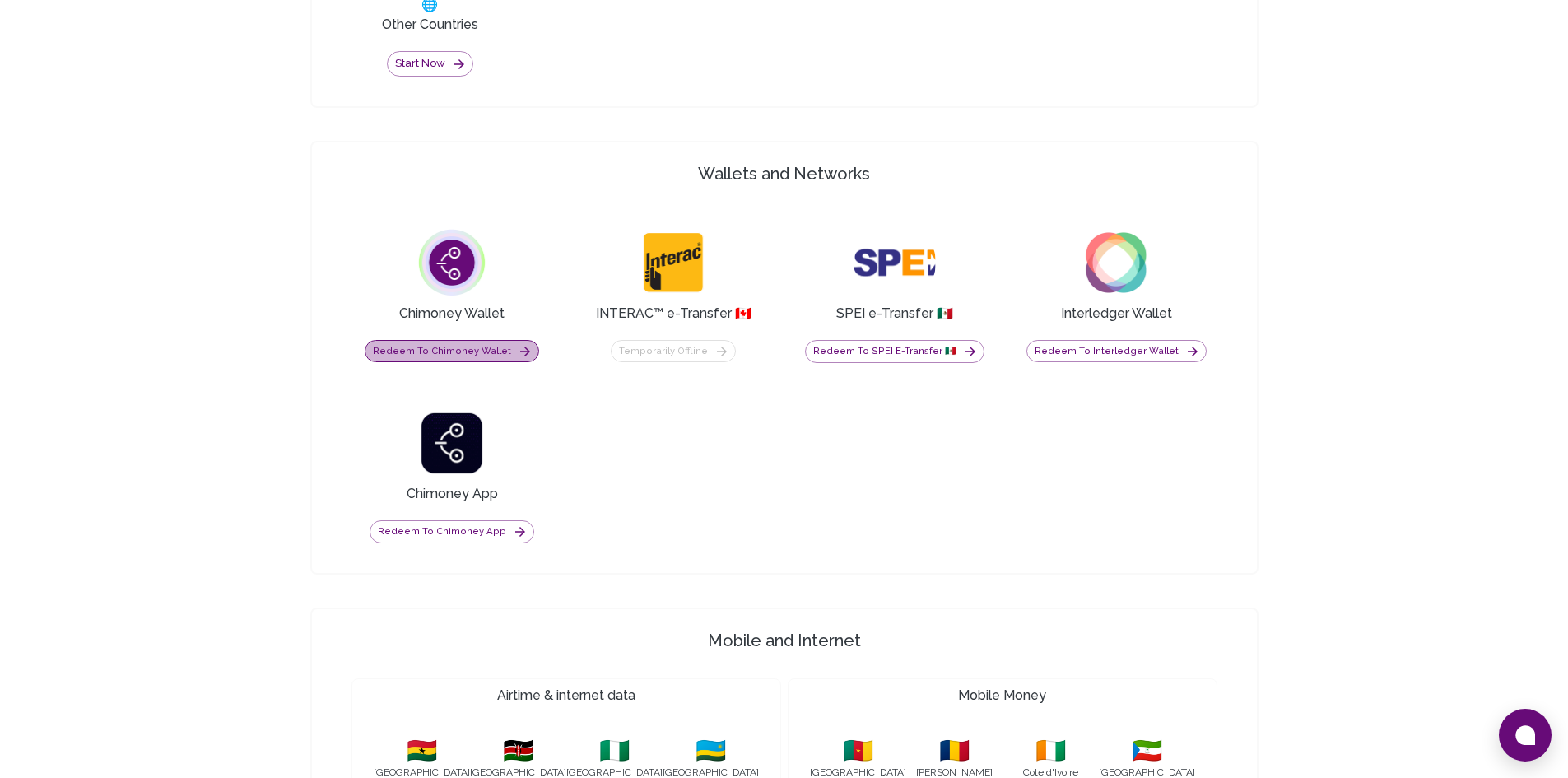
click at [517, 356] on icon "button" at bounding box center [524, 352] width 15 height 15
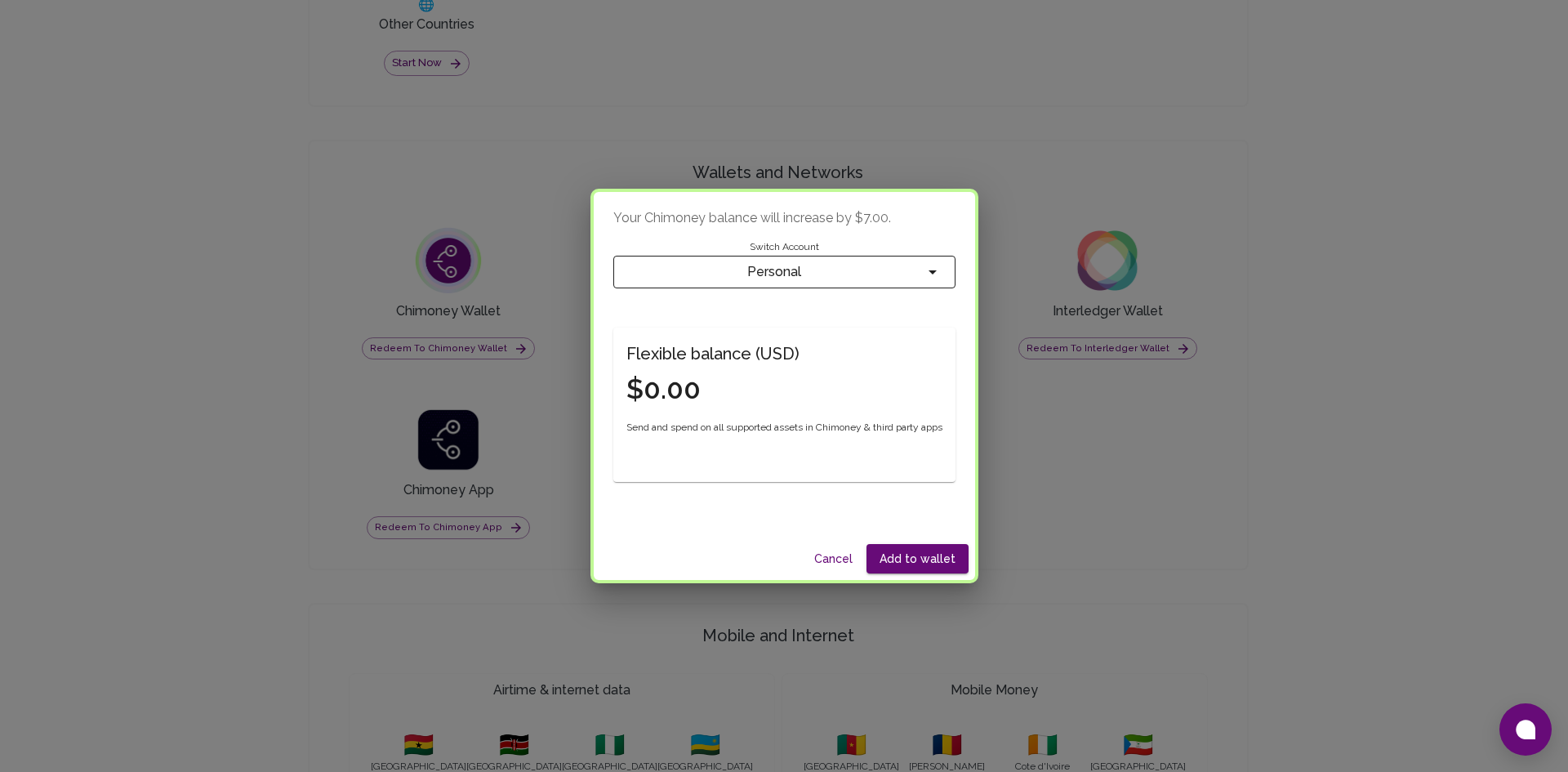
click at [739, 405] on h4 "$0.00" at bounding box center [713, 390] width 174 height 34
click at [929, 552] on button "Add to wallet" at bounding box center [917, 559] width 102 height 30
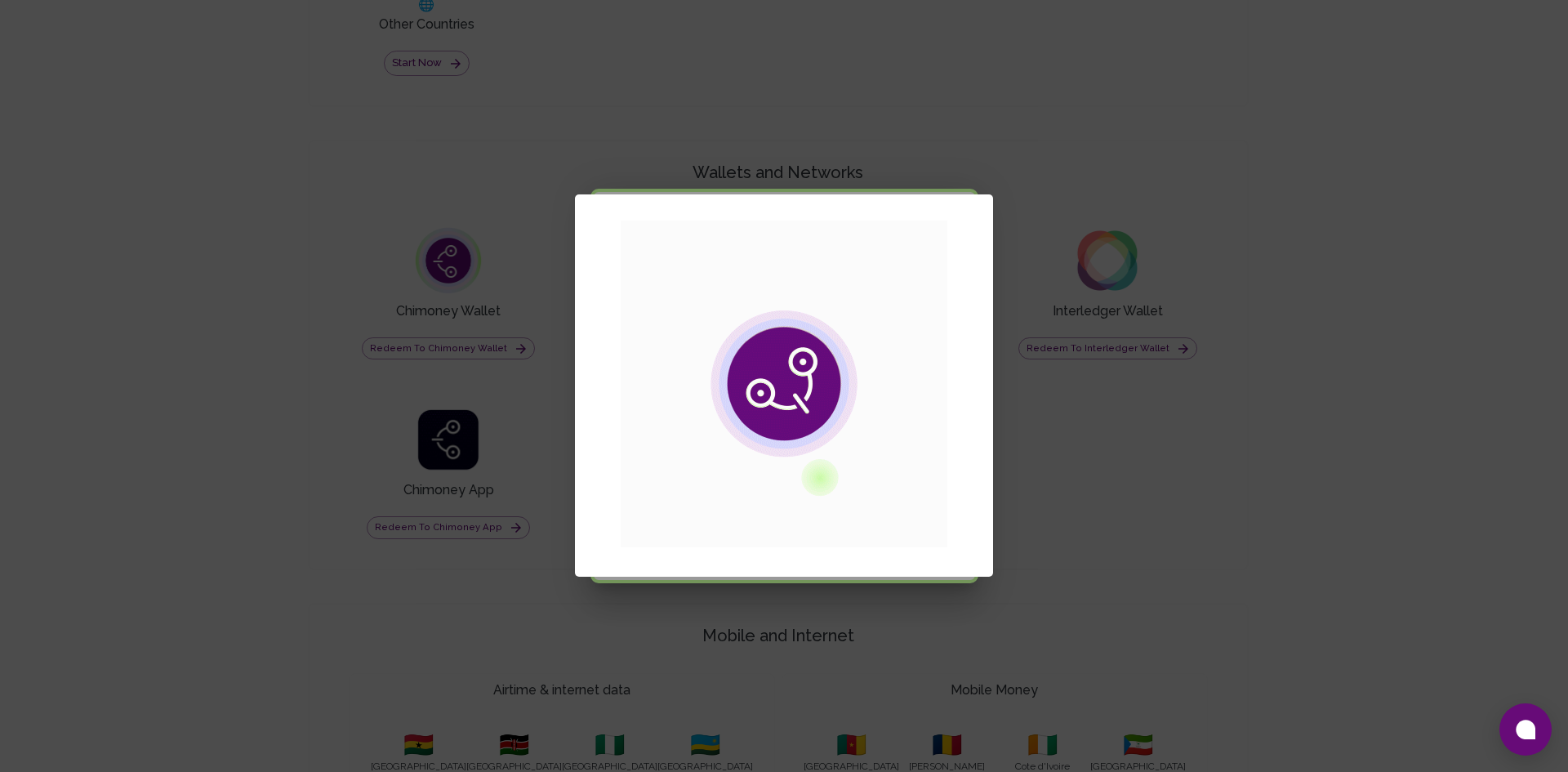
scroll to position [0, 0]
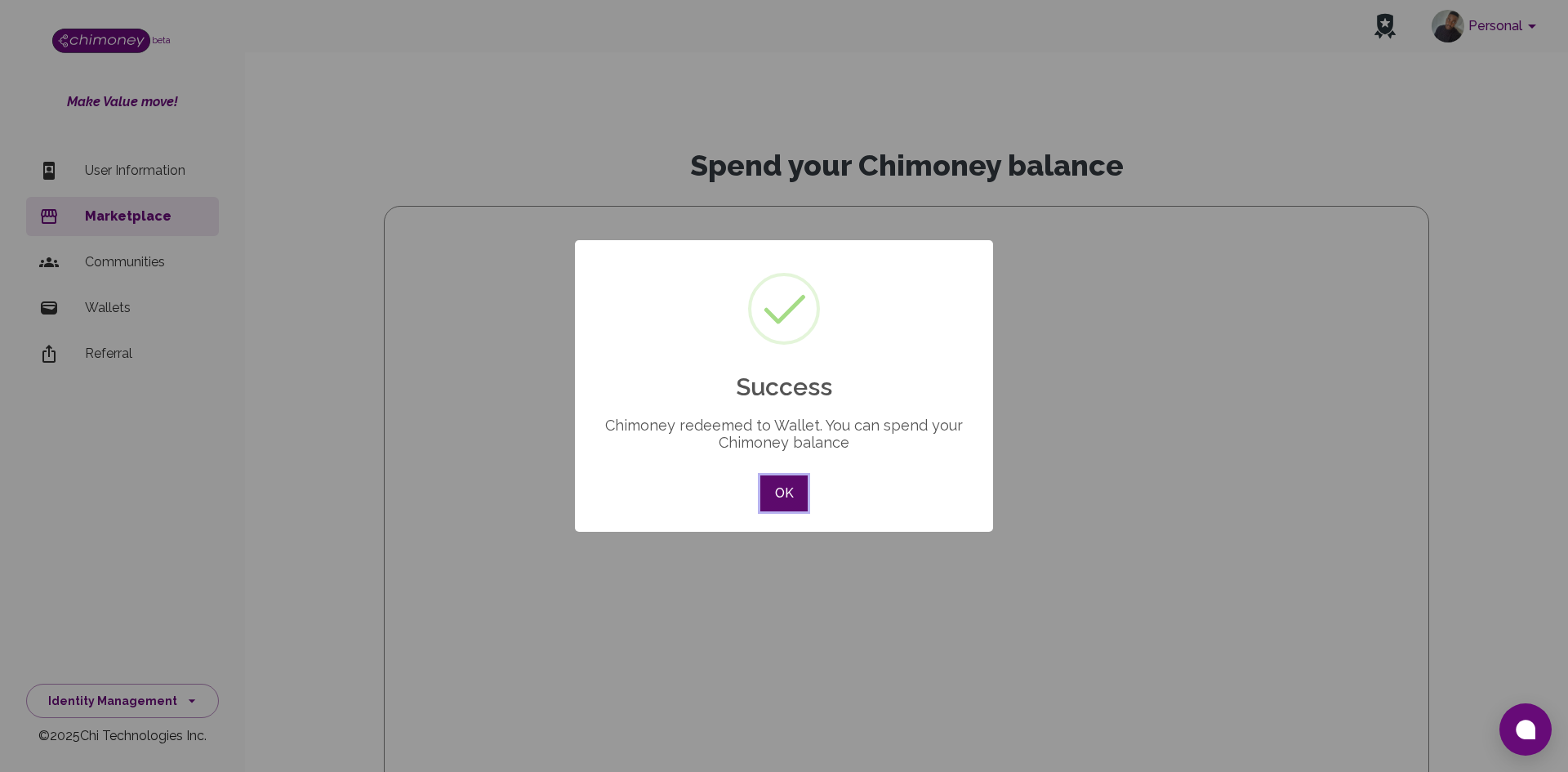
click at [766, 492] on button "OK" at bounding box center [784, 494] width 47 height 36
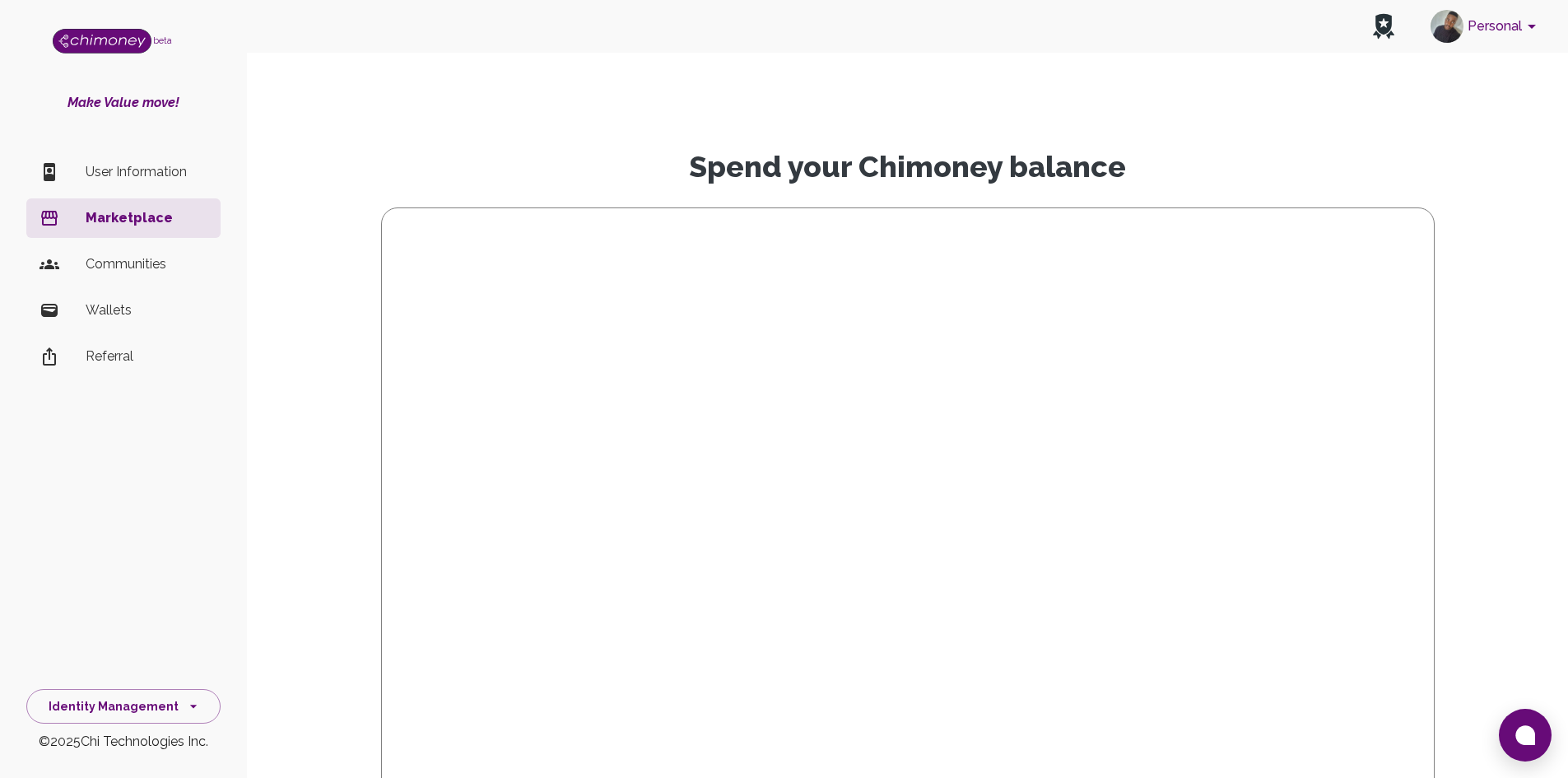
click at [139, 296] on li "Wallets" at bounding box center [123, 310] width 194 height 39
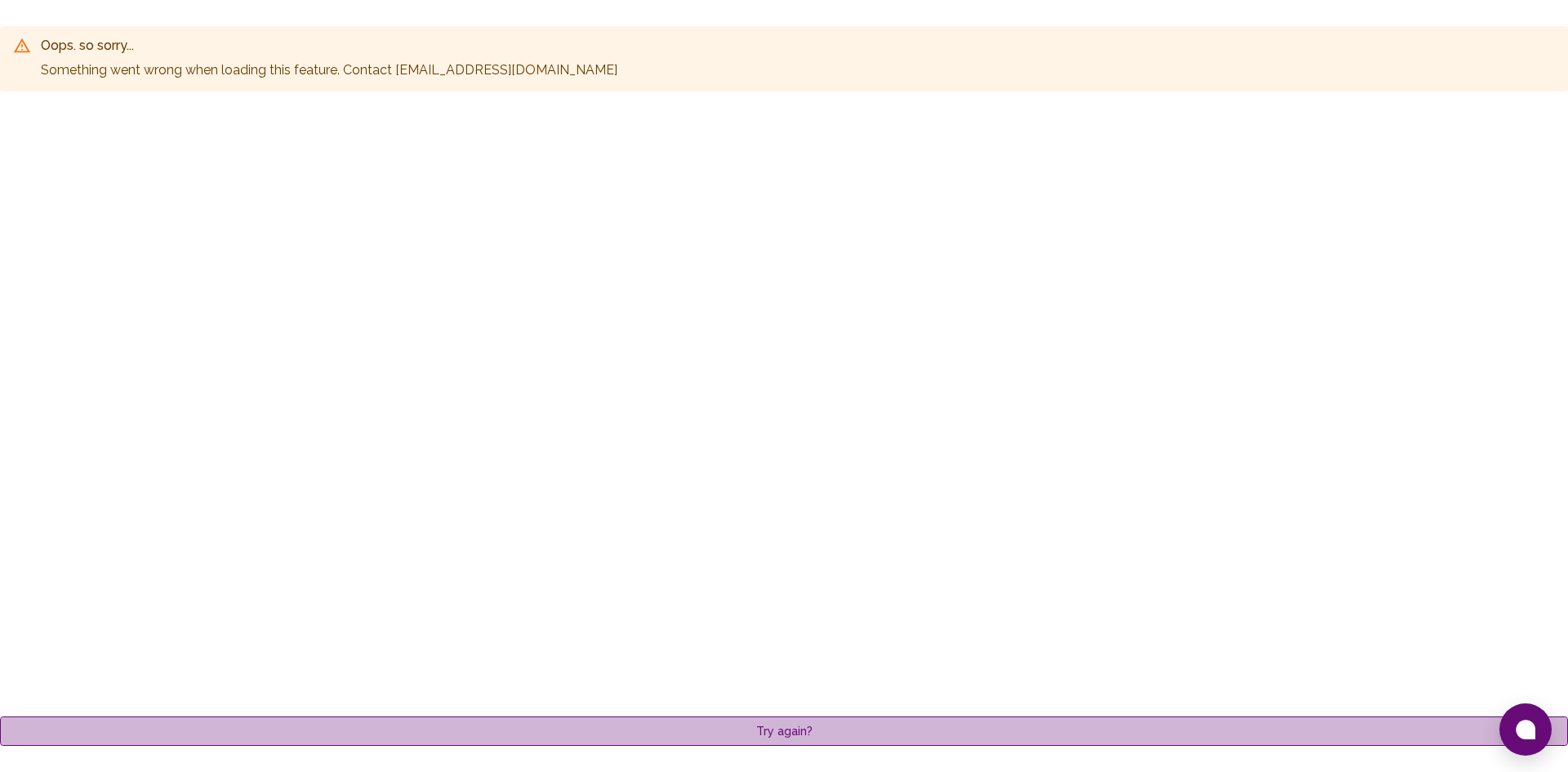
click at [461, 738] on button "Try again?" at bounding box center [784, 731] width 1568 height 30
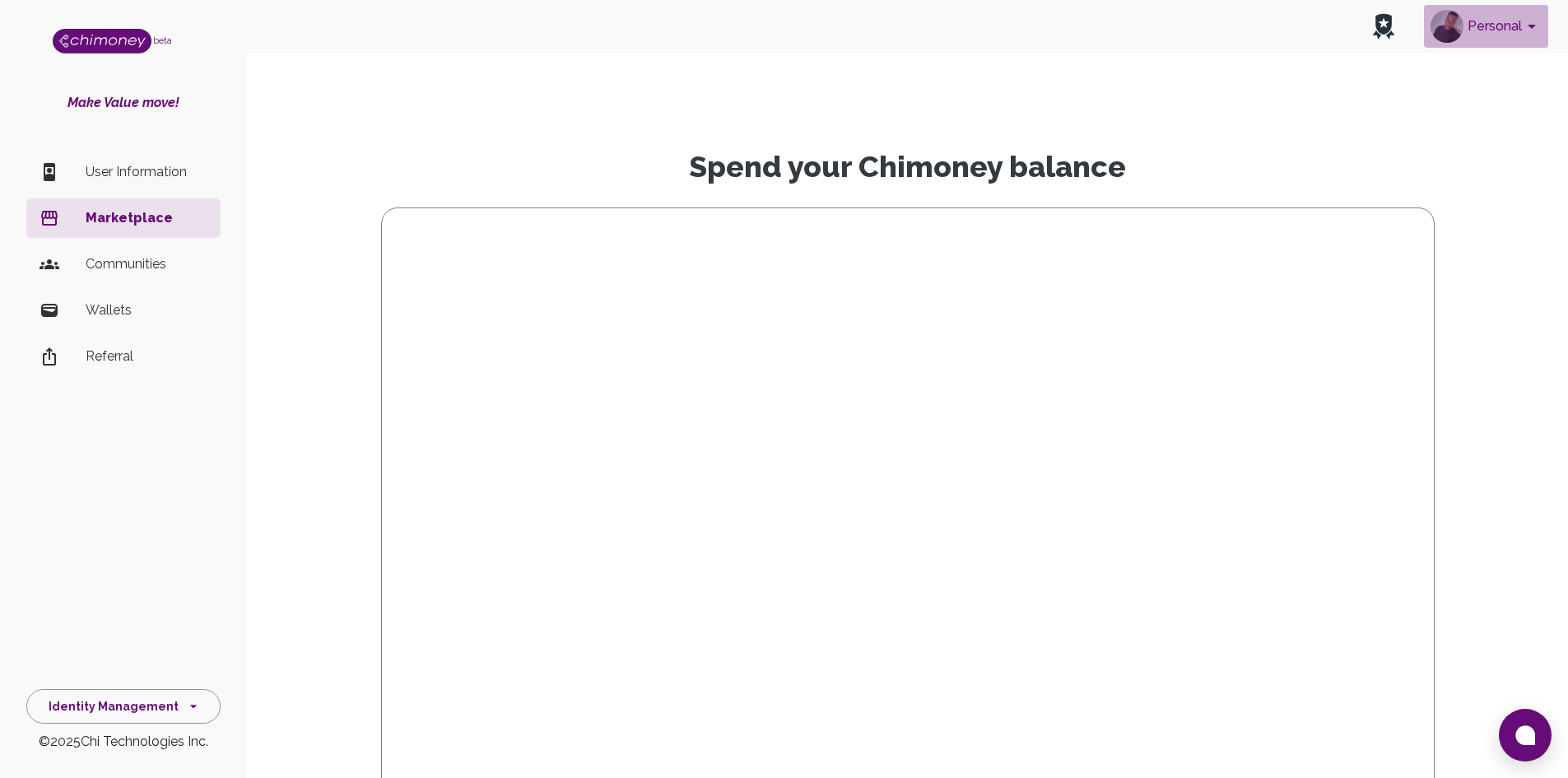
click at [1539, 36] on icon "account of current user" at bounding box center [1532, 26] width 20 height 20
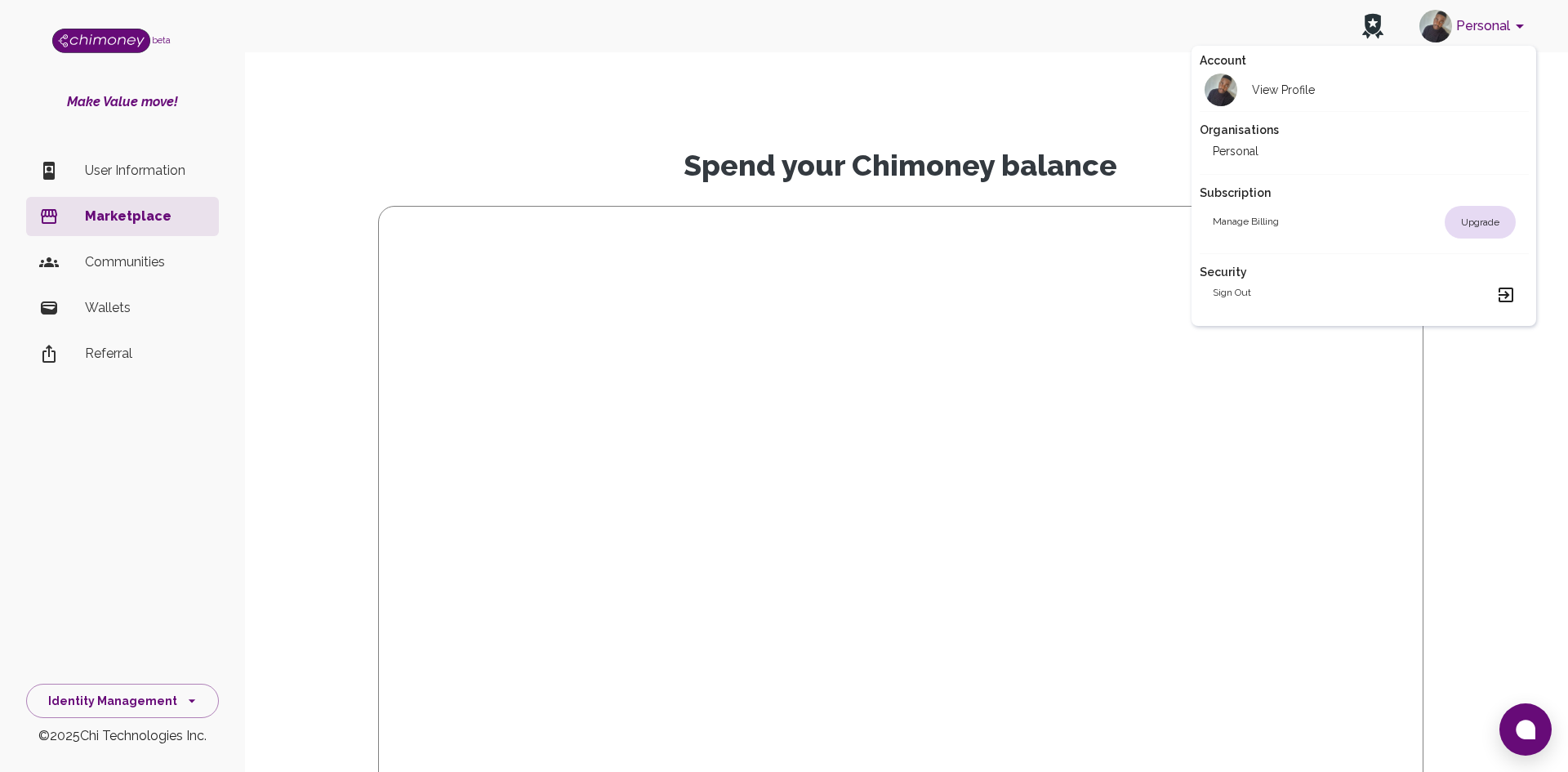
click at [1088, 209] on div at bounding box center [784, 386] width 1568 height 772
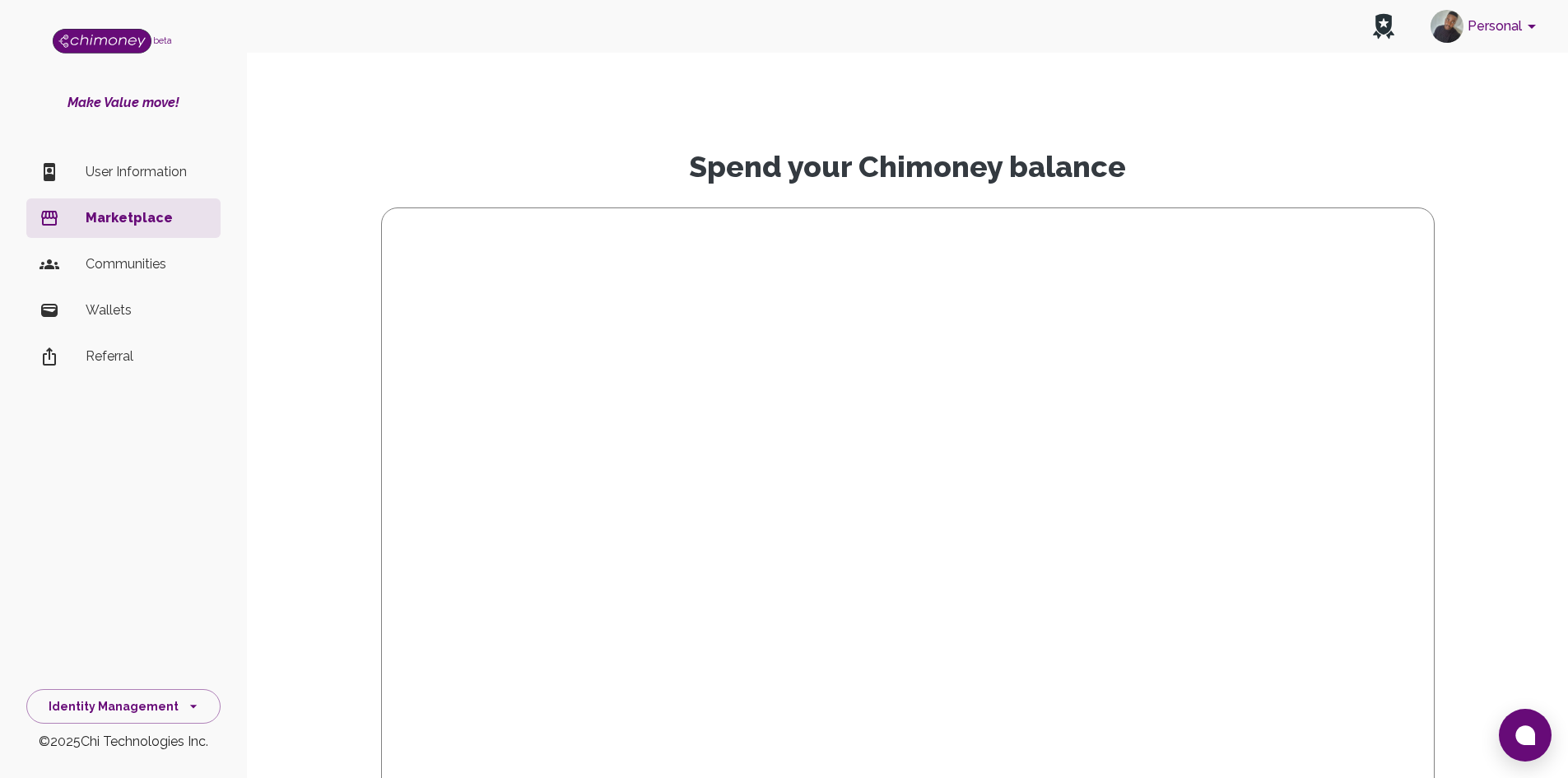
click at [147, 179] on p "User Information" at bounding box center [147, 172] width 122 height 20
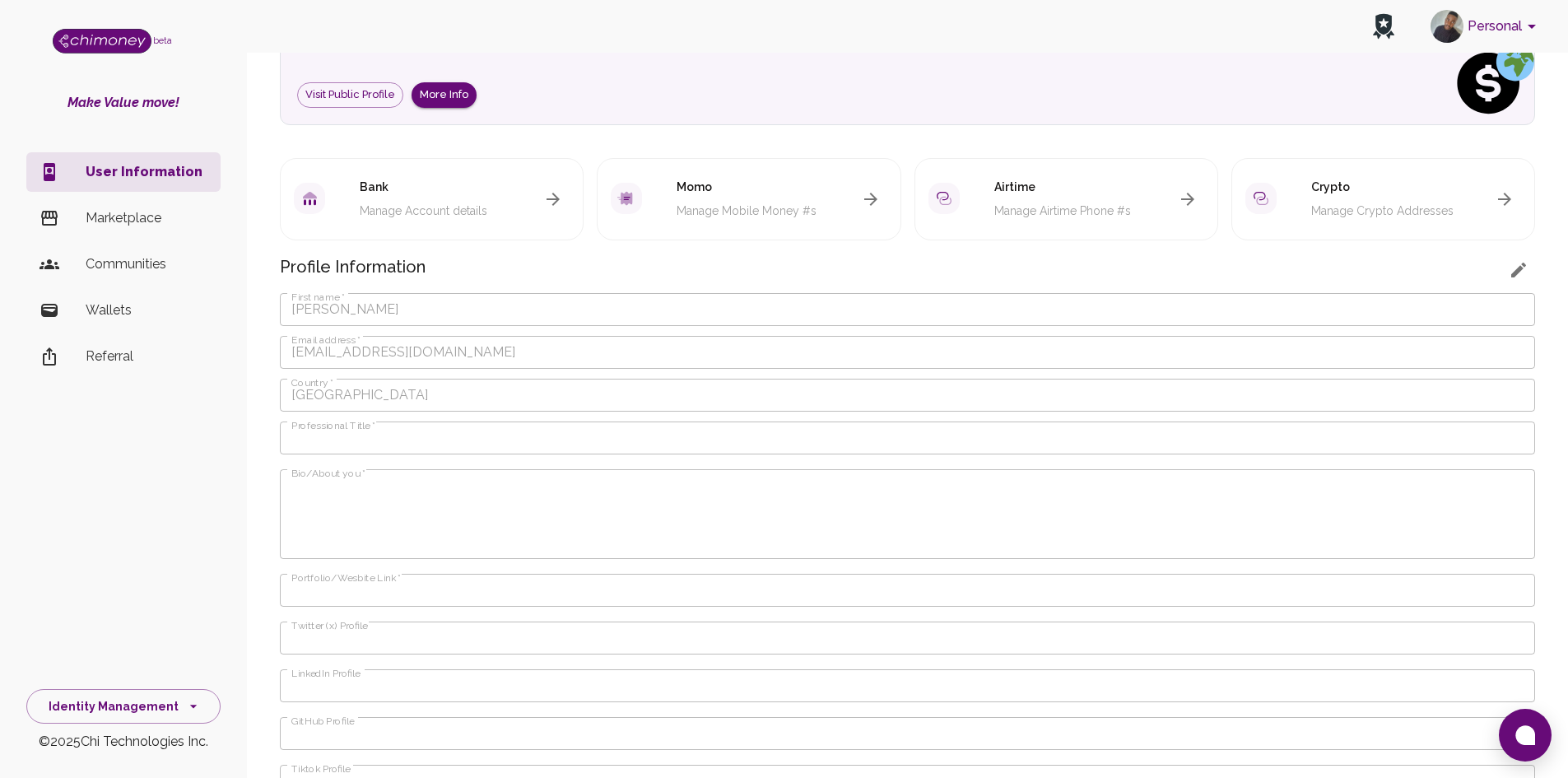
scroll to position [244, 0]
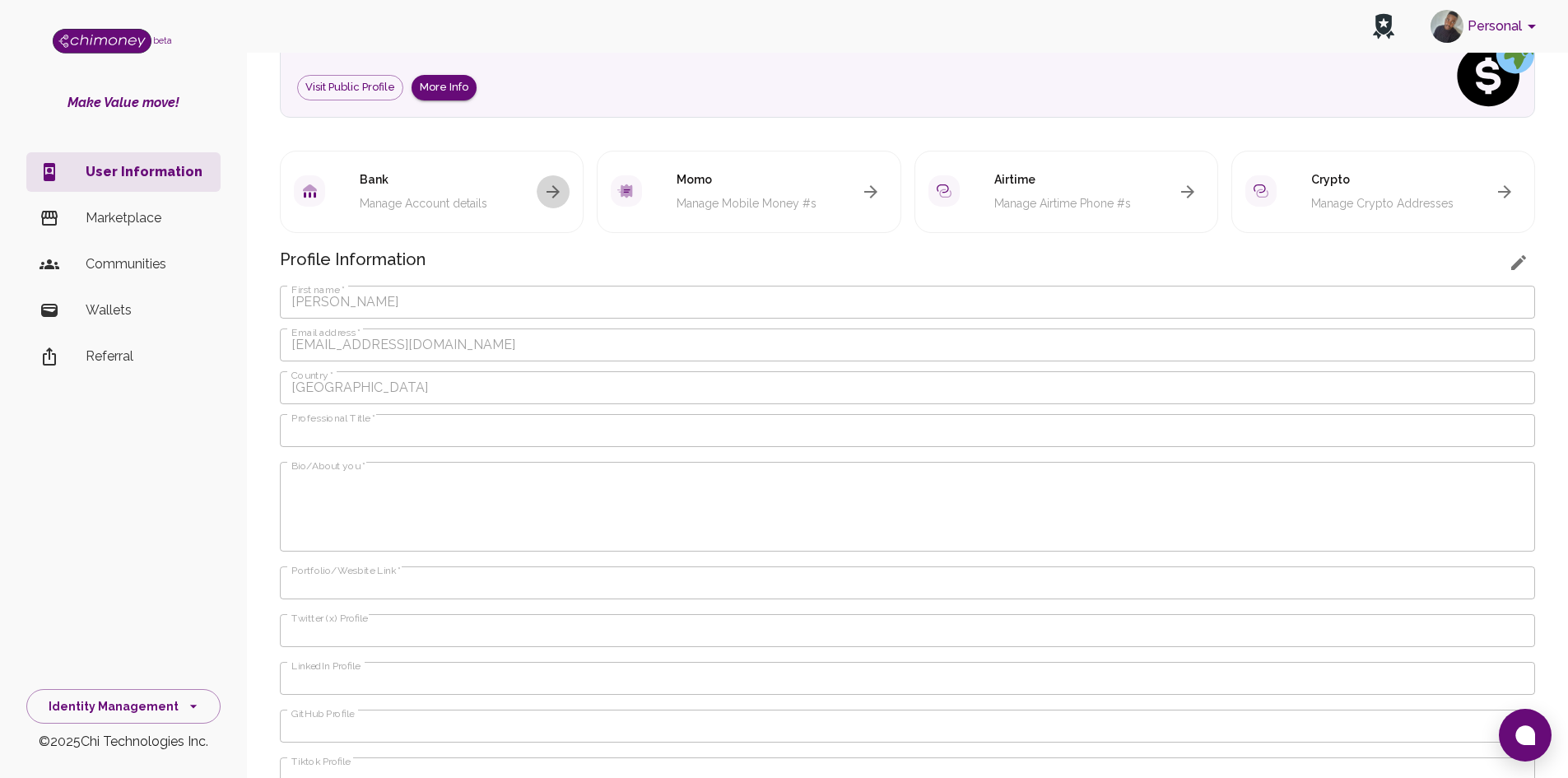
click at [555, 200] on icon "button" at bounding box center [553, 192] width 20 height 20
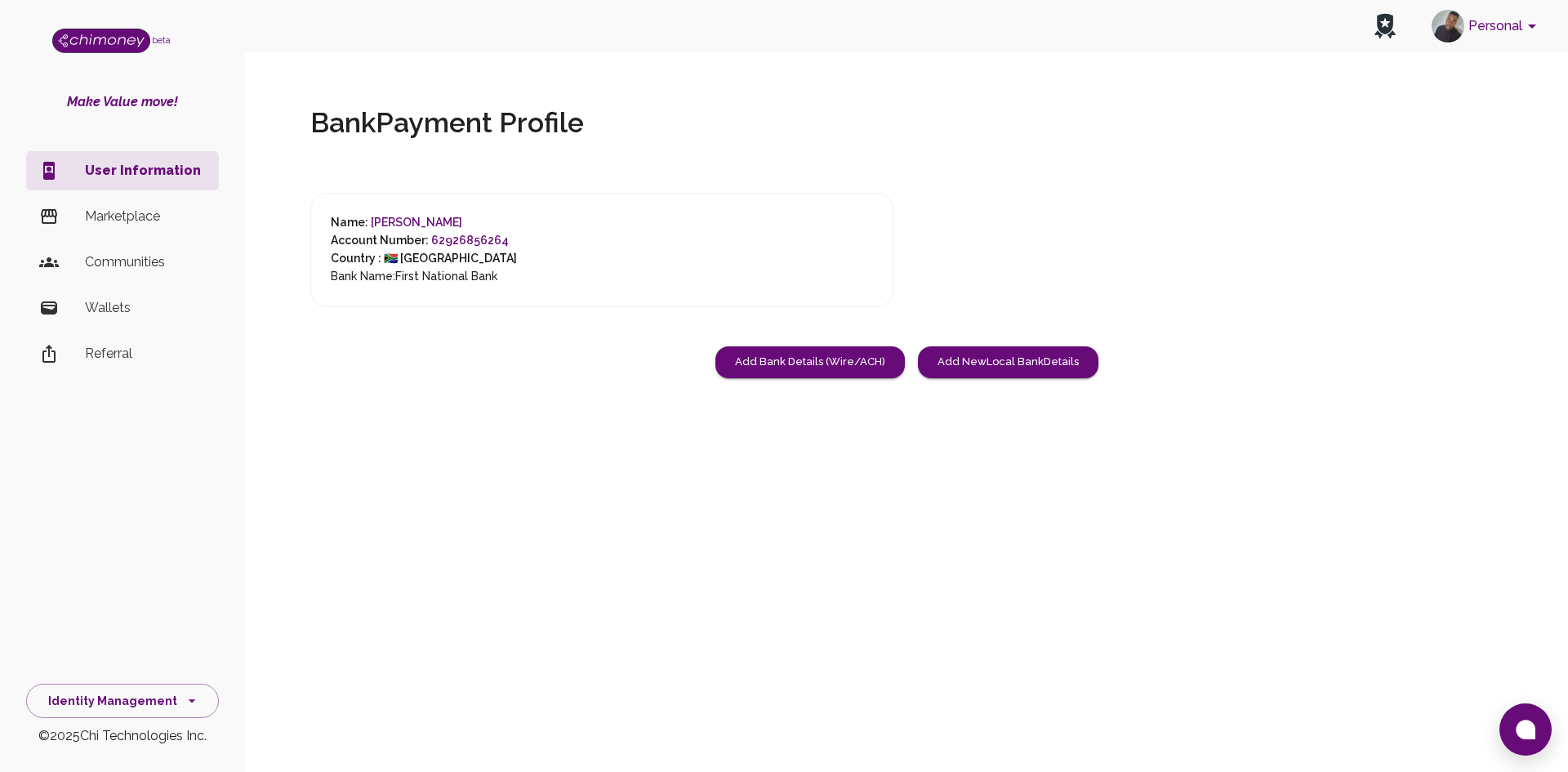
click at [98, 306] on p "Wallets" at bounding box center [146, 308] width 121 height 20
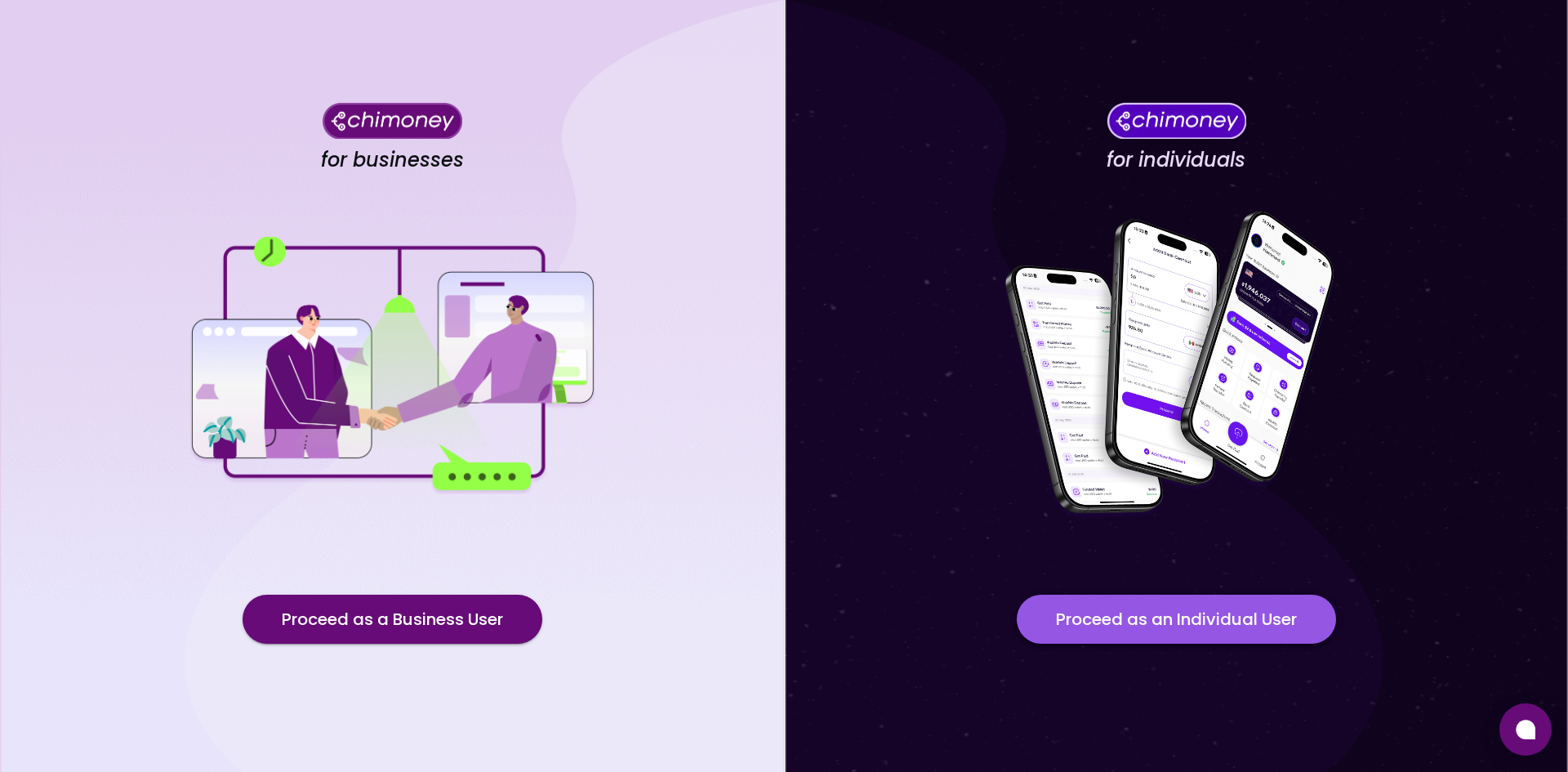
click at [1163, 626] on button "Proceed as an Individual User" at bounding box center [1176, 619] width 319 height 49
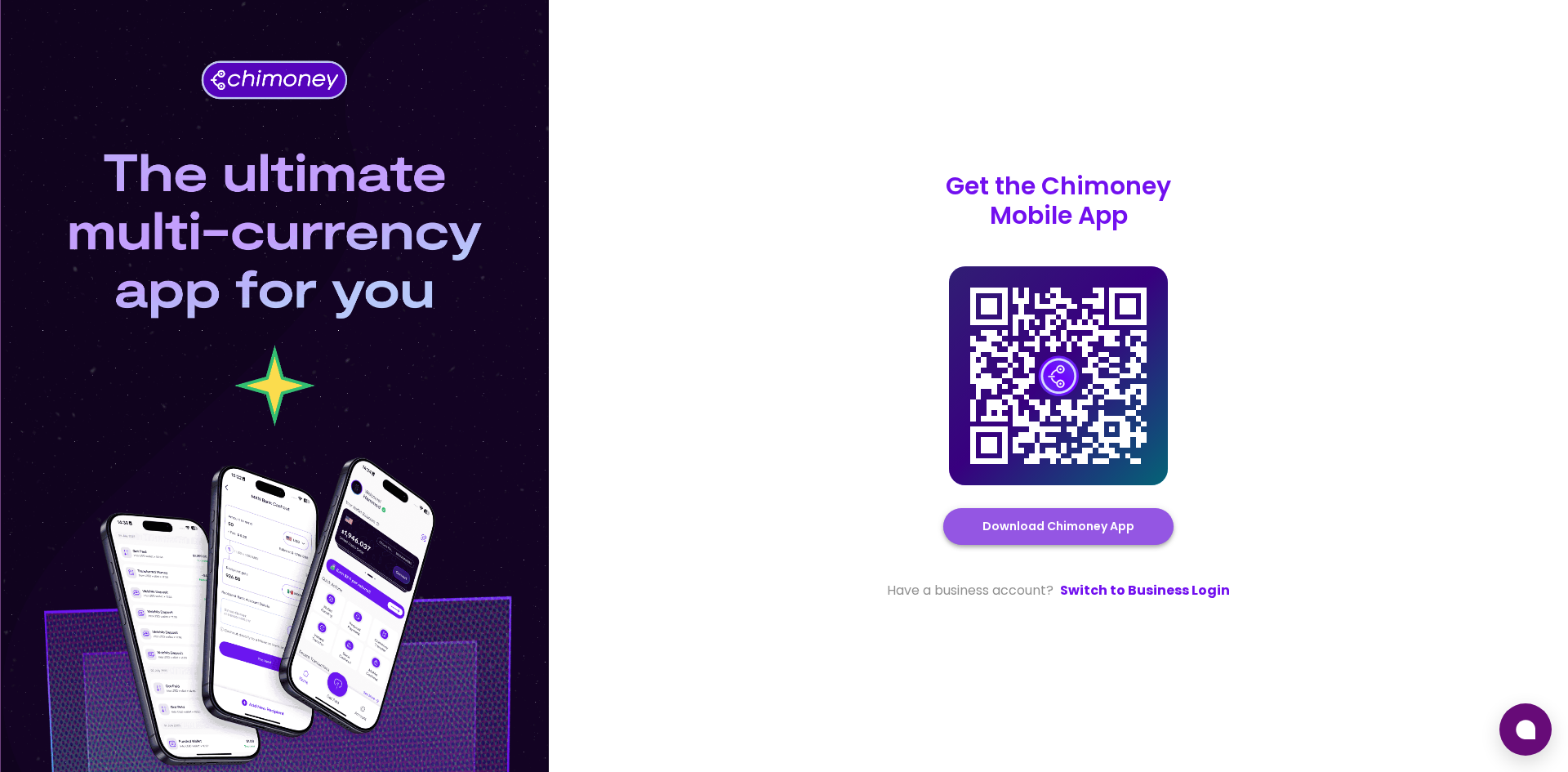
click at [1109, 529] on link "Download Chimoney App" at bounding box center [1058, 526] width 152 height 21
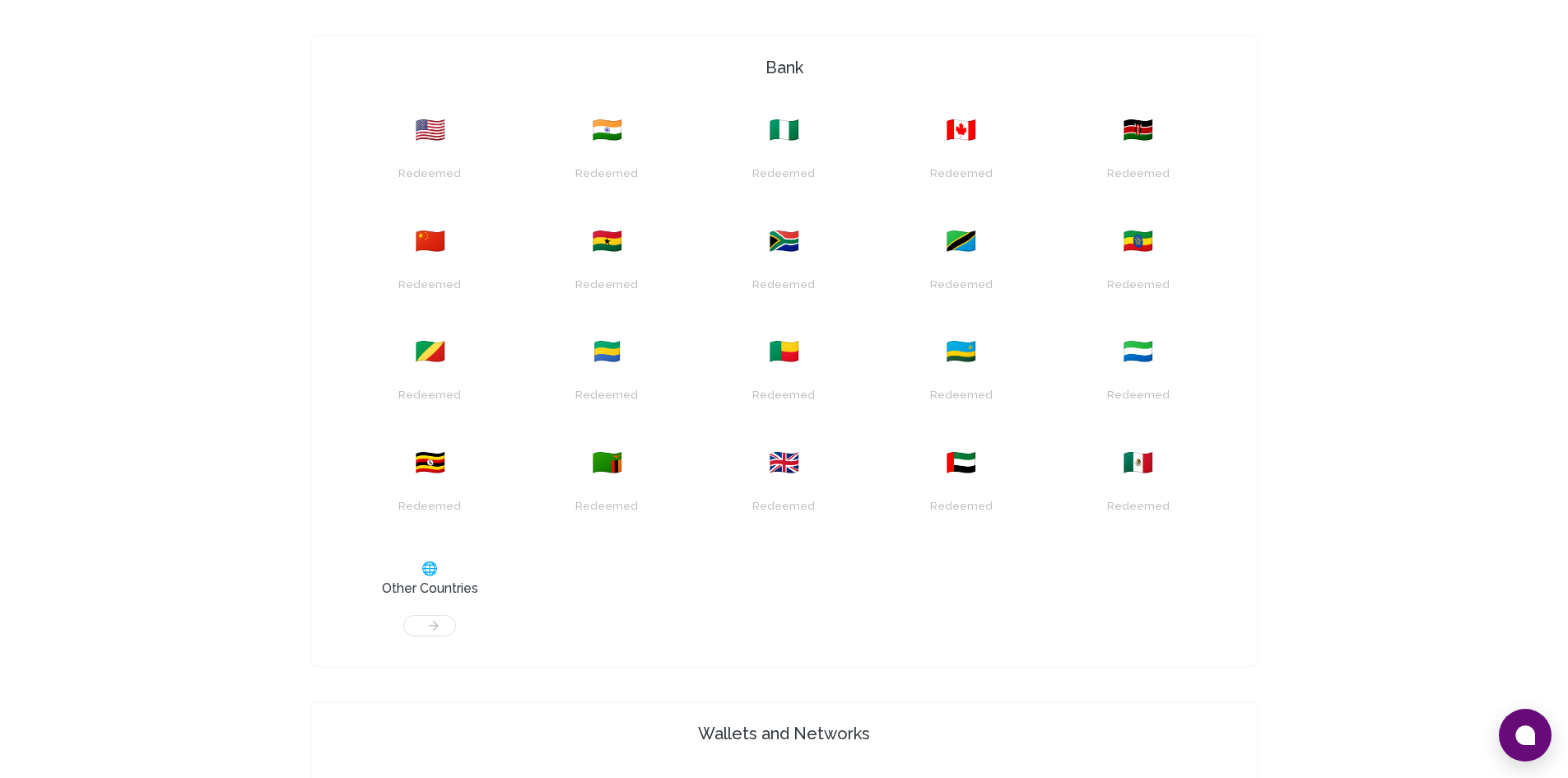
scroll to position [689, 0]
click at [411, 143] on div "Redeemed" at bounding box center [430, 164] width 158 height 42
click at [434, 625] on div at bounding box center [430, 616] width 158 height 38
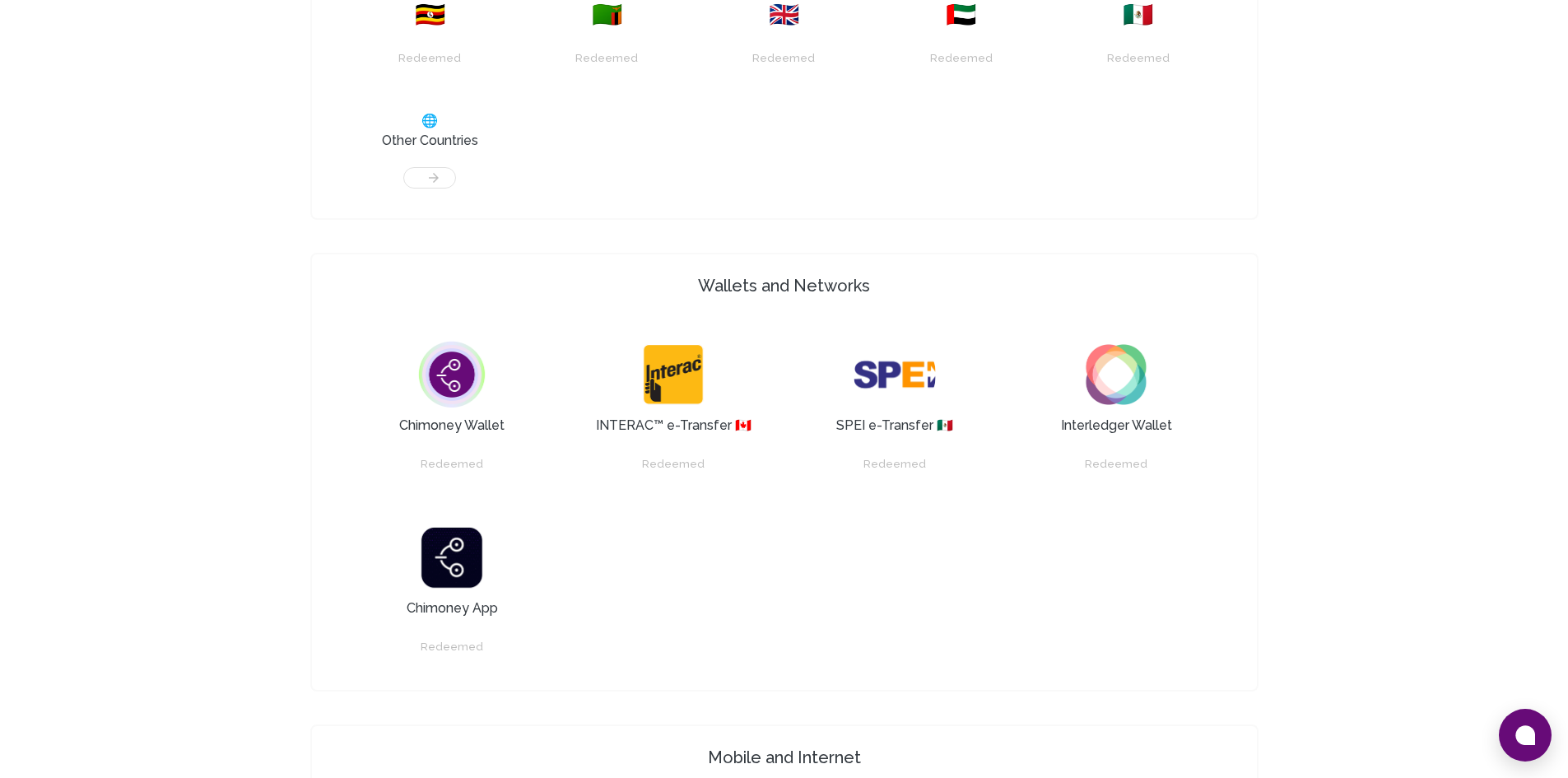
scroll to position [1138, 0]
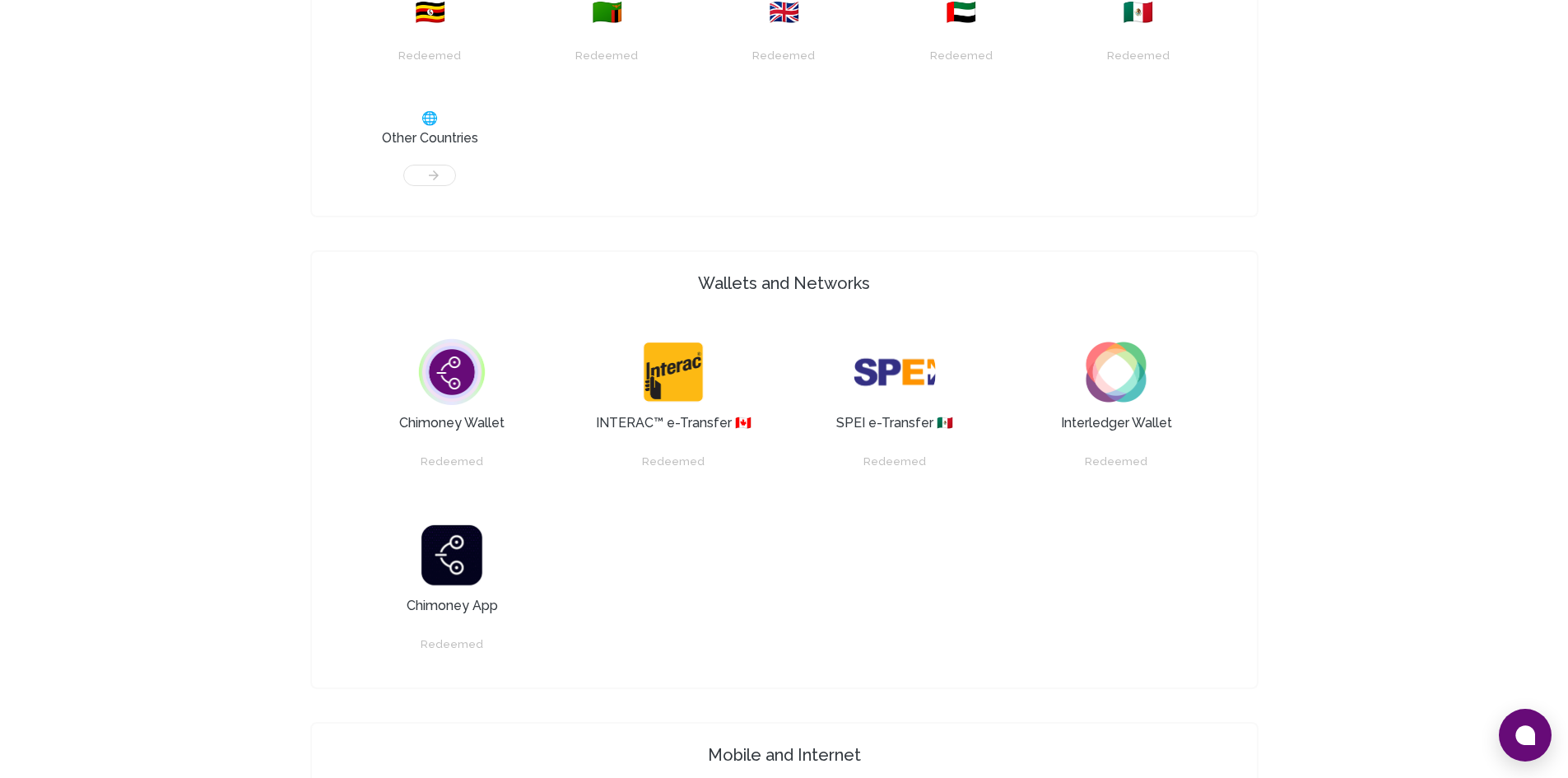
click at [453, 377] on img at bounding box center [452, 372] width 82 height 82
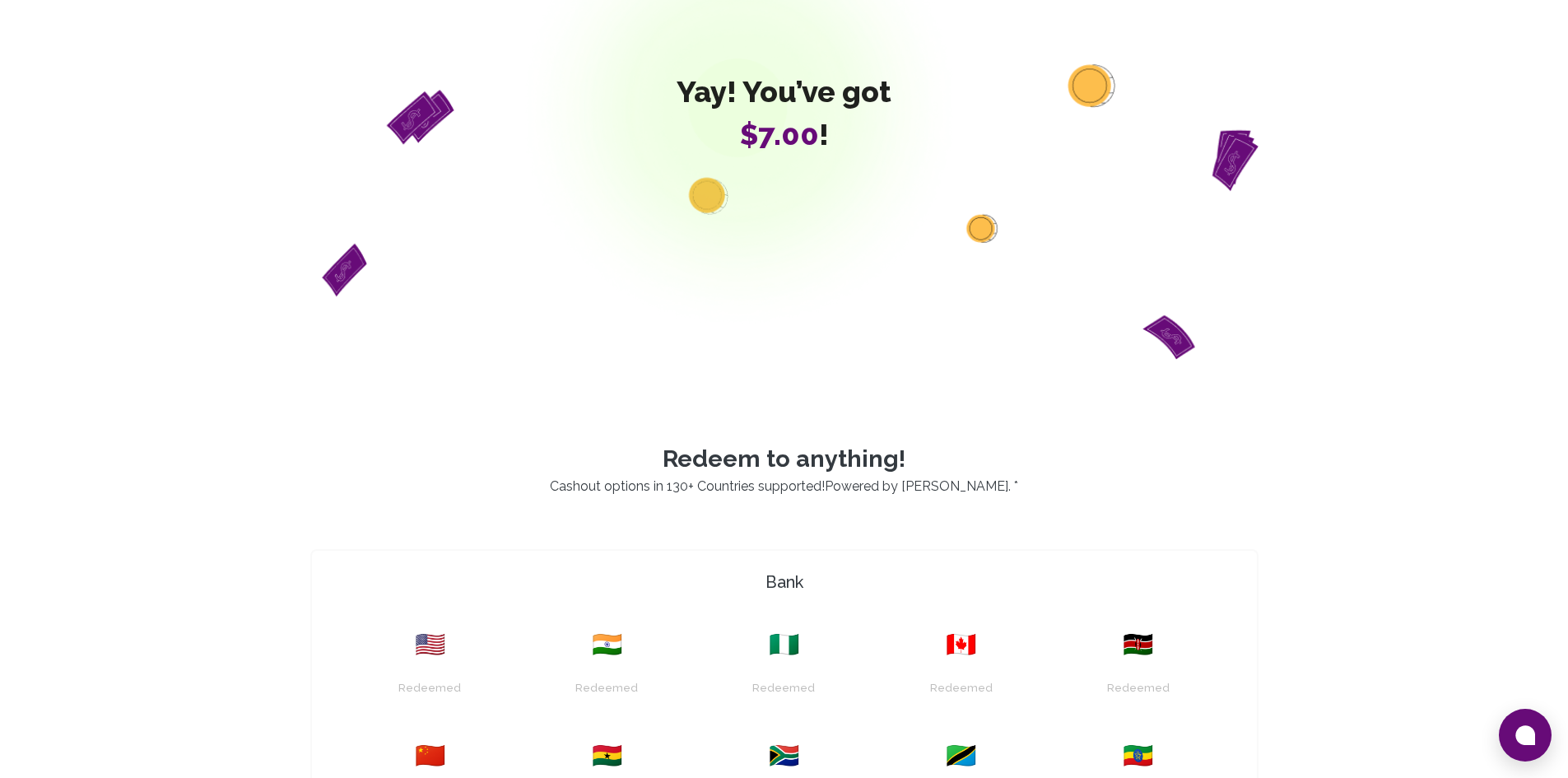
scroll to position [0, 0]
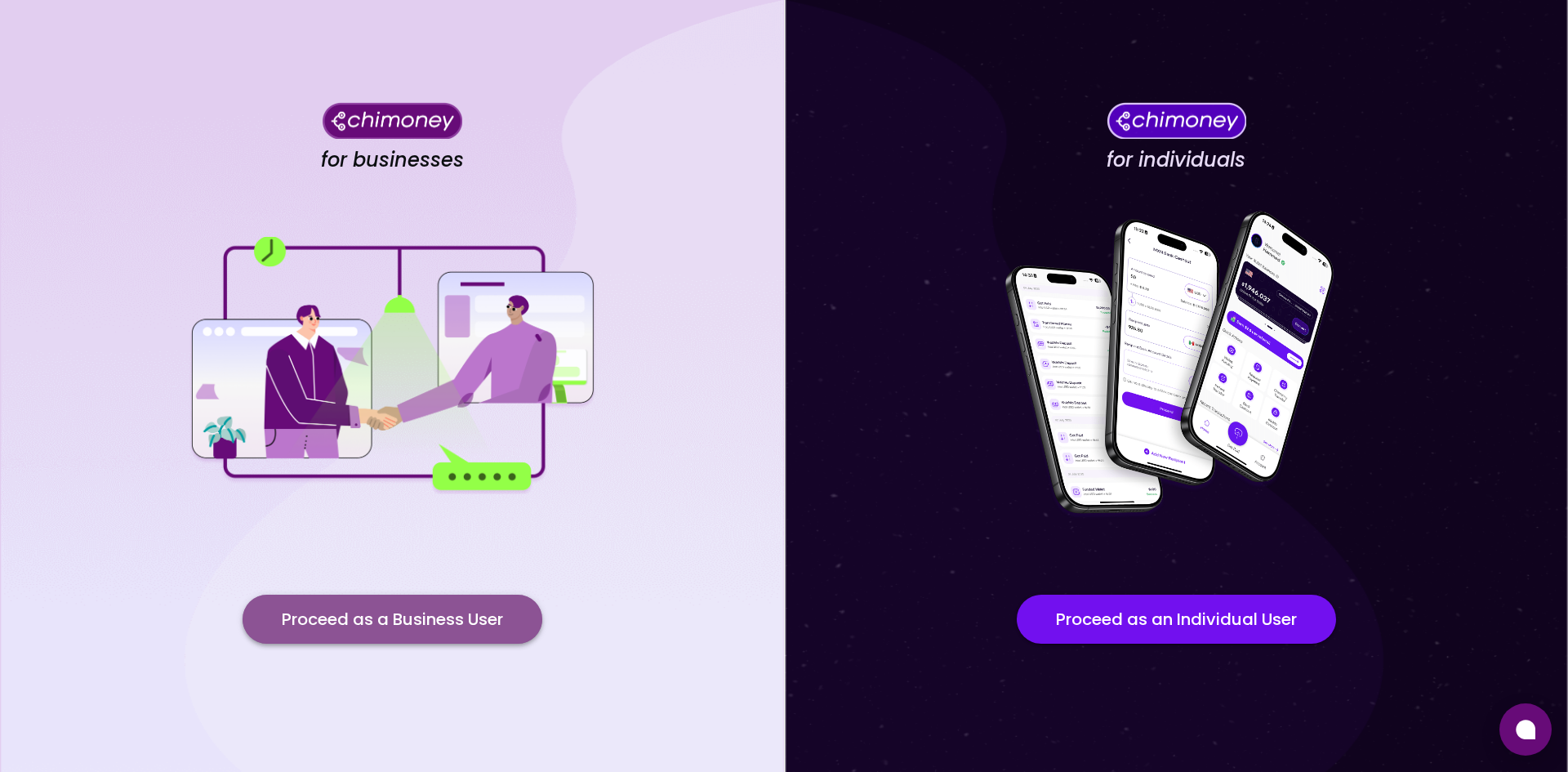
click at [483, 624] on button "Proceed as a Business User" at bounding box center [392, 619] width 300 height 49
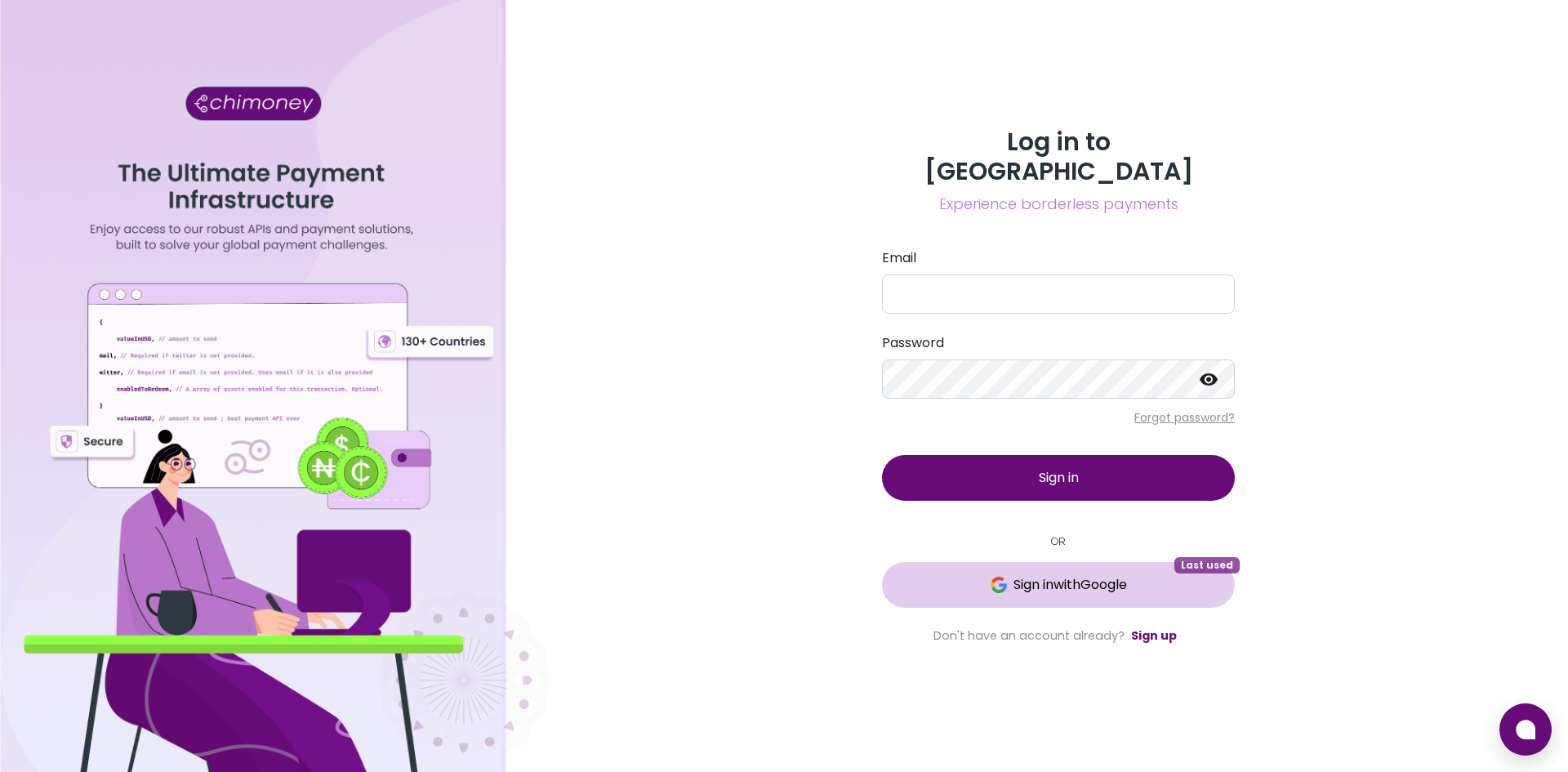
click at [1068, 588] on button "Sign in with Google Last used" at bounding box center [1058, 585] width 352 height 46
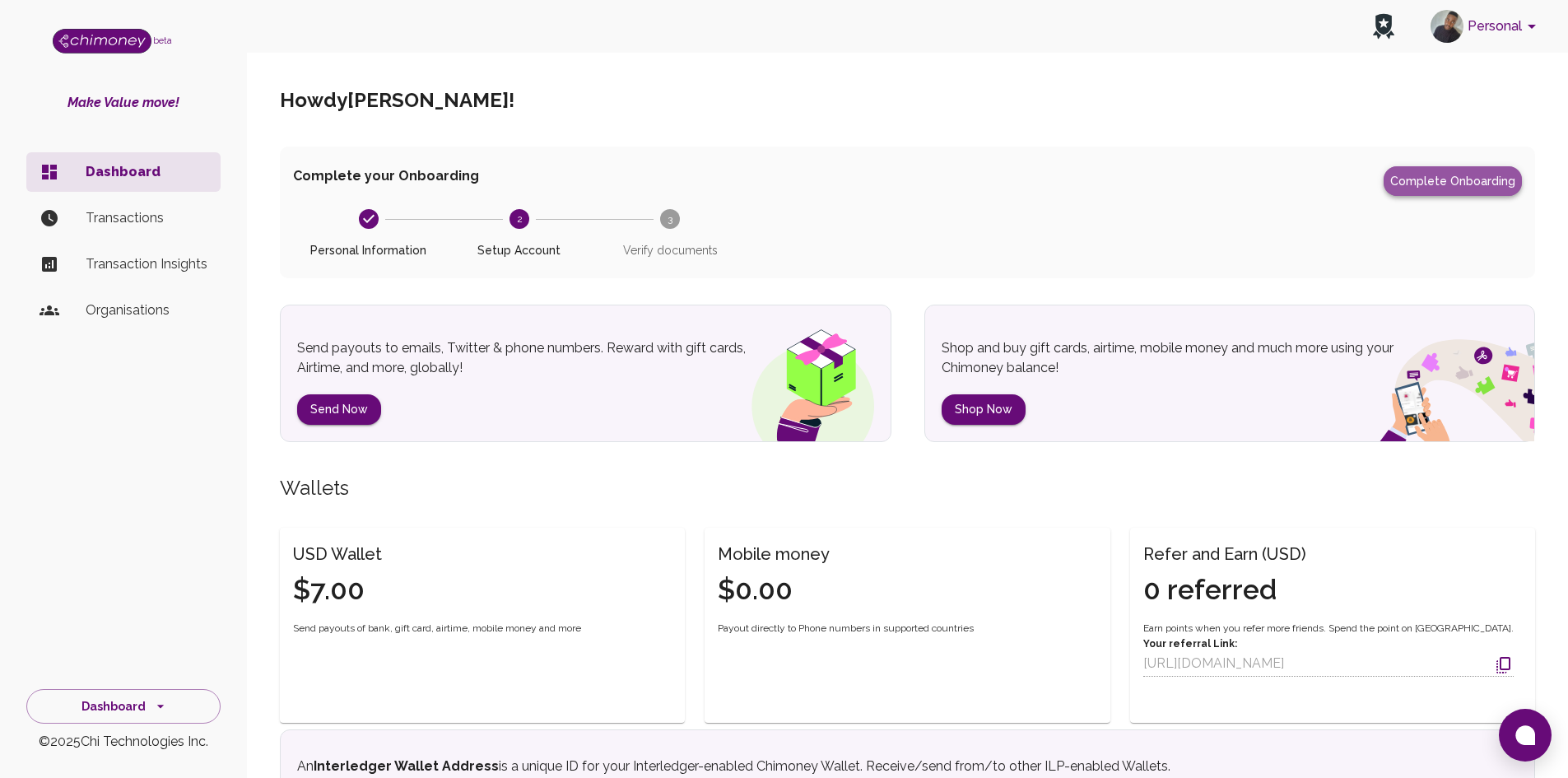
click at [1457, 192] on button "Complete Onboarding" at bounding box center [1452, 181] width 138 height 30
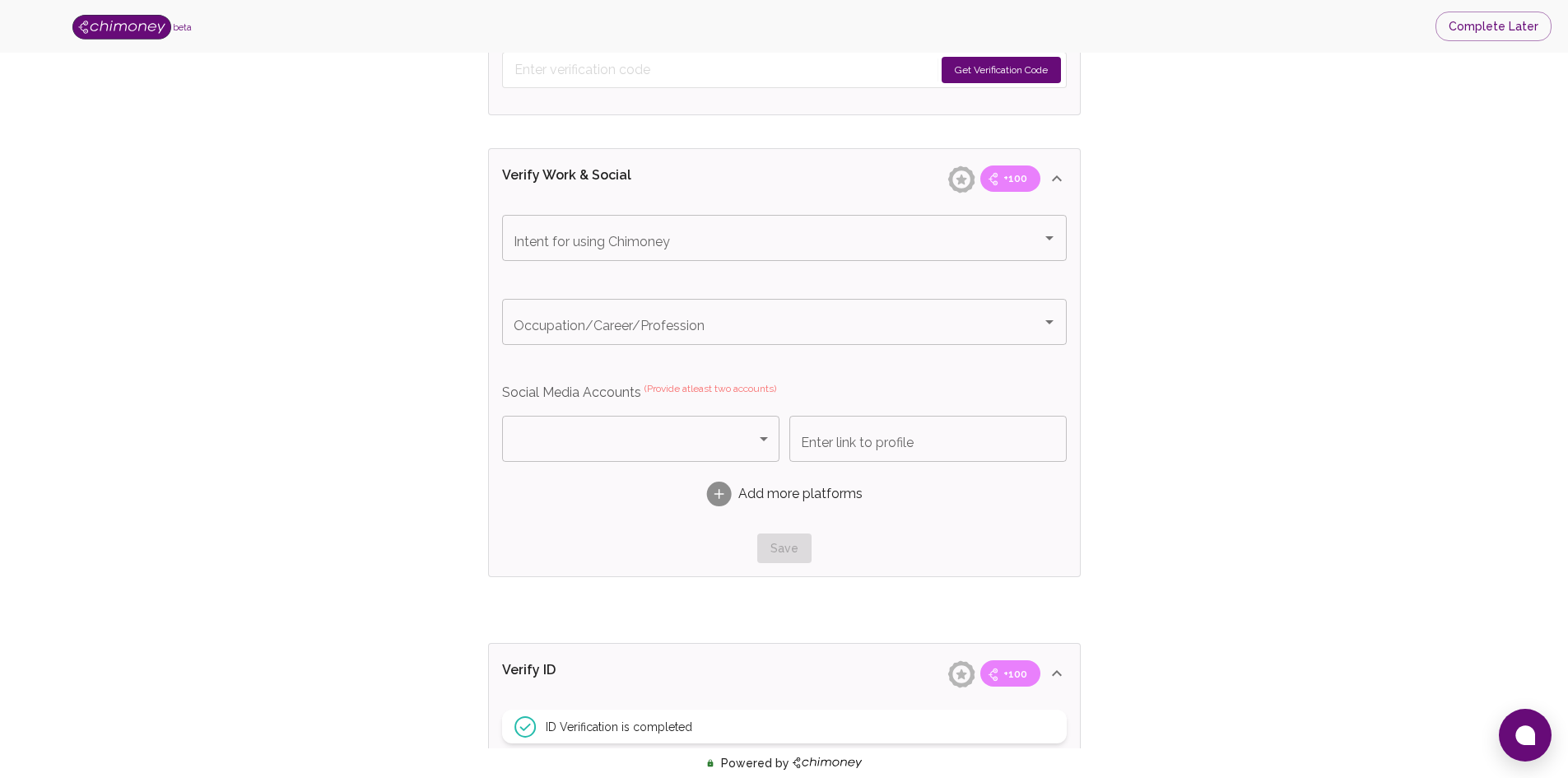
scroll to position [926, 0]
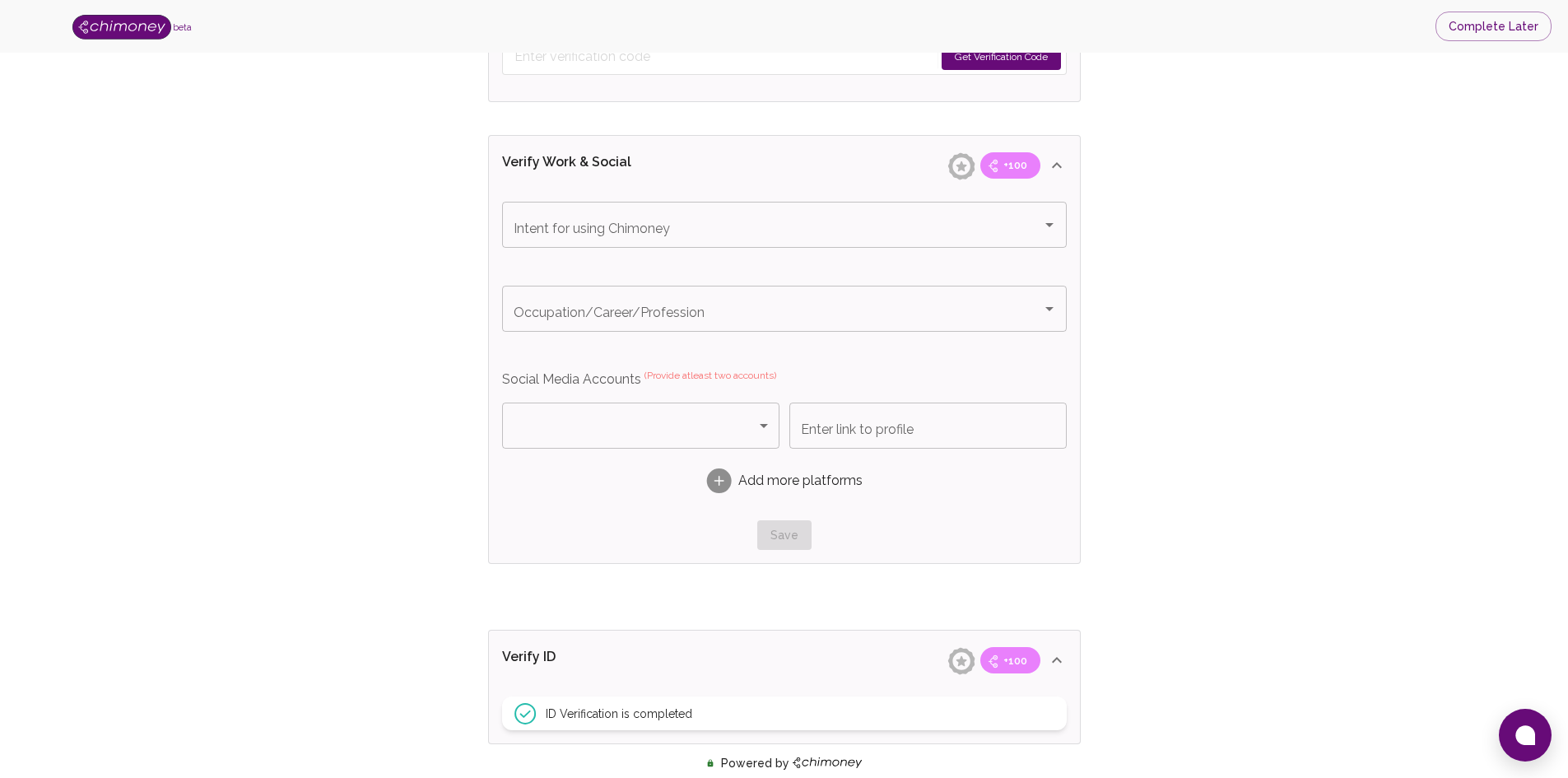
click at [803, 530] on div "Save" at bounding box center [784, 535] width 565 height 30
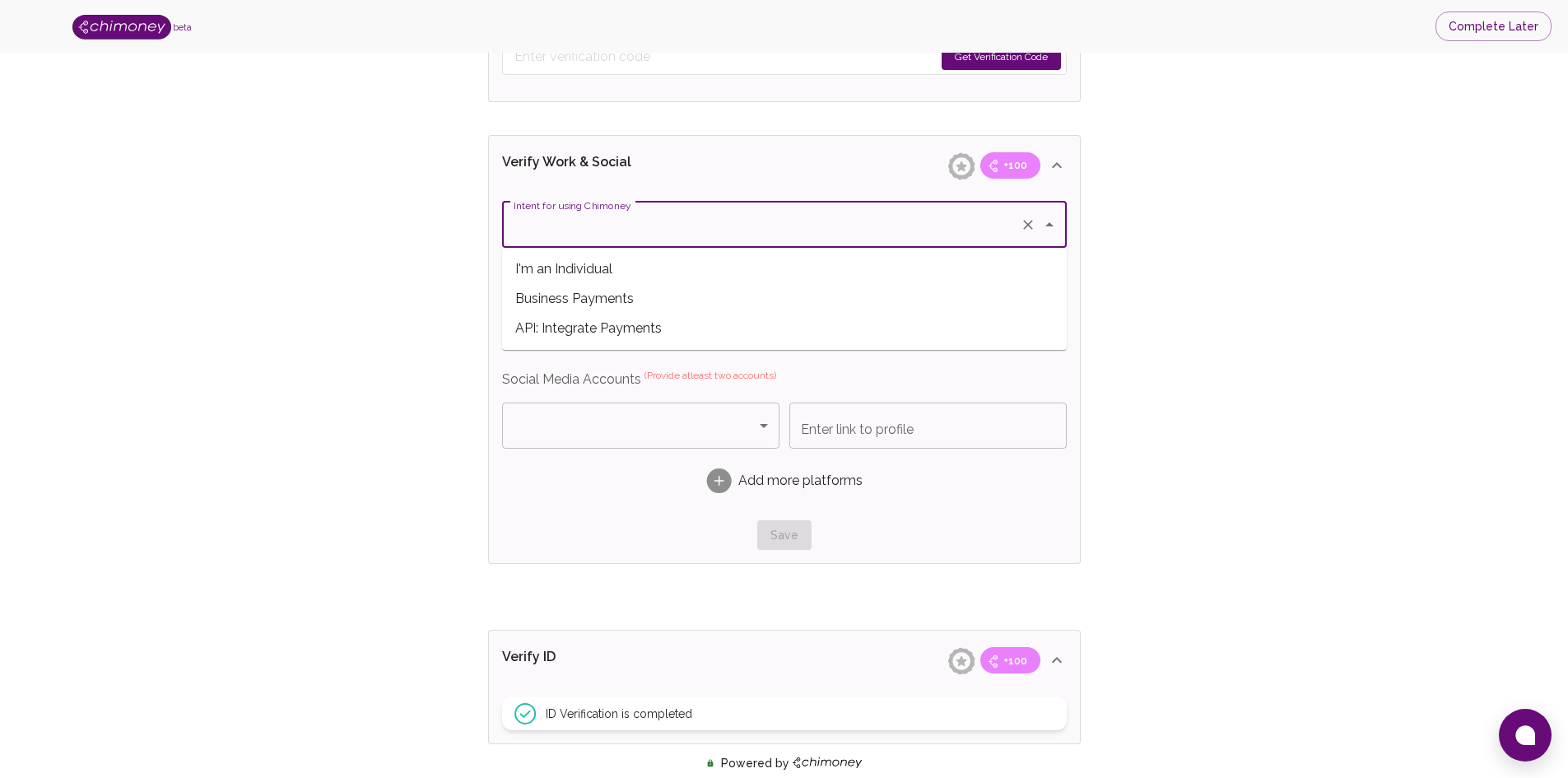
click at [792, 235] on input "Intent for using Chimoney" at bounding box center [760, 225] width 504 height 31
click at [757, 266] on span "I'm an Individual" at bounding box center [784, 269] width 565 height 30
type input "I'm an Individual"
click at [760, 325] on div "Occupation/Career/Profession" at bounding box center [784, 309] width 565 height 46
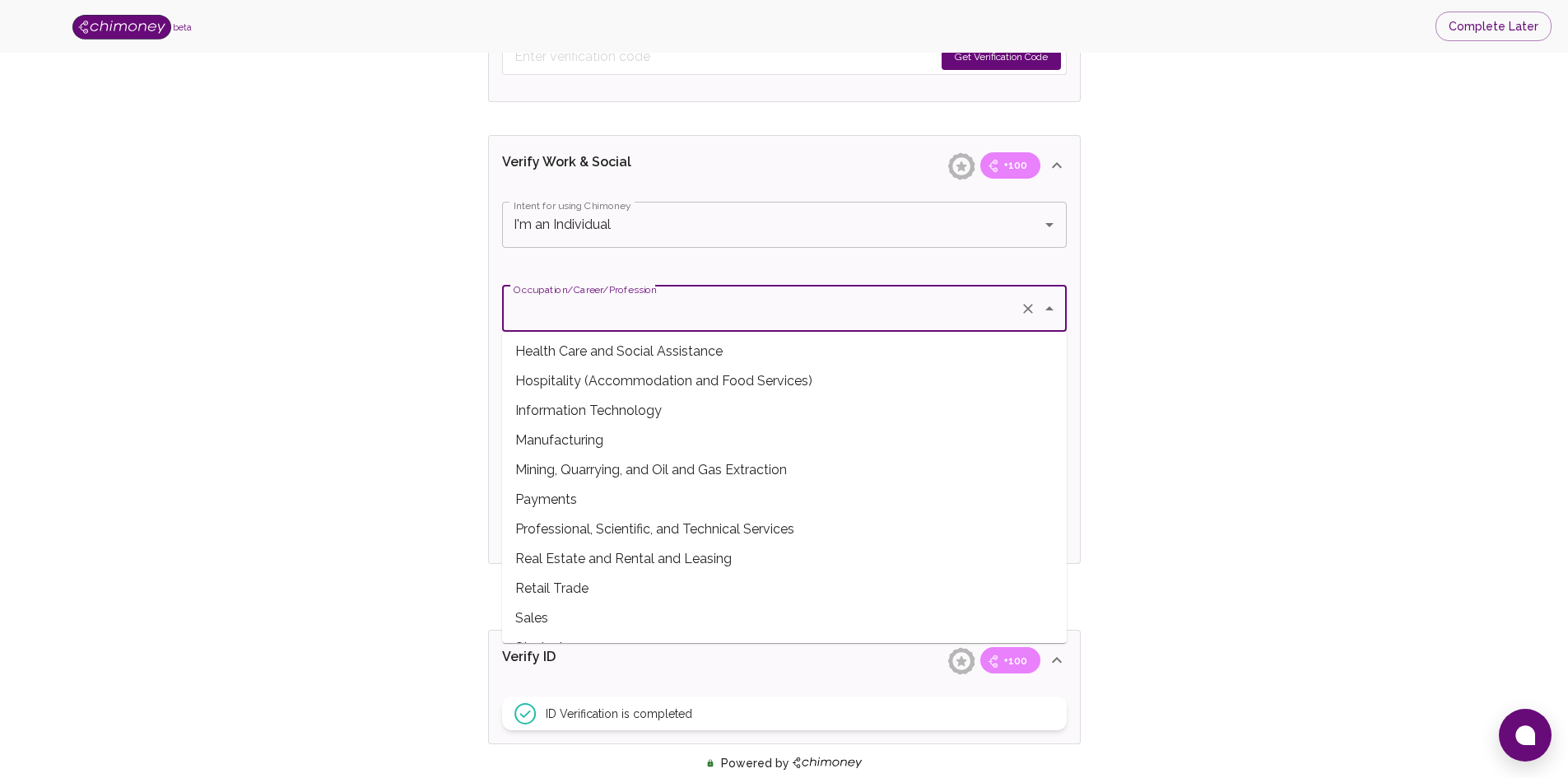
scroll to position [502, 0]
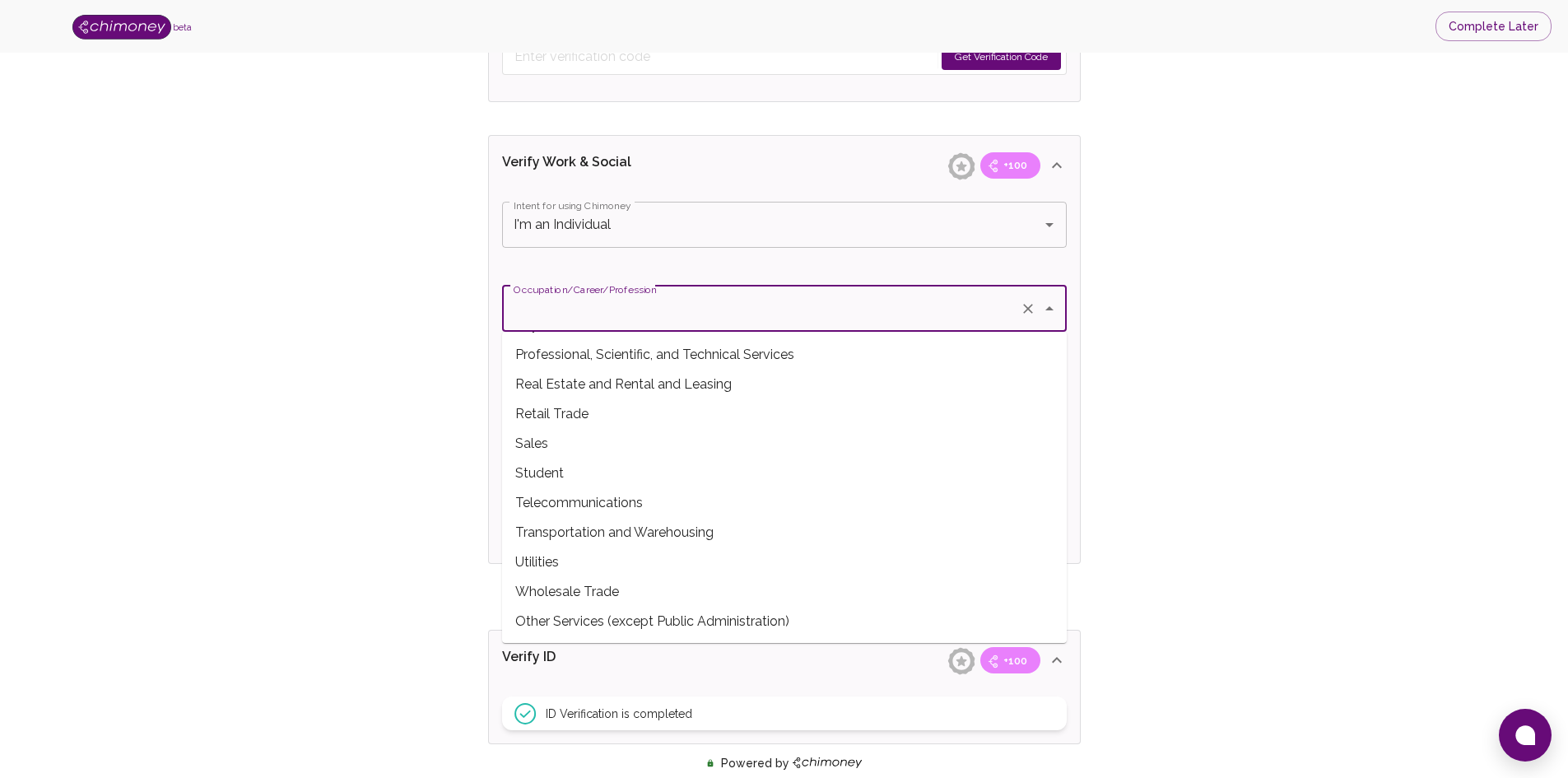
click at [561, 473] on span "Student" at bounding box center [784, 473] width 565 height 30
type input "Student"
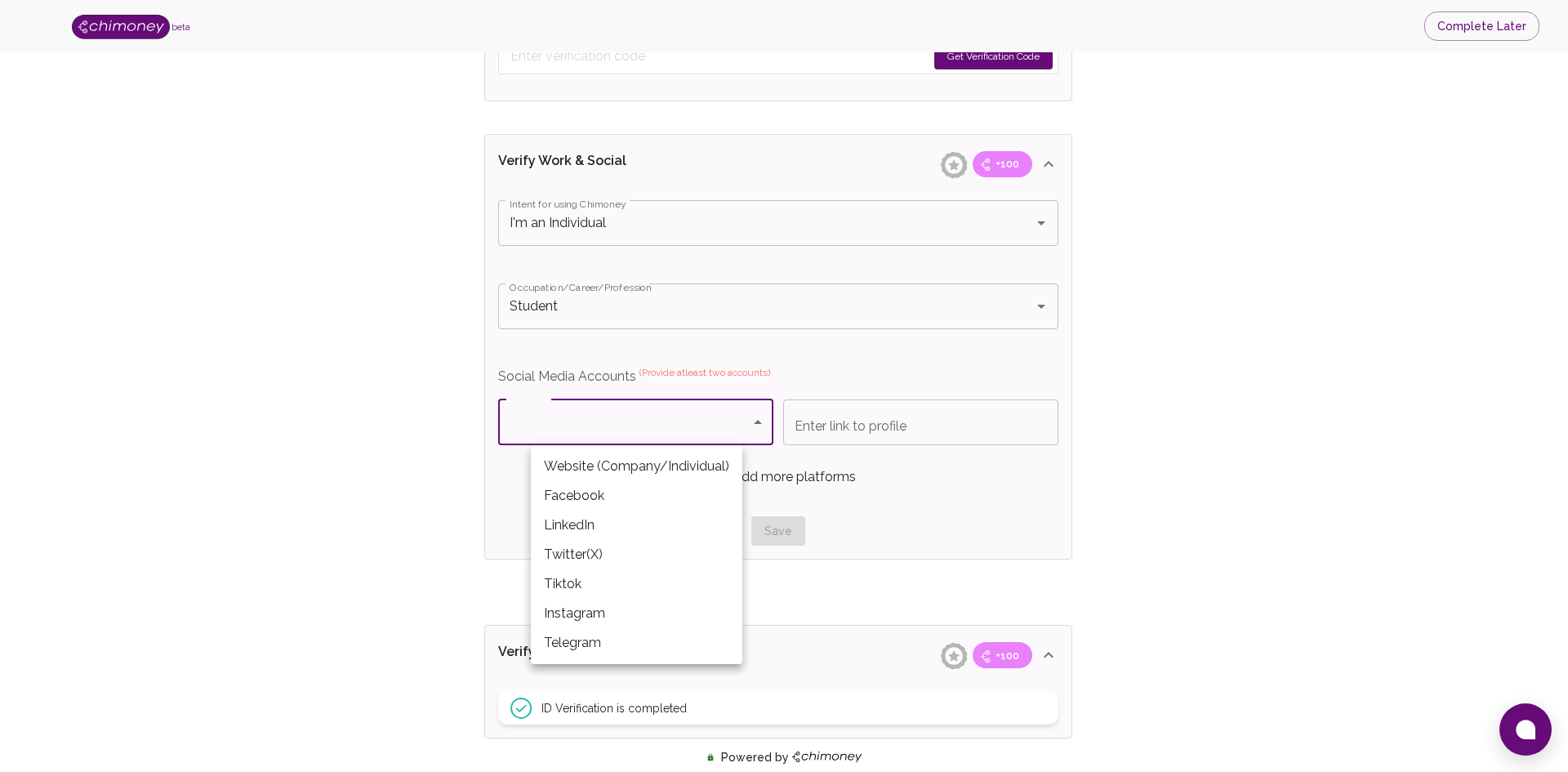
click at [600, 423] on body "beta Complete Later Verify ID and Earn Complete verification steps to earn Rewa…" at bounding box center [784, 84] width 1568 height 2006
click at [589, 534] on li "LinkedIn" at bounding box center [636, 525] width 211 height 30
type input "LinkedIn"
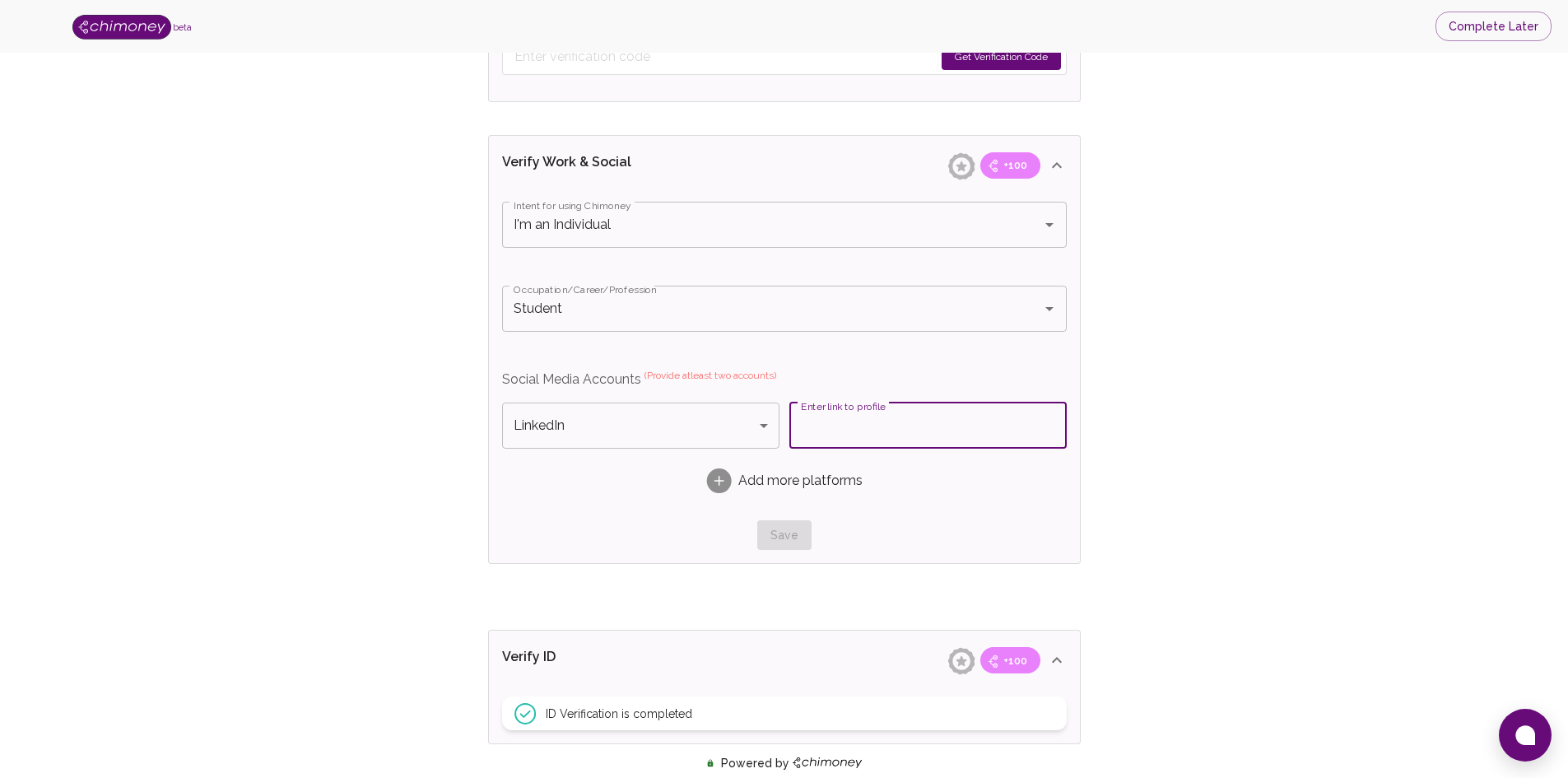
click at [884, 428] on input "Enter link to profile" at bounding box center [928, 425] width 278 height 46
type input "[URL][DOMAIN_NAME]"
click at [715, 486] on rect at bounding box center [718, 480] width 25 height 25
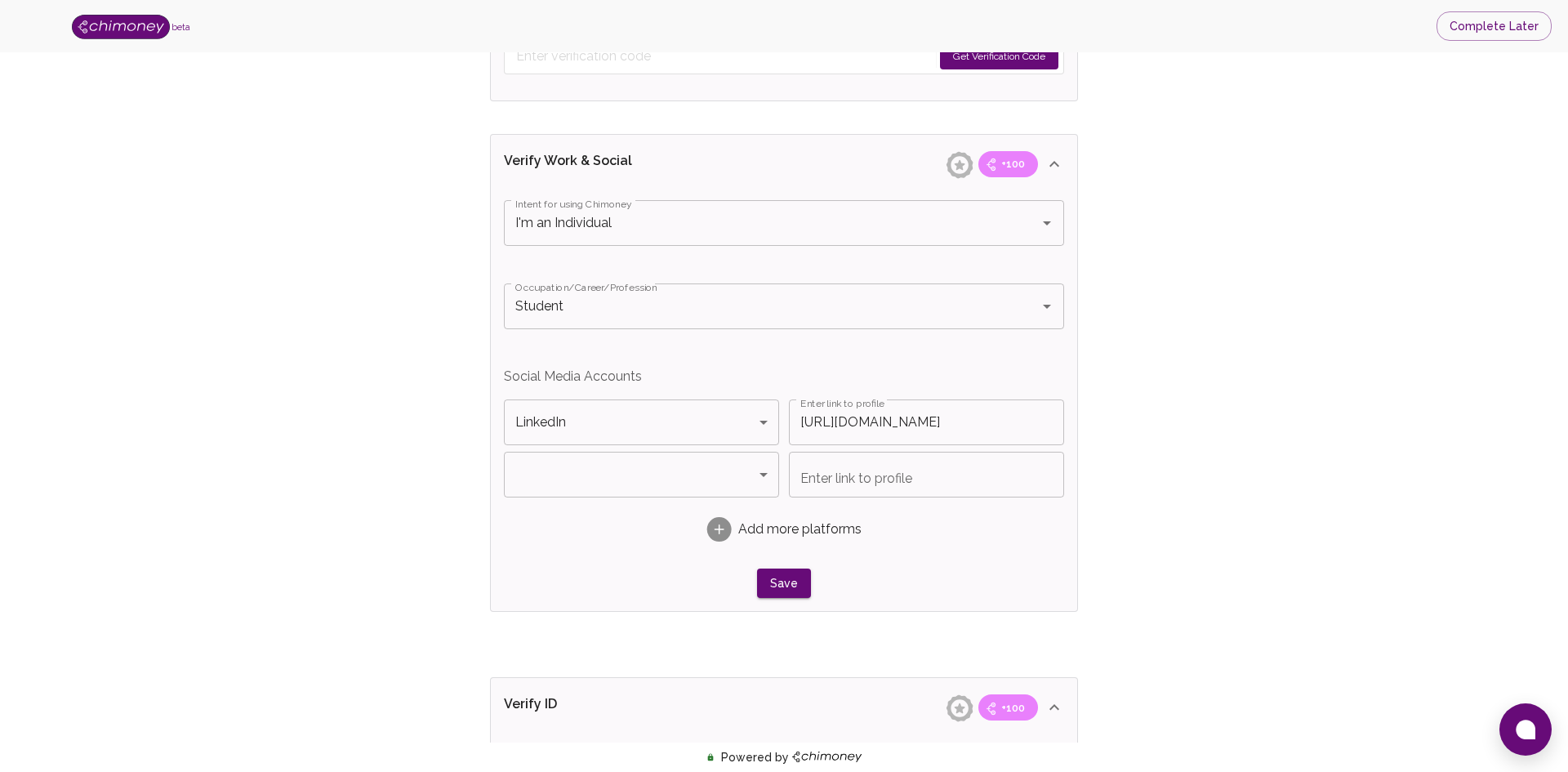
click at [666, 470] on body "beta Complete Later Verify ID and Earn Complete verification steps to earn Rewa…" at bounding box center [784, 110] width 1568 height 2057
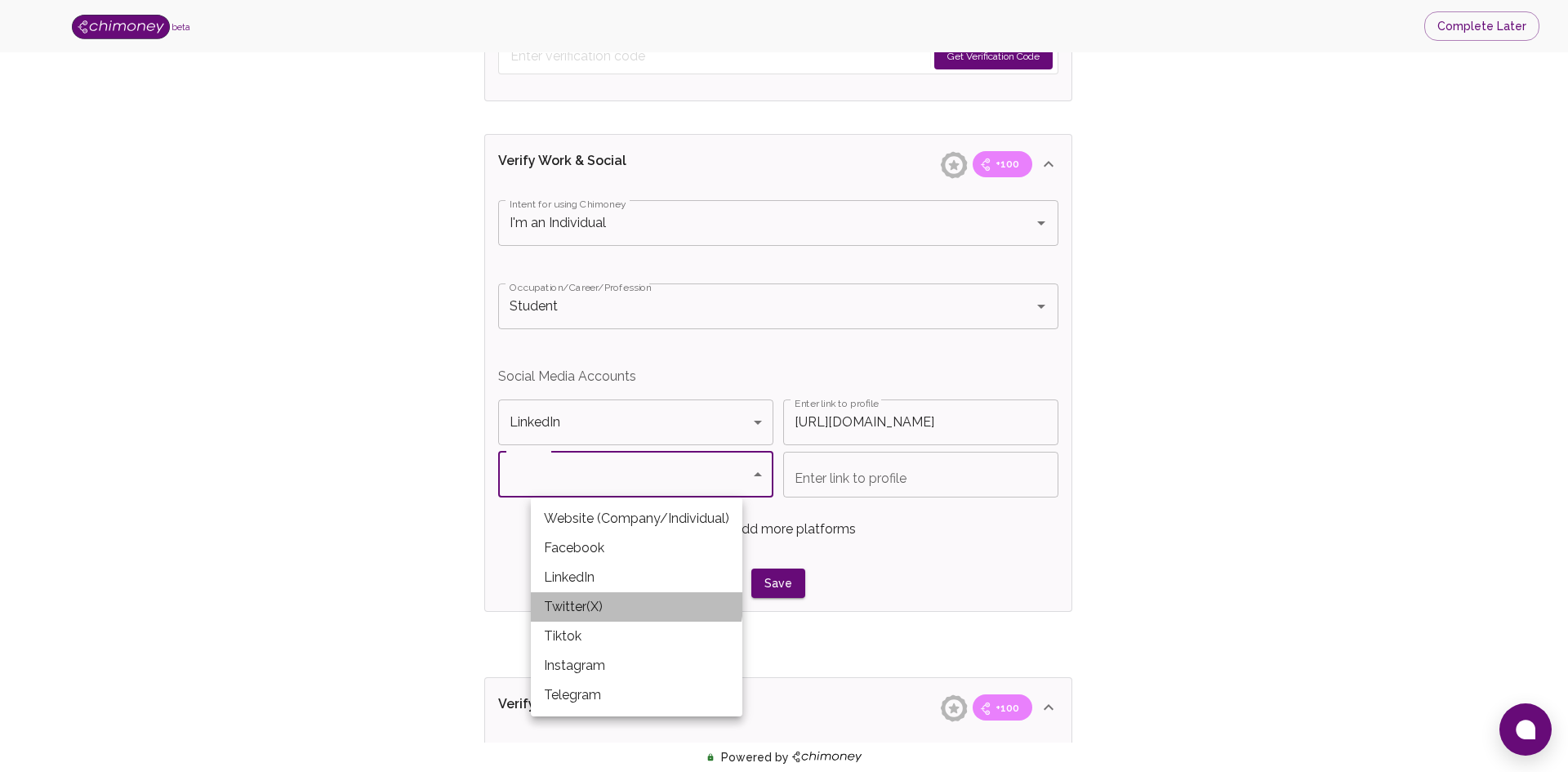
click at [625, 602] on li "Twitter(X)" at bounding box center [636, 607] width 211 height 30
type input "Twitter(X)"
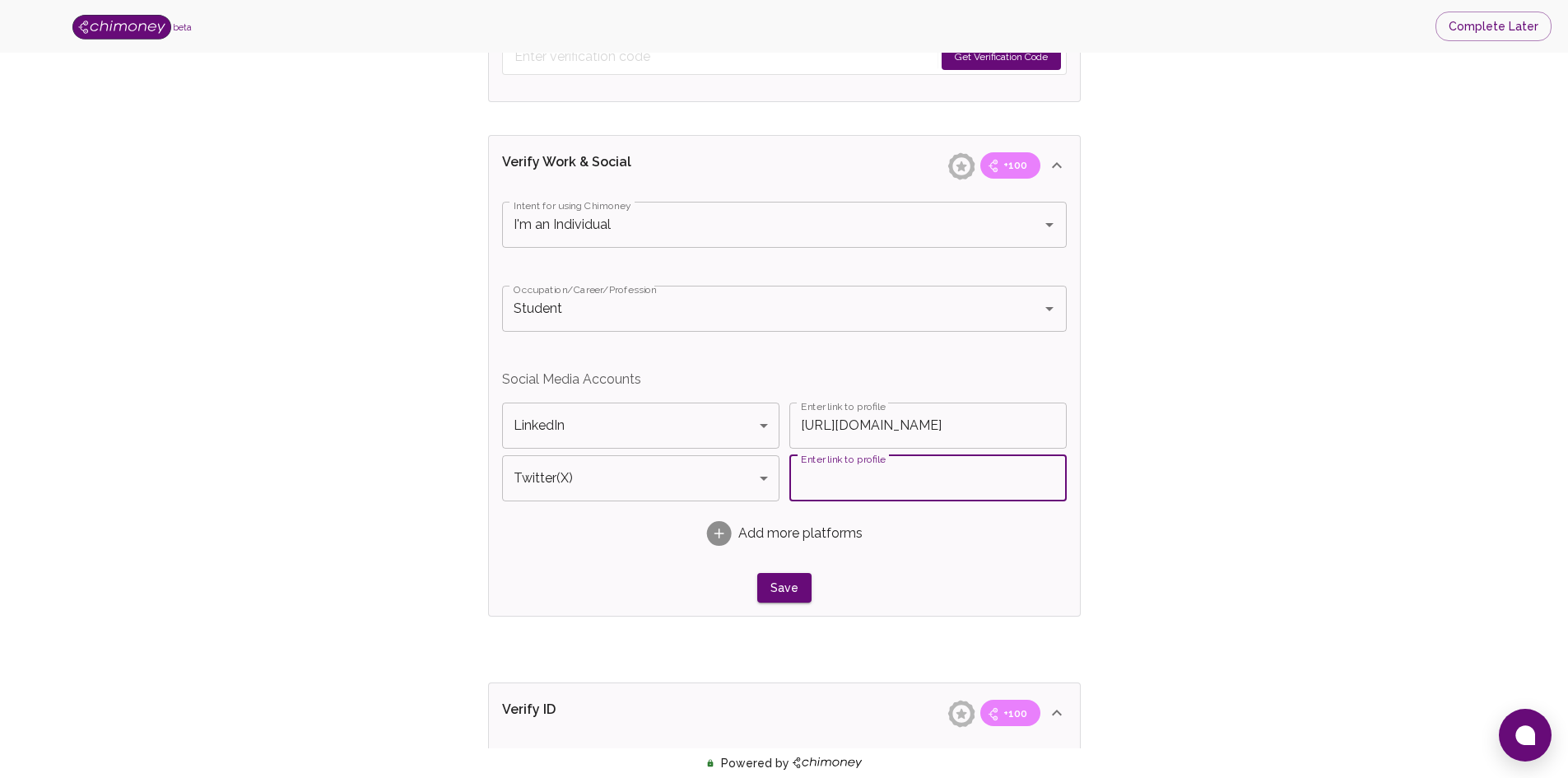
click at [876, 482] on input "Enter link to profile" at bounding box center [928, 478] width 278 height 46
paste input "[URL][DOMAIN_NAME]"
type input "[URL][DOMAIN_NAME]"
click at [876, 776] on div "ID Verification is completed" at bounding box center [784, 765] width 565 height 34
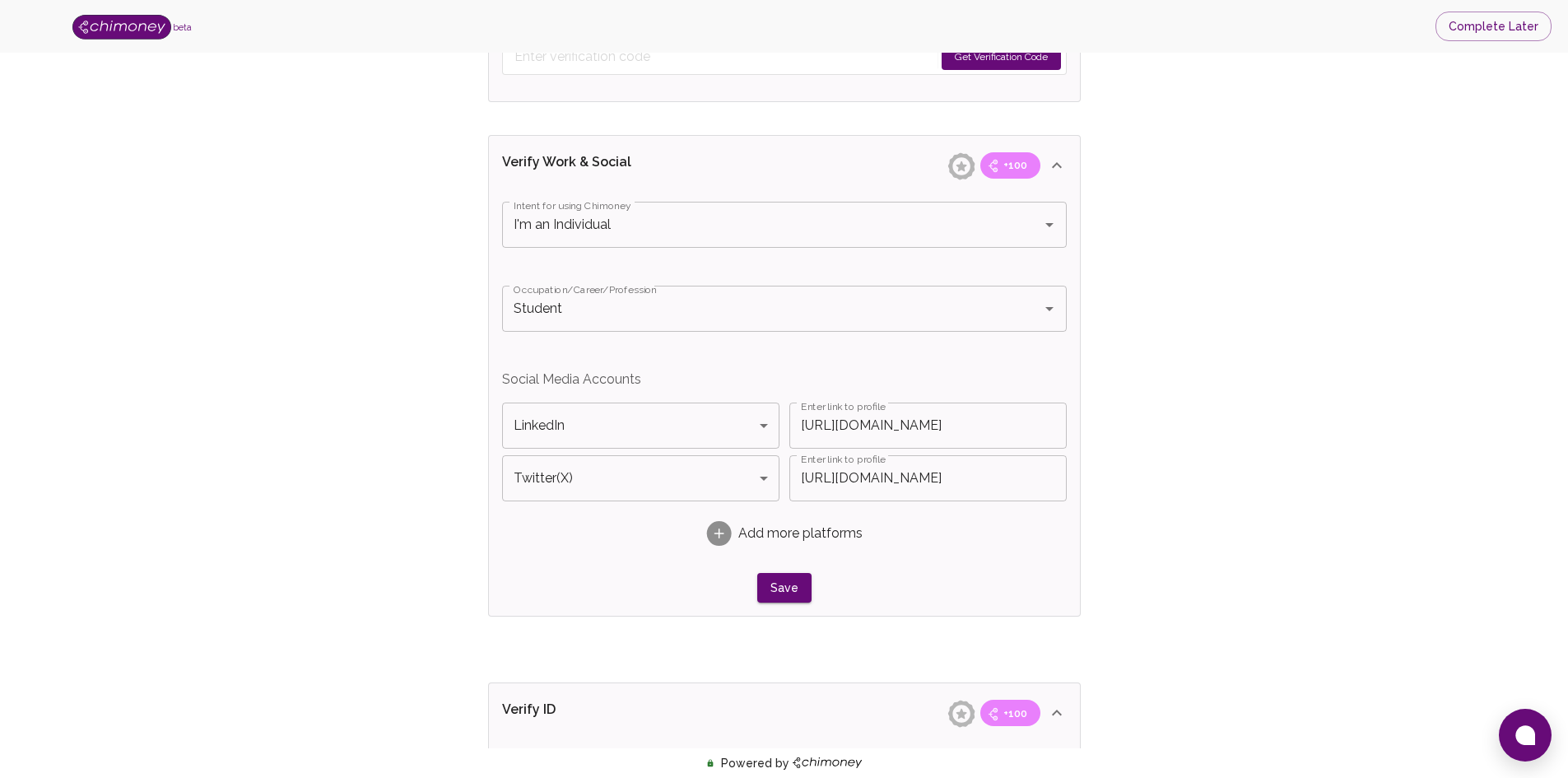
click at [876, 776] on div "ID Verification is completed" at bounding box center [784, 765] width 565 height 34
click at [788, 582] on button "Save" at bounding box center [784, 588] width 55 height 30
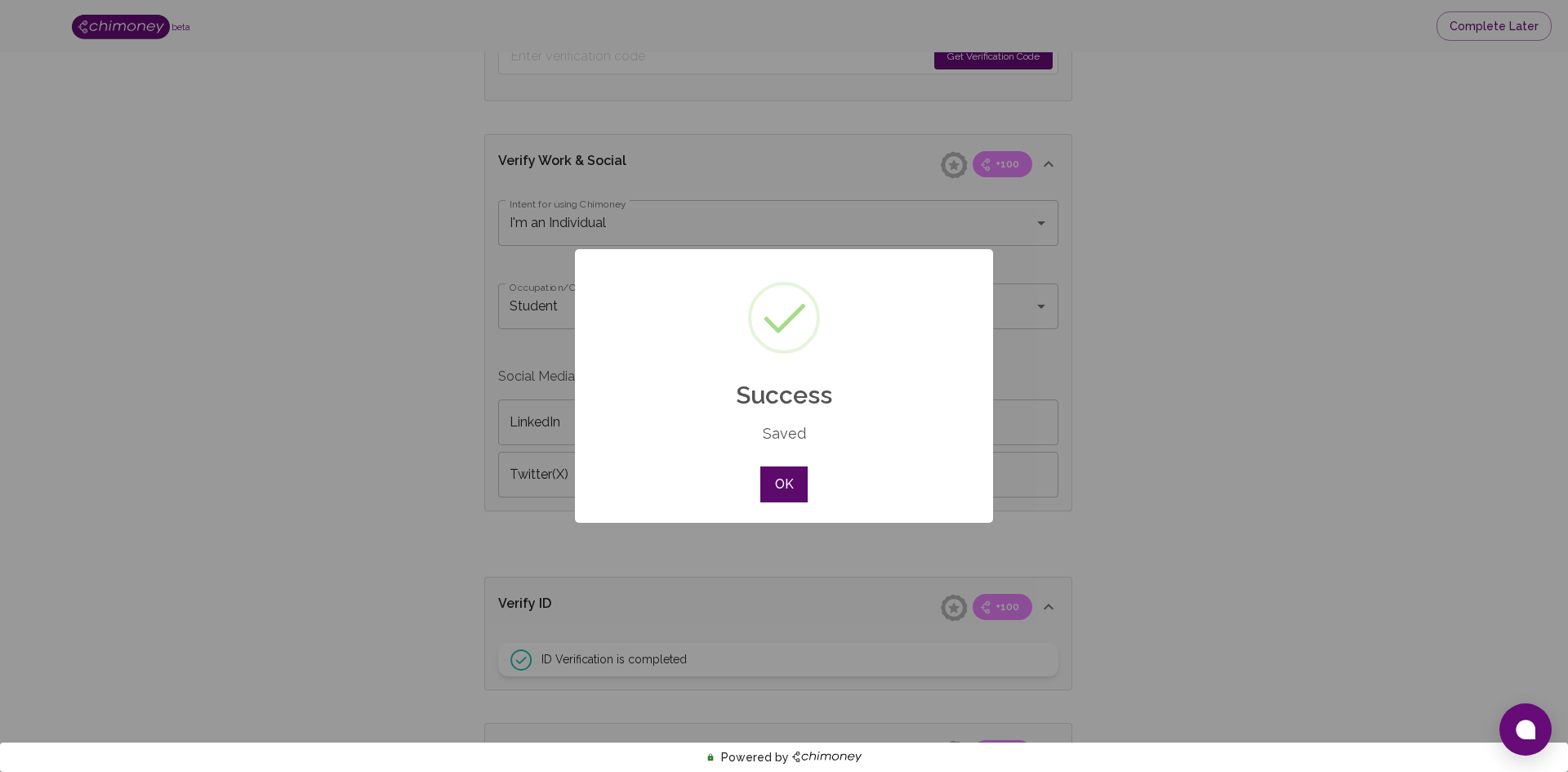
click at [775, 493] on button "OK" at bounding box center [784, 485] width 47 height 36
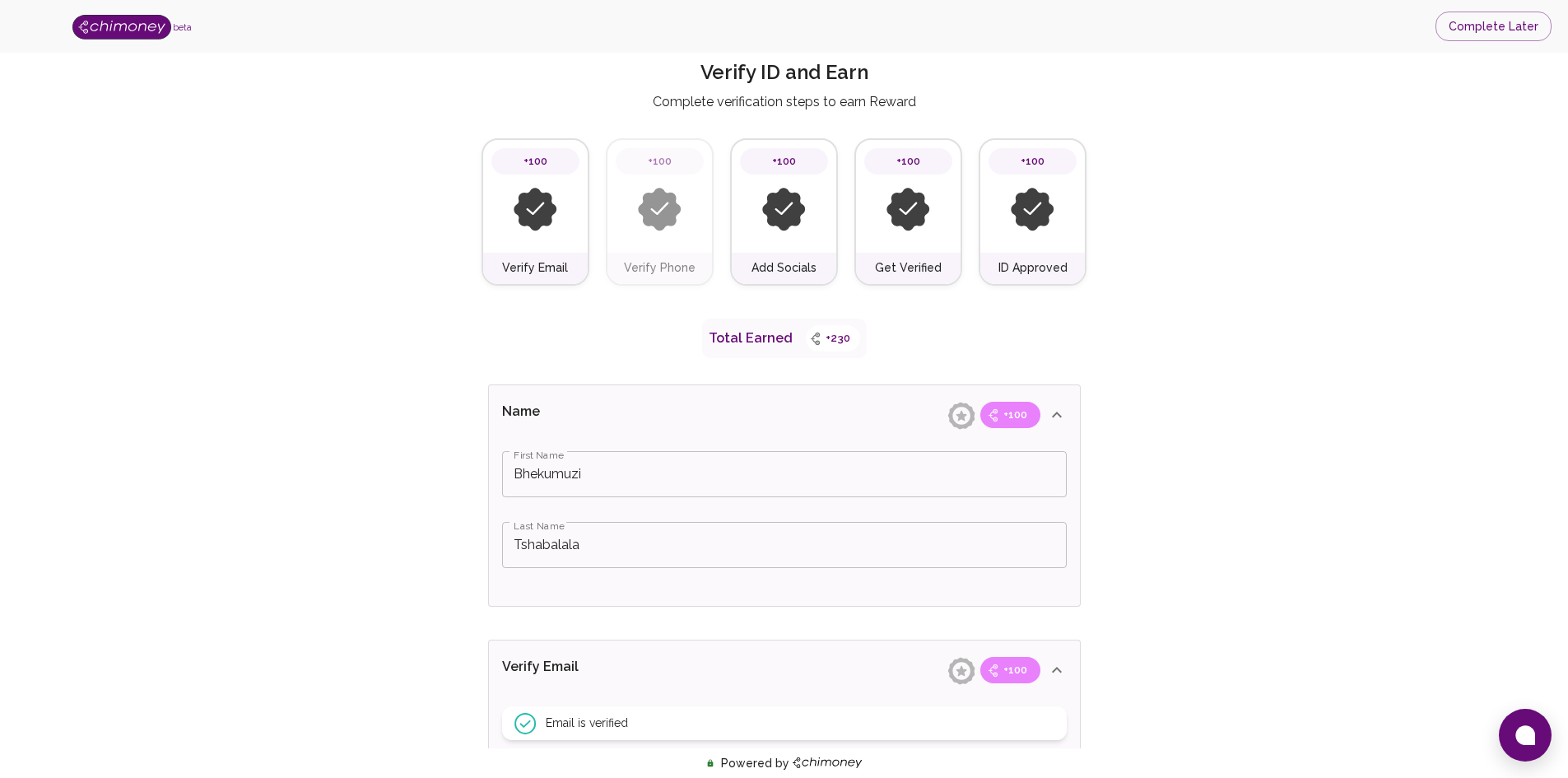
scroll to position [0, 0]
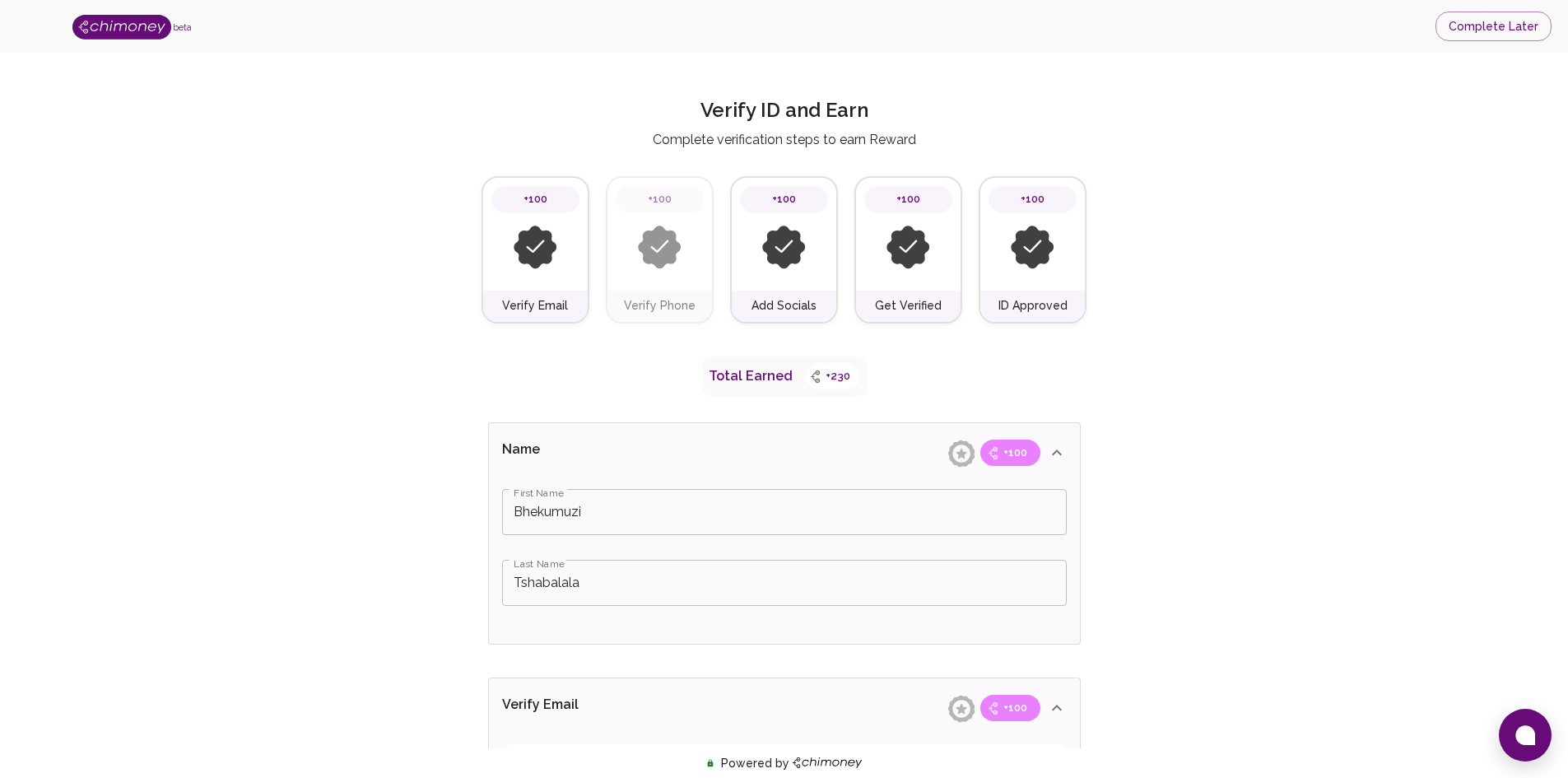
click at [677, 283] on div "+100" at bounding box center [659, 234] width 105 height 113
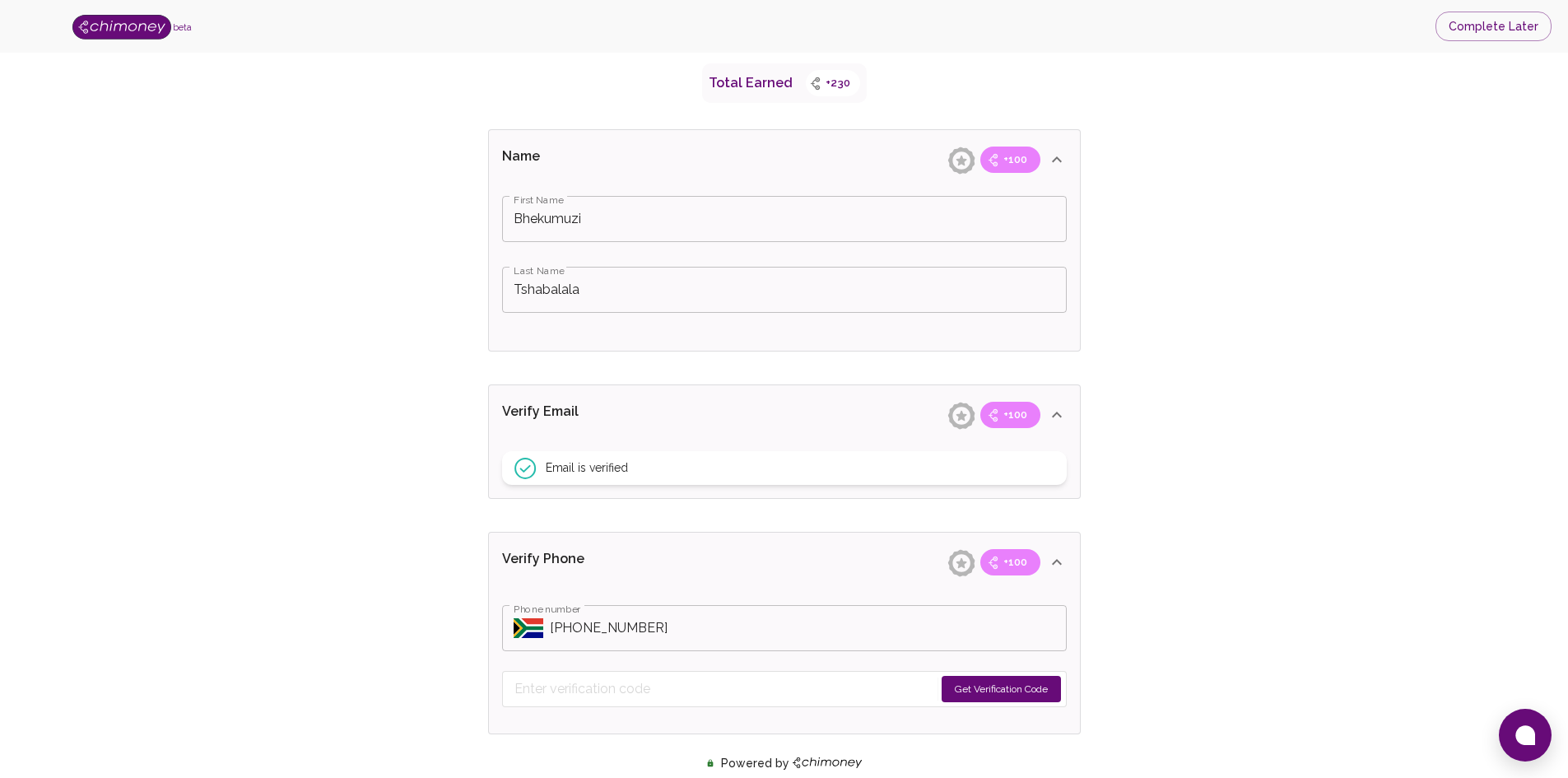
scroll to position [294, 0]
click at [987, 682] on button "Get Verification Code" at bounding box center [1001, 688] width 119 height 26
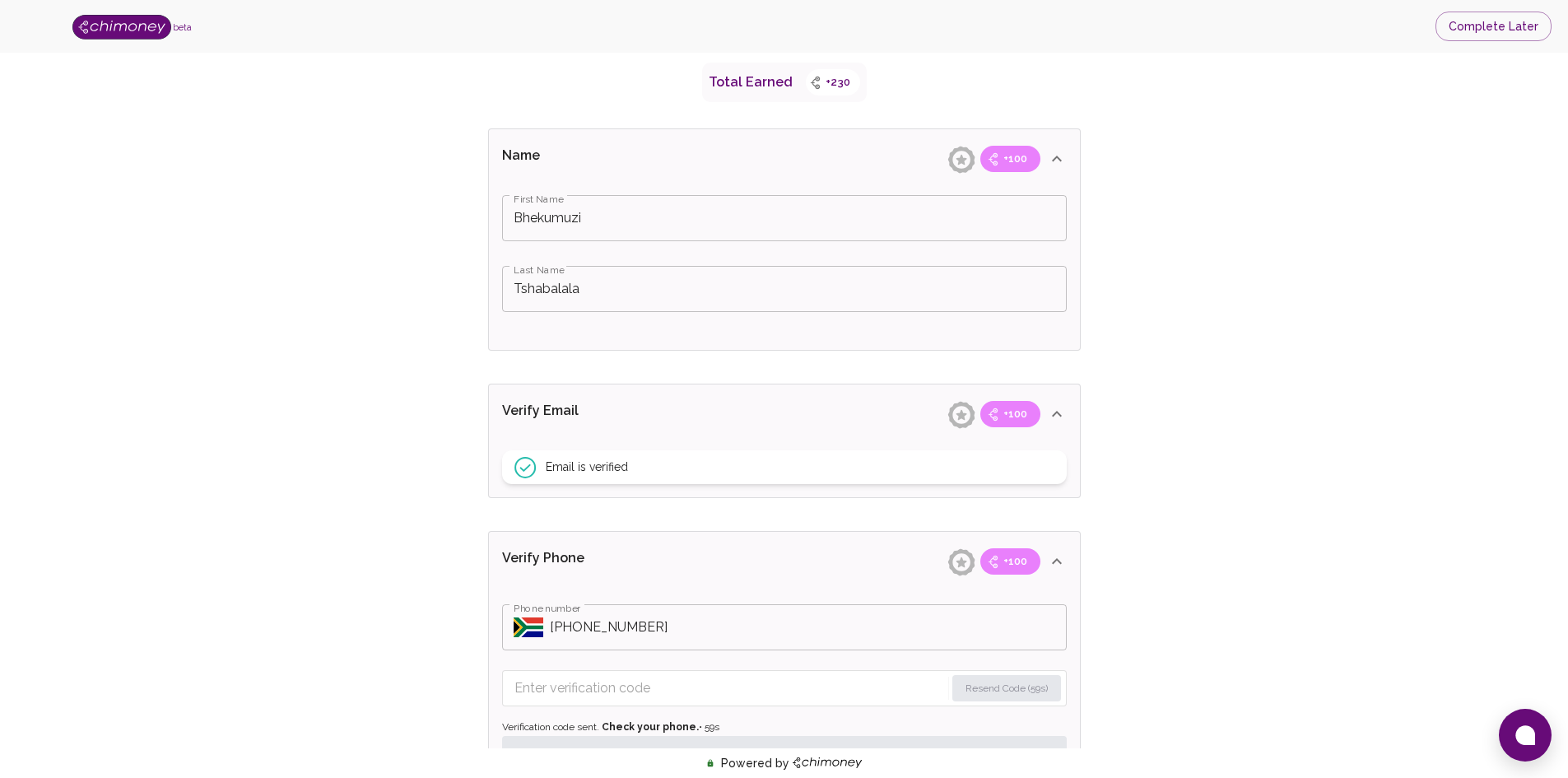
click at [775, 687] on input "Enter verification code" at bounding box center [729, 688] width 431 height 26
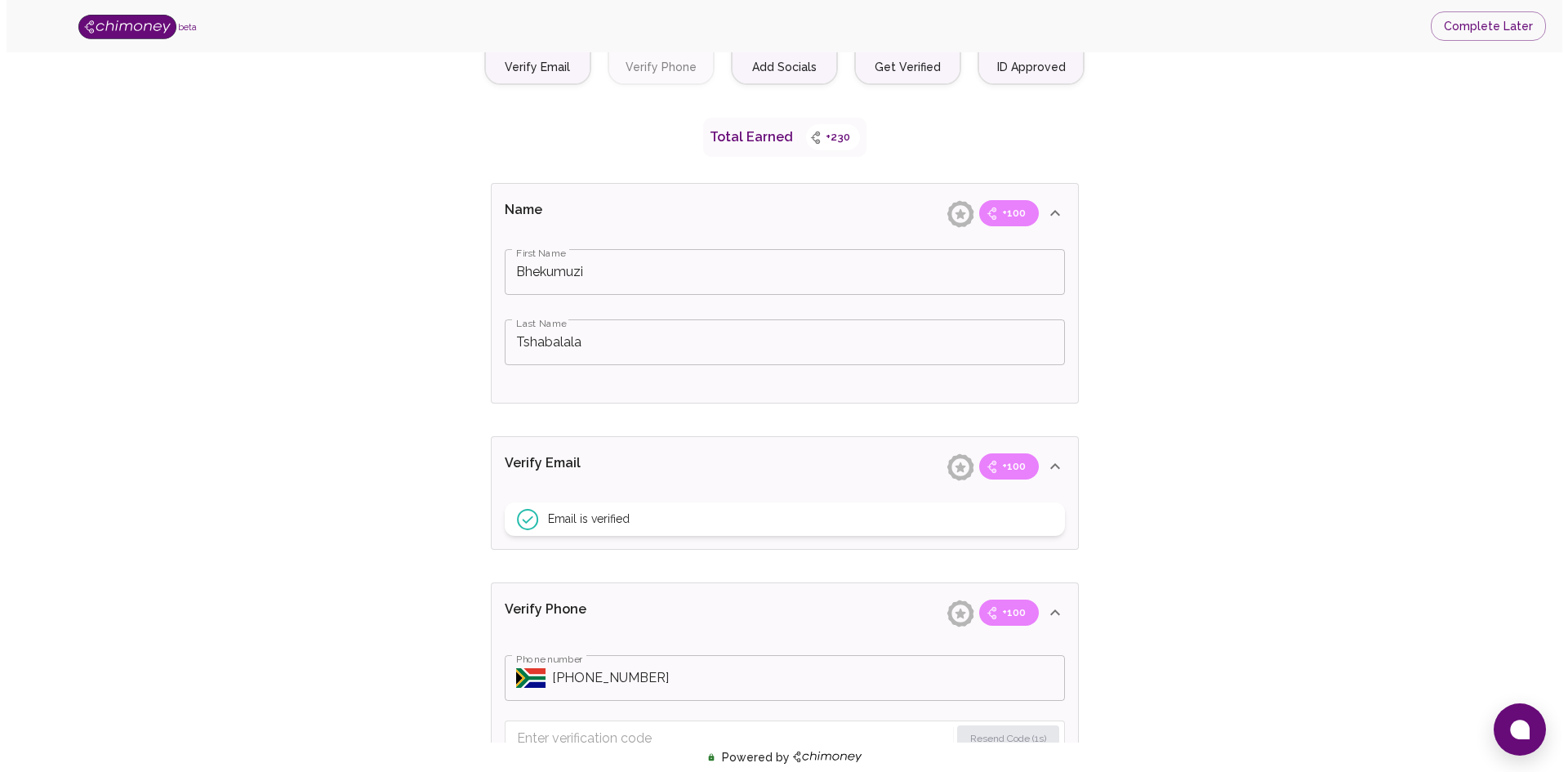
scroll to position [0, 0]
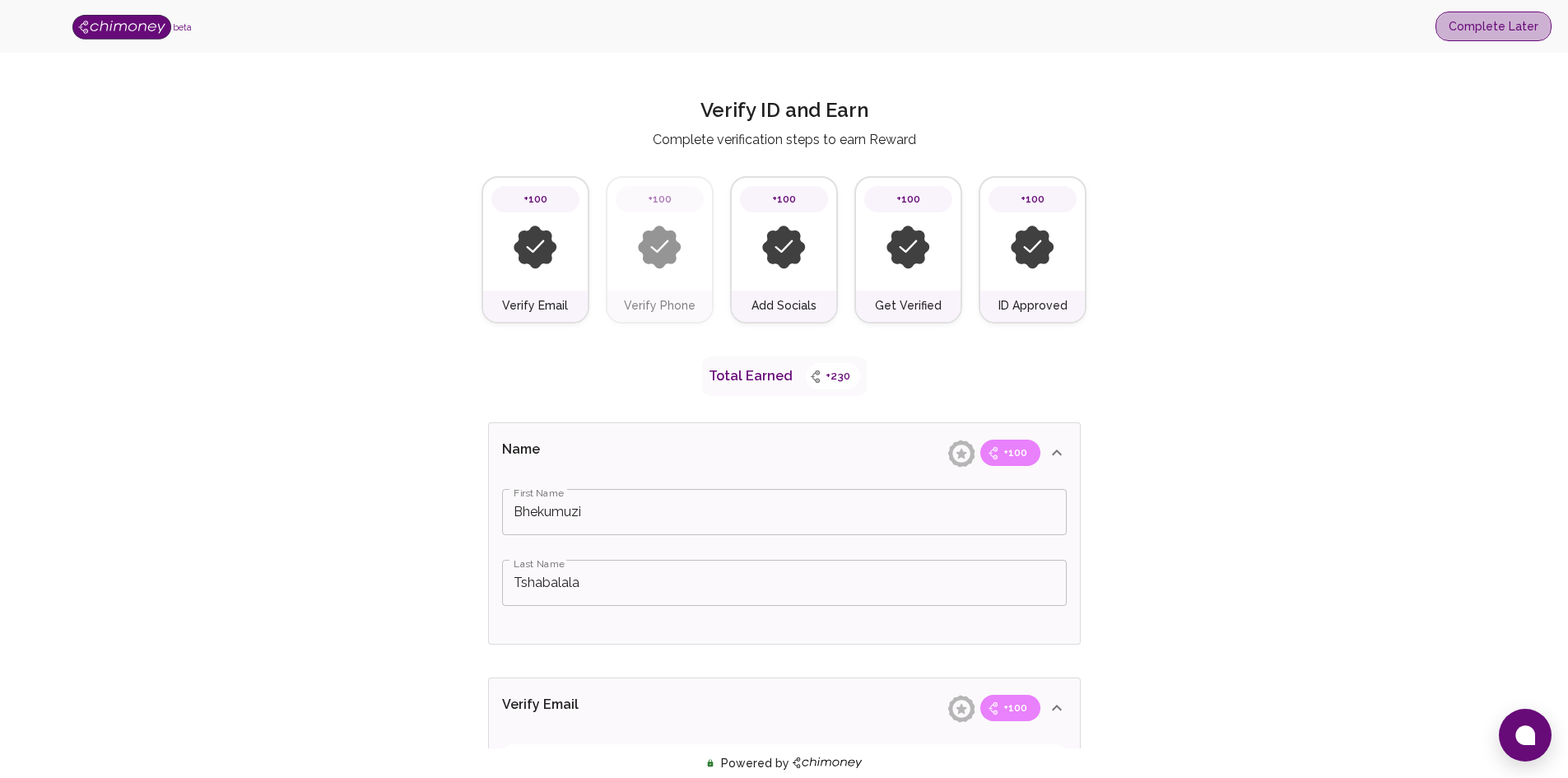
click at [1510, 26] on button "Complete Later" at bounding box center [1492, 26] width 116 height 30
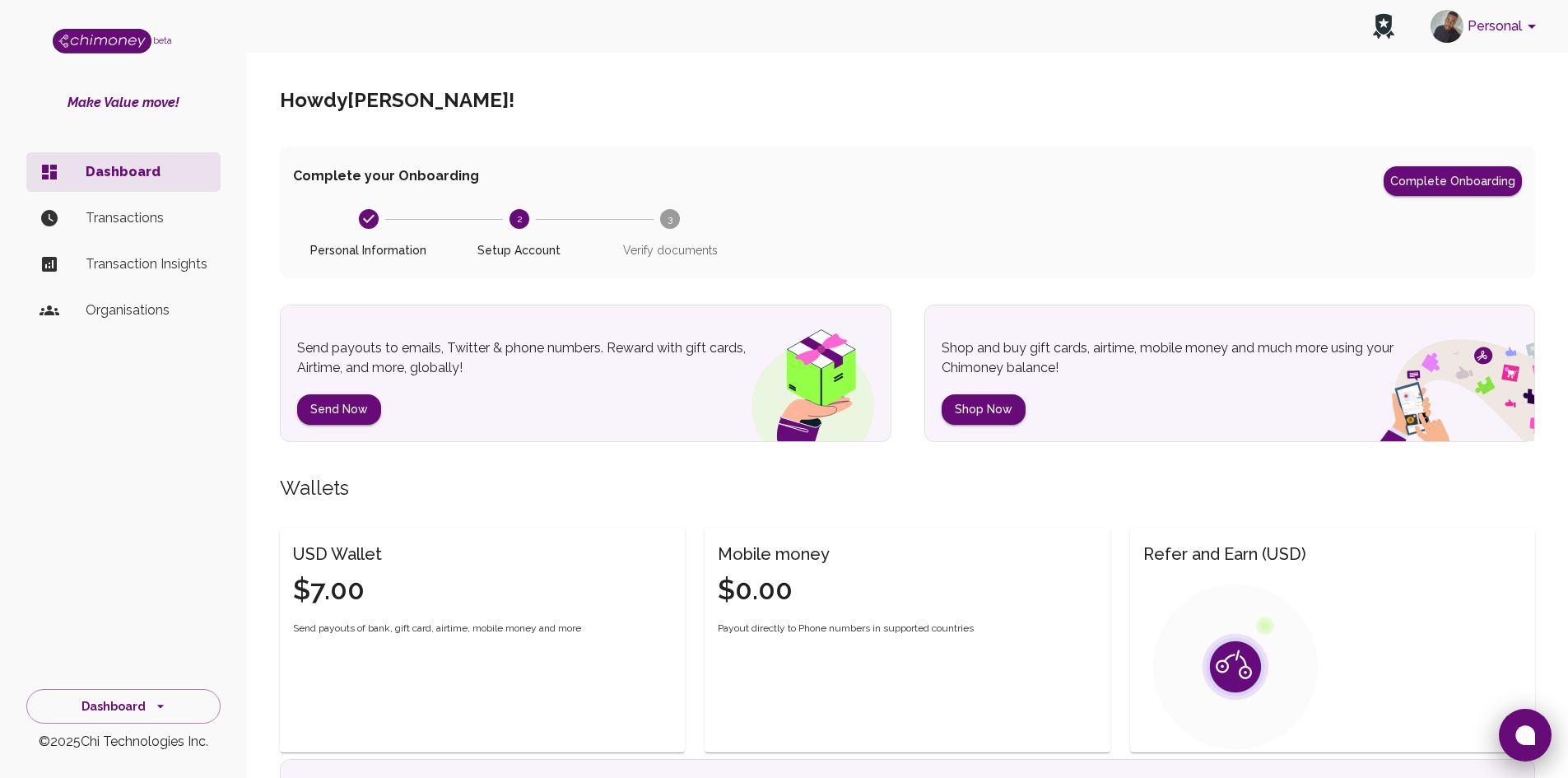
click at [1517, 741] on icon at bounding box center [1525, 735] width 20 height 20
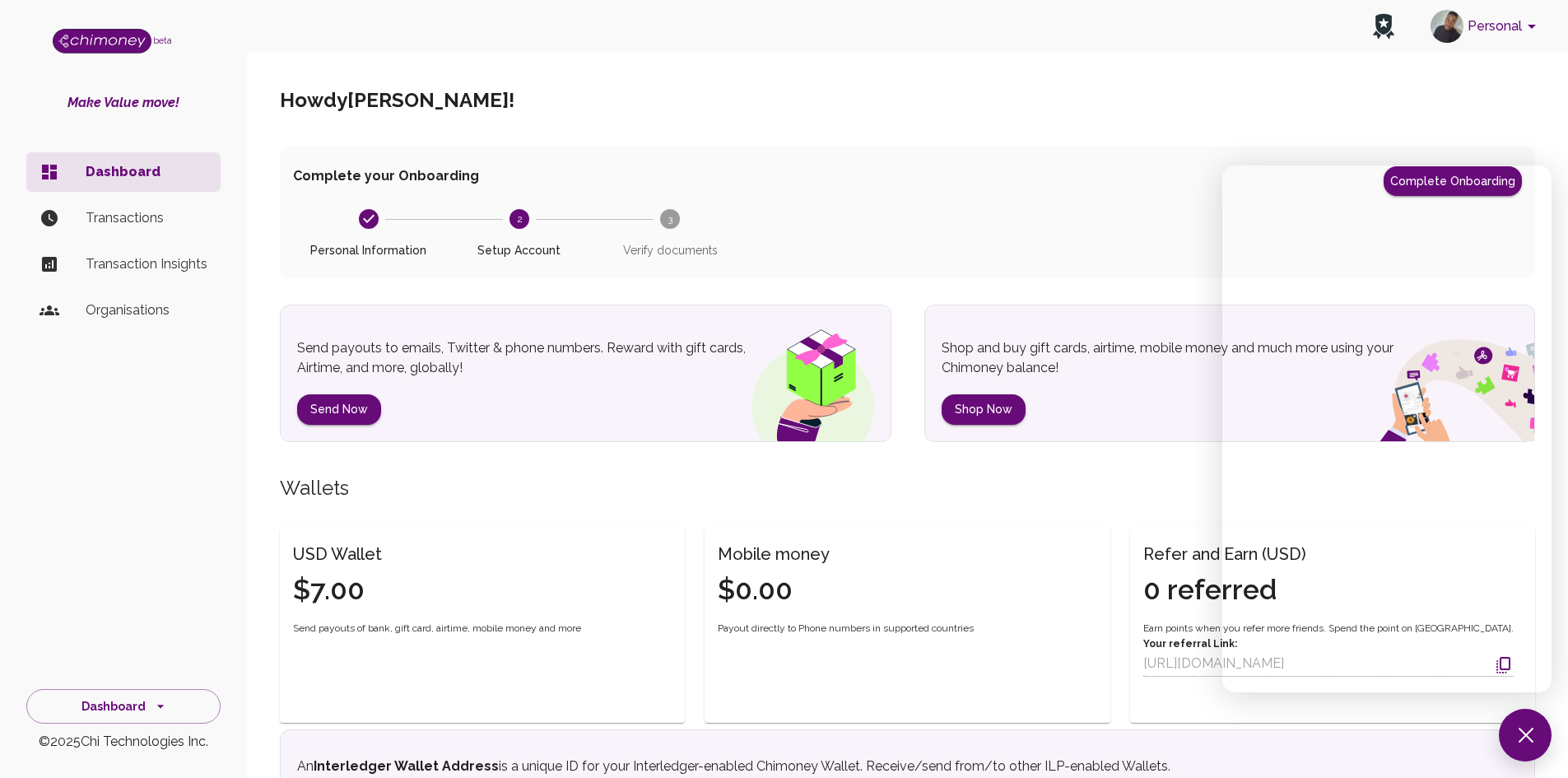
click at [1048, 192] on div "Complete your Onboarding Complete Onboarding" at bounding box center [907, 181] width 1228 height 30
click at [353, 413] on button "Send Now" at bounding box center [339, 409] width 84 height 30
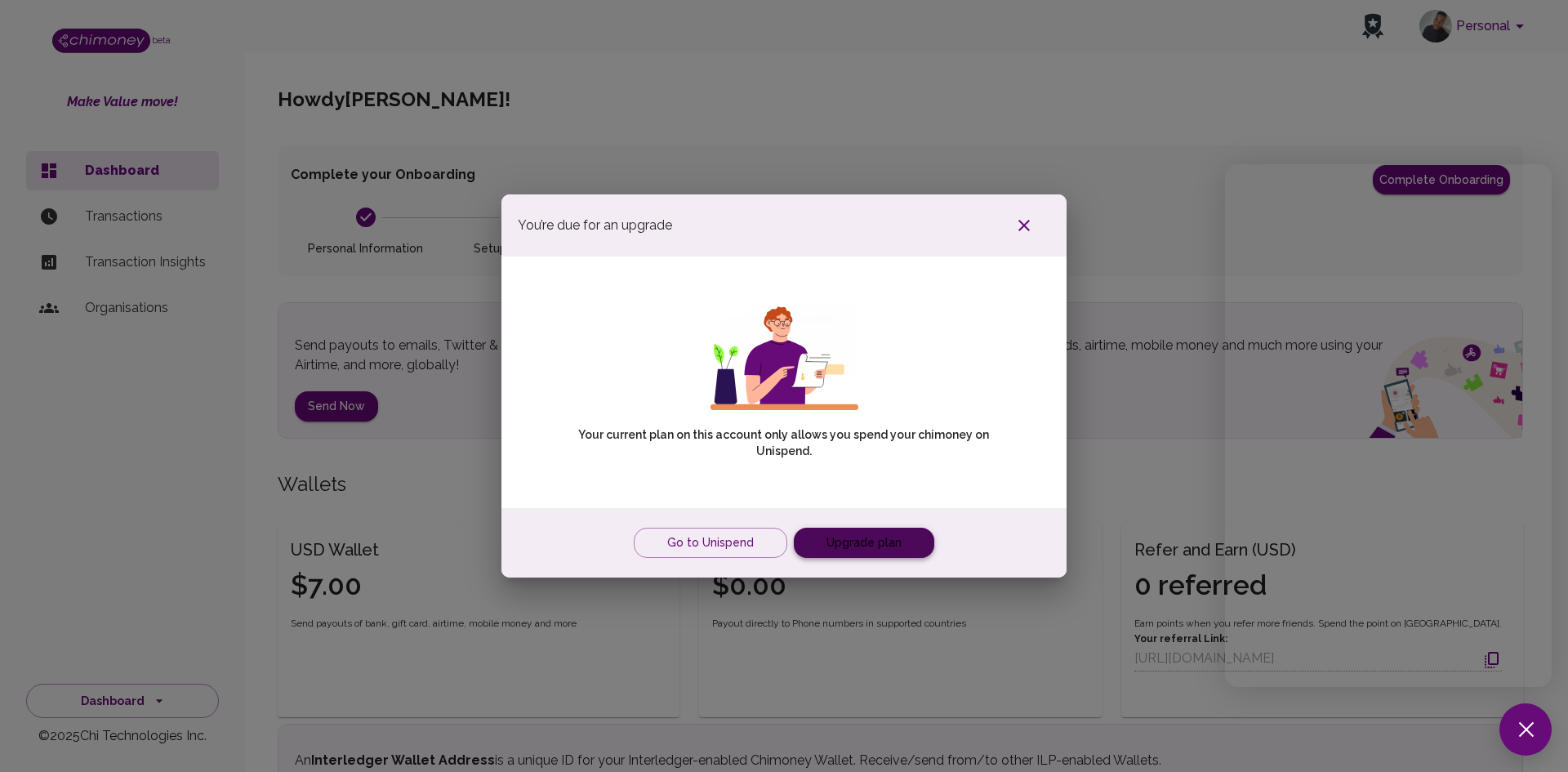
click at [846, 535] on link "Upgrade plan" at bounding box center [863, 542] width 140 height 30
